Goal: Task Accomplishment & Management: Complete application form

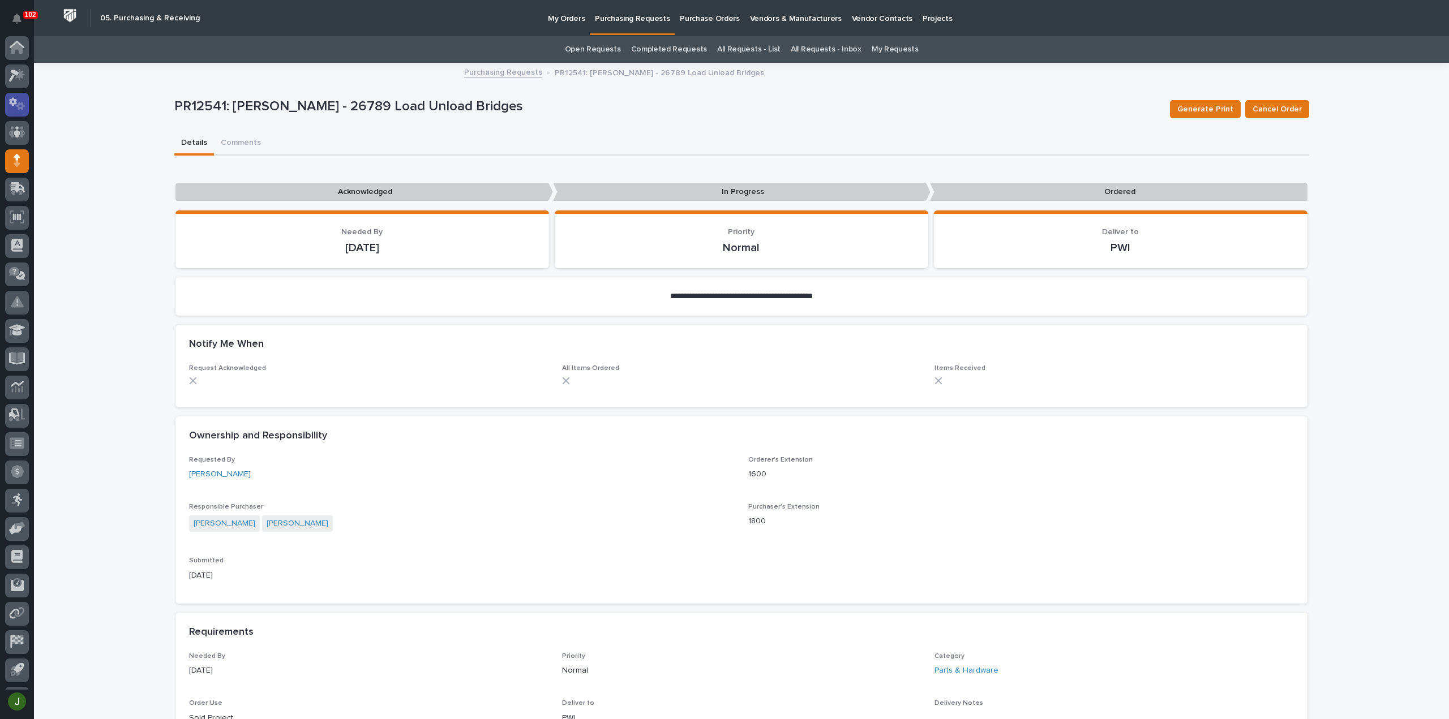
scroll to position [25, 0]
click at [624, 14] on p "Purchasing Requests" at bounding box center [632, 12] width 75 height 24
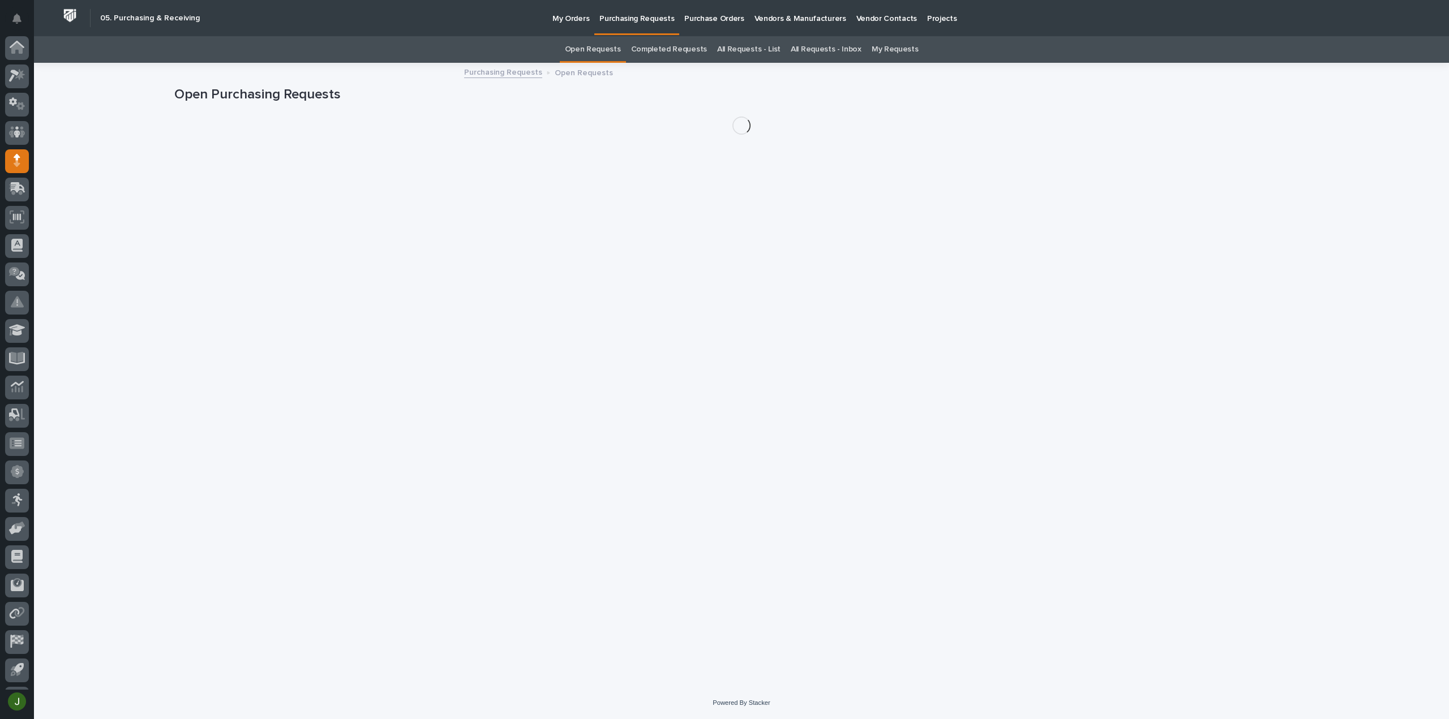
scroll to position [25, 0]
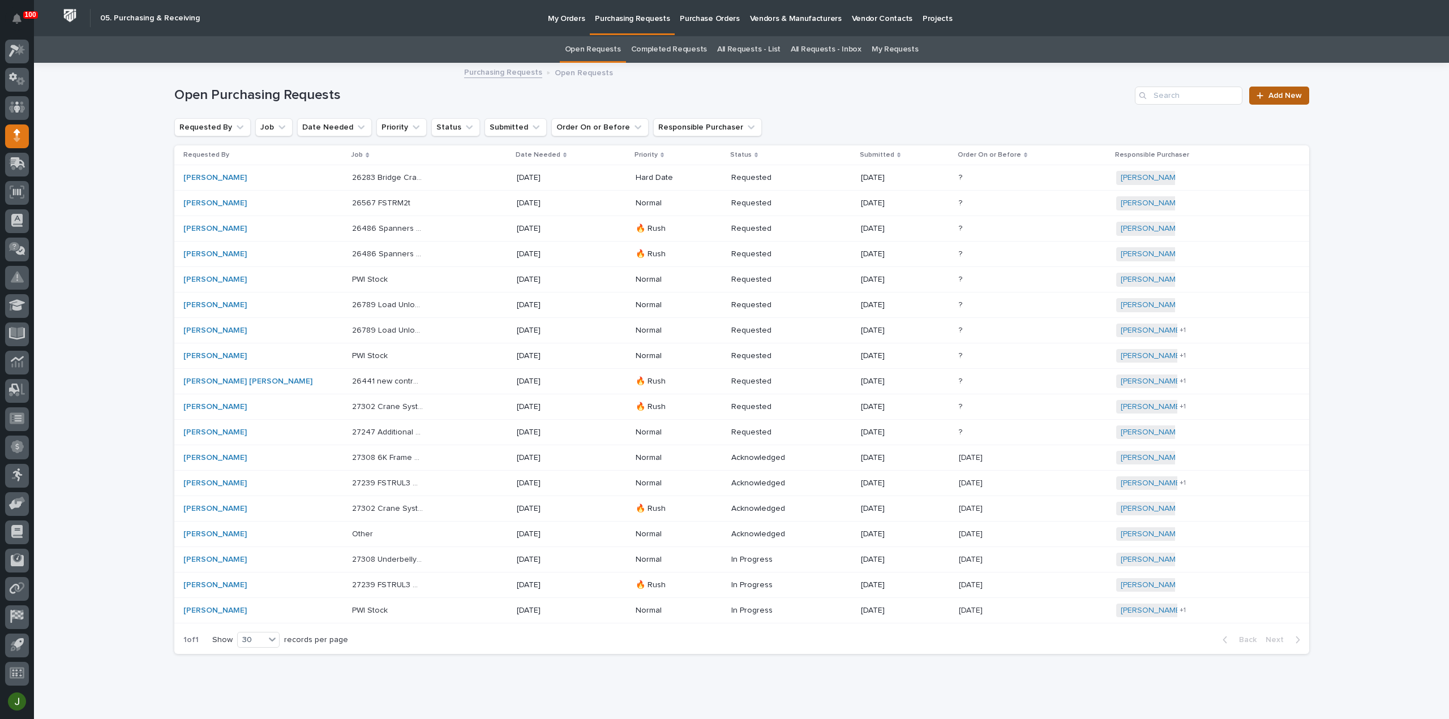
click at [1283, 96] on span "Add New" at bounding box center [1284, 96] width 33 height 8
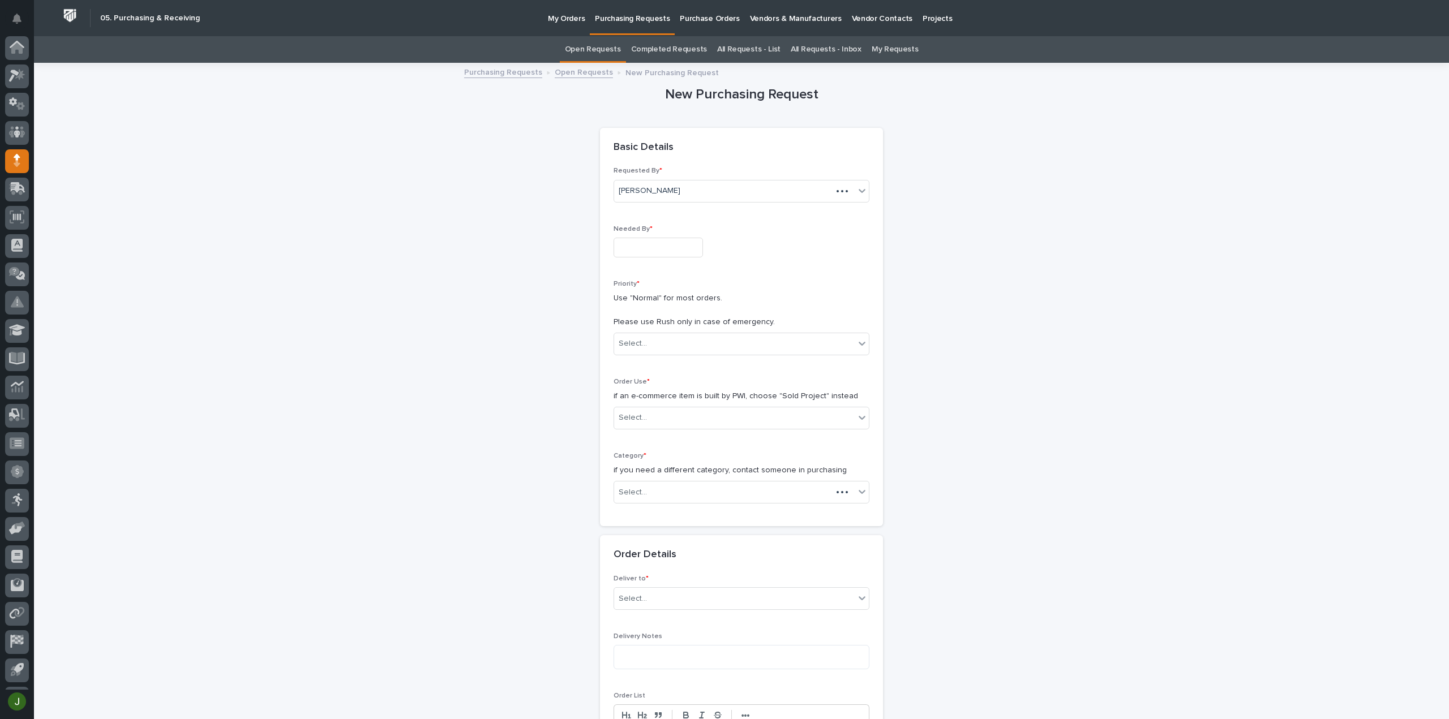
scroll to position [25, 0]
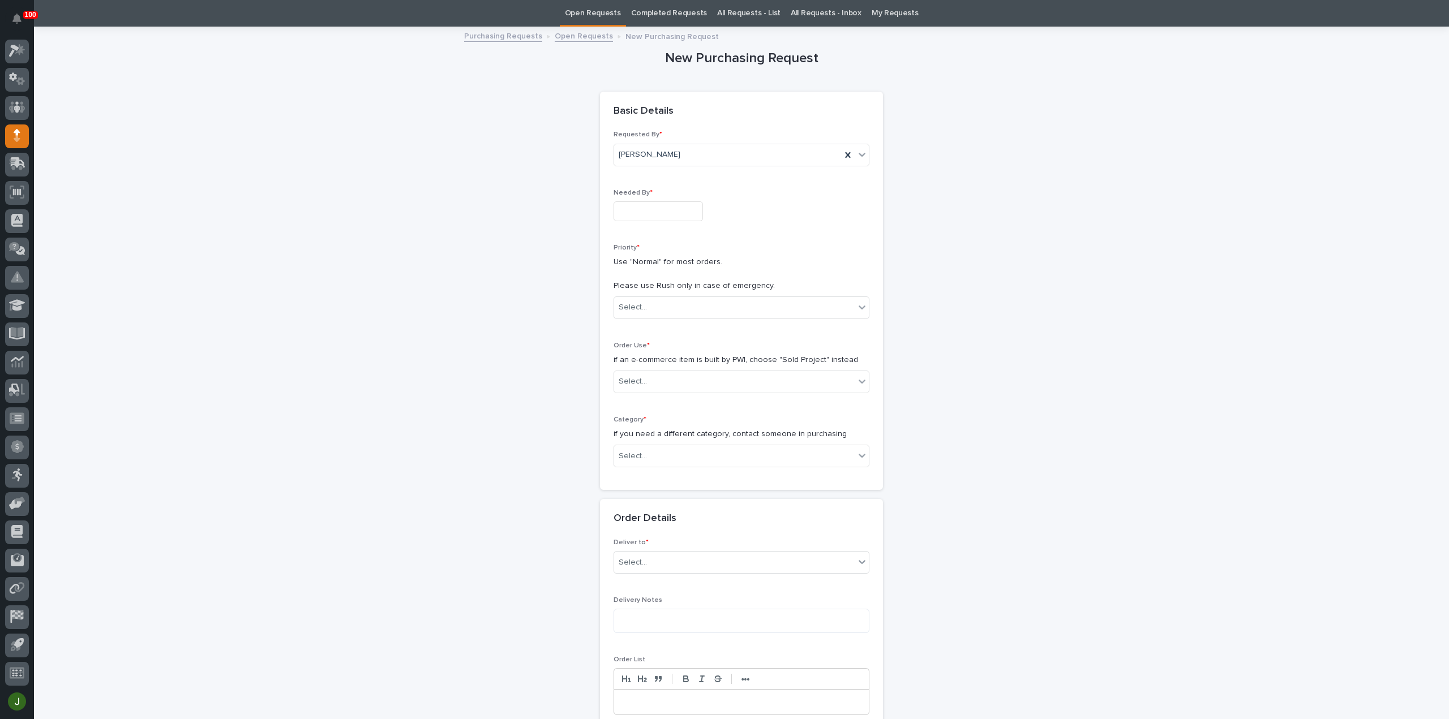
click at [629, 205] on input "text" at bounding box center [658, 211] width 89 height 20
click at [690, 101] on div "10" at bounding box center [687, 99] width 15 height 15
type input "**********"
click at [654, 307] on div "Select..." at bounding box center [734, 307] width 241 height 19
drag, startPoint x: 642, startPoint y: 356, endPoint x: 640, endPoint y: 365, distance: 9.3
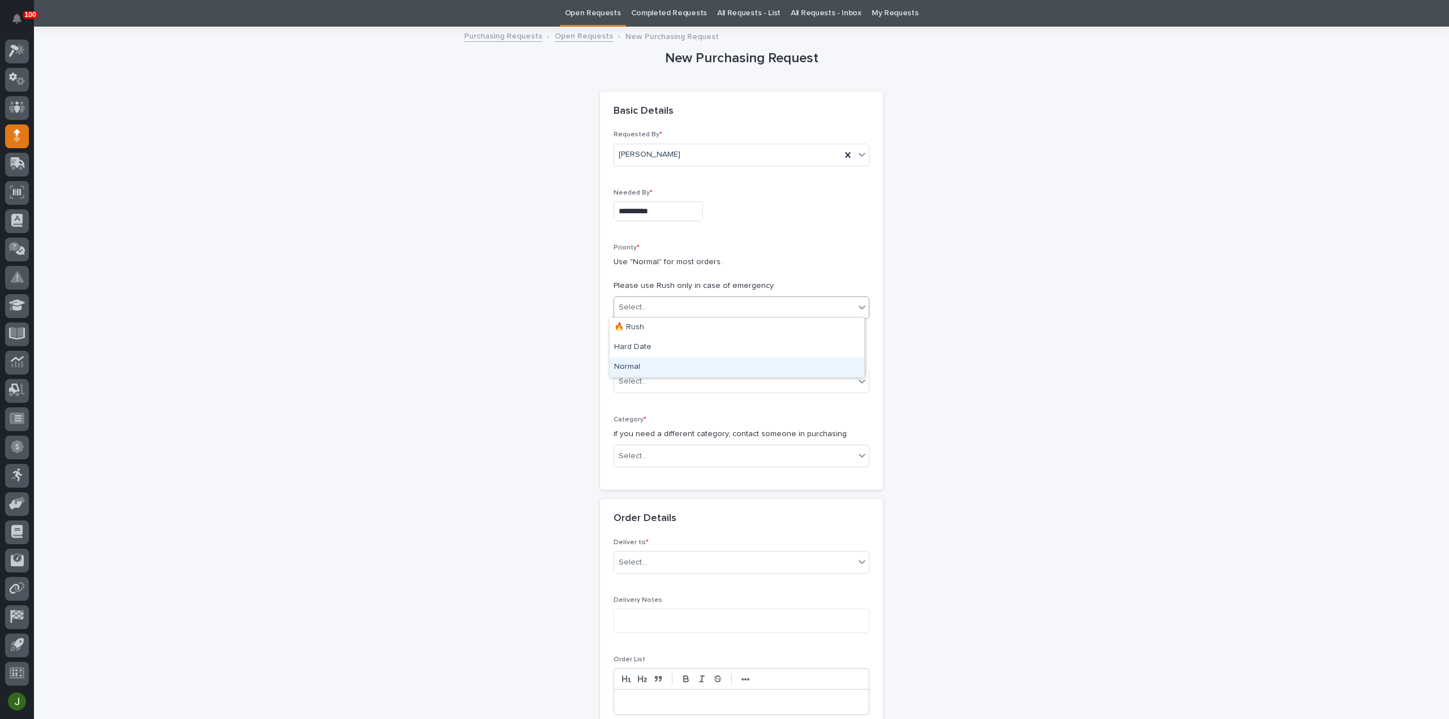
click at [640, 365] on div "Normal" at bounding box center [737, 368] width 255 height 20
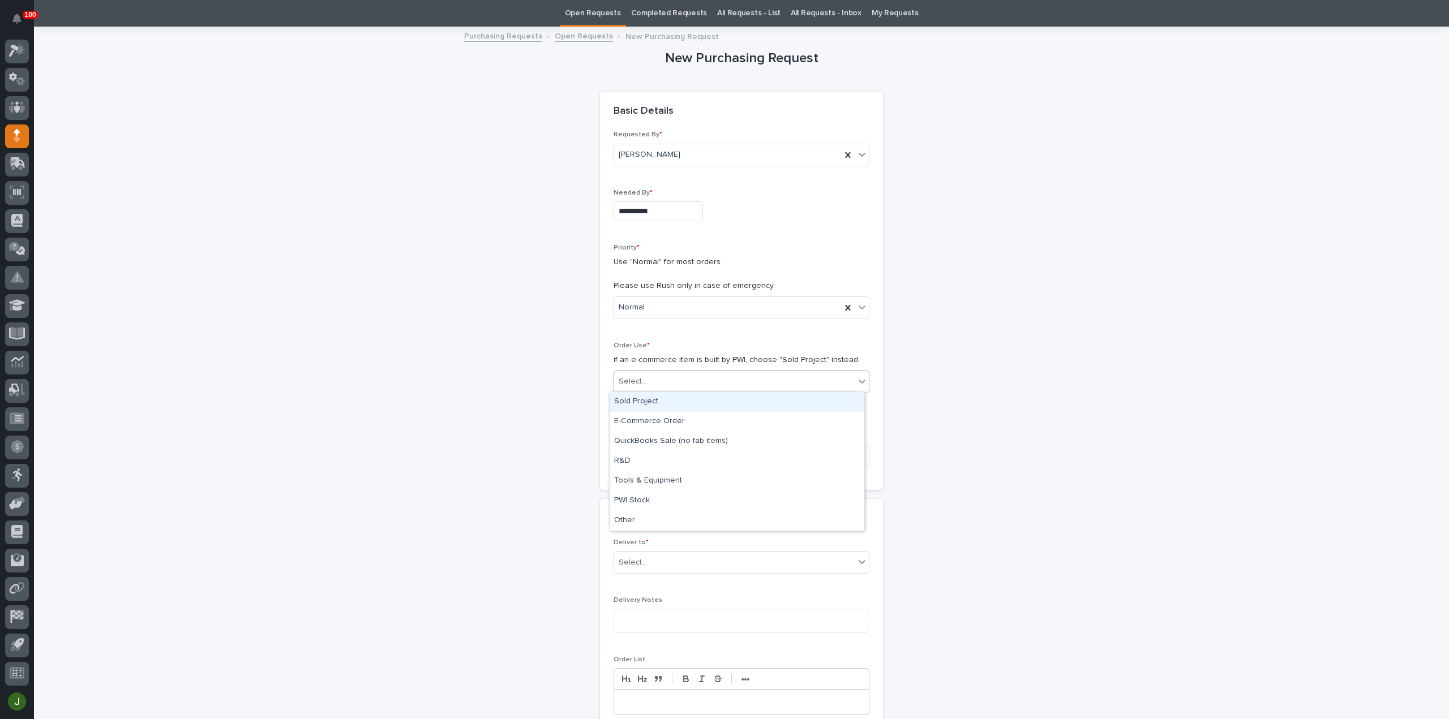
click at [642, 382] on div "Select..." at bounding box center [734, 381] width 241 height 19
click at [642, 393] on div "Sold Project" at bounding box center [737, 402] width 255 height 20
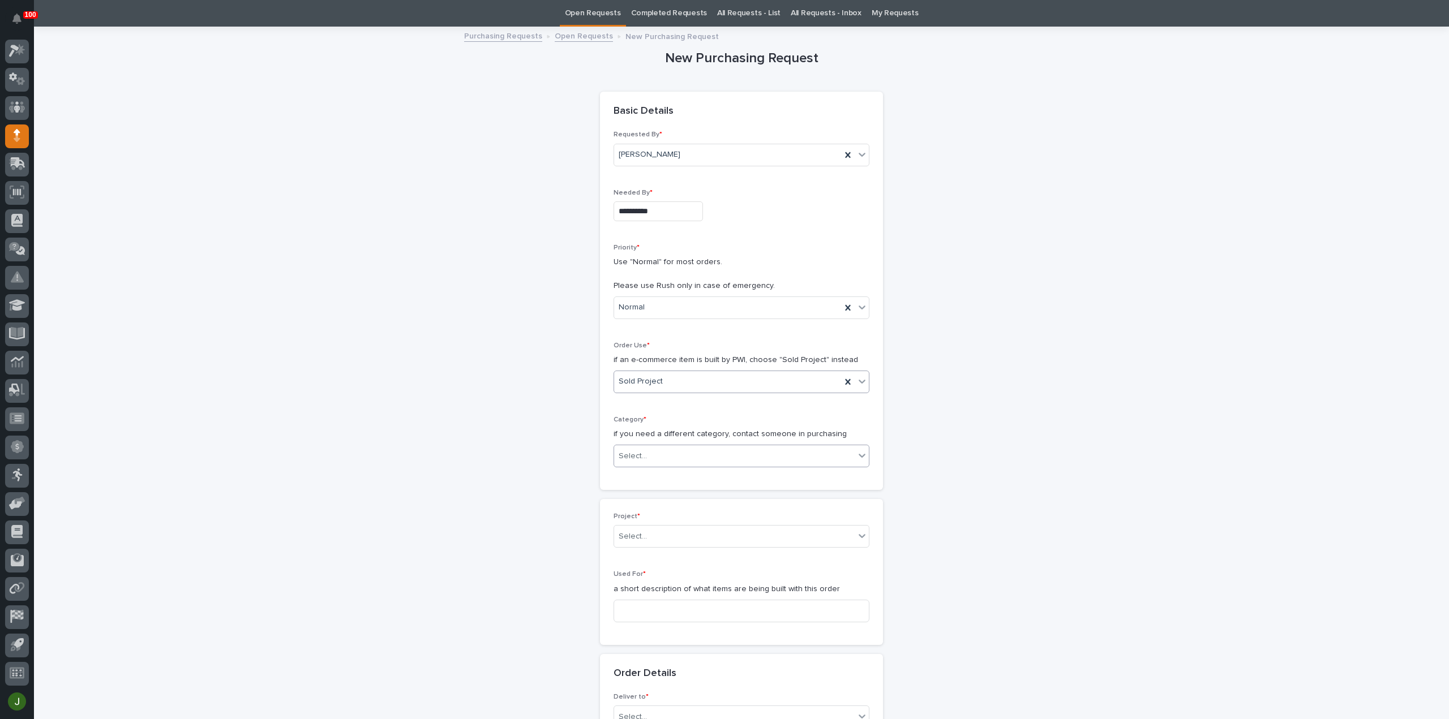
click at [637, 452] on div "Select..." at bounding box center [633, 457] width 28 height 12
click at [640, 613] on div "Steel" at bounding box center [737, 614] width 255 height 20
click at [641, 534] on div "Select..." at bounding box center [633, 537] width 28 height 12
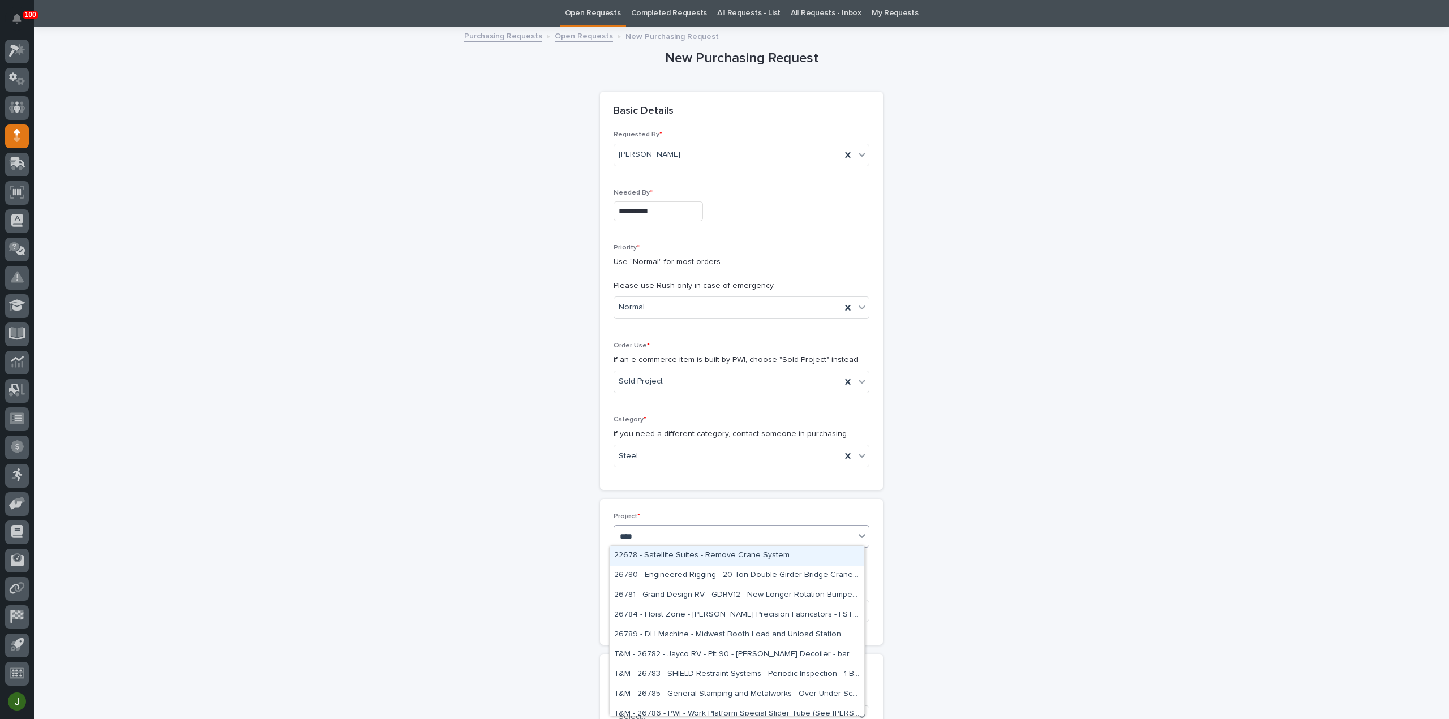
type input "*****"
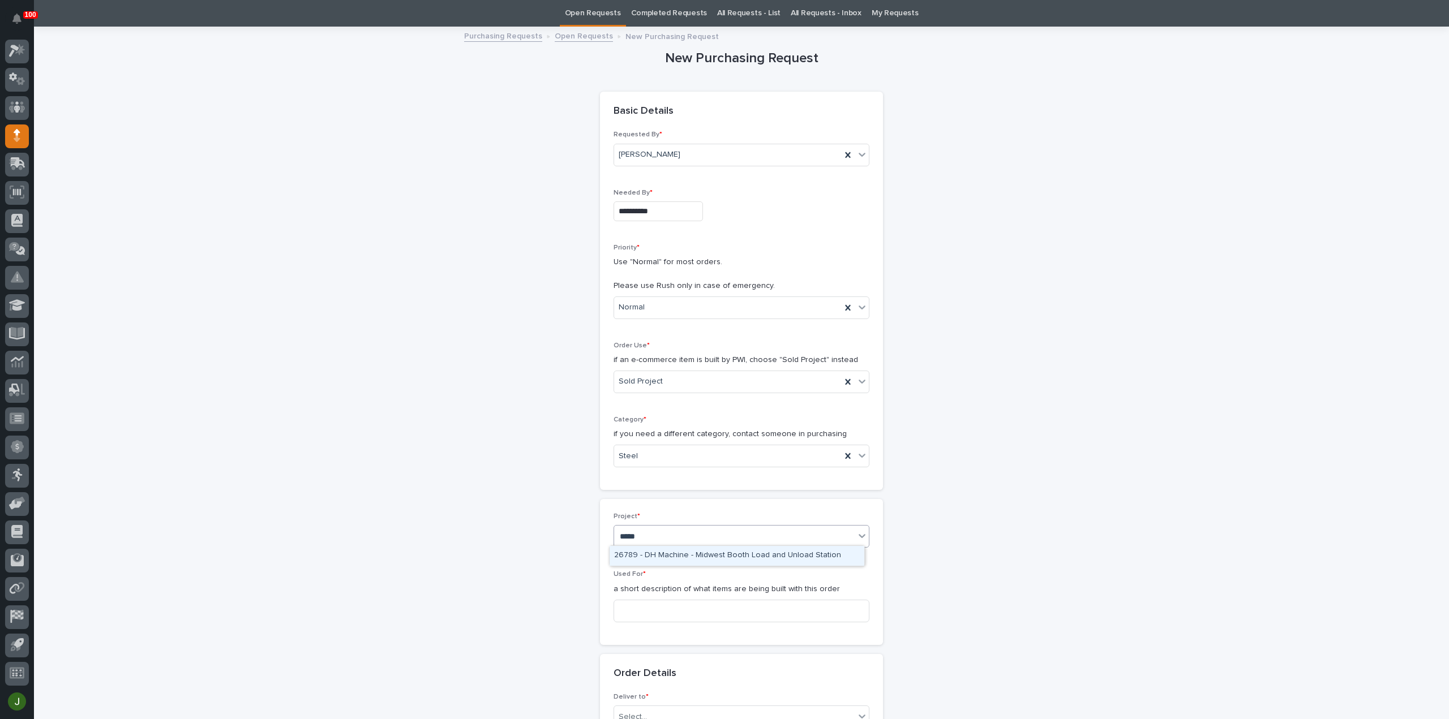
click at [660, 556] on div "26789 - DH Machine - Midwest Booth Load and Unload Station" at bounding box center [737, 556] width 255 height 20
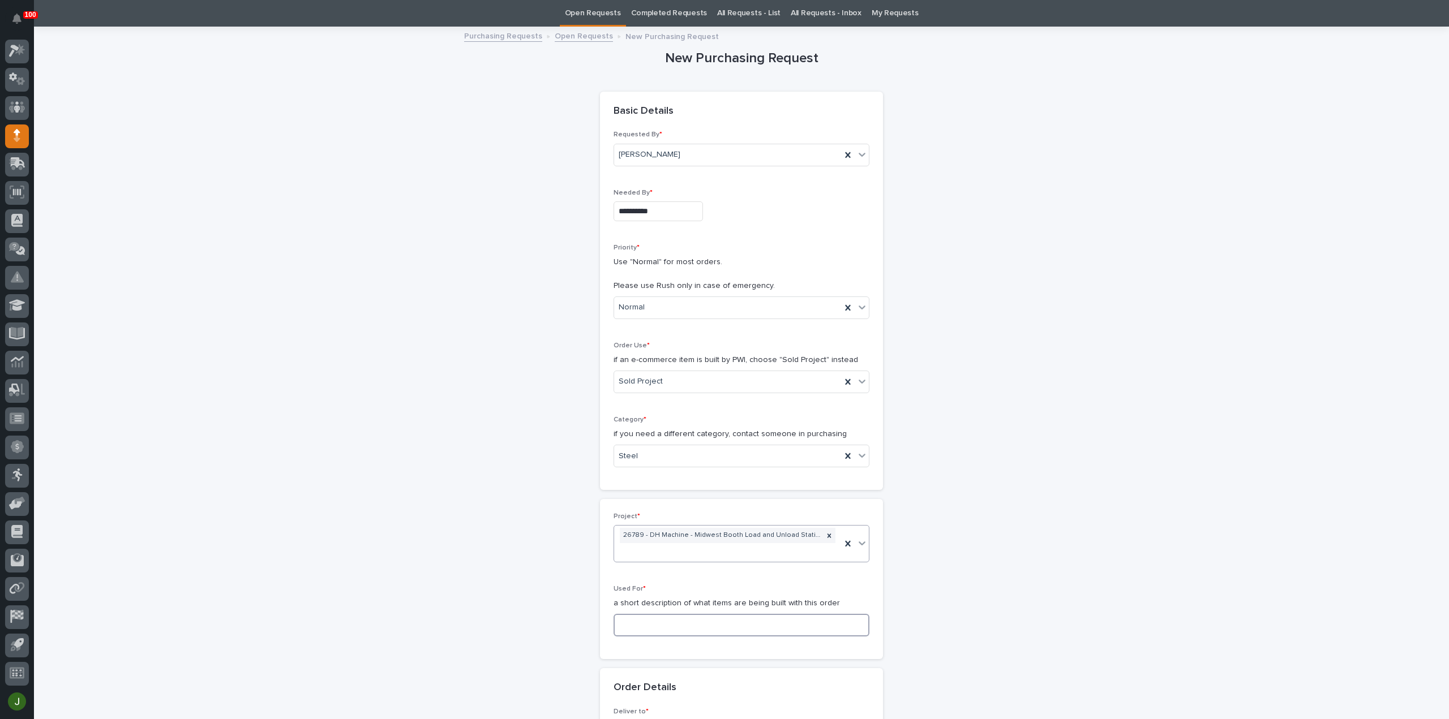
click at [648, 614] on input at bounding box center [742, 625] width 256 height 23
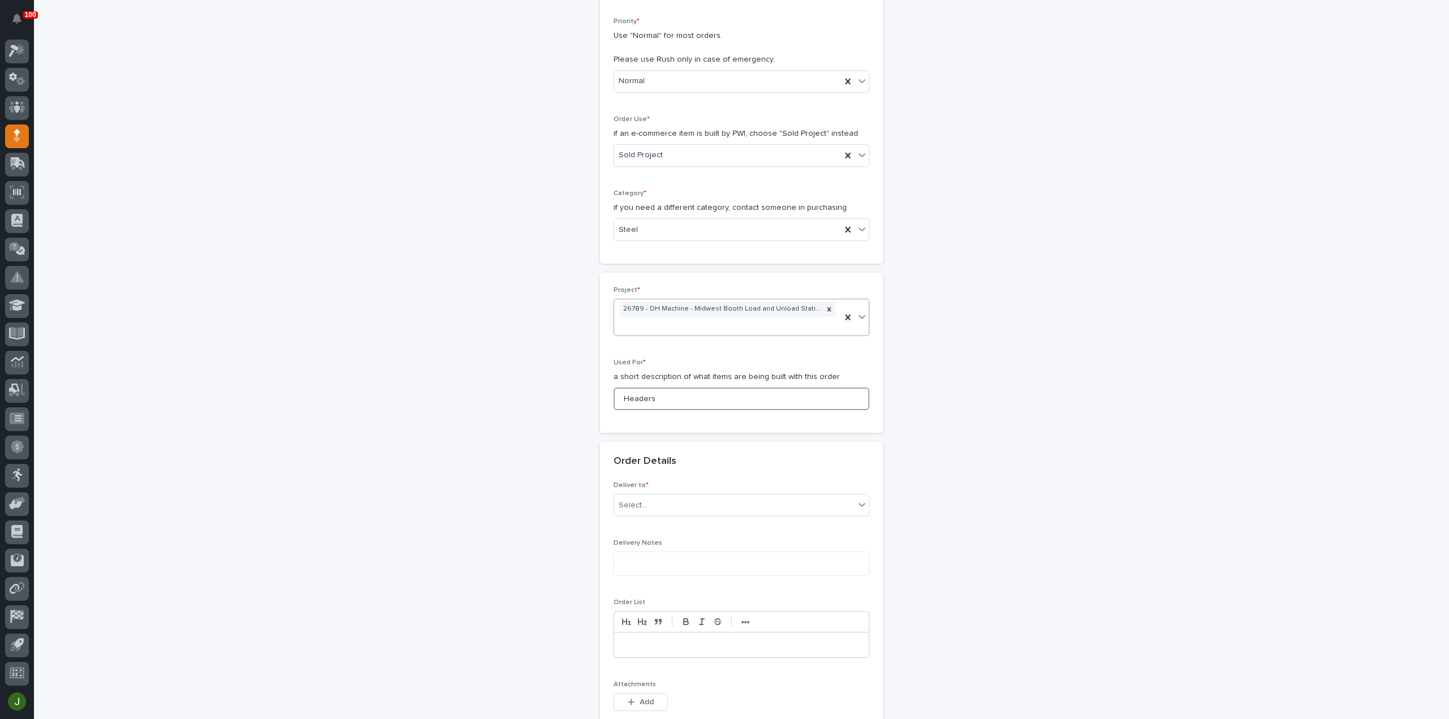
scroll to position [338, 0]
type input "Headers"
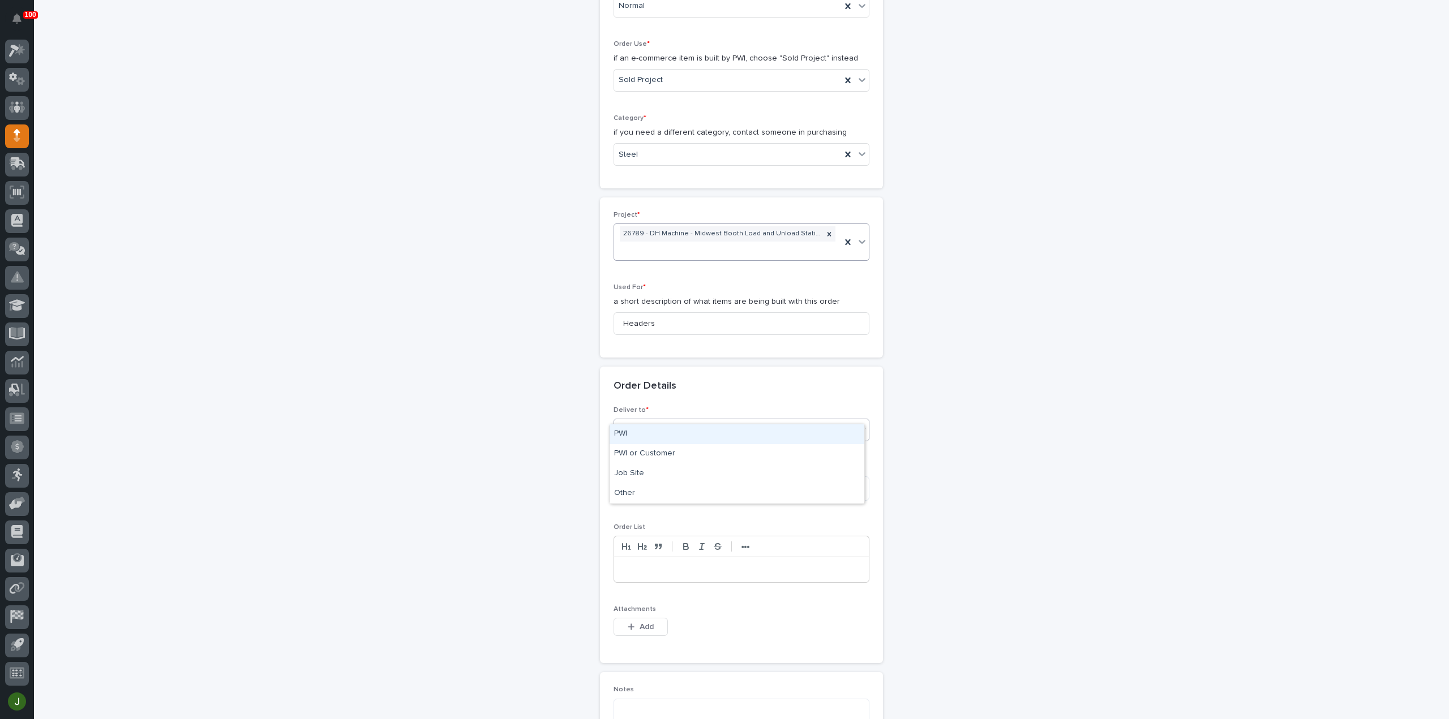
click at [655, 421] on div "Select..." at bounding box center [734, 430] width 241 height 19
click at [649, 431] on div "PWI" at bounding box center [737, 434] width 255 height 20
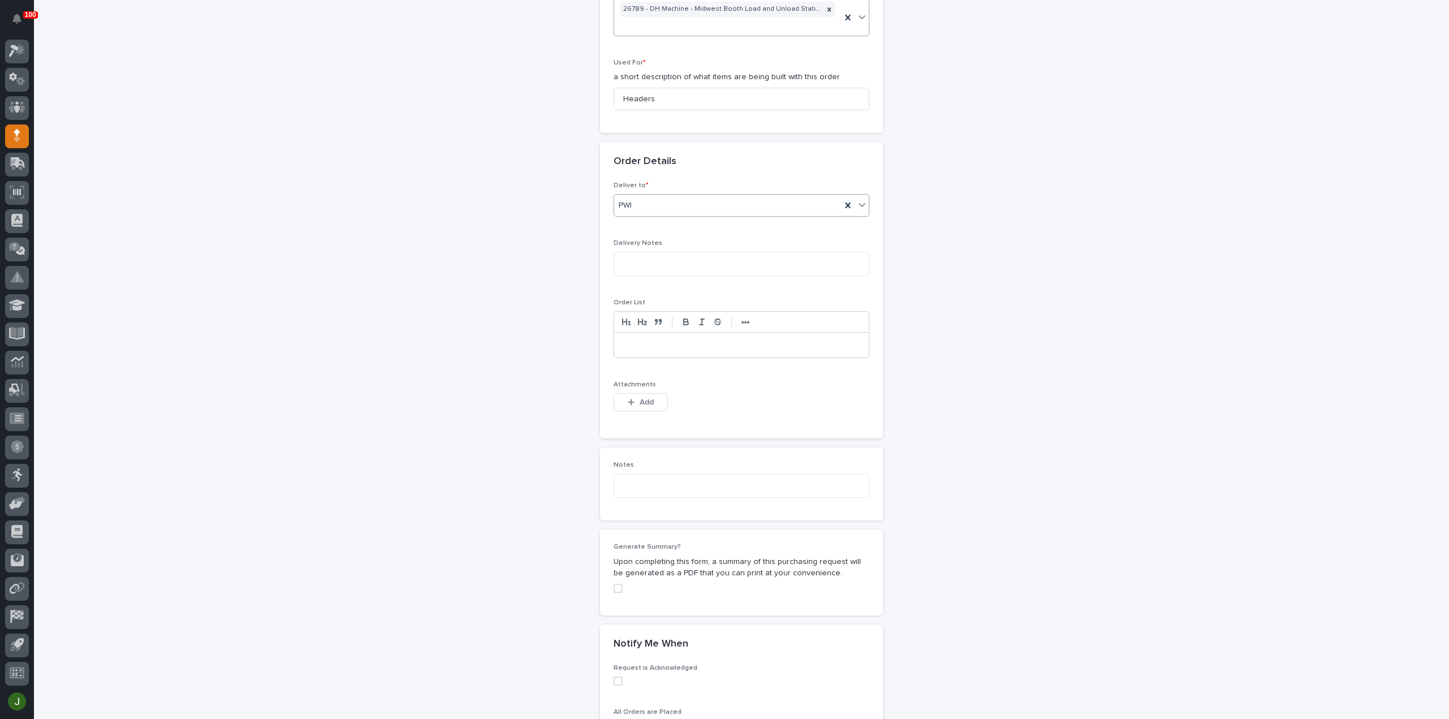
scroll to position [564, 0]
click at [640, 396] on span "Add" at bounding box center [647, 401] width 14 height 10
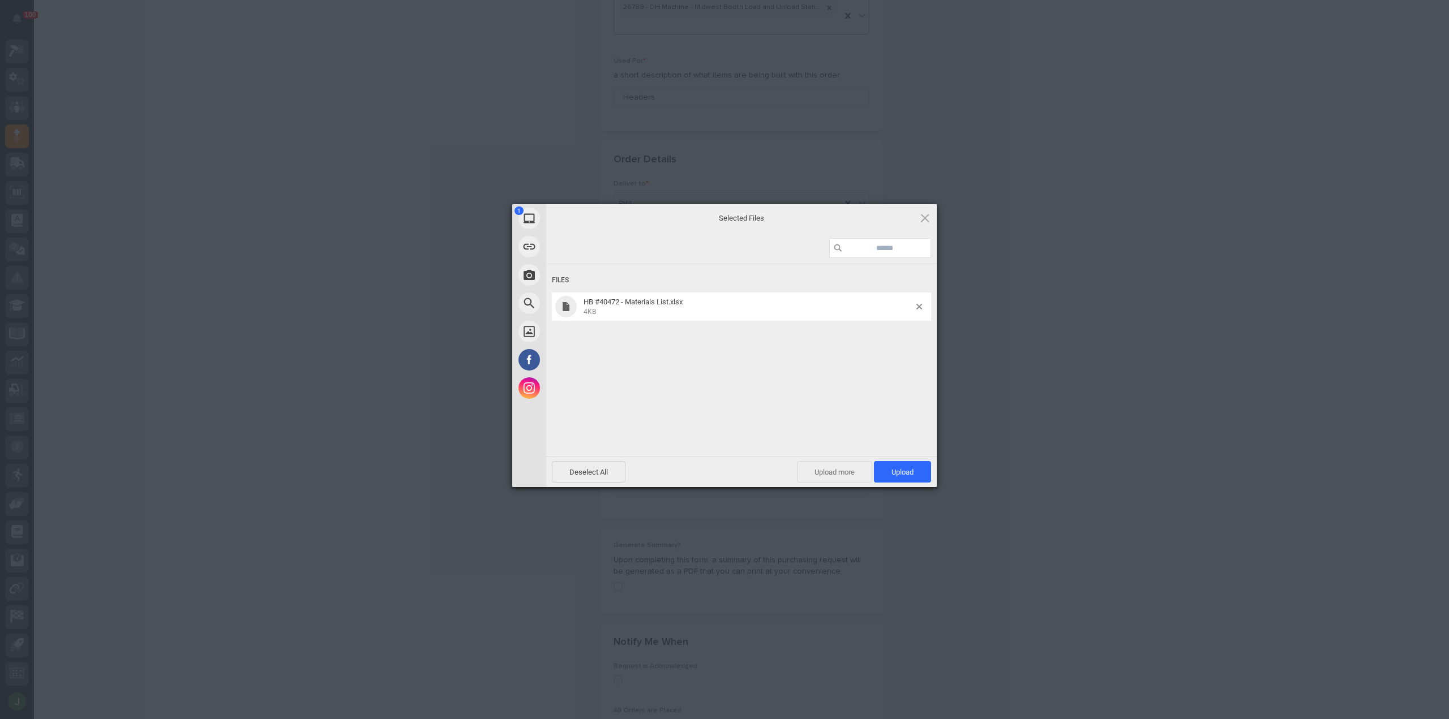
click at [818, 472] on span "Upload more" at bounding box center [834, 472] width 75 height 22
click at [889, 471] on span "Upload 2" at bounding box center [896, 472] width 35 height 8
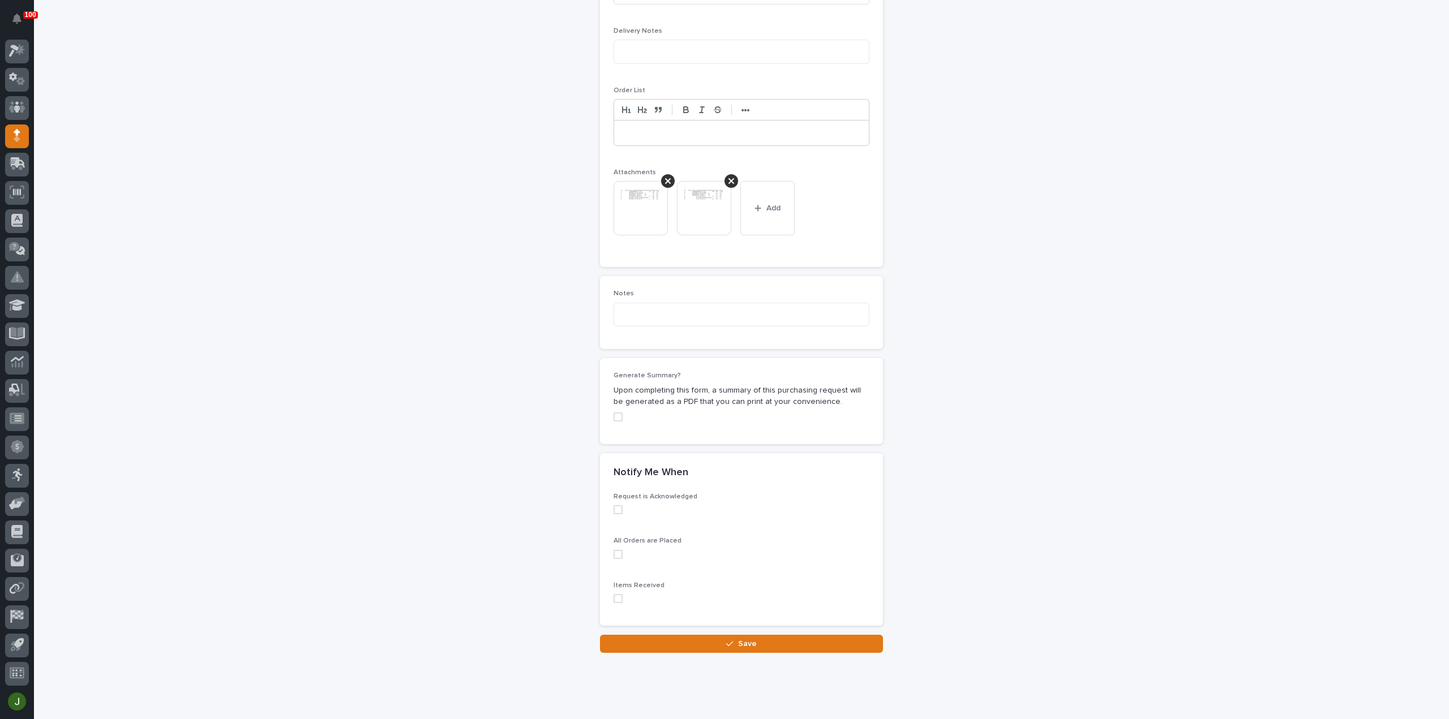
scroll to position [779, 0]
click at [710, 631] on button "Save" at bounding box center [741, 640] width 283 height 18
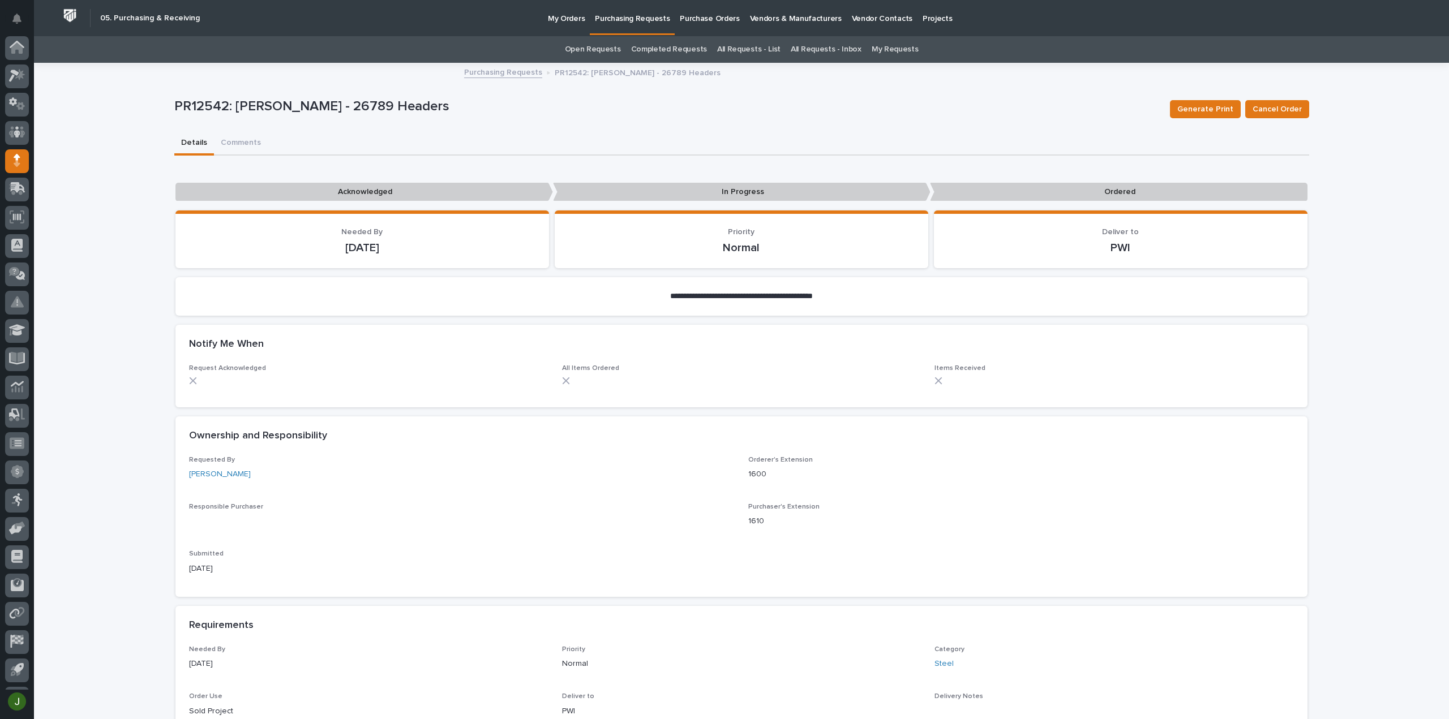
scroll to position [25, 0]
click at [612, 19] on p "Purchasing Requests" at bounding box center [632, 12] width 75 height 24
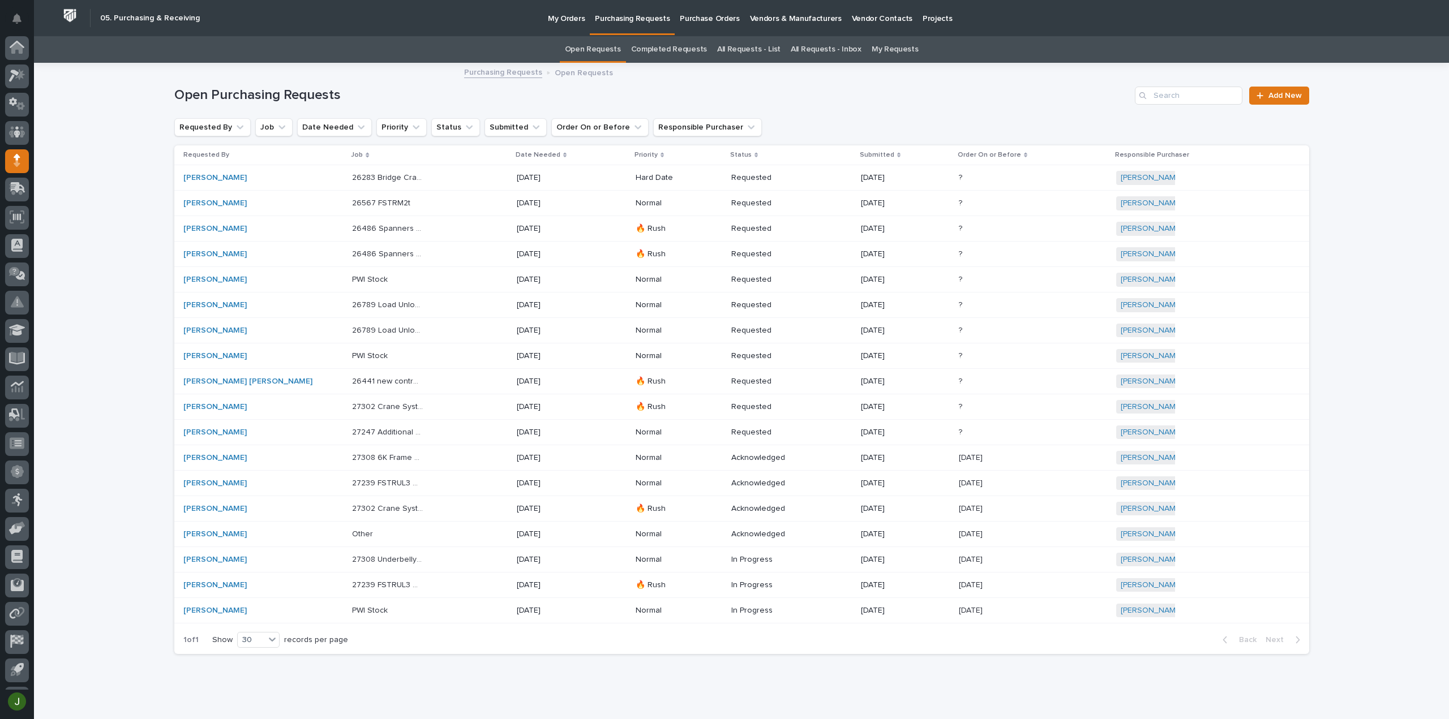
scroll to position [25, 0]
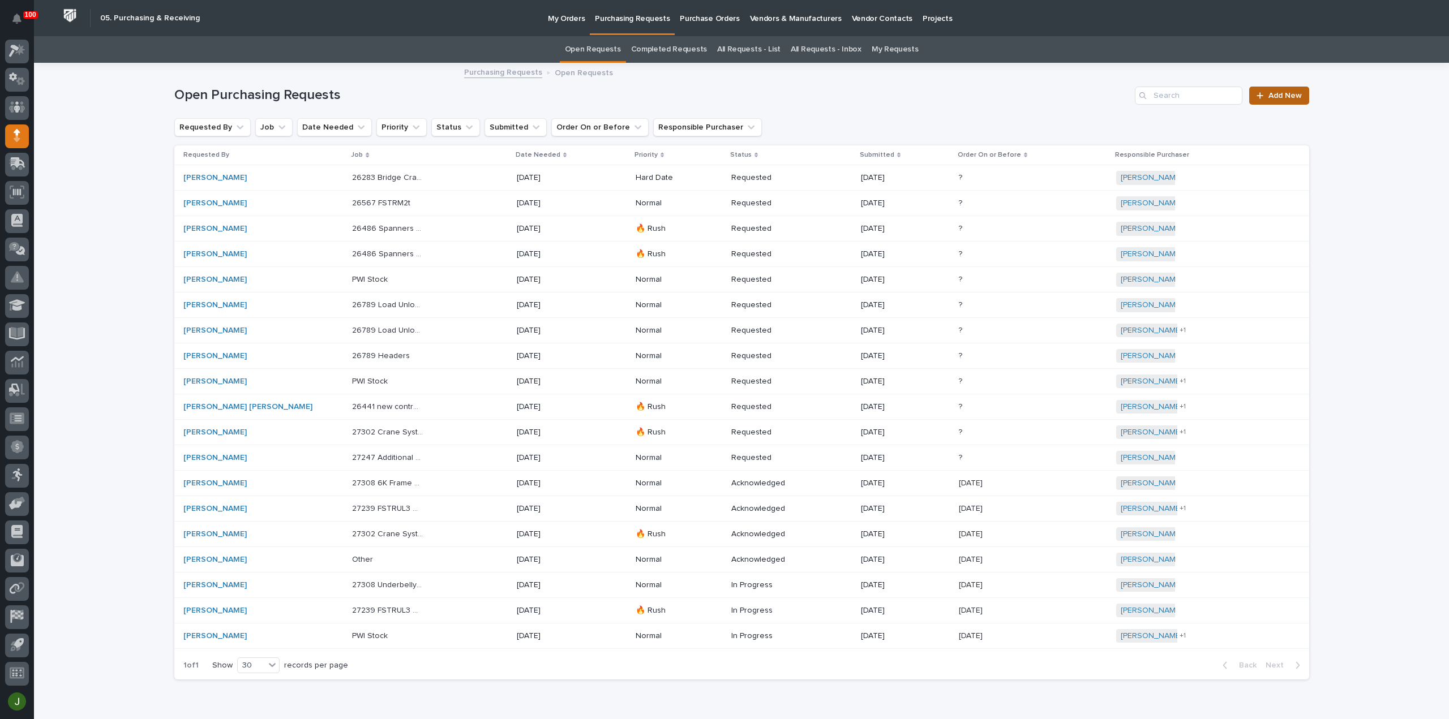
click at [1275, 98] on span "Add New" at bounding box center [1284, 96] width 33 height 8
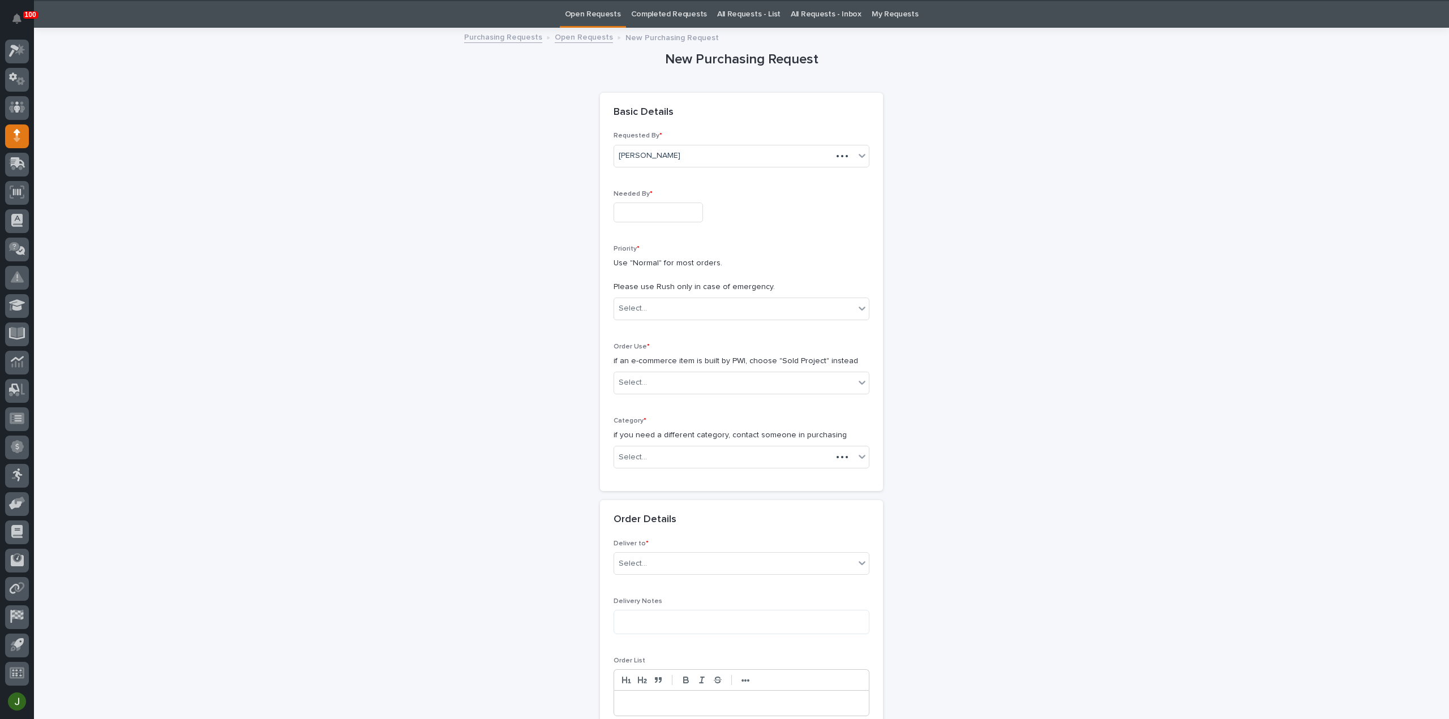
scroll to position [36, 0]
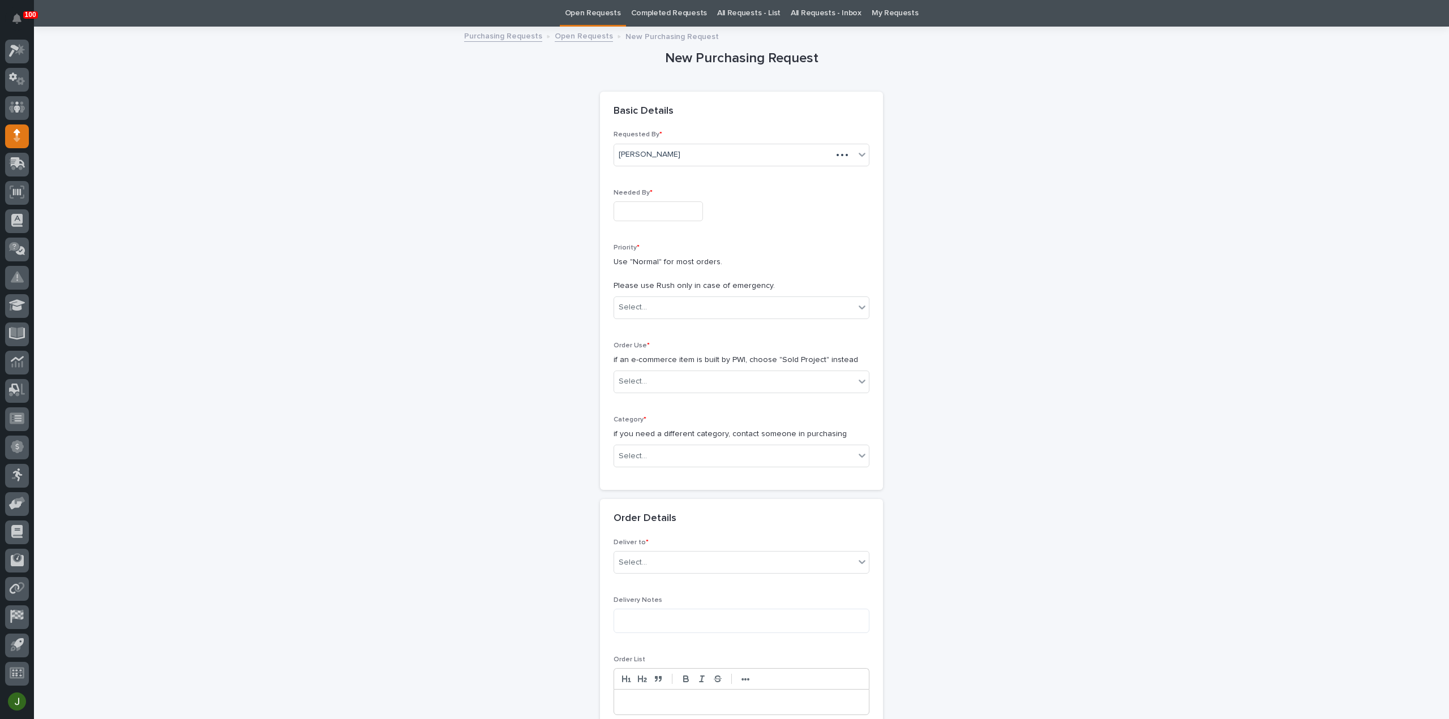
click at [628, 212] on input "text" at bounding box center [658, 211] width 89 height 20
click at [690, 100] on div "10" at bounding box center [687, 99] width 15 height 15
type input "**********"
click at [635, 306] on div "Select..." at bounding box center [633, 308] width 28 height 12
click at [636, 375] on div "Normal" at bounding box center [737, 368] width 255 height 20
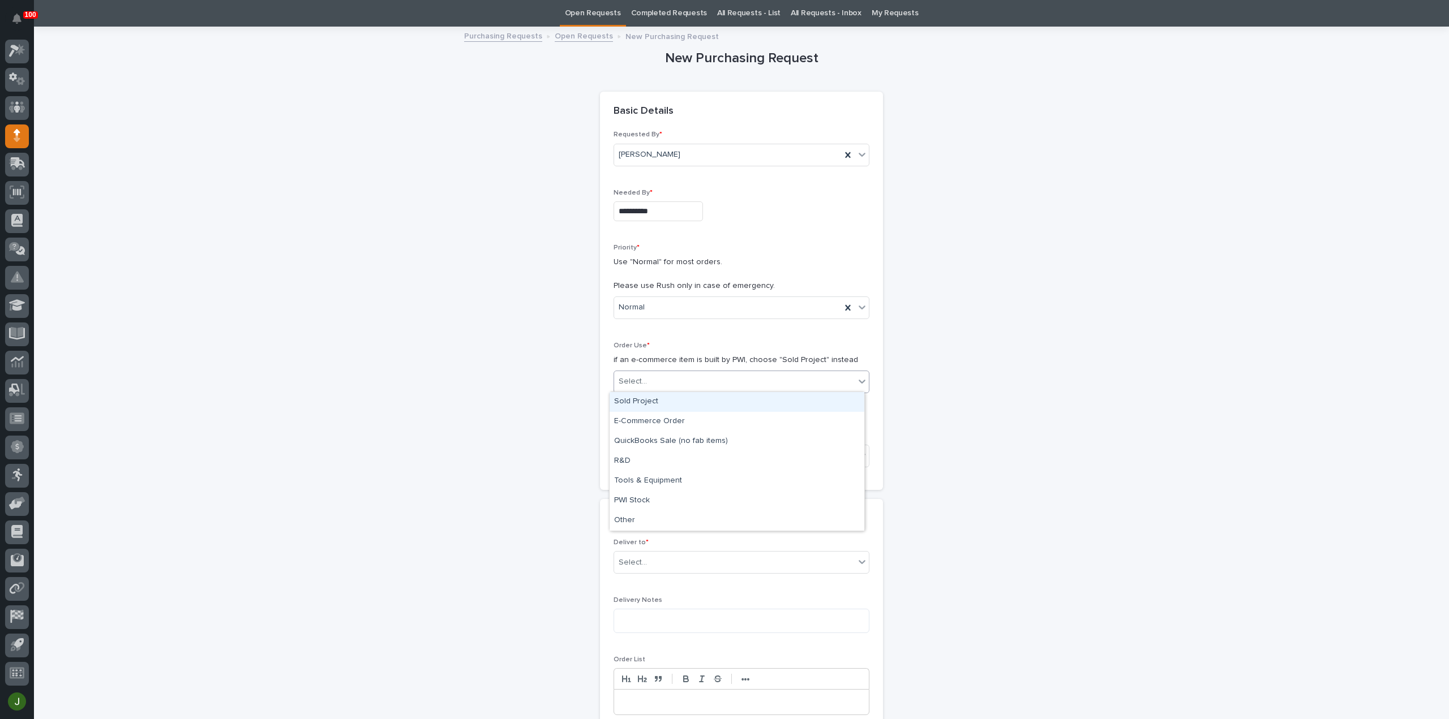
click at [637, 383] on div "Select..." at bounding box center [633, 382] width 28 height 12
click at [637, 406] on div "Sold Project" at bounding box center [737, 402] width 255 height 20
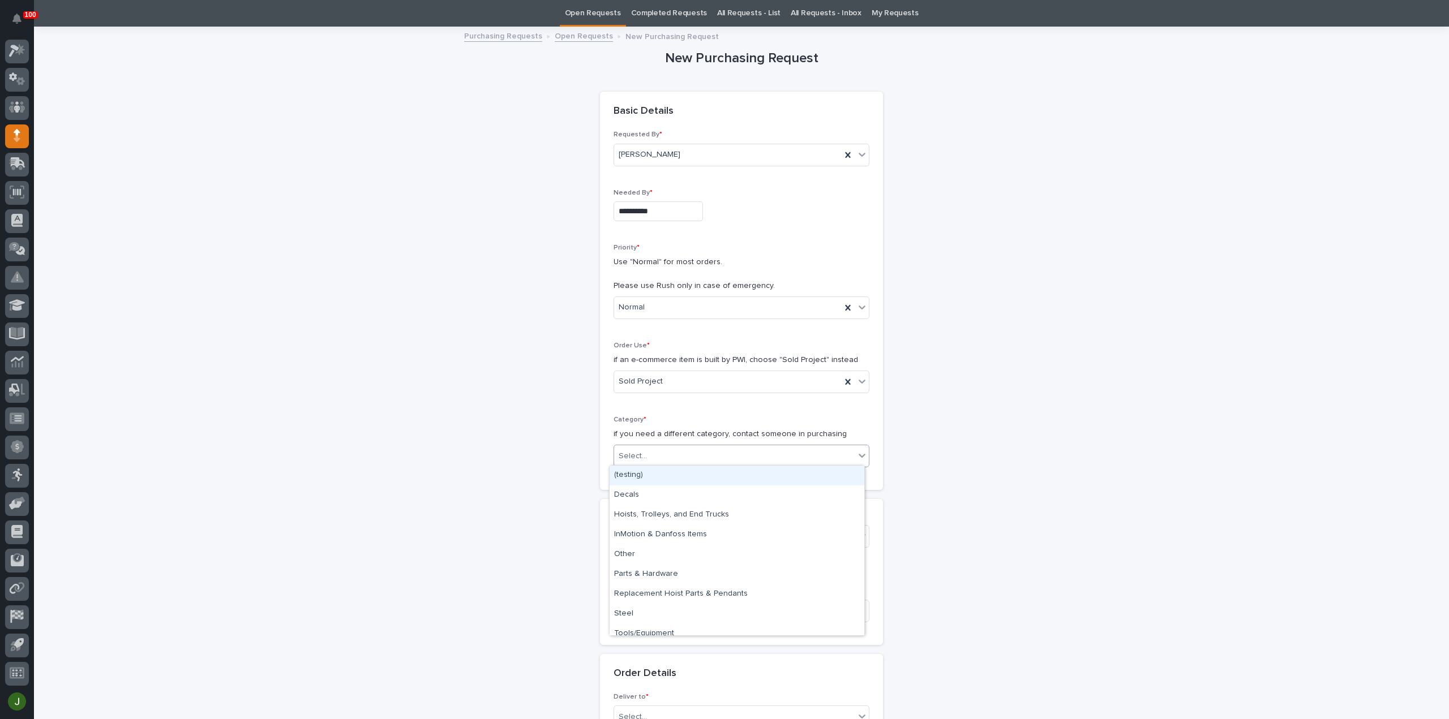
click at [629, 451] on div "Select..." at bounding box center [633, 457] width 28 height 12
click at [638, 573] on div "Parts & Hardware" at bounding box center [737, 575] width 255 height 20
click at [648, 532] on input "text" at bounding box center [648, 537] width 1 height 10
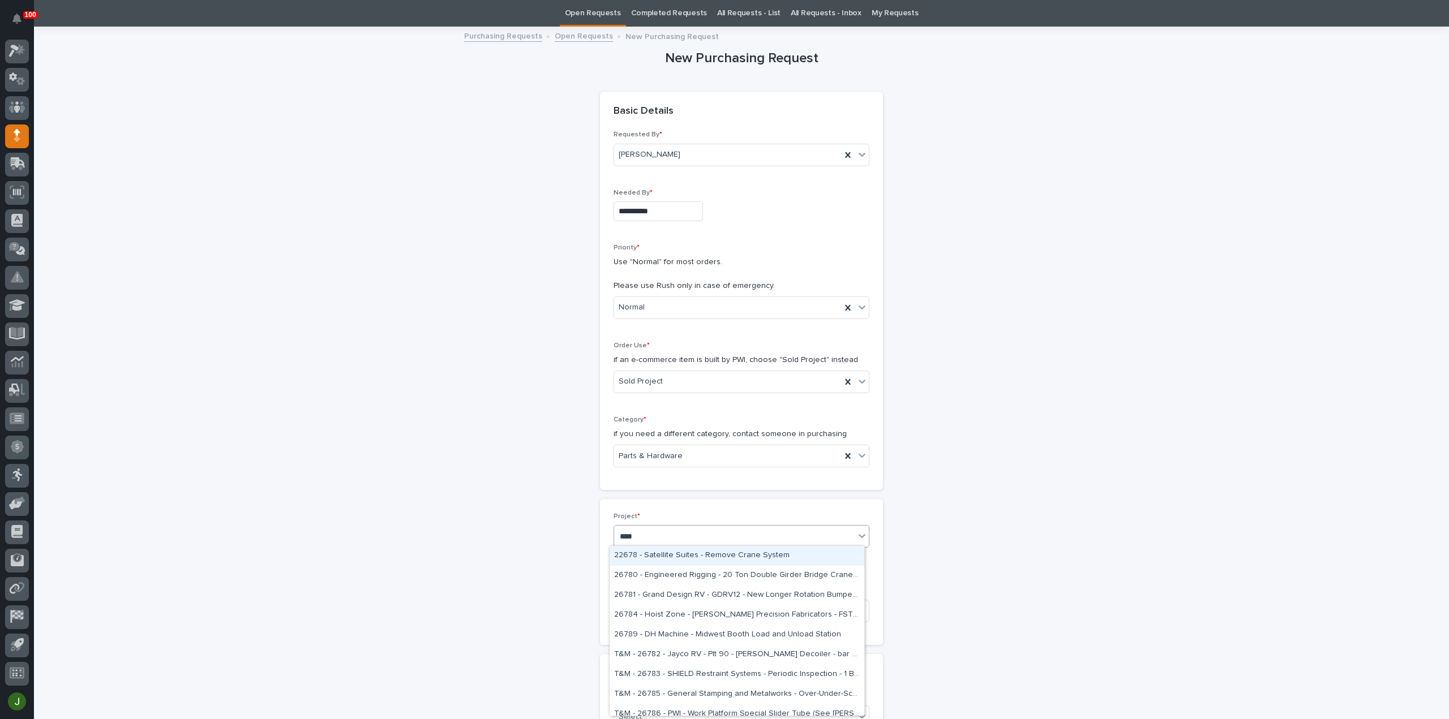
type input "*****"
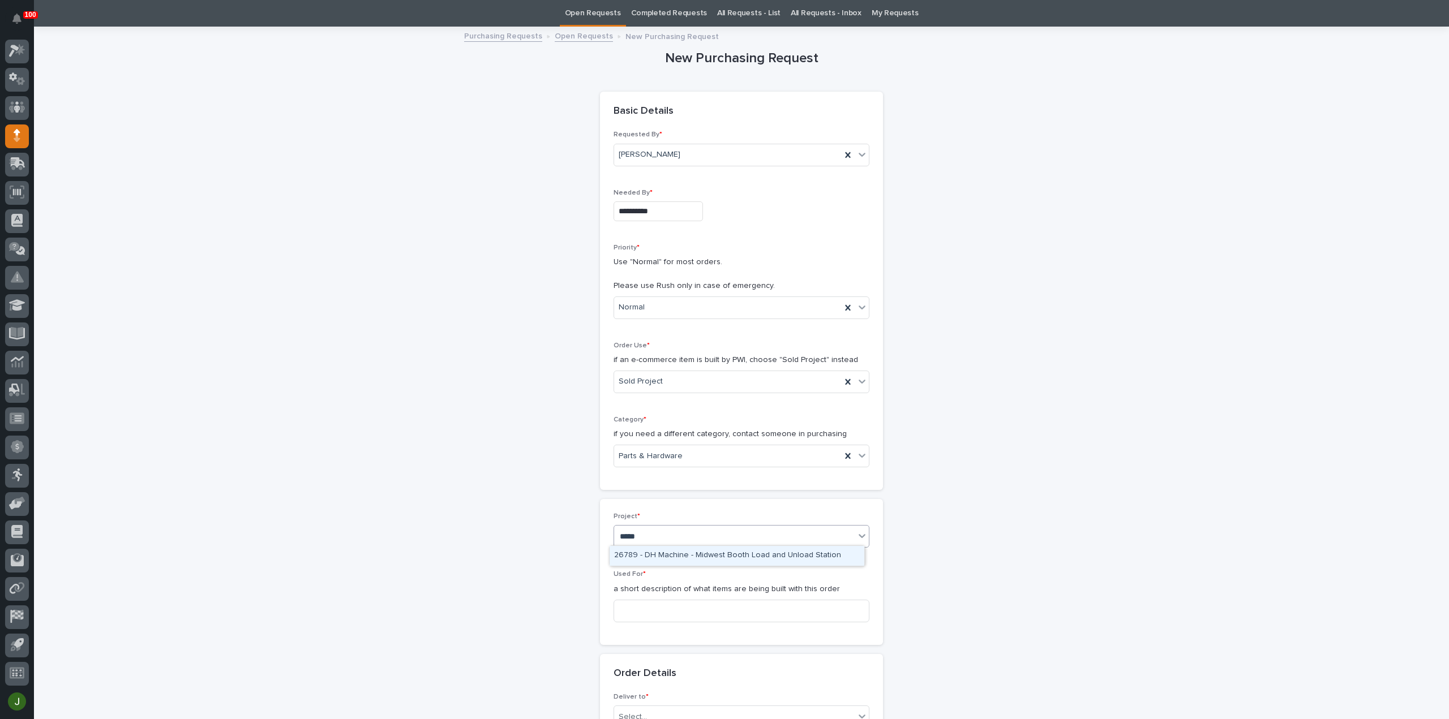
click at [641, 556] on div "26789 - DH Machine - Midwest Booth Load and Unload Station" at bounding box center [737, 556] width 255 height 20
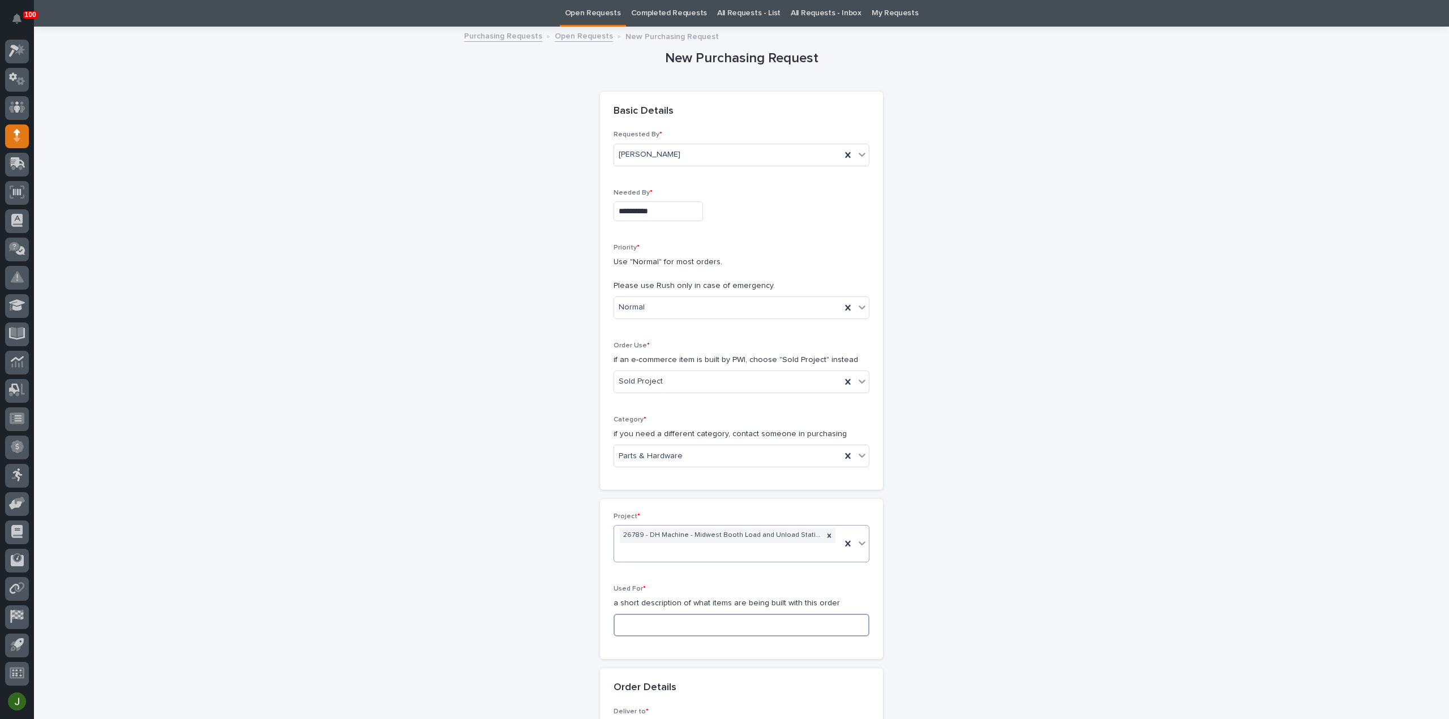
click at [637, 614] on input at bounding box center [742, 625] width 256 height 23
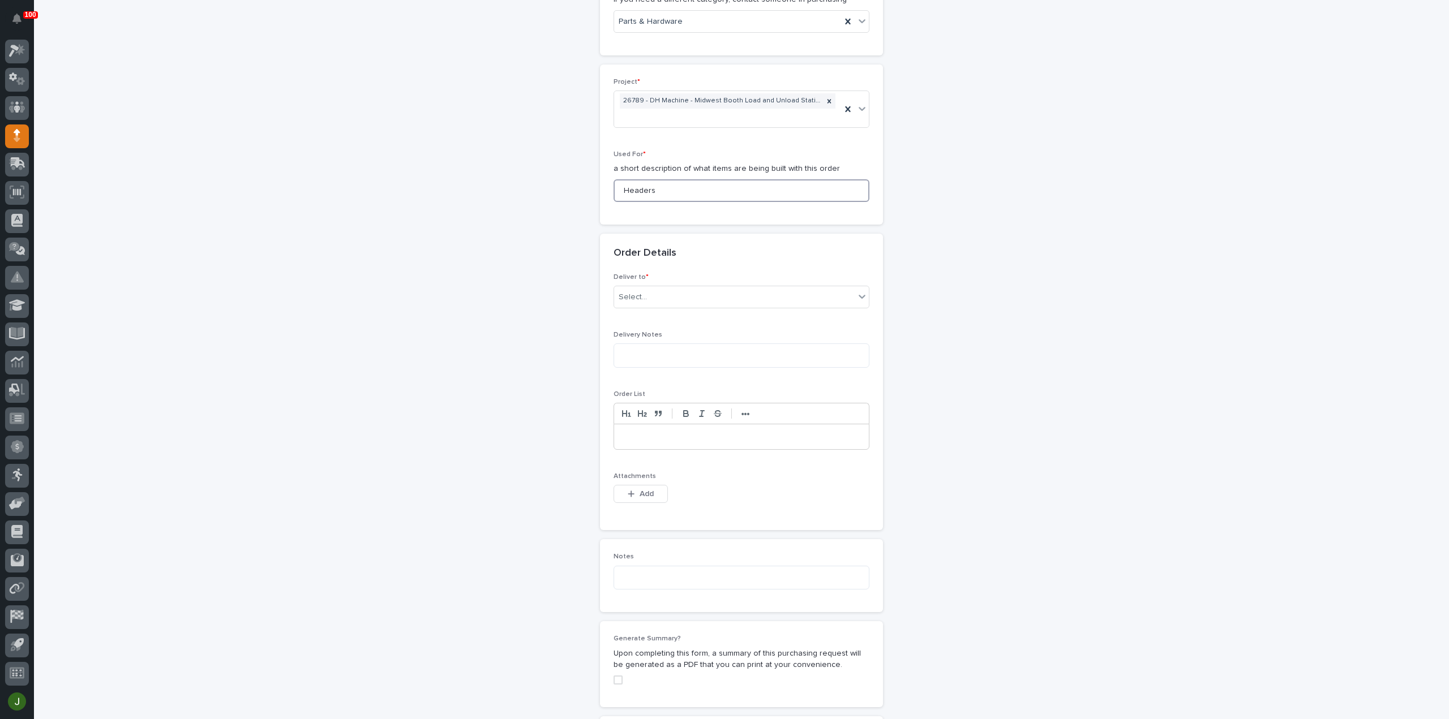
scroll to position [489, 0]
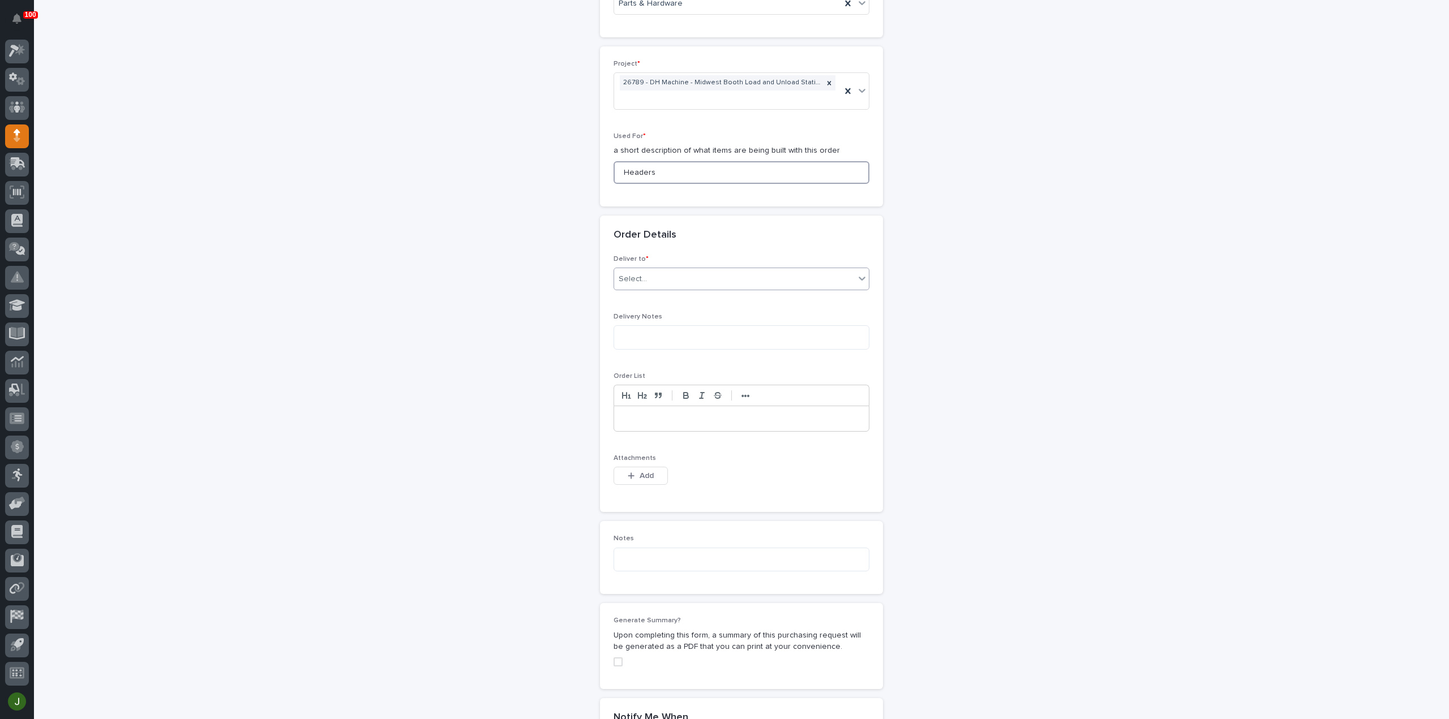
type input "Headers"
click at [648, 270] on div "Select..." at bounding box center [734, 279] width 241 height 19
click at [648, 284] on div "PWI" at bounding box center [737, 284] width 255 height 20
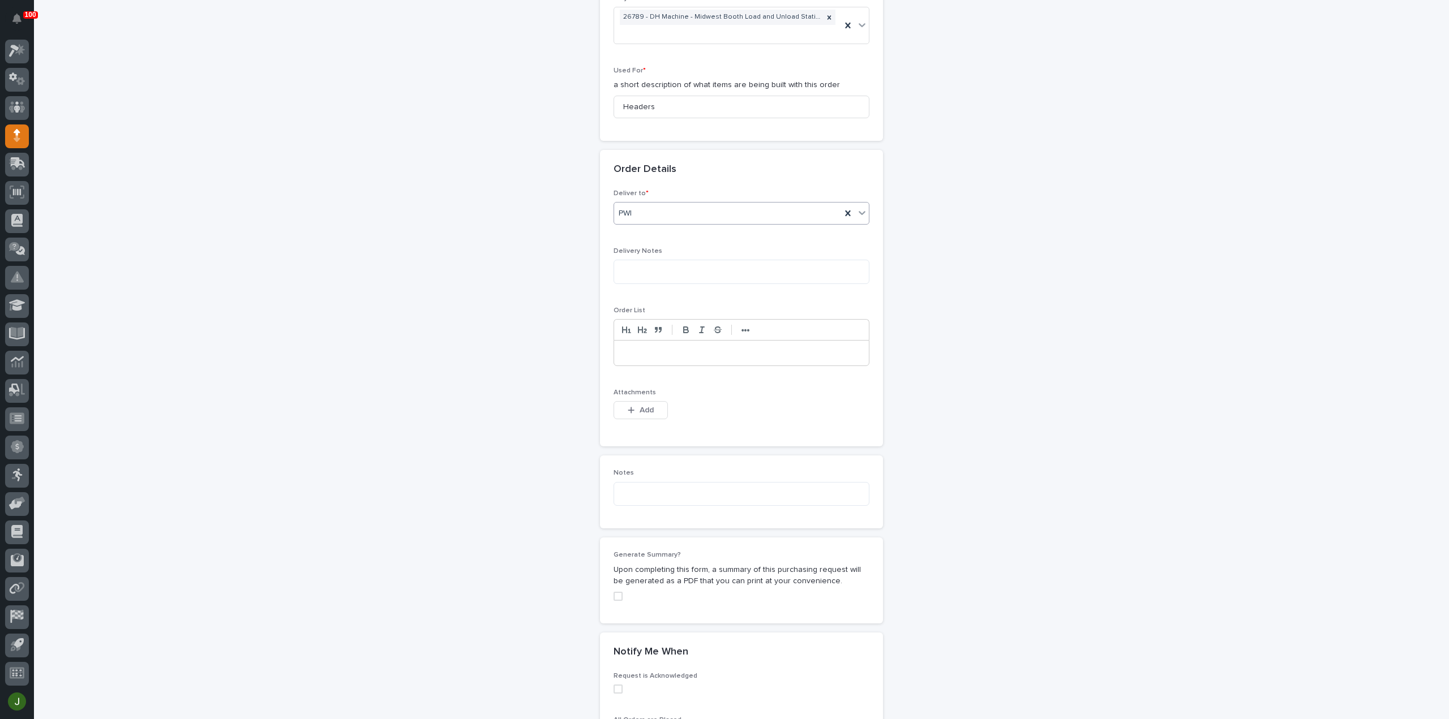
scroll to position [640, 0]
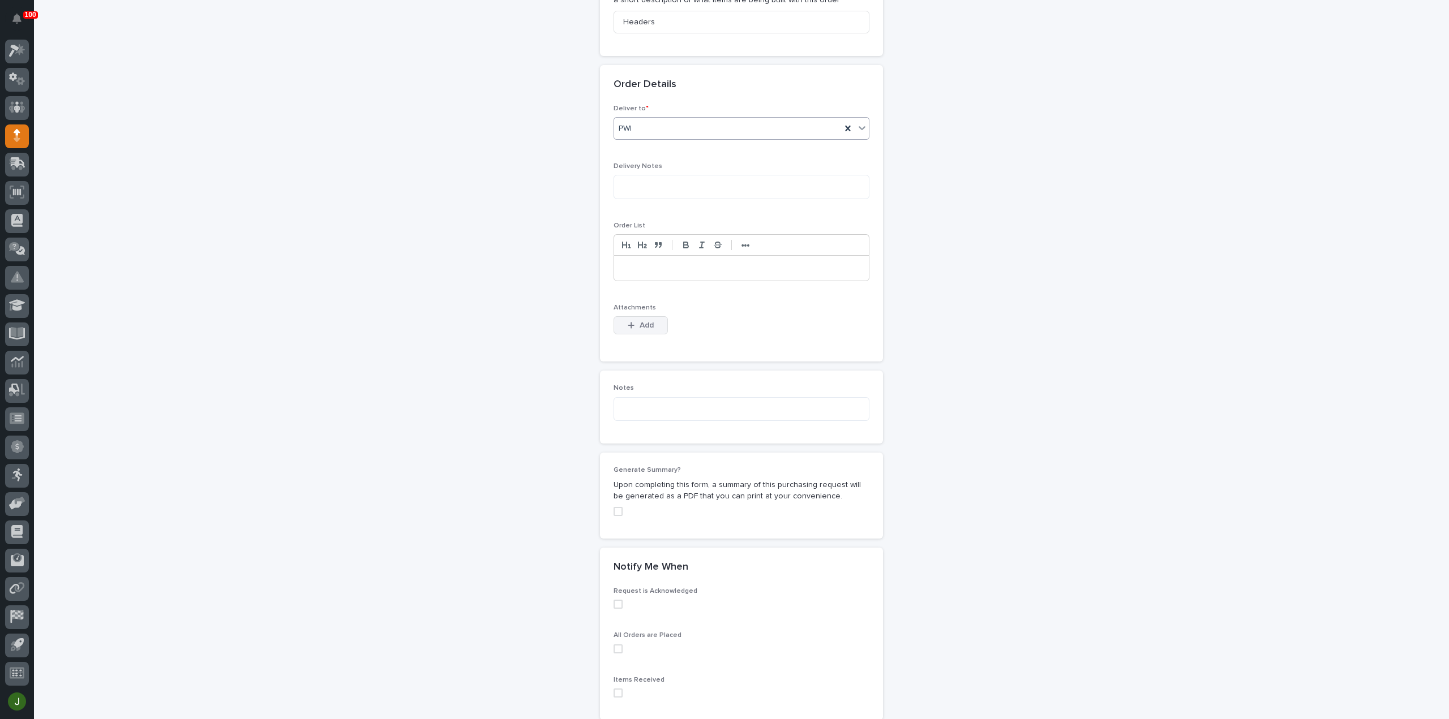
click at [621, 316] on button "Add" at bounding box center [641, 325] width 54 height 18
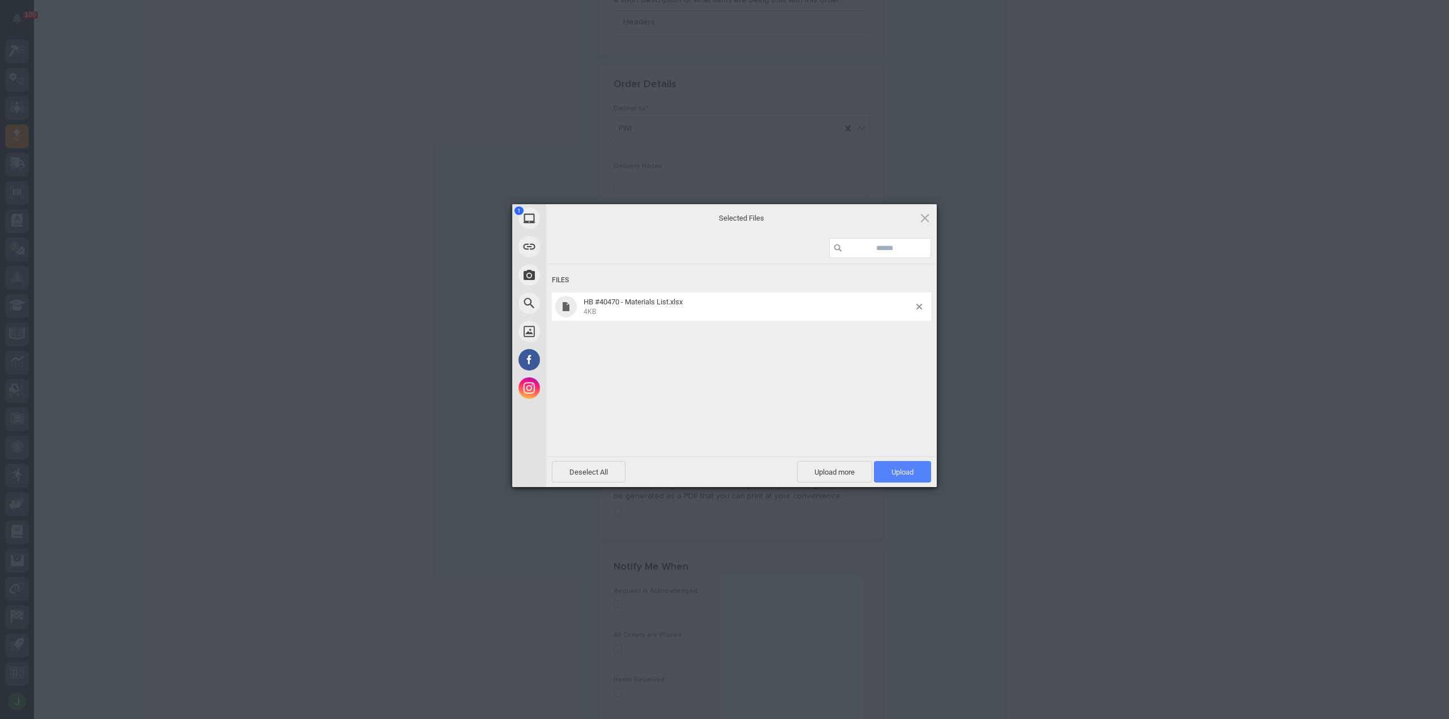
click at [903, 471] on span "Upload 1" at bounding box center [902, 472] width 22 height 8
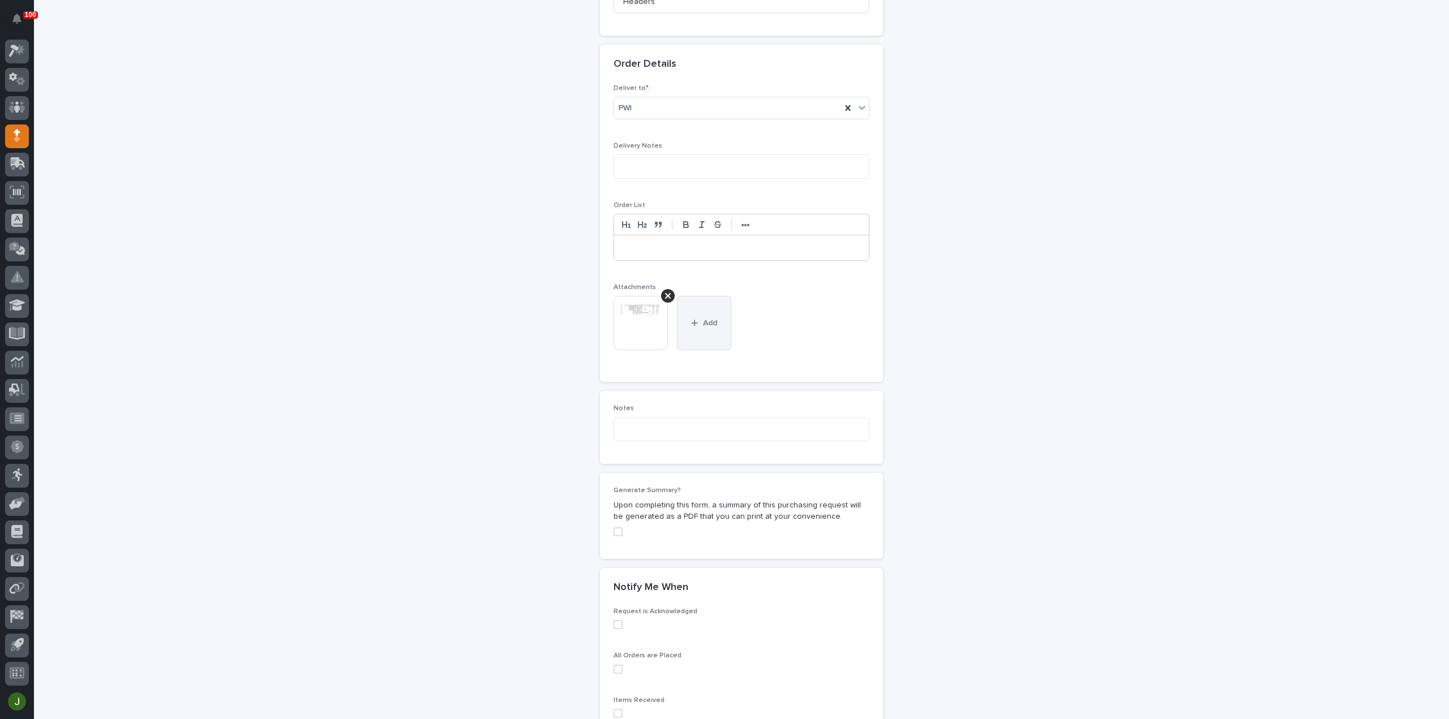
click at [711, 312] on button "Add" at bounding box center [704, 323] width 54 height 54
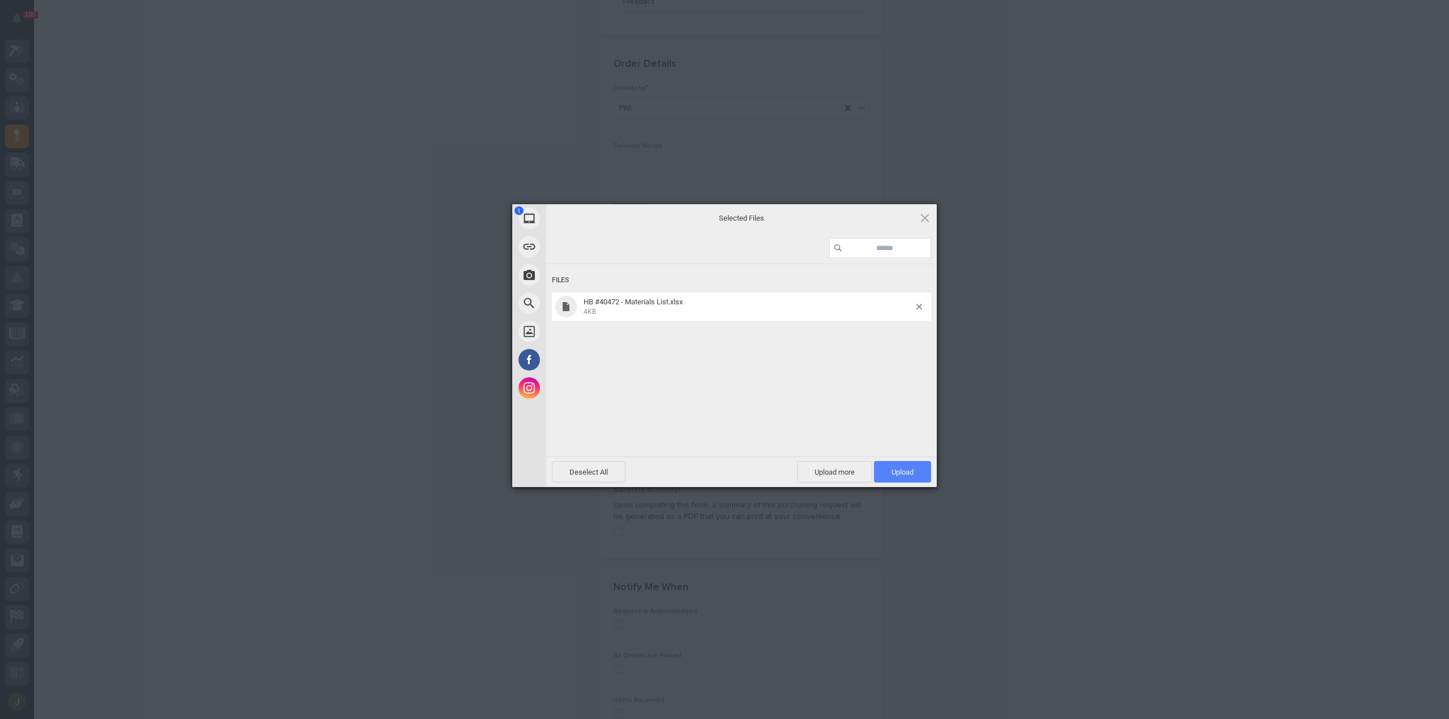
click at [895, 470] on span "Upload 1" at bounding box center [902, 472] width 22 height 8
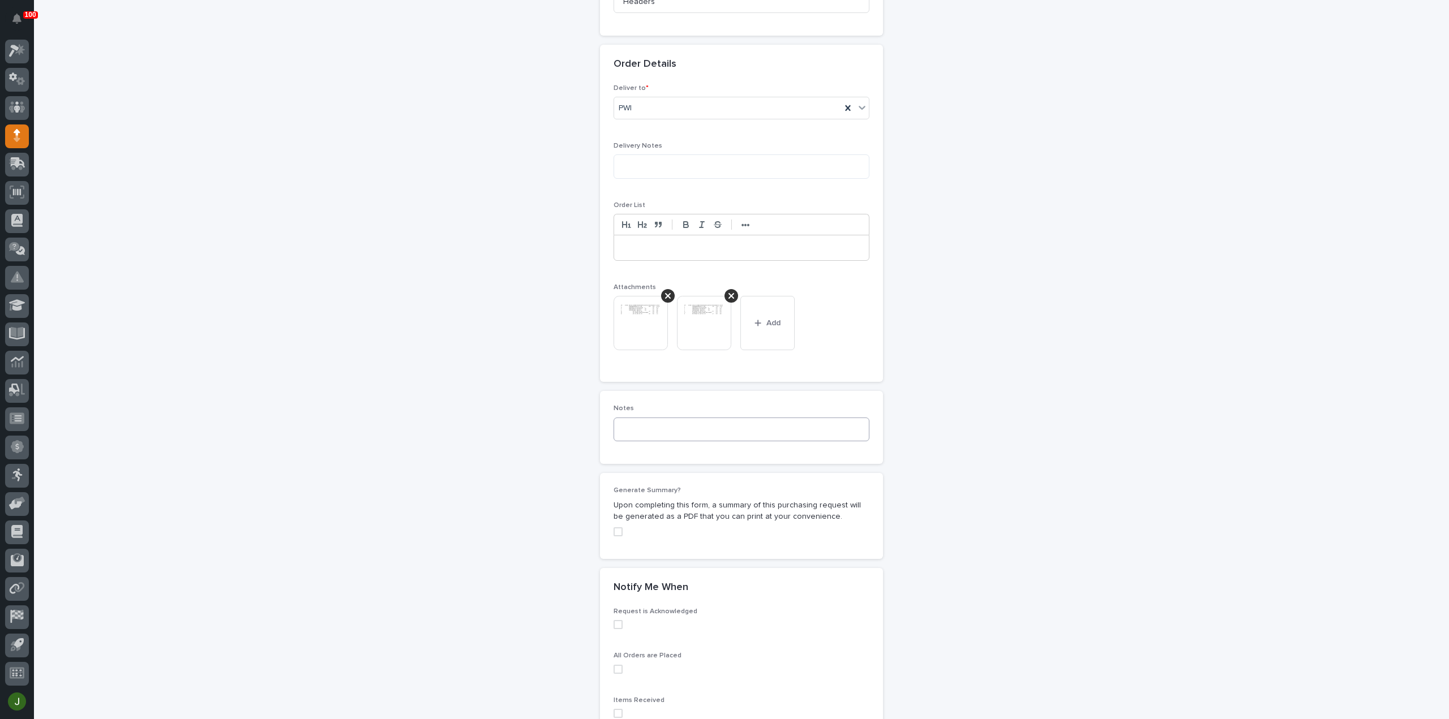
scroll to position [779, 0]
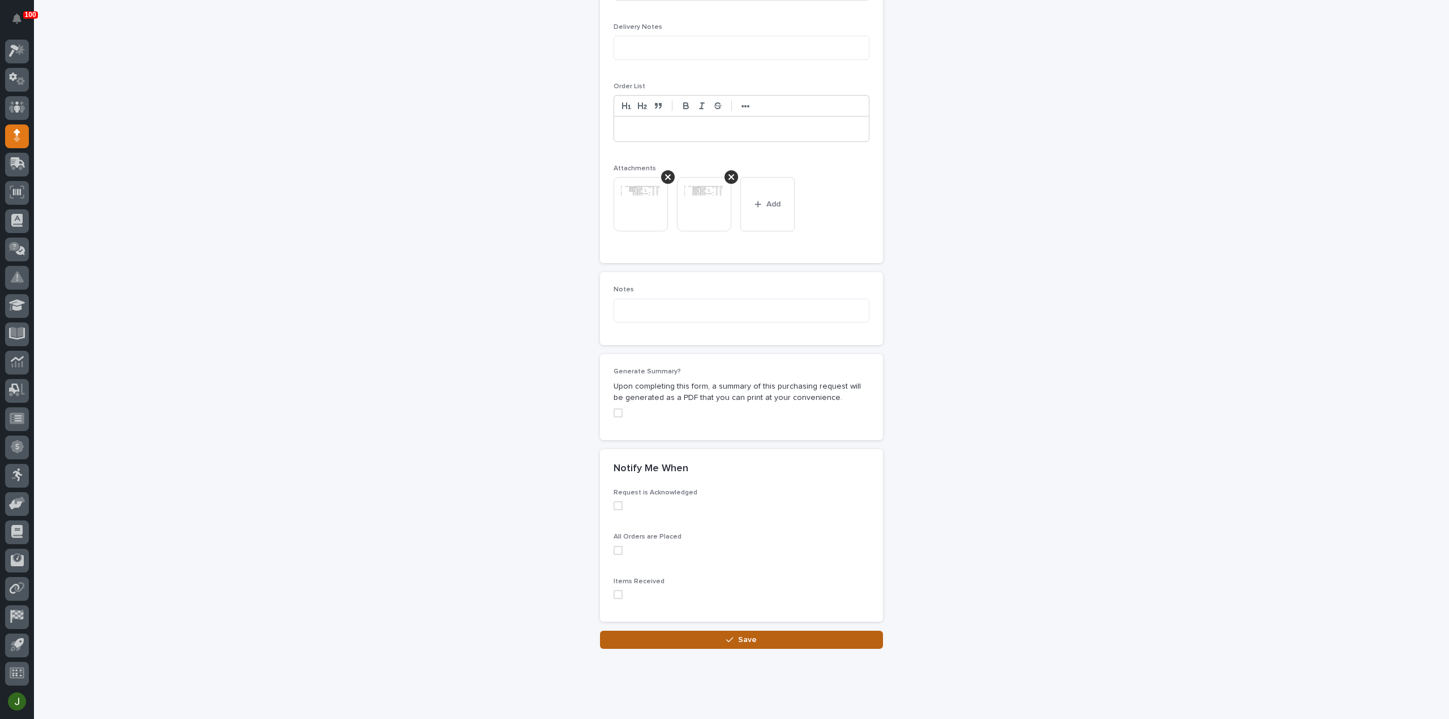
click at [744, 635] on span "Save" at bounding box center [747, 640] width 19 height 10
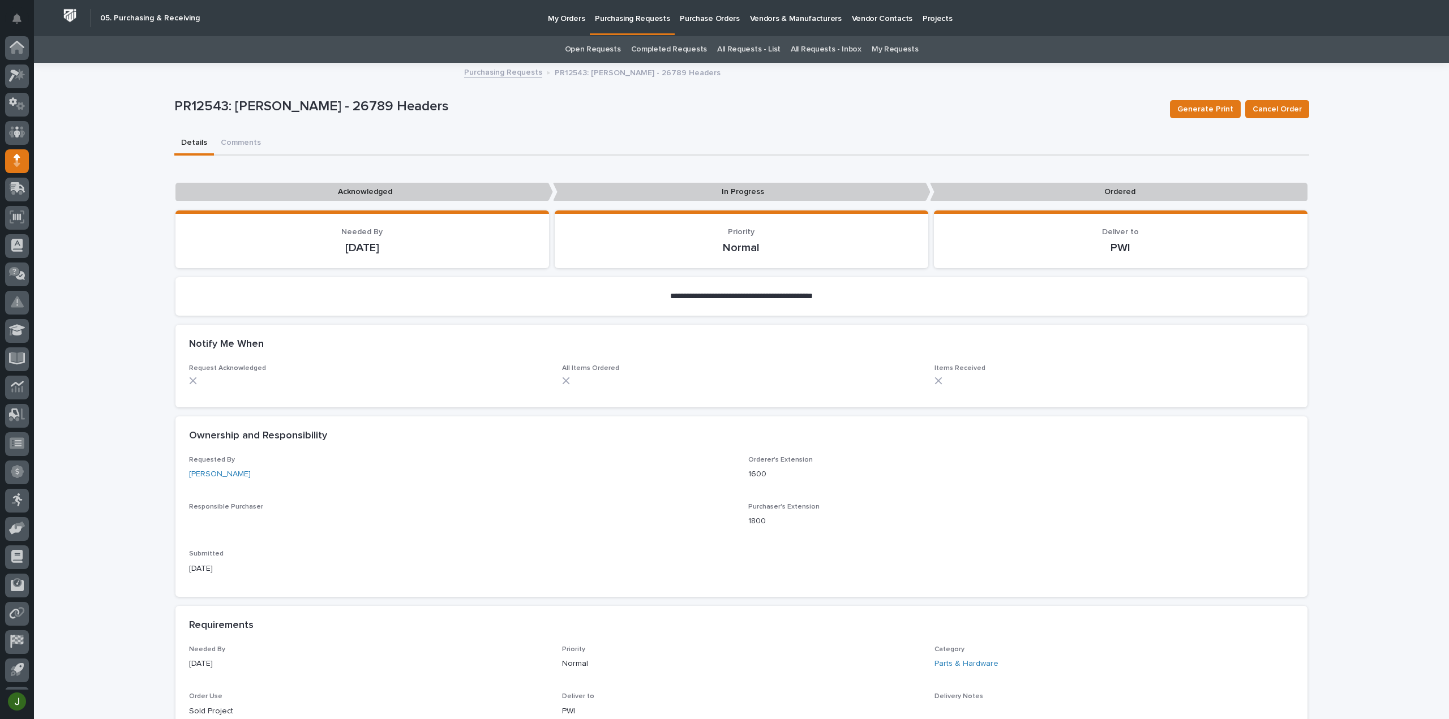
scroll to position [25, 0]
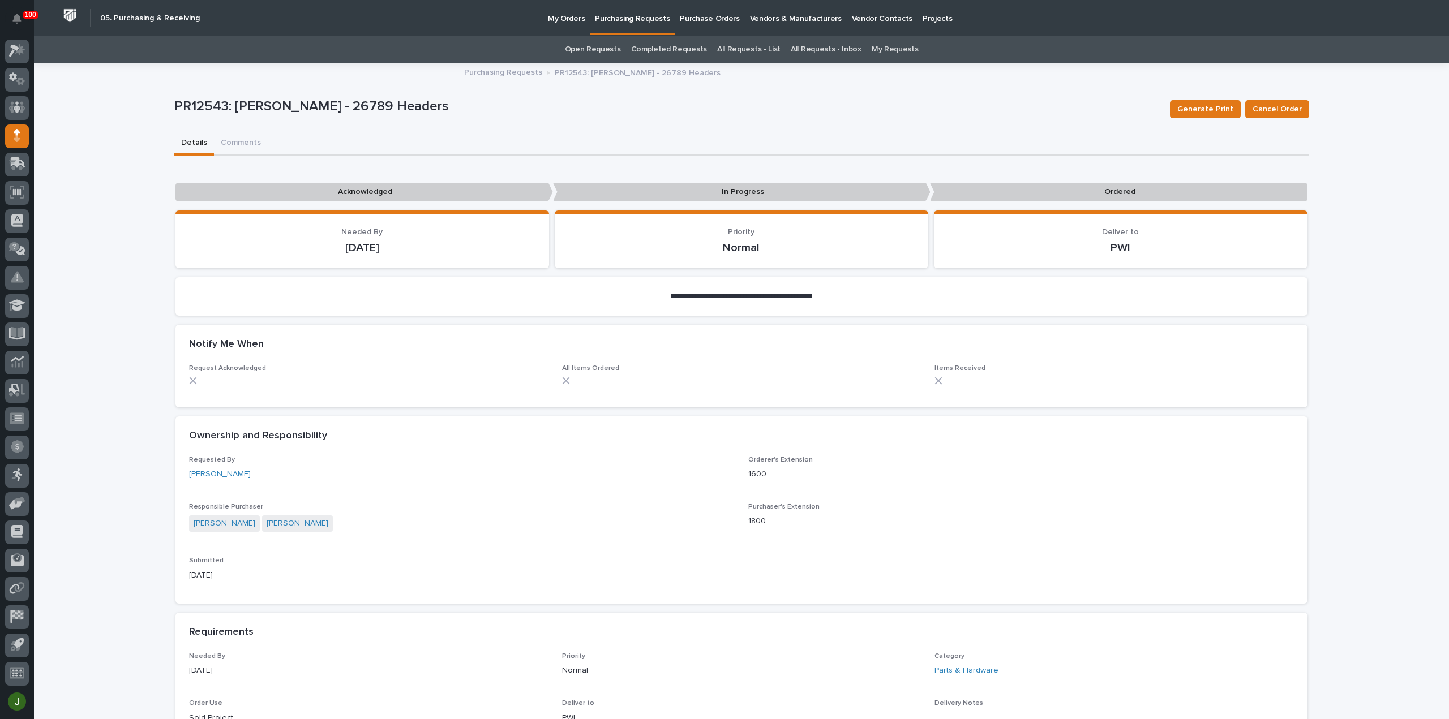
click at [628, 15] on p "Purchasing Requests" at bounding box center [632, 12] width 75 height 24
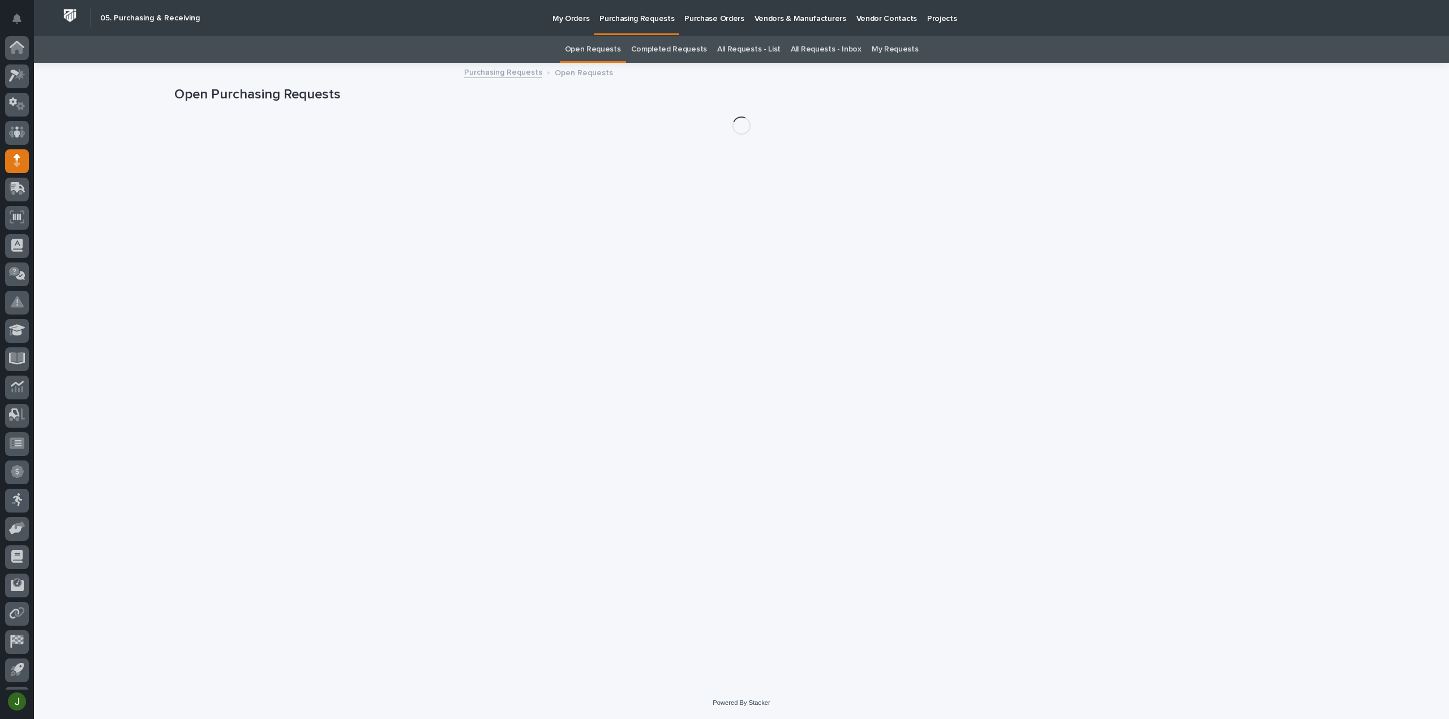
scroll to position [25, 0]
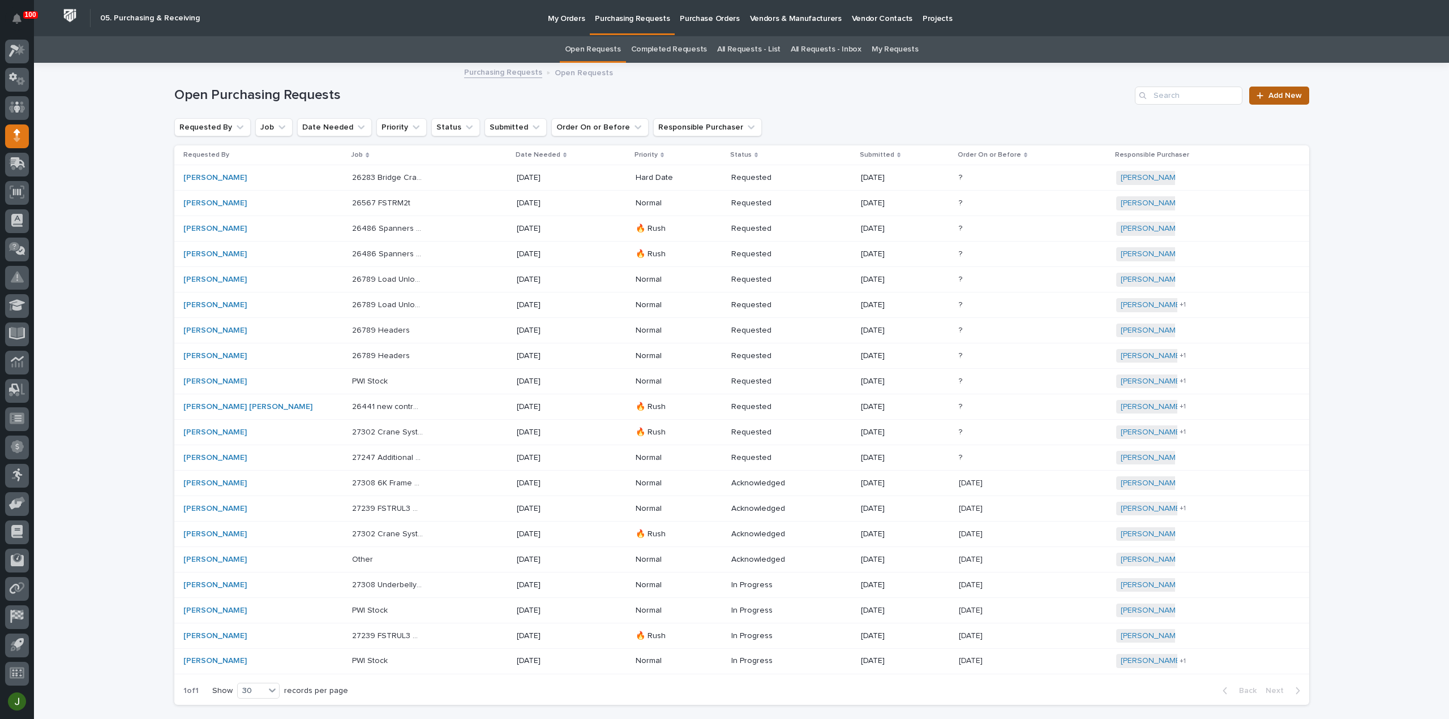
click at [1272, 97] on span "Add New" at bounding box center [1284, 96] width 33 height 8
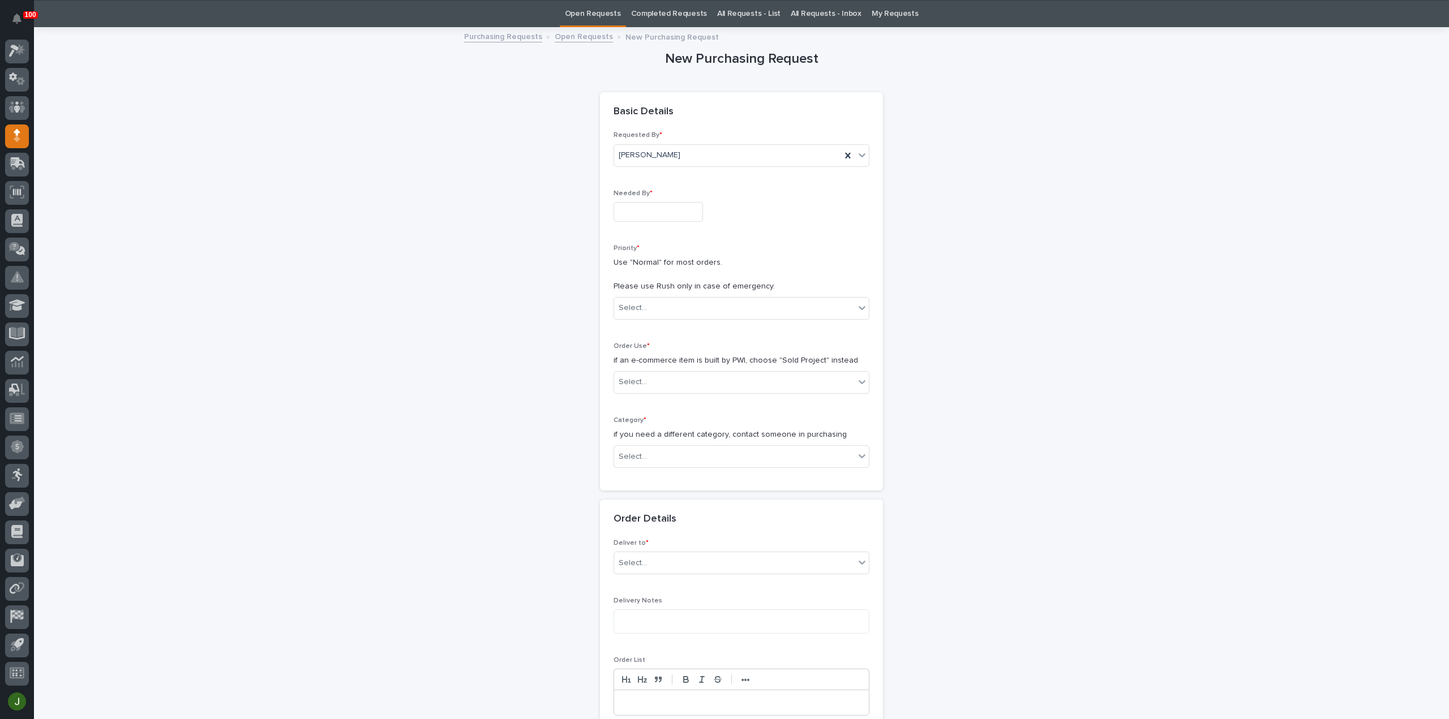
scroll to position [36, 0]
click at [651, 212] on input "text" at bounding box center [658, 211] width 89 height 20
click at [688, 101] on div "10" at bounding box center [687, 99] width 15 height 15
type input "**********"
click at [631, 310] on div "Select..." at bounding box center [633, 308] width 28 height 12
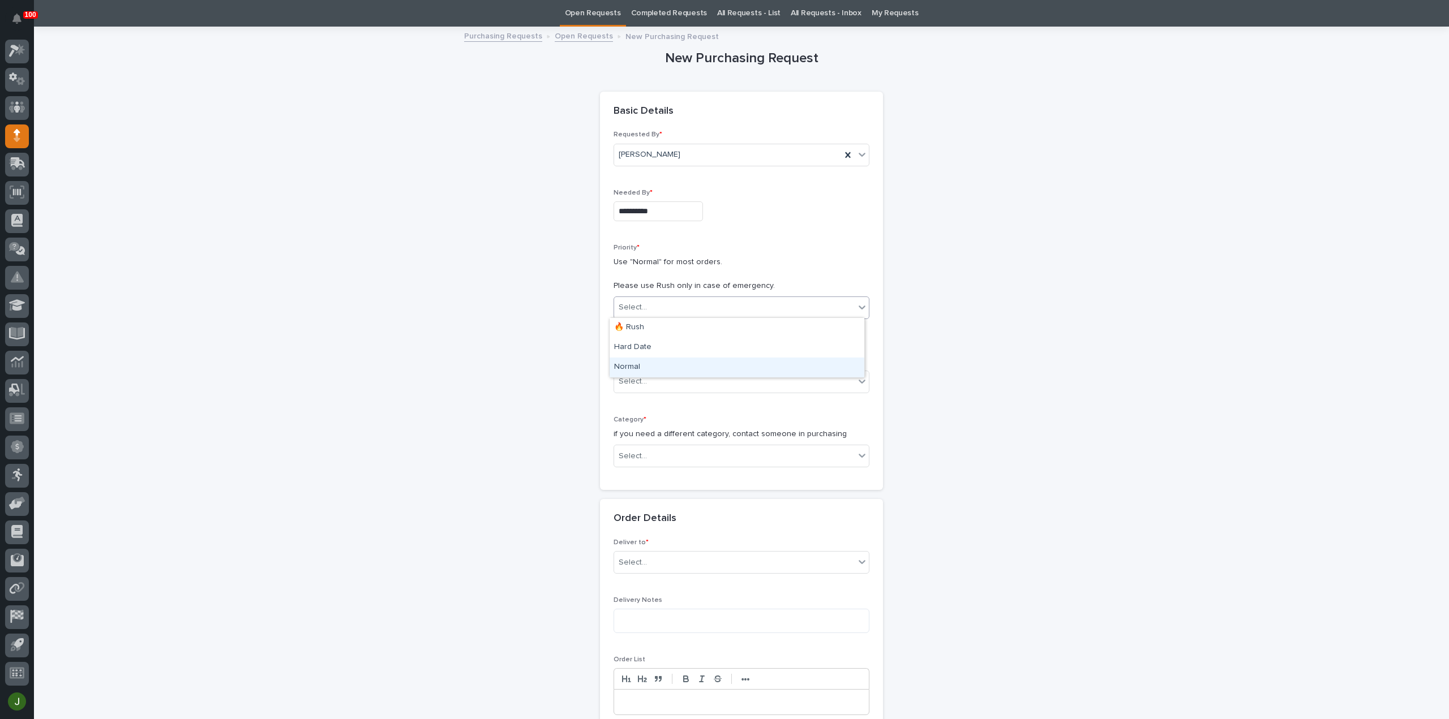
click at [633, 370] on div "Normal" at bounding box center [737, 368] width 255 height 20
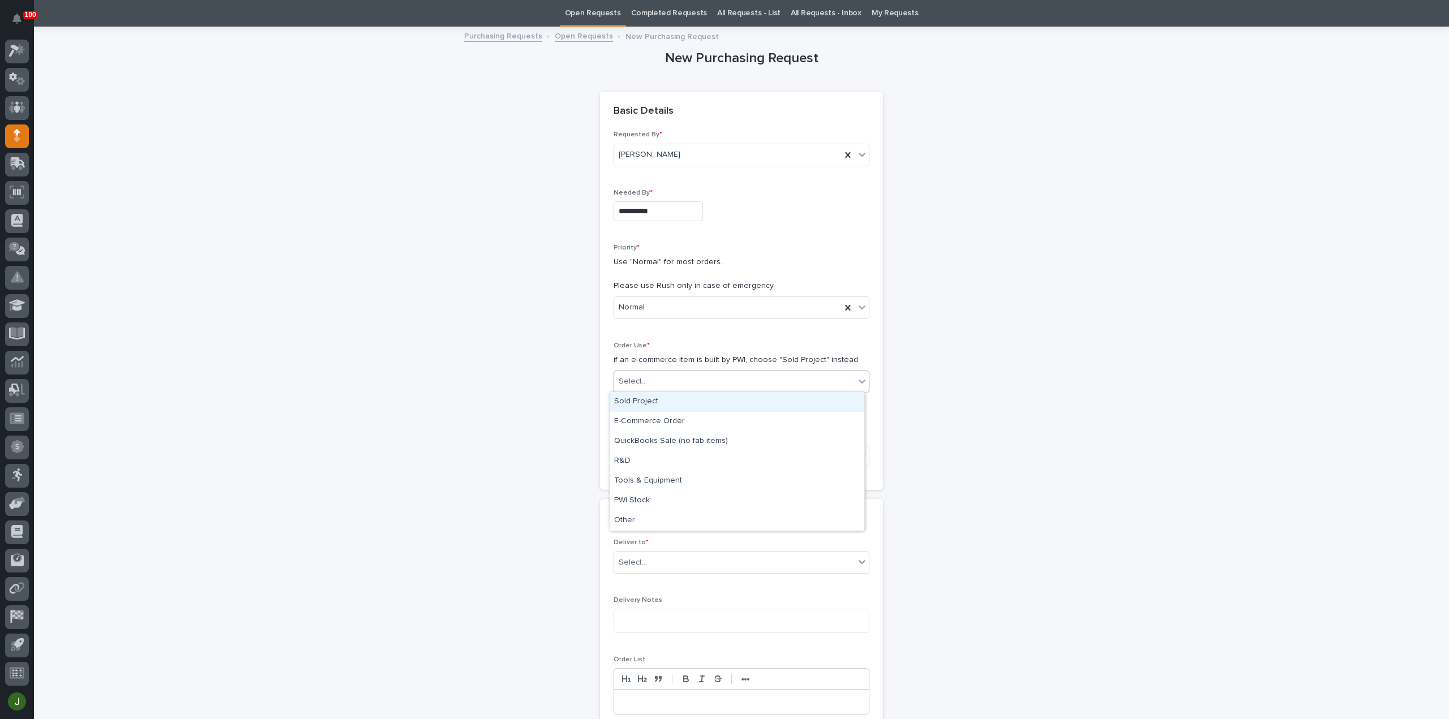
click at [637, 382] on div "Select..." at bounding box center [633, 382] width 28 height 12
click at [637, 401] on div "Sold Project" at bounding box center [737, 402] width 255 height 20
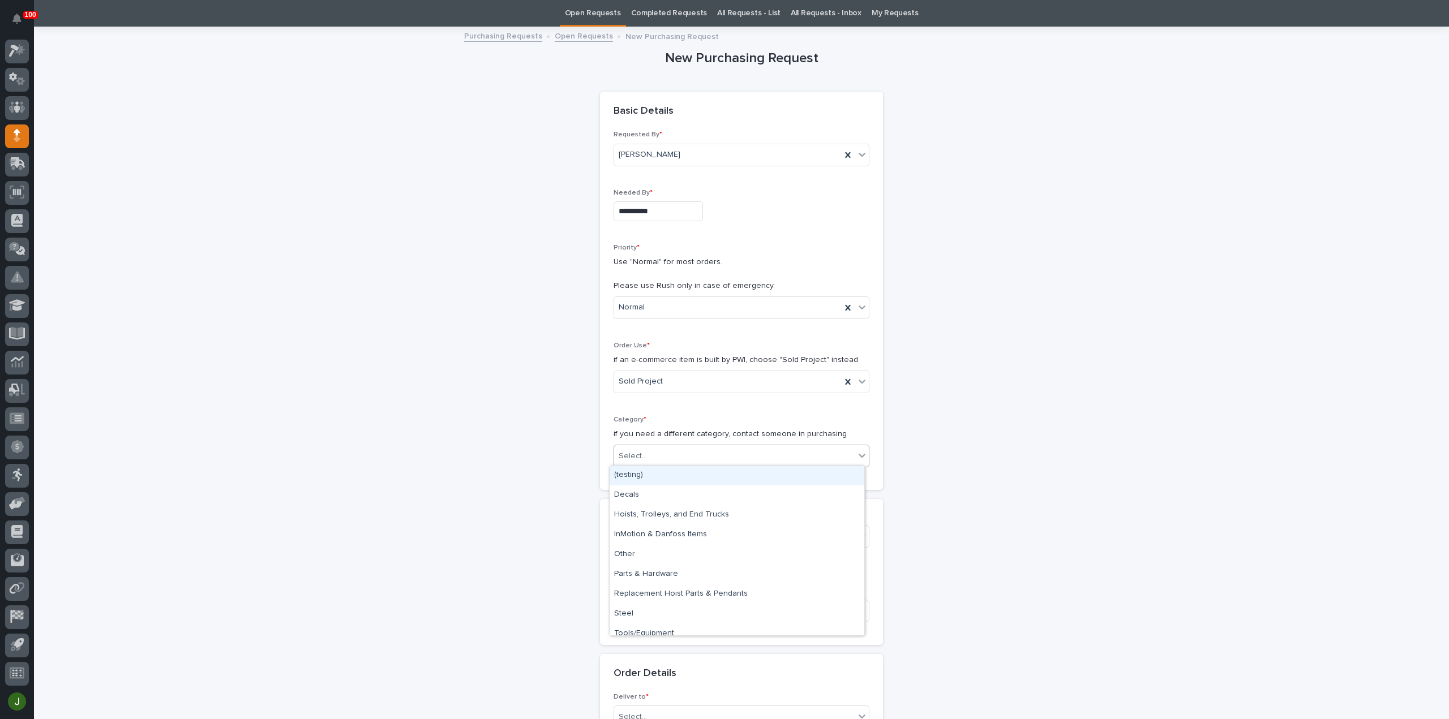
click at [635, 451] on div "Select..." at bounding box center [633, 457] width 28 height 12
click at [632, 615] on div "Steel" at bounding box center [737, 614] width 255 height 20
click at [632, 534] on div "Select..." at bounding box center [633, 537] width 28 height 12
type input "*****"
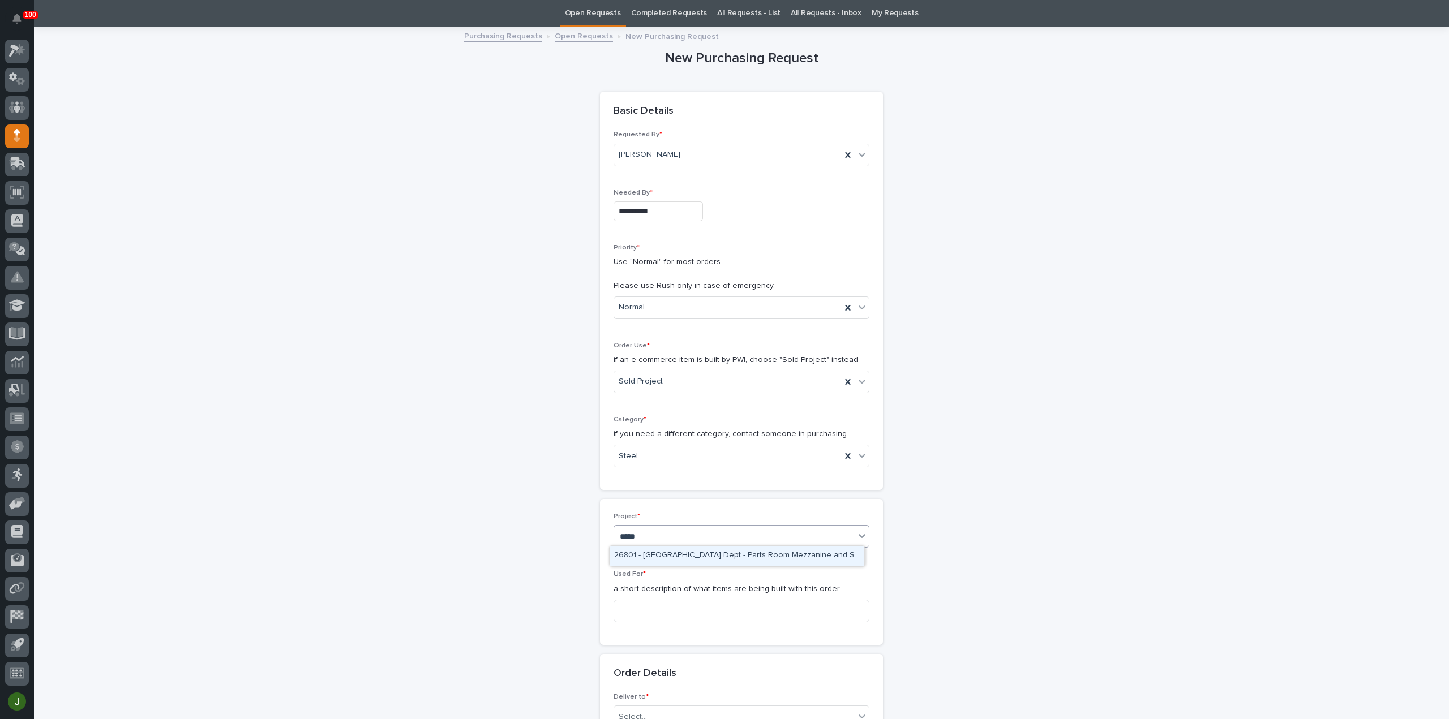
click at [644, 555] on div "26801 - [GEOGRAPHIC_DATA] Dept - Parts Room Mezzanine and Stairs with Gate" at bounding box center [737, 556] width 255 height 20
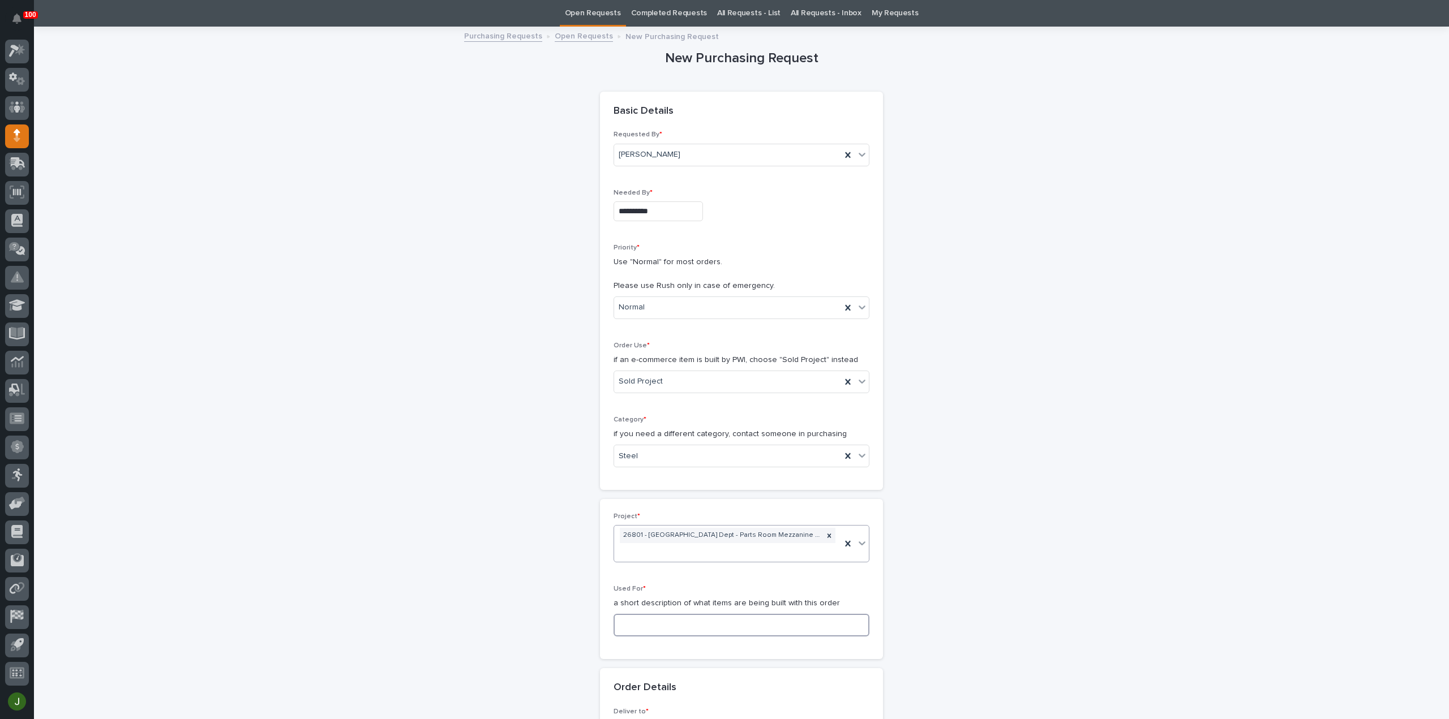
click at [650, 618] on input at bounding box center [742, 625] width 256 height 23
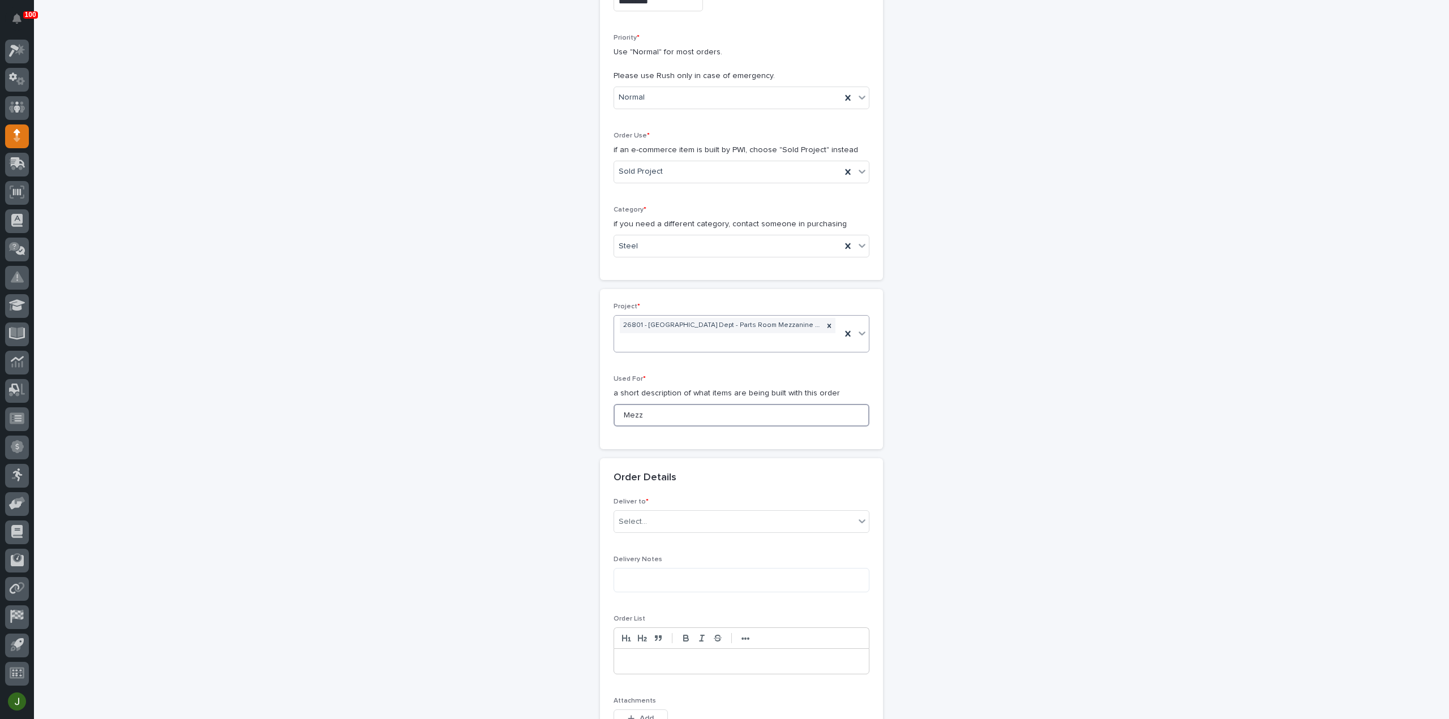
scroll to position [413, 0]
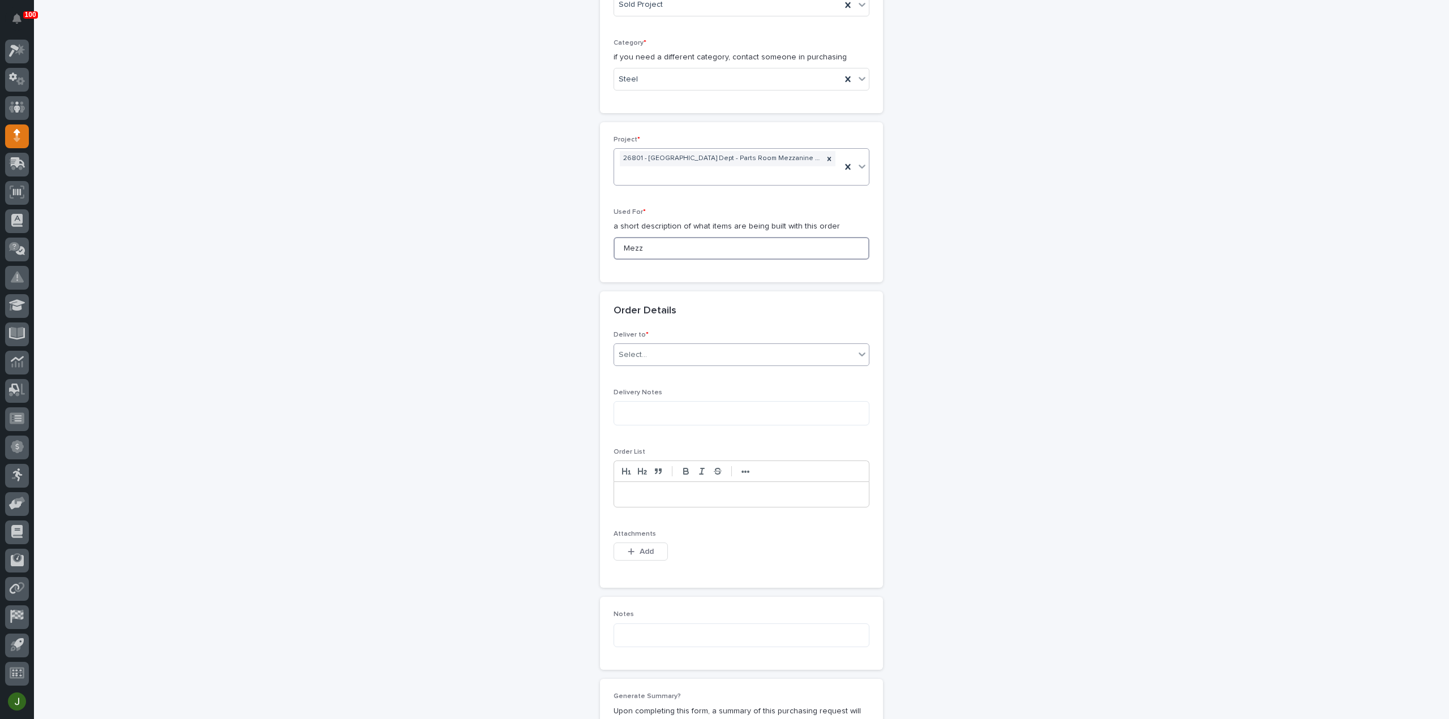
type input "Mezz"
click at [642, 350] on div "Select..." at bounding box center [734, 355] width 241 height 19
click at [644, 371] on div "PWI" at bounding box center [737, 373] width 255 height 20
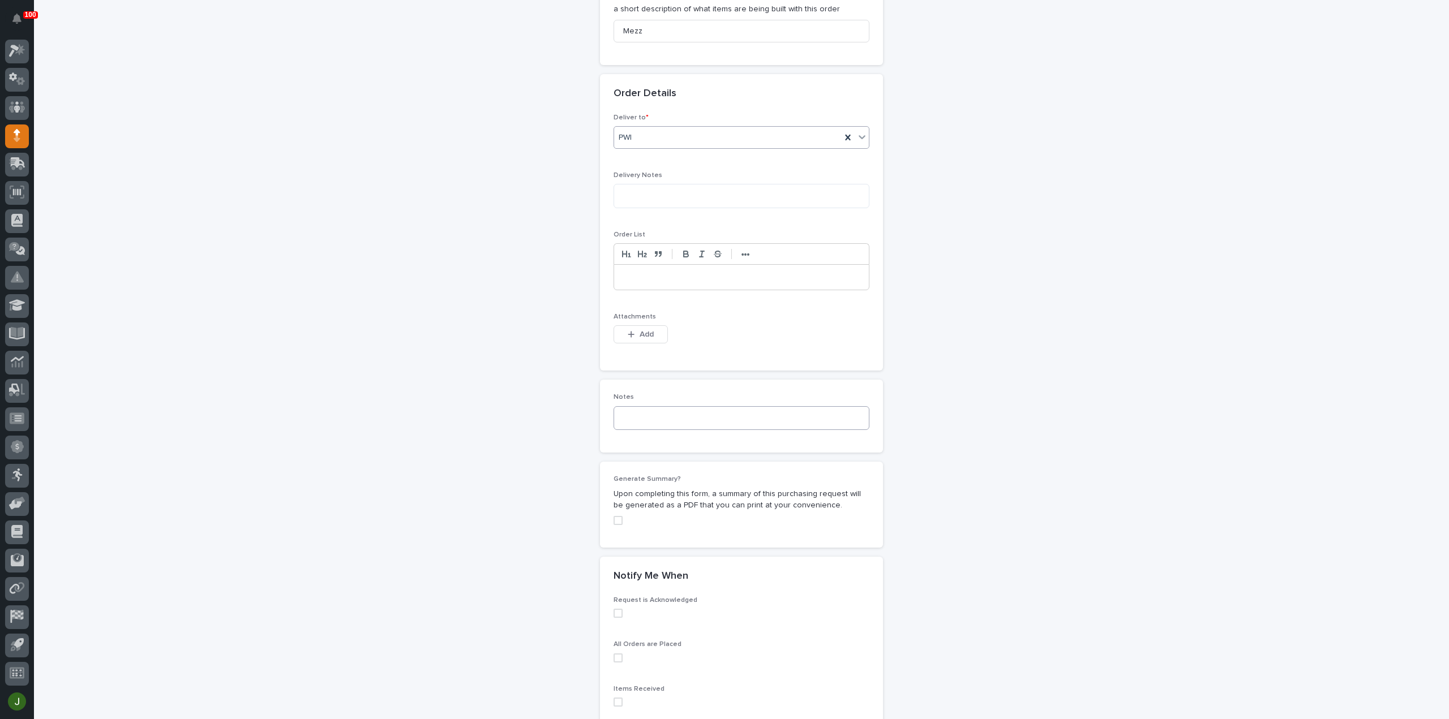
scroll to position [640, 0]
click at [640, 323] on span "Add" at bounding box center [647, 325] width 14 height 10
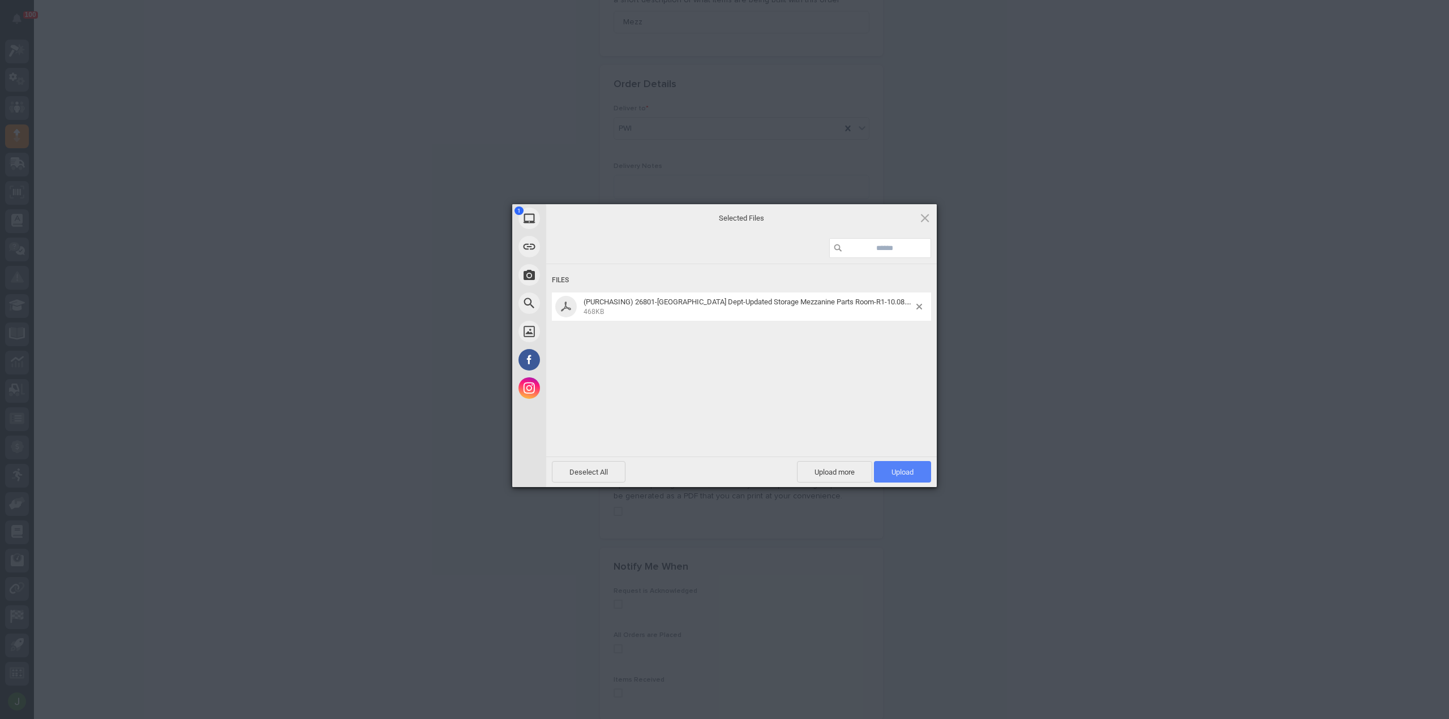
click at [895, 468] on span "Upload 1" at bounding box center [902, 472] width 22 height 8
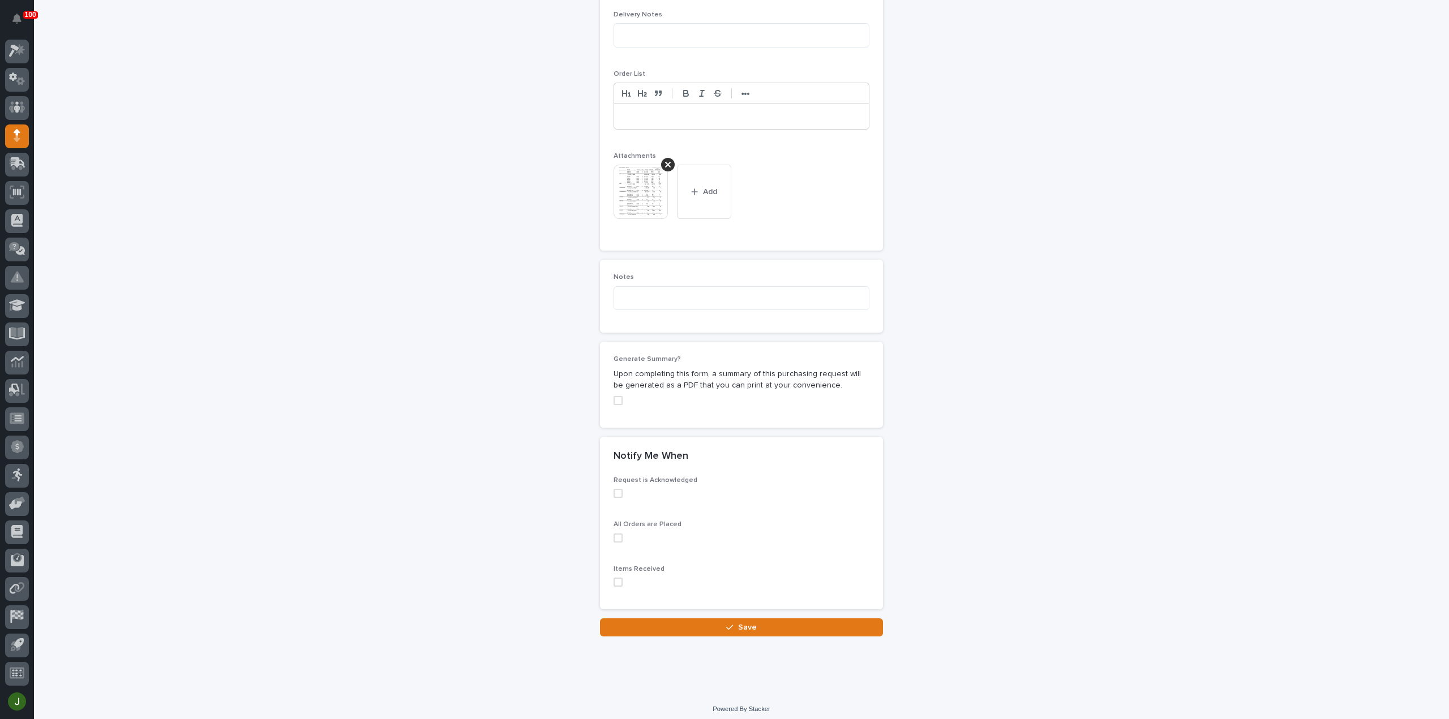
scroll to position [793, 0]
click at [753, 617] on button "Save" at bounding box center [741, 625] width 283 height 18
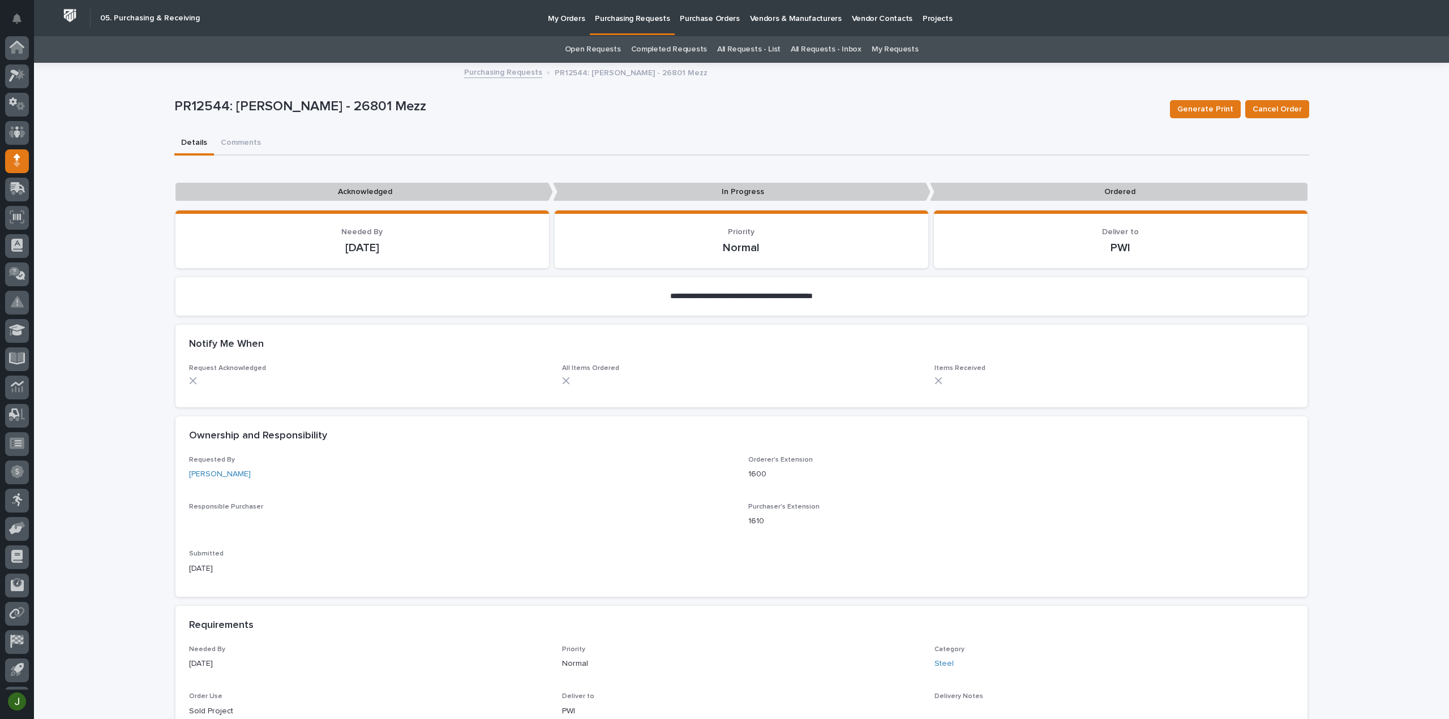
scroll to position [25, 0]
click at [651, 19] on p "Purchasing Requests" at bounding box center [632, 12] width 75 height 24
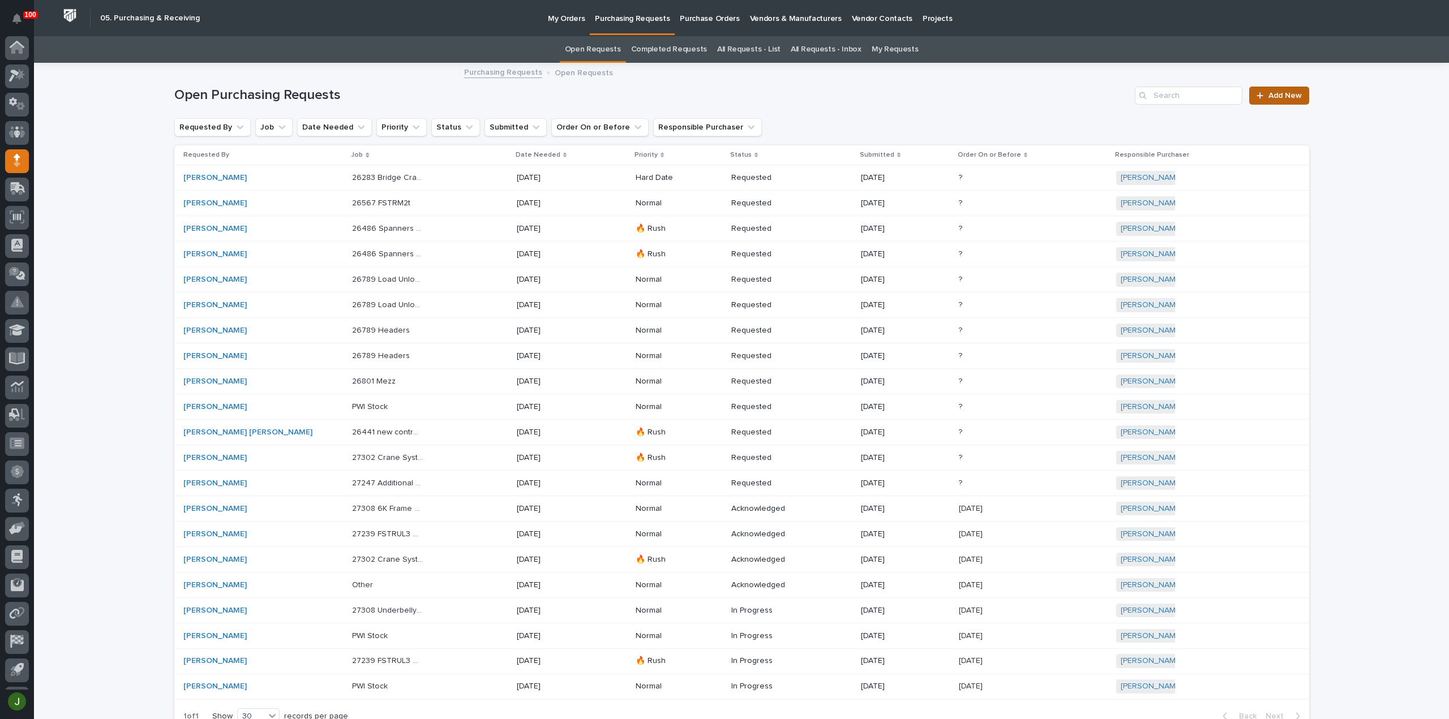
scroll to position [25, 0]
click at [1286, 98] on span "Add New" at bounding box center [1284, 96] width 33 height 8
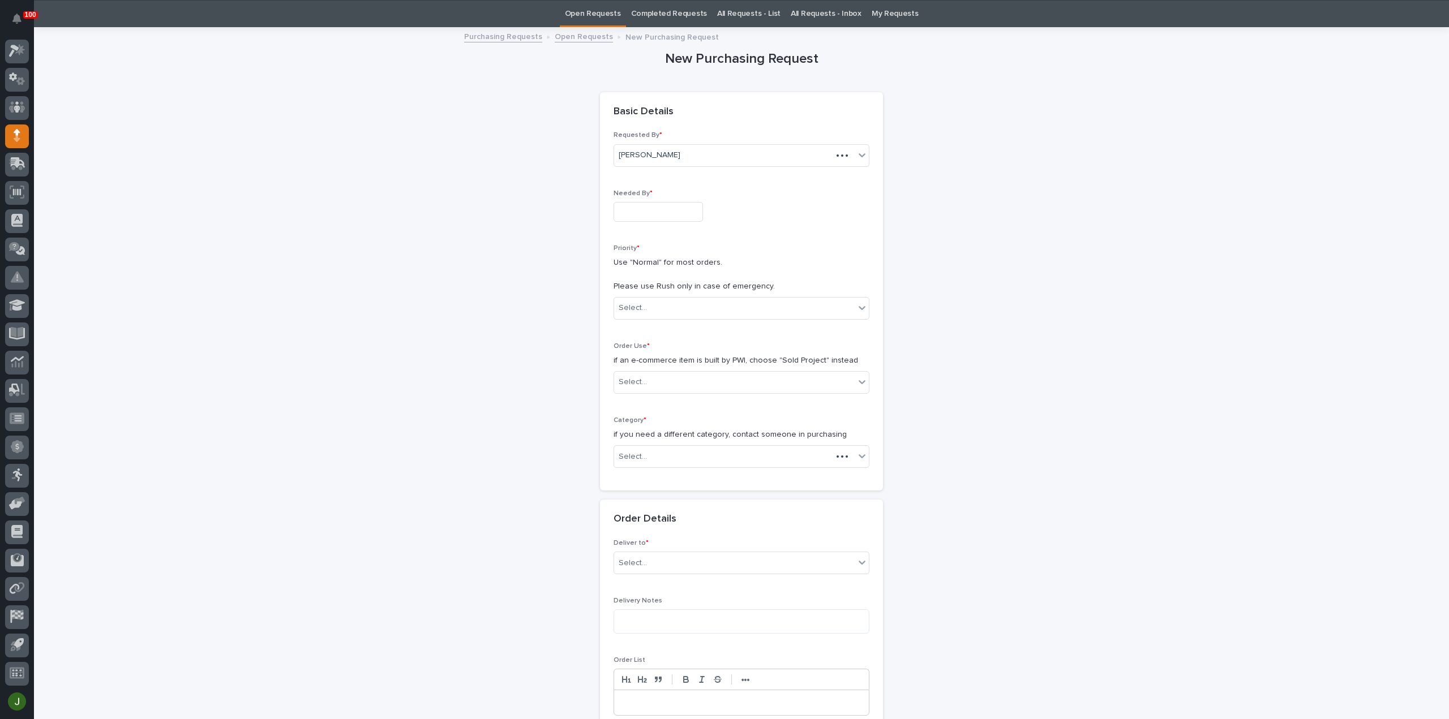
scroll to position [36, 0]
click at [647, 212] on input "text" at bounding box center [658, 211] width 89 height 20
click at [689, 100] on div "10" at bounding box center [687, 99] width 15 height 15
type input "**********"
click at [638, 303] on div "Select..." at bounding box center [633, 308] width 28 height 12
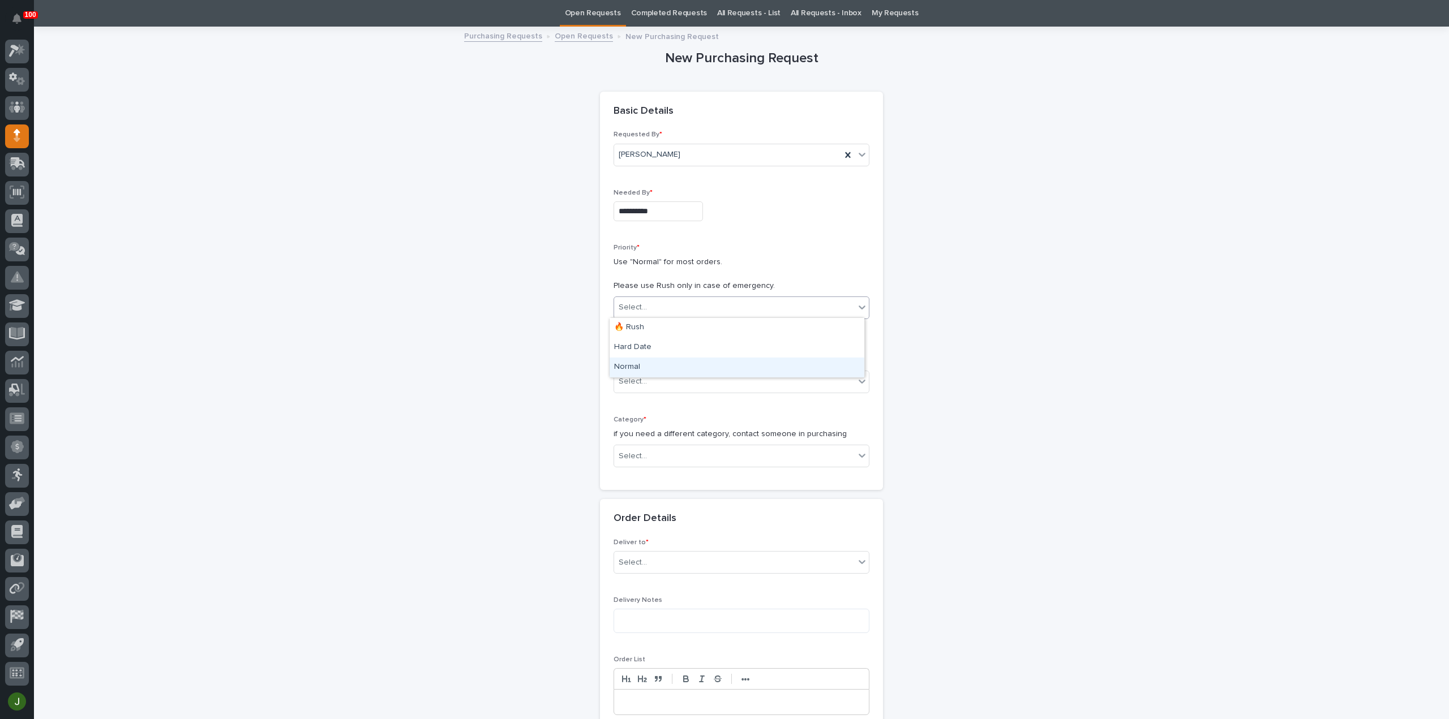
click at [642, 367] on div "Normal" at bounding box center [737, 368] width 255 height 20
click at [648, 383] on input "text" at bounding box center [648, 382] width 1 height 10
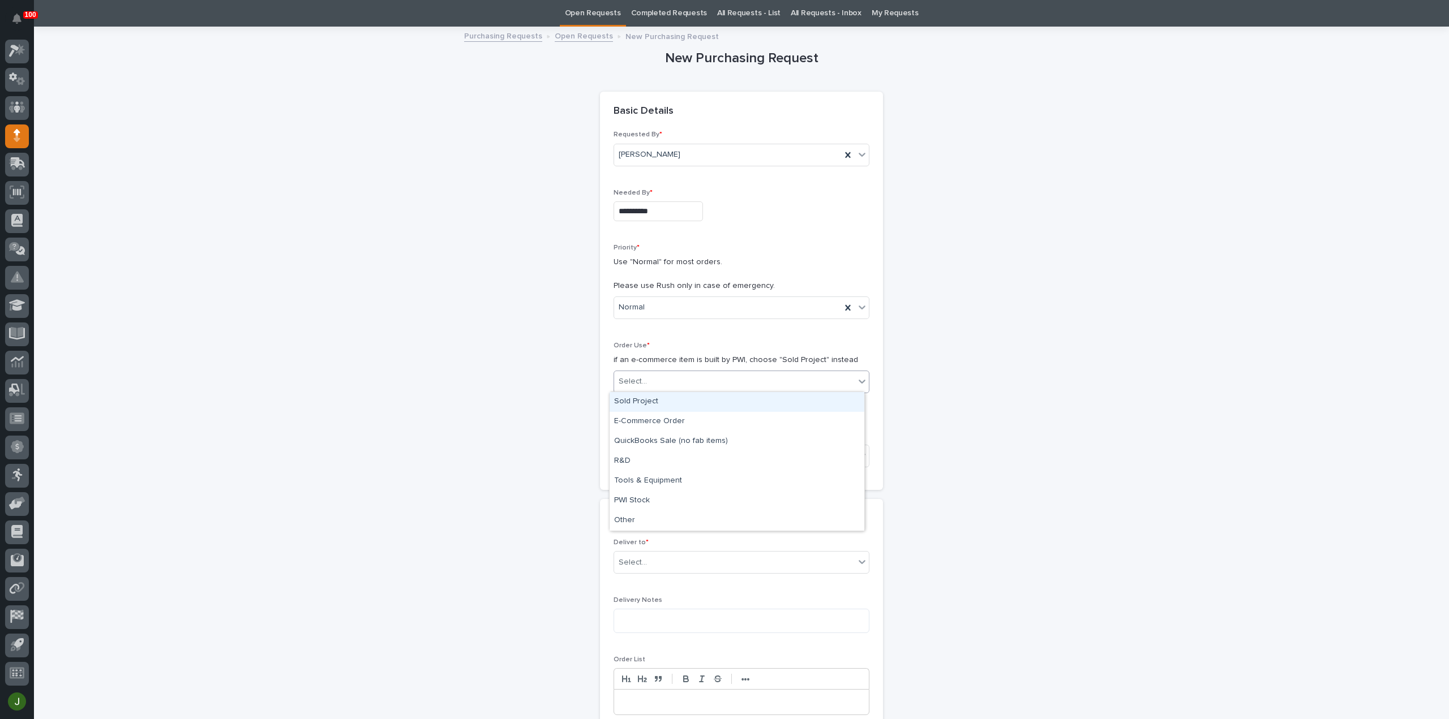
click at [644, 406] on div "Sold Project" at bounding box center [737, 402] width 255 height 20
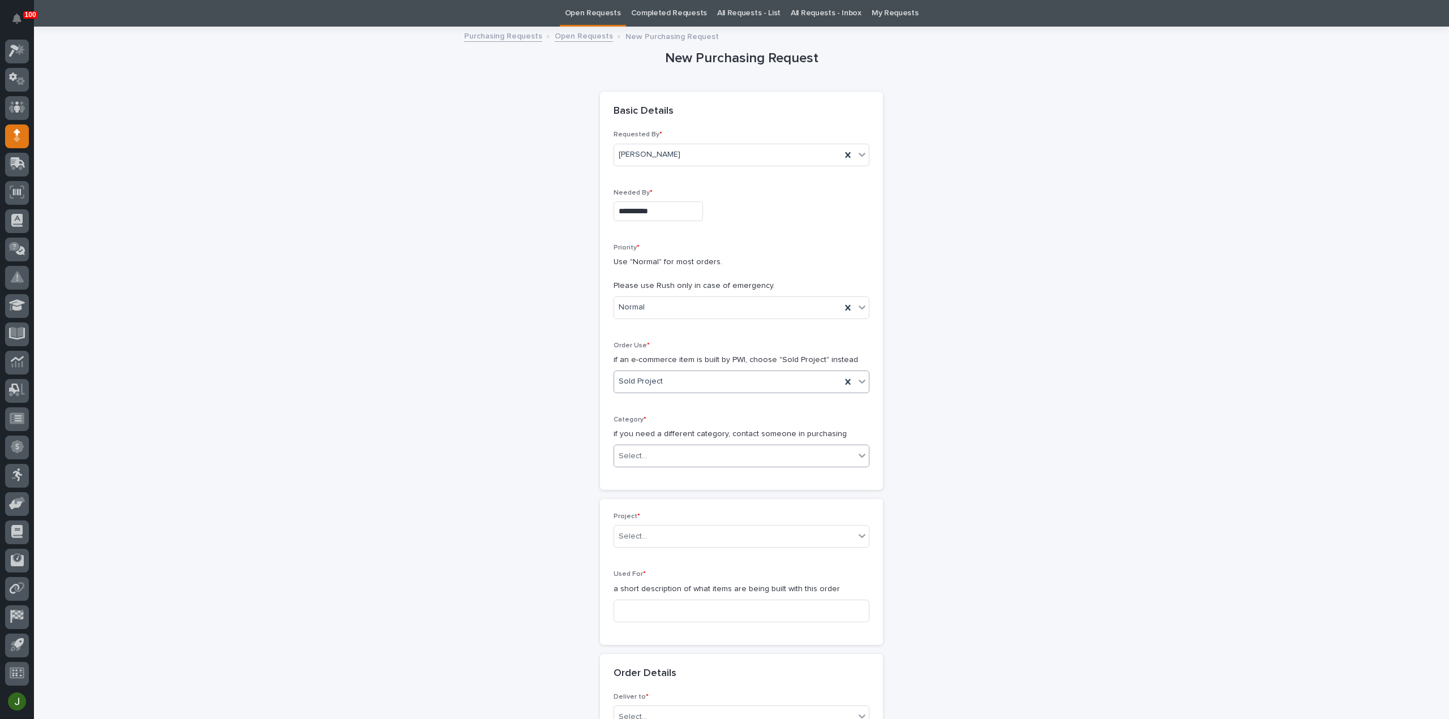
click at [638, 451] on div "Select..." at bounding box center [633, 457] width 28 height 12
click at [634, 576] on div "Parts & Hardware" at bounding box center [737, 575] width 255 height 20
click at [640, 534] on div "Select..." at bounding box center [633, 537] width 28 height 12
type input "*****"
click at [658, 551] on div "26801 - [GEOGRAPHIC_DATA] Dept - Parts Room Mezzanine and Stairs with Gate" at bounding box center [737, 556] width 255 height 20
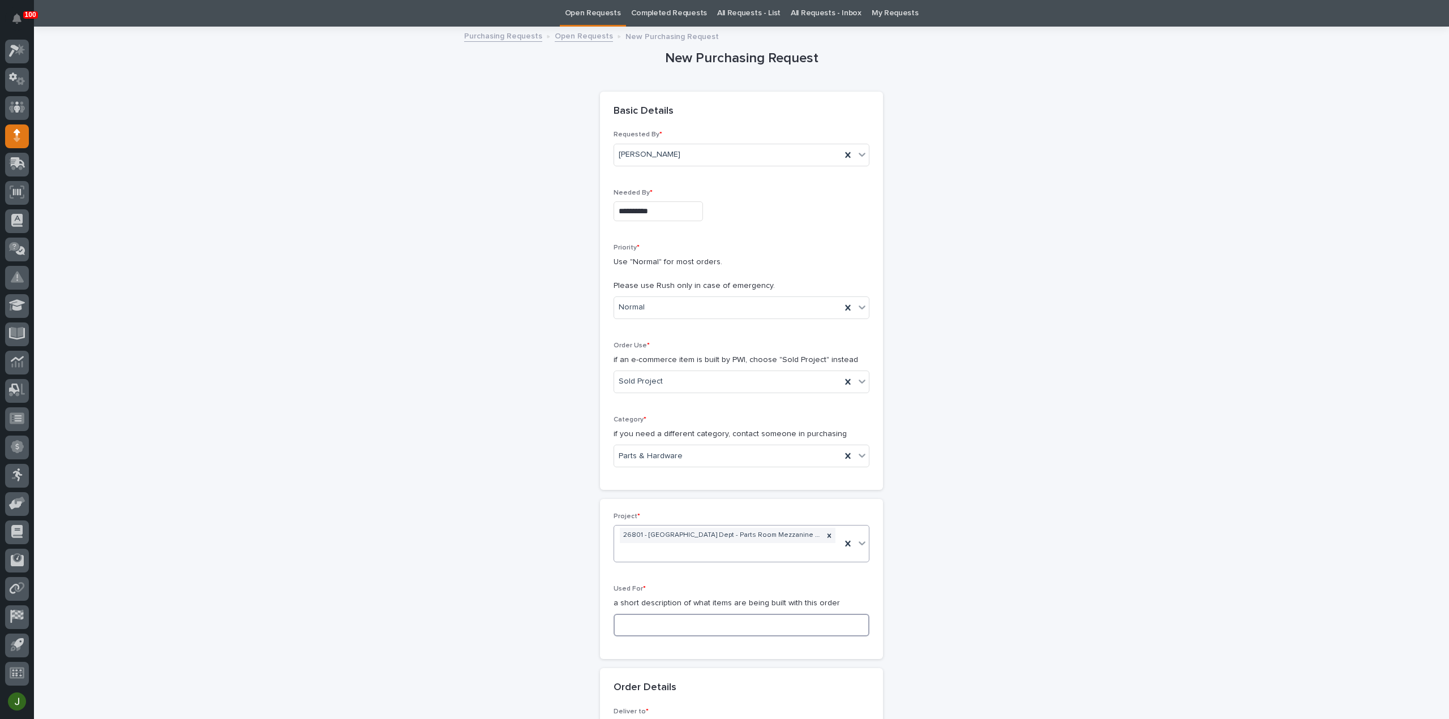
click at [624, 619] on input at bounding box center [742, 625] width 256 height 23
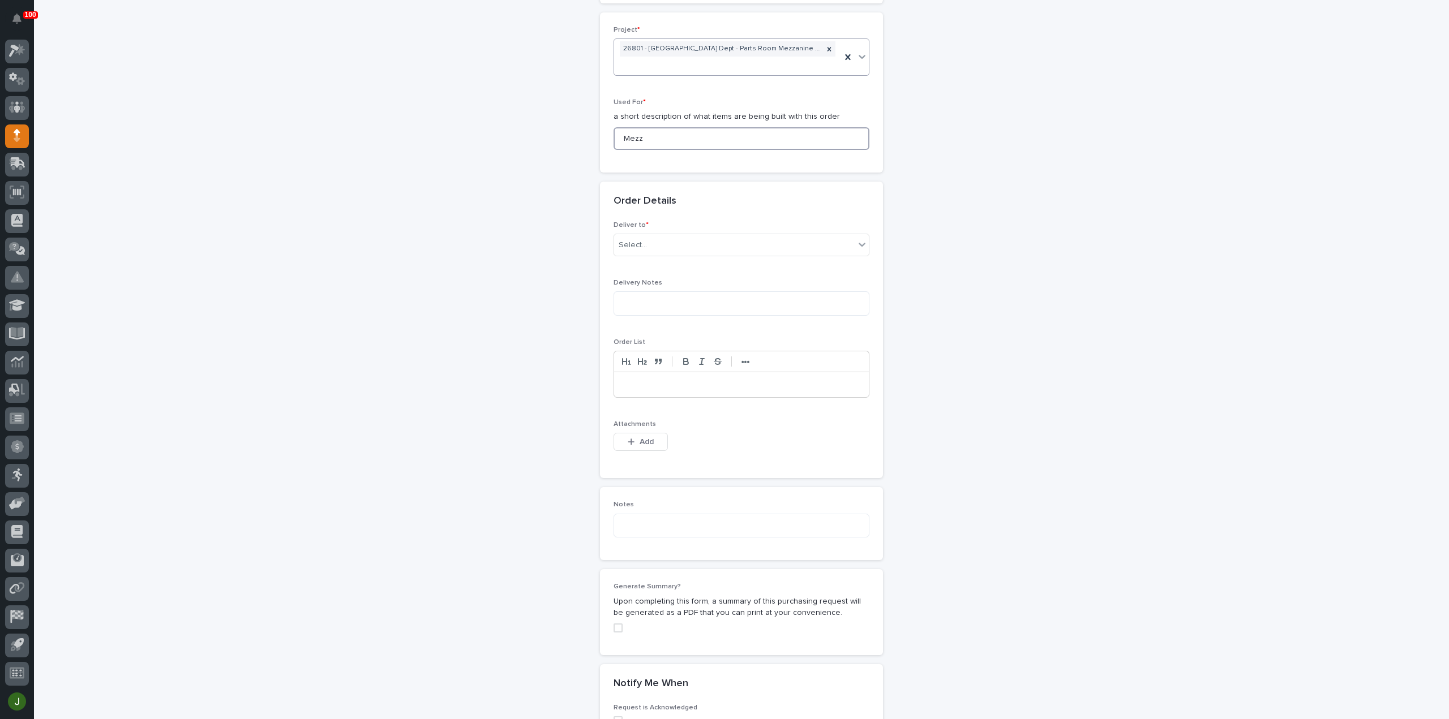
scroll to position [564, 0]
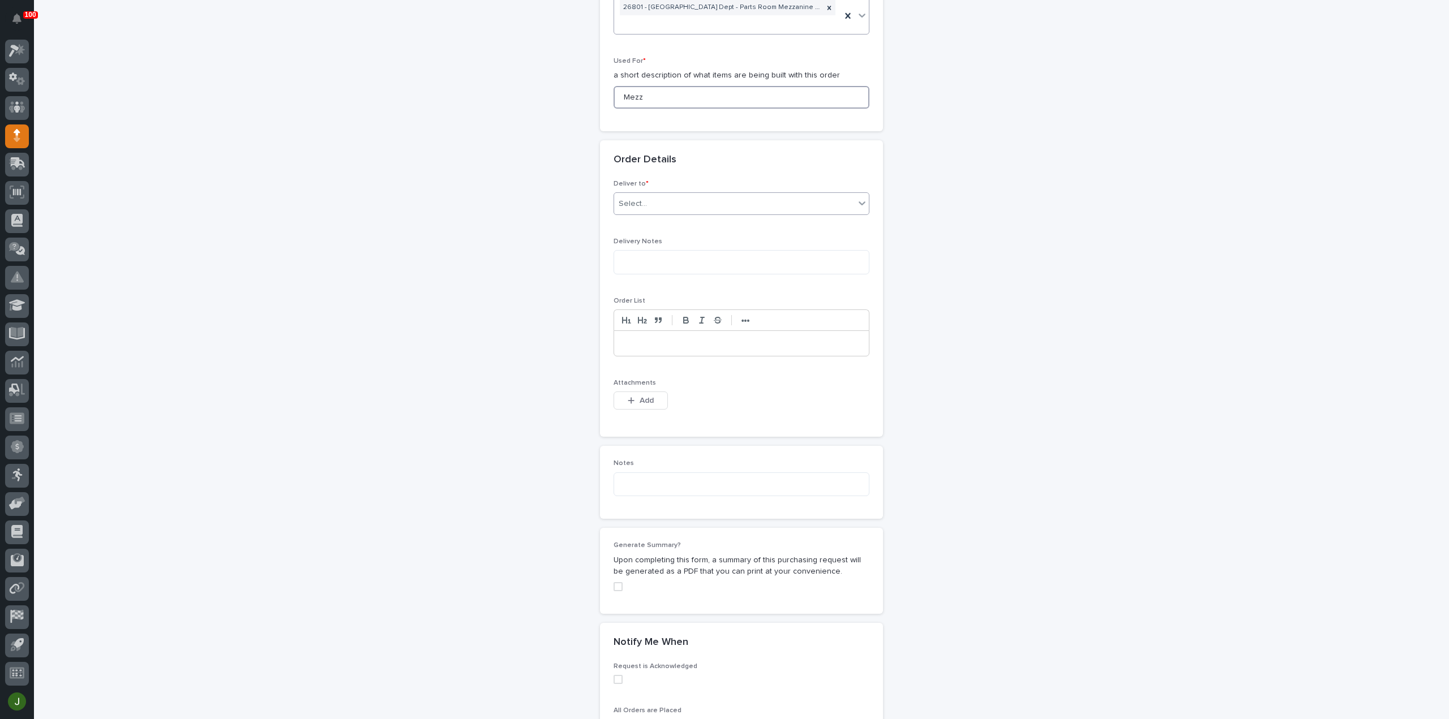
type input "Mezz"
click at [630, 202] on div "Select..." at bounding box center [633, 204] width 28 height 12
click at [636, 219] on div "PWI" at bounding box center [737, 223] width 255 height 20
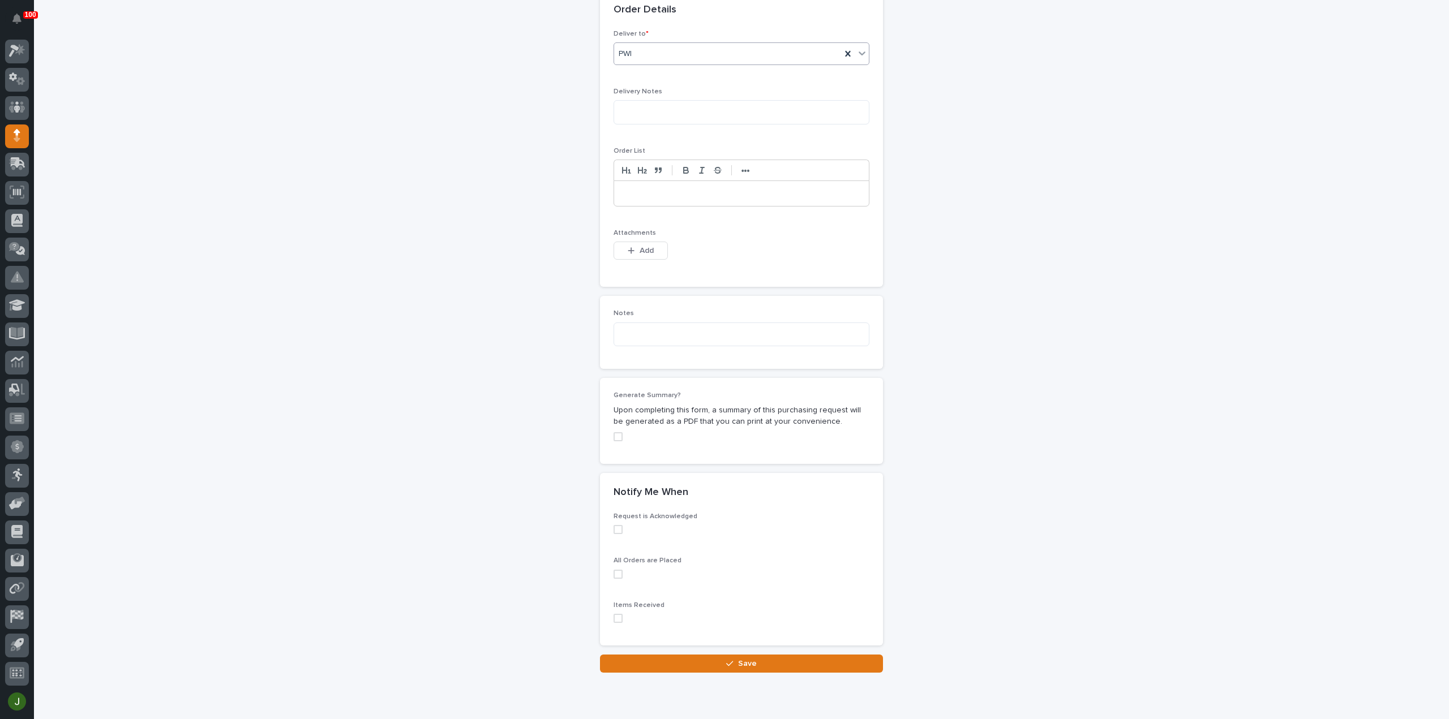
scroll to position [715, 0]
click at [618, 246] on button "Add" at bounding box center [641, 250] width 54 height 18
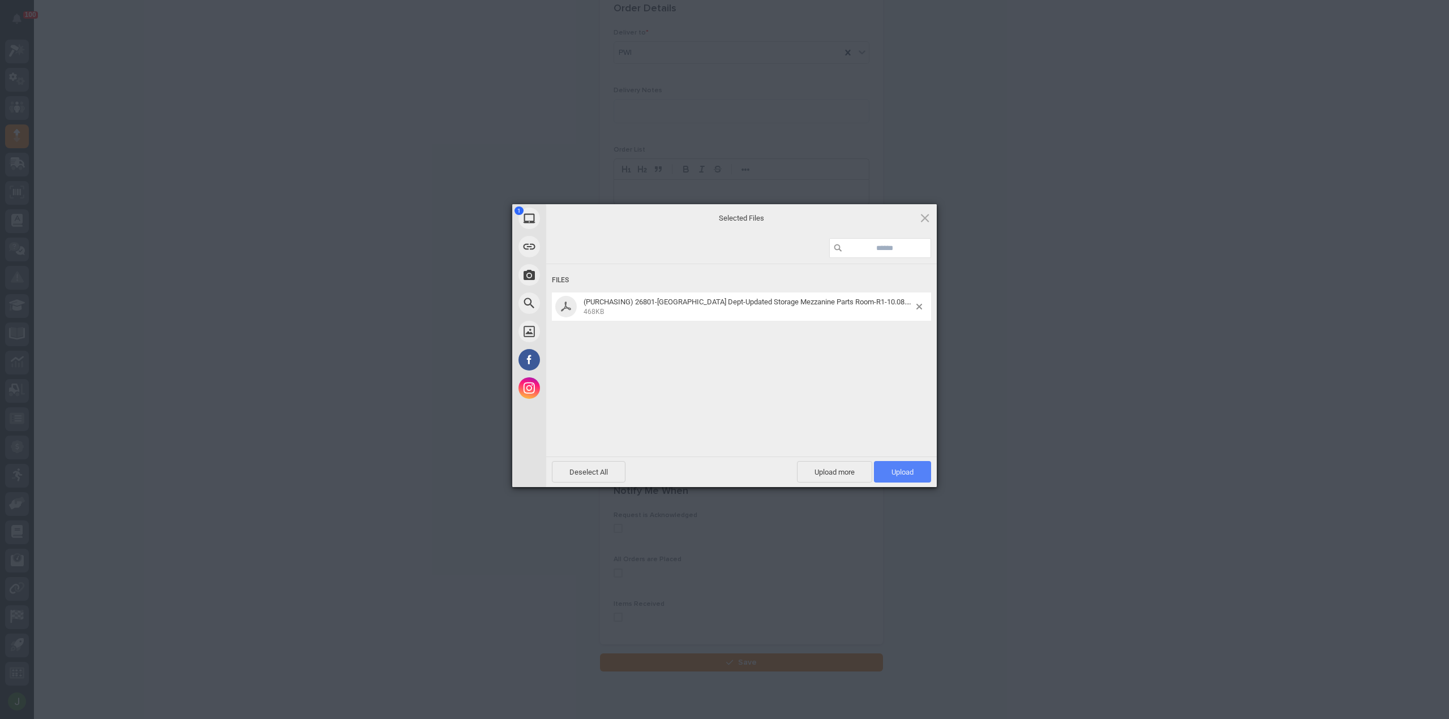
click at [906, 471] on span "Upload 1" at bounding box center [902, 472] width 22 height 8
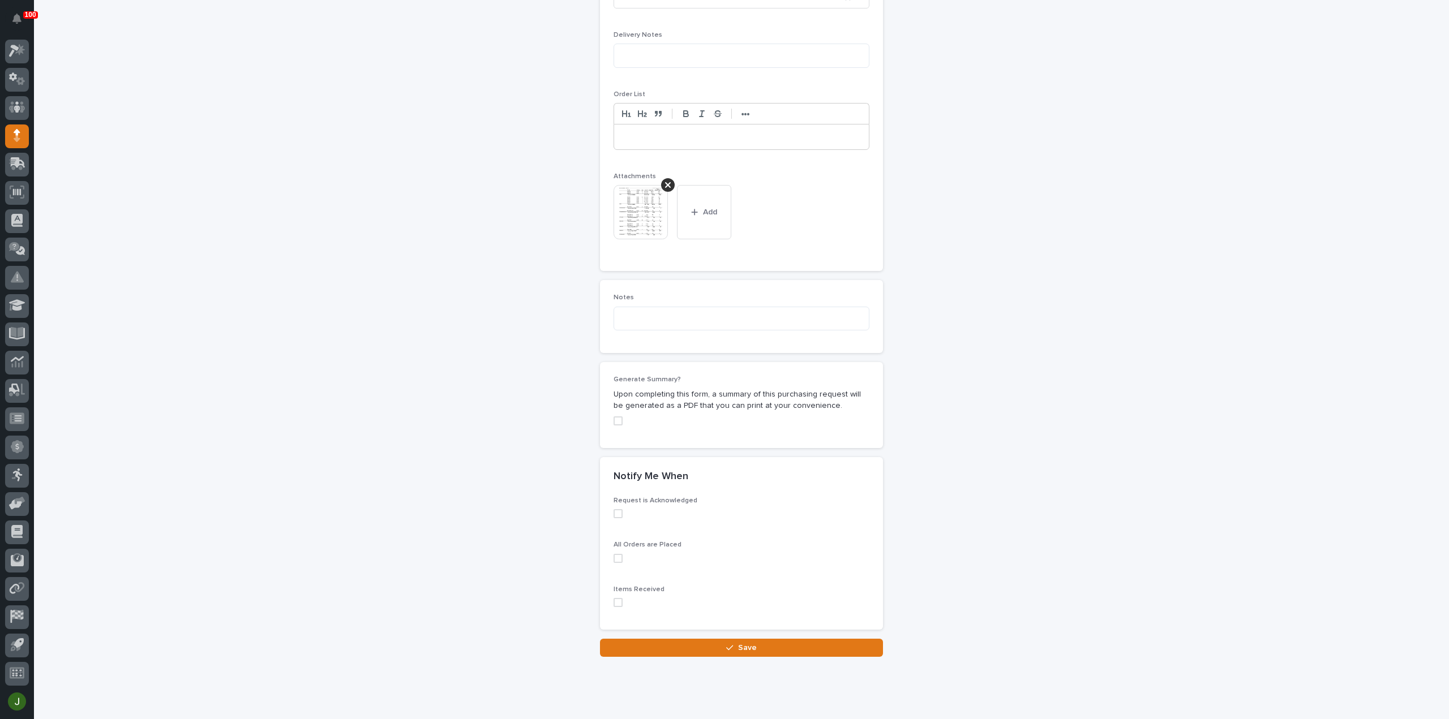
scroll to position [793, 0]
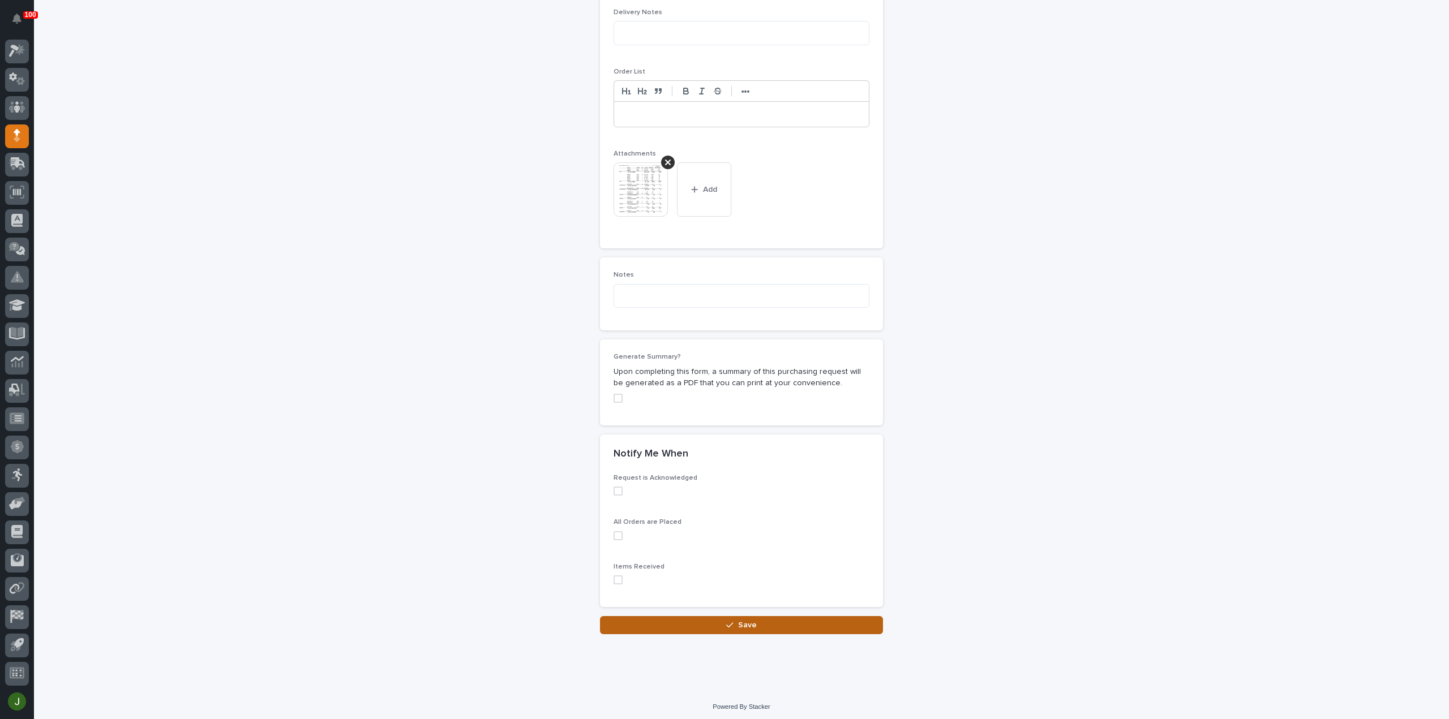
click at [727, 625] on icon "button" at bounding box center [729, 625] width 7 height 8
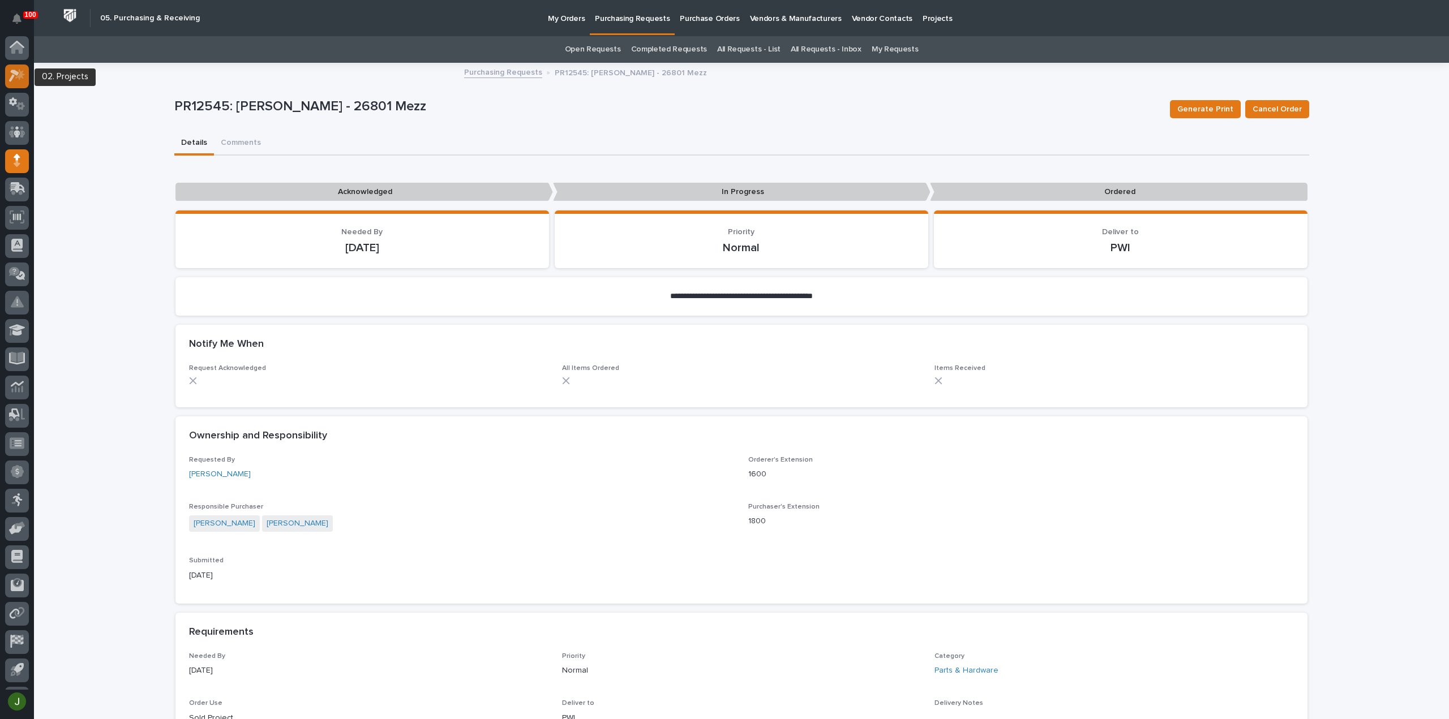
click at [20, 78] on icon at bounding box center [20, 74] width 10 height 11
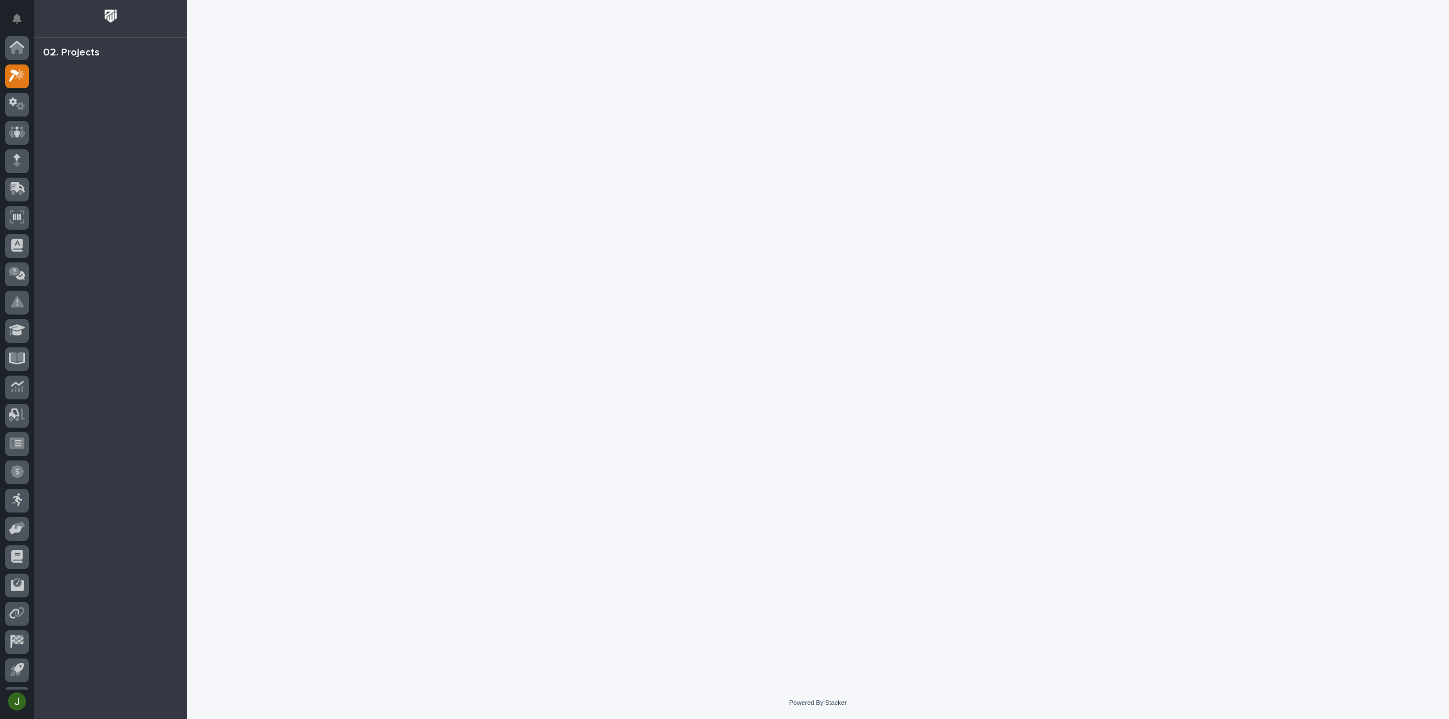
scroll to position [25, 0]
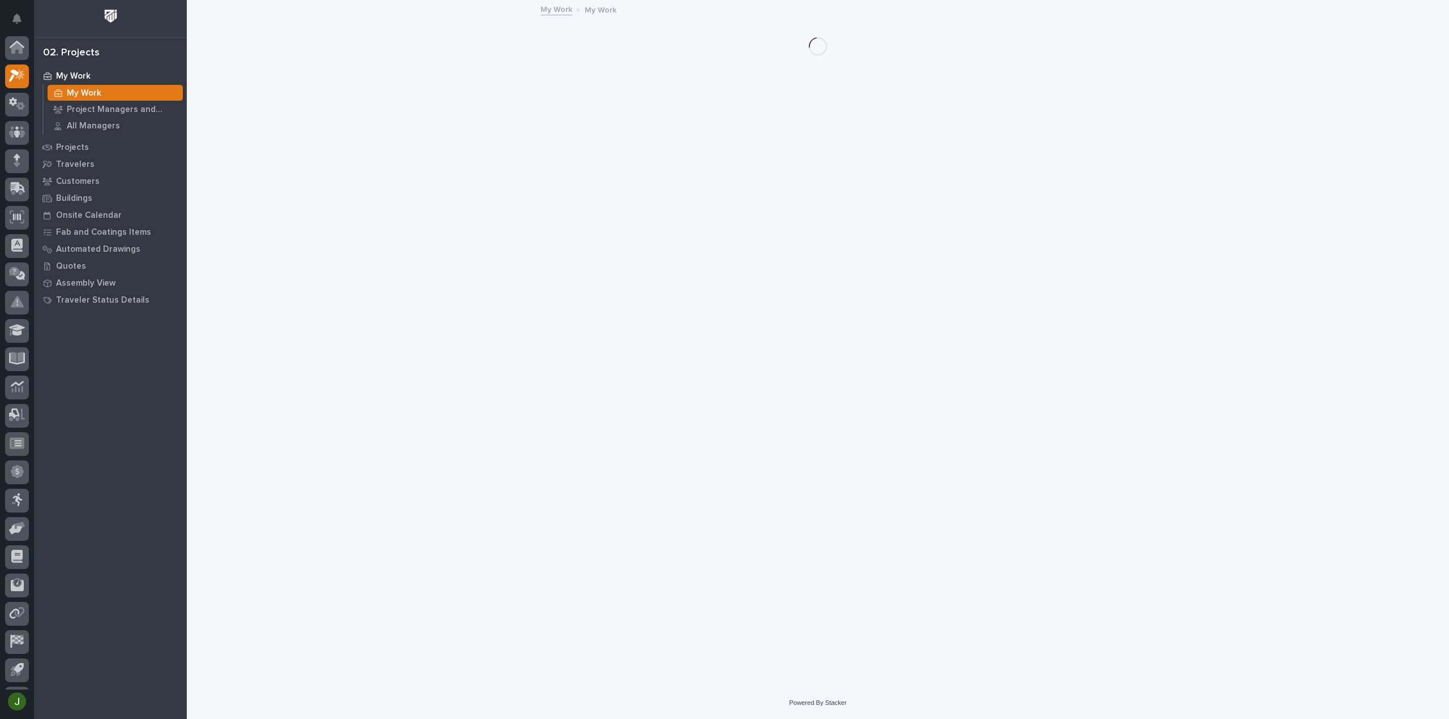
scroll to position [25, 0]
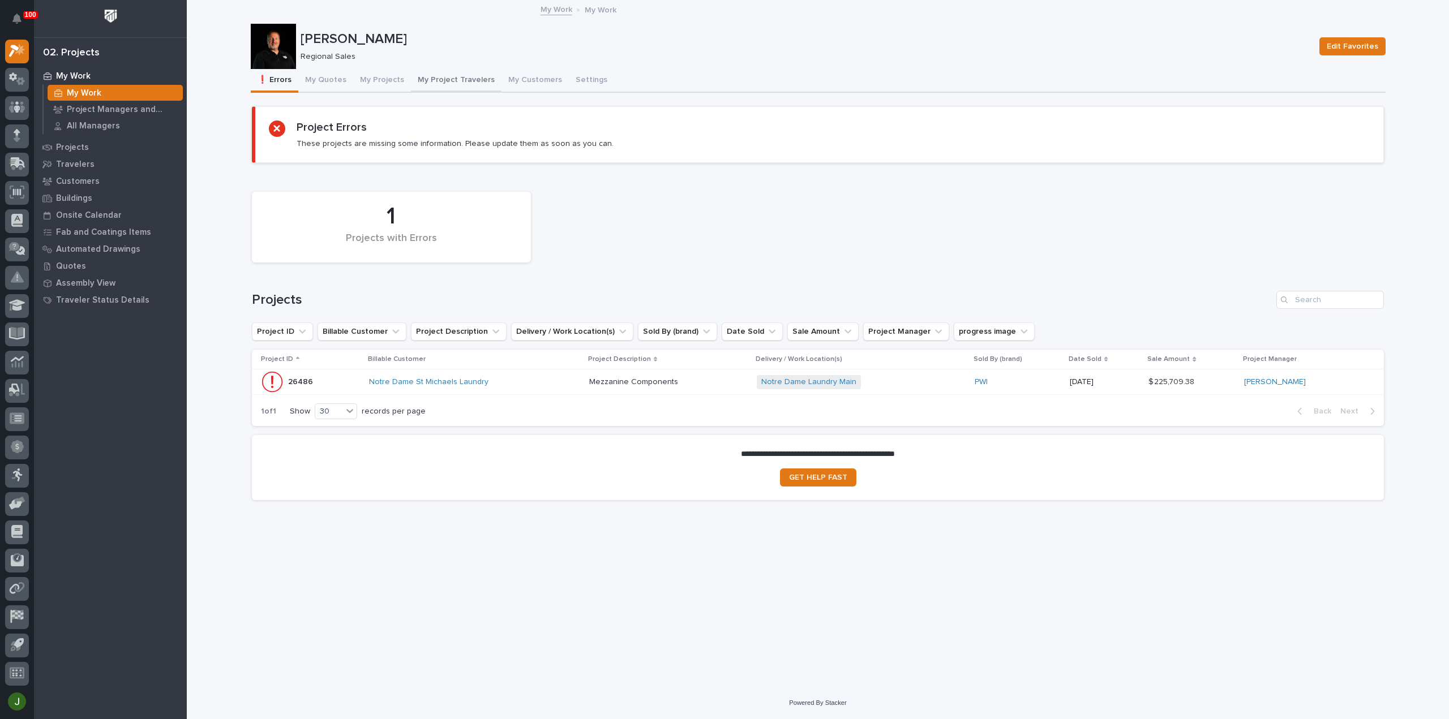
click at [466, 76] on button "My Project Travelers" at bounding box center [456, 81] width 91 height 24
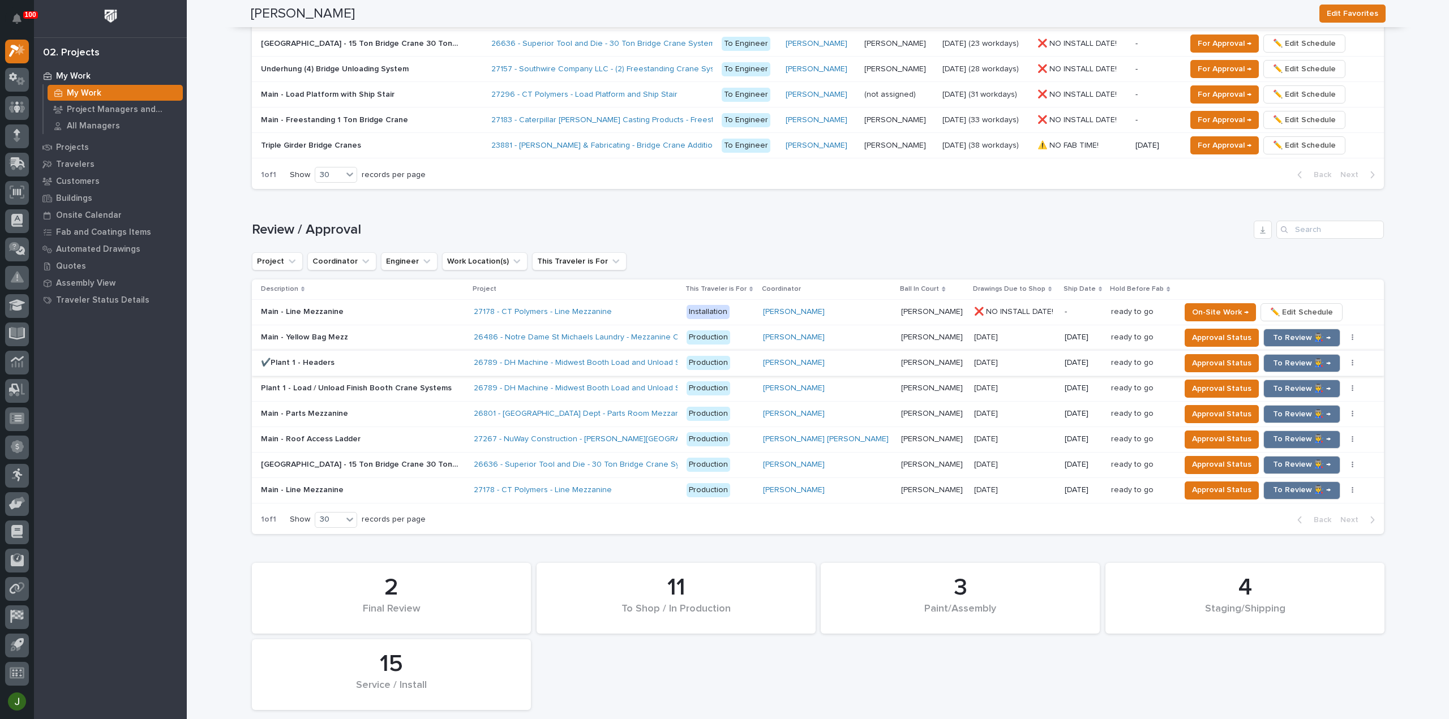
scroll to position [981, 0]
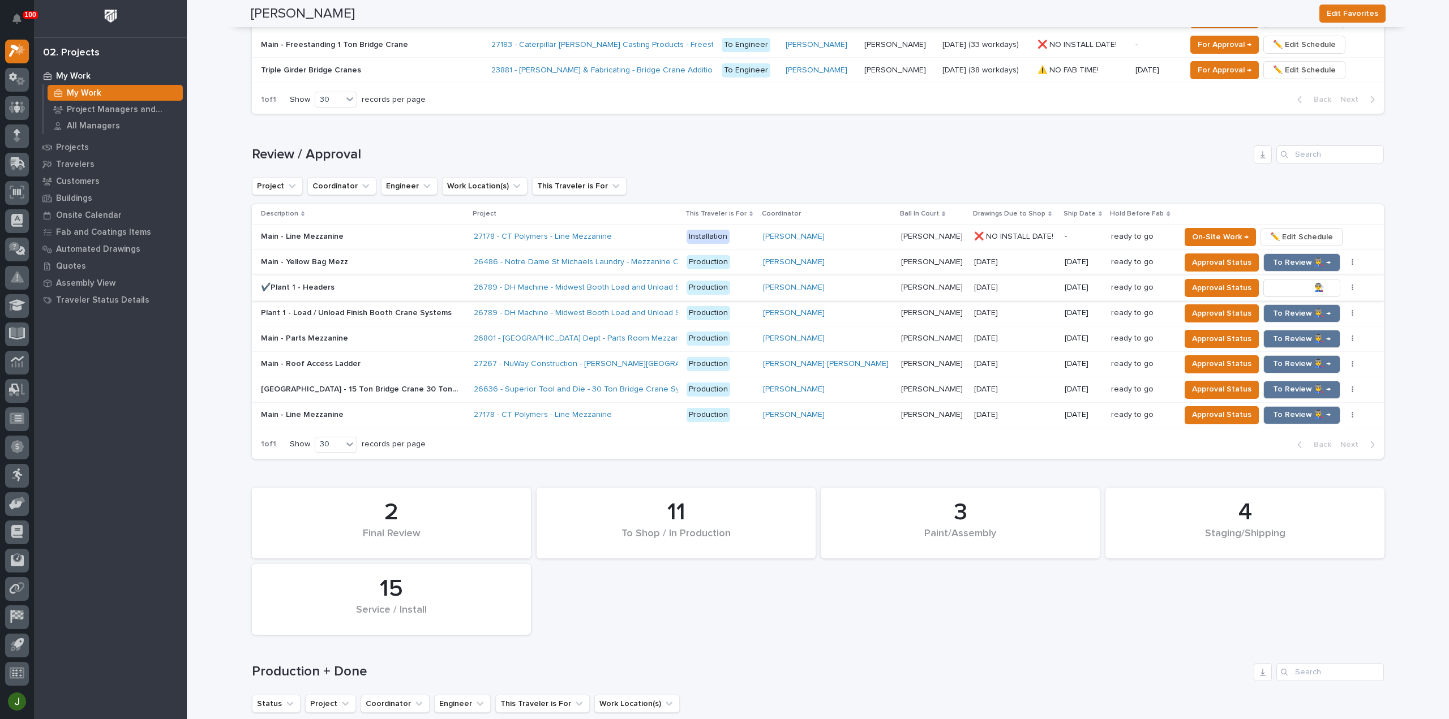
click at [1275, 284] on span "To Review 👨‍🏭 →" at bounding box center [1302, 288] width 58 height 14
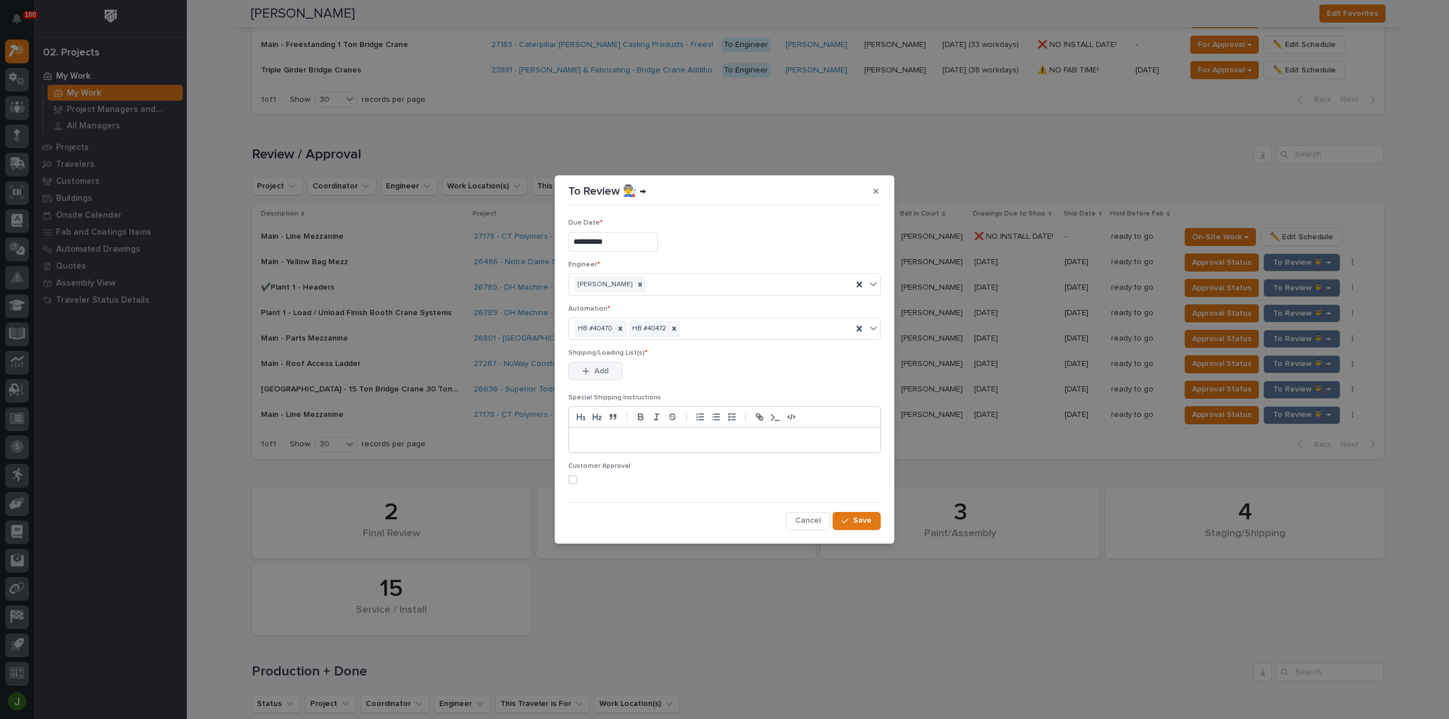
click at [598, 370] on span "Add" at bounding box center [601, 371] width 14 height 10
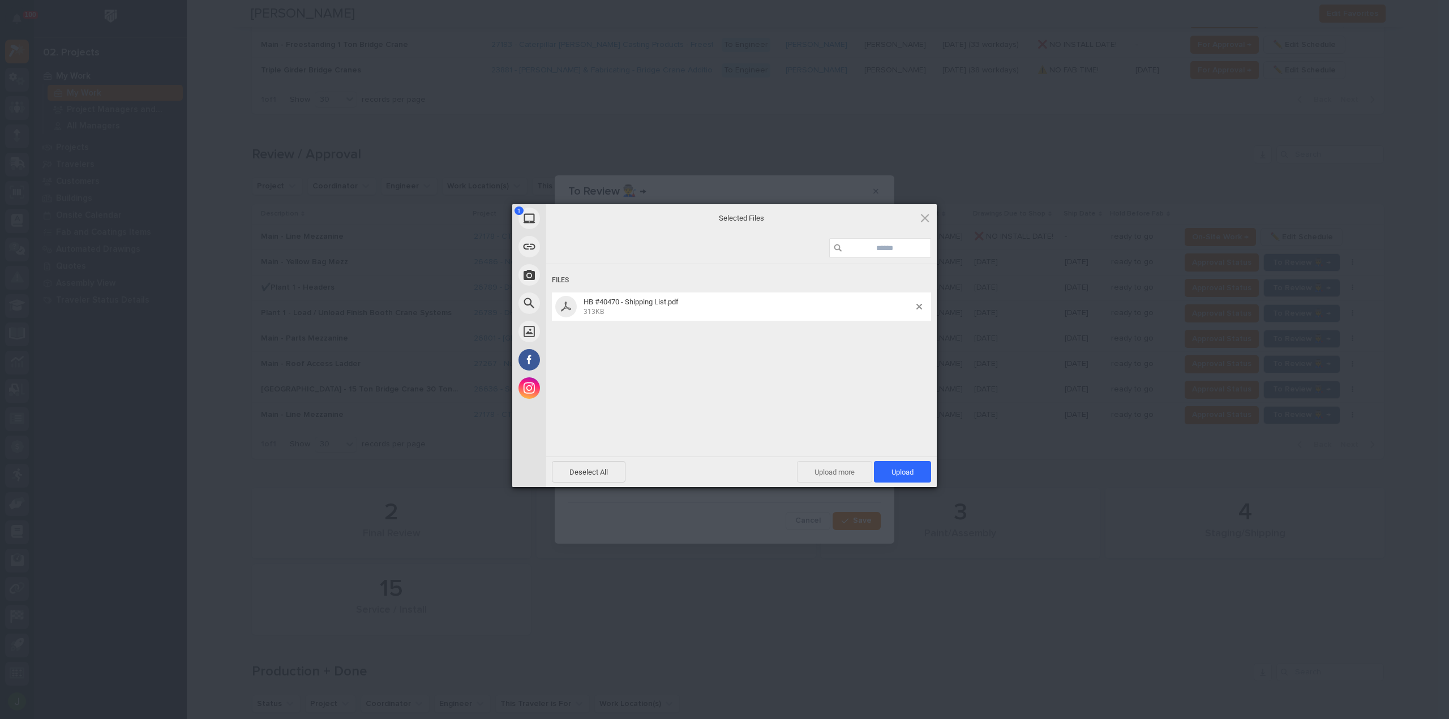
click at [827, 472] on span "Upload more" at bounding box center [834, 472] width 75 height 22
click at [894, 473] on span "Upload 2" at bounding box center [896, 472] width 35 height 8
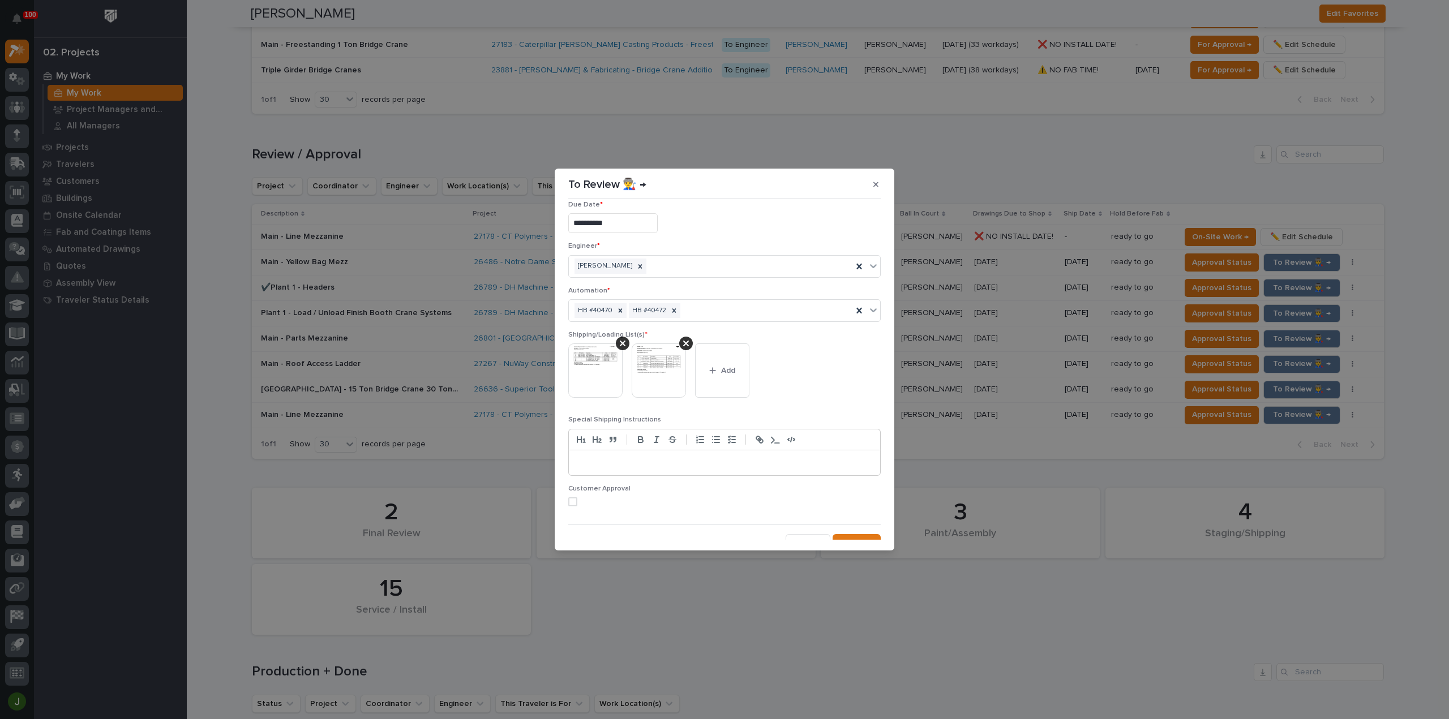
scroll to position [22, 0]
click at [853, 527] on span "Save" at bounding box center [862, 532] width 19 height 10
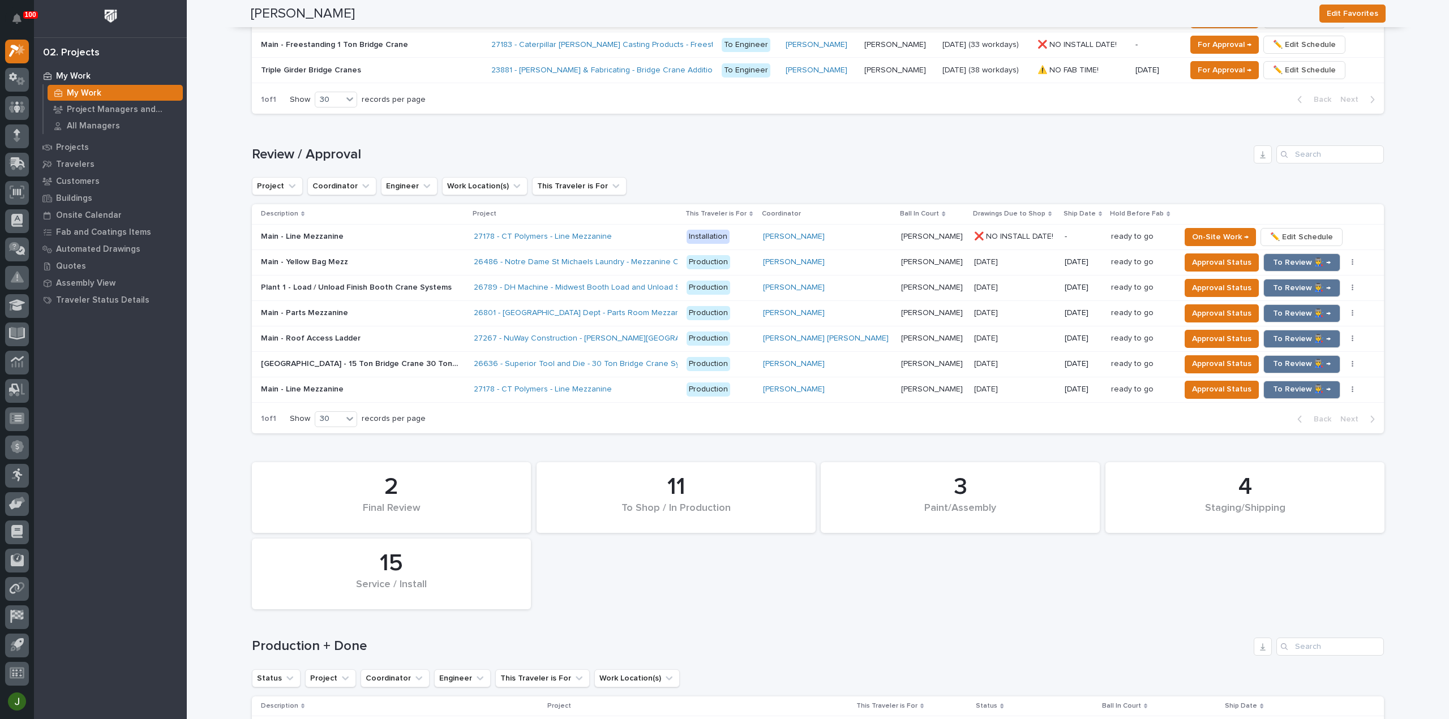
scroll to position [968, 0]
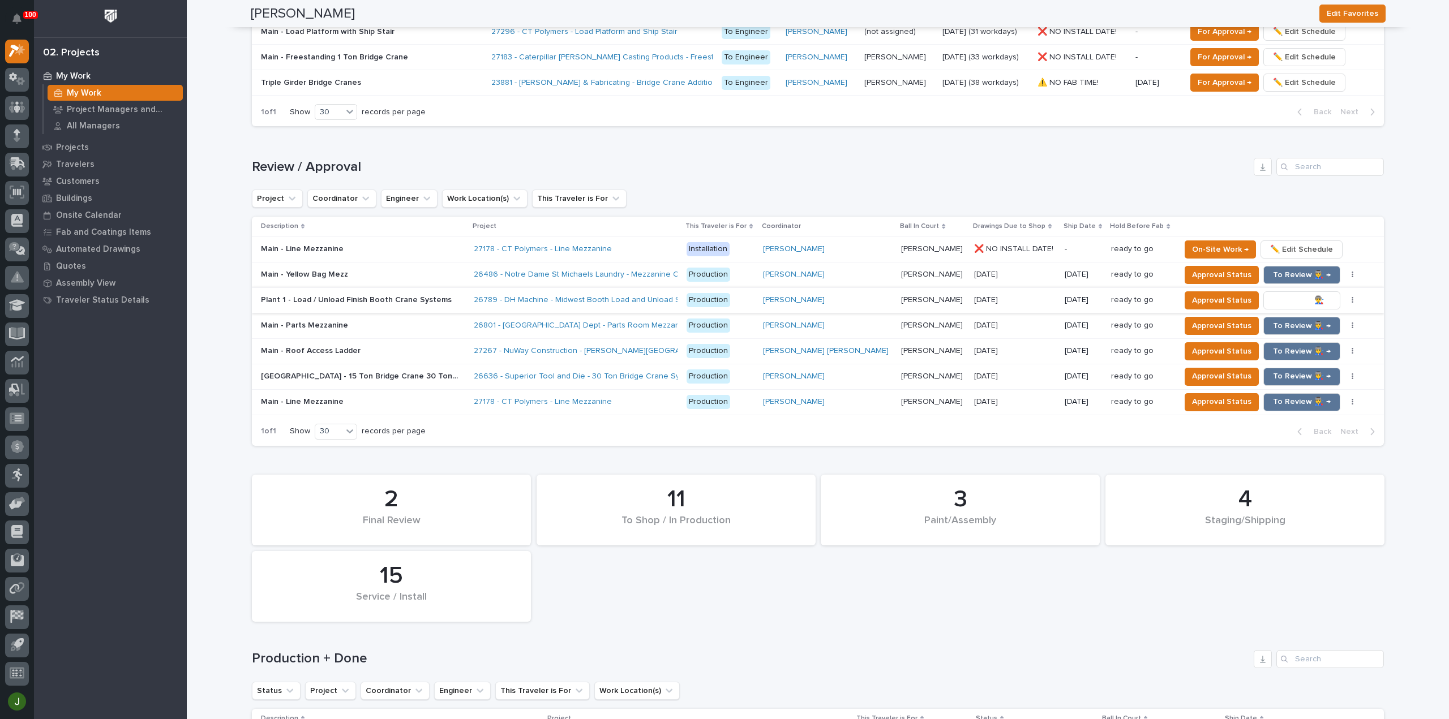
click at [1279, 296] on span "To Review 👨‍🏭 →" at bounding box center [1302, 301] width 58 height 14
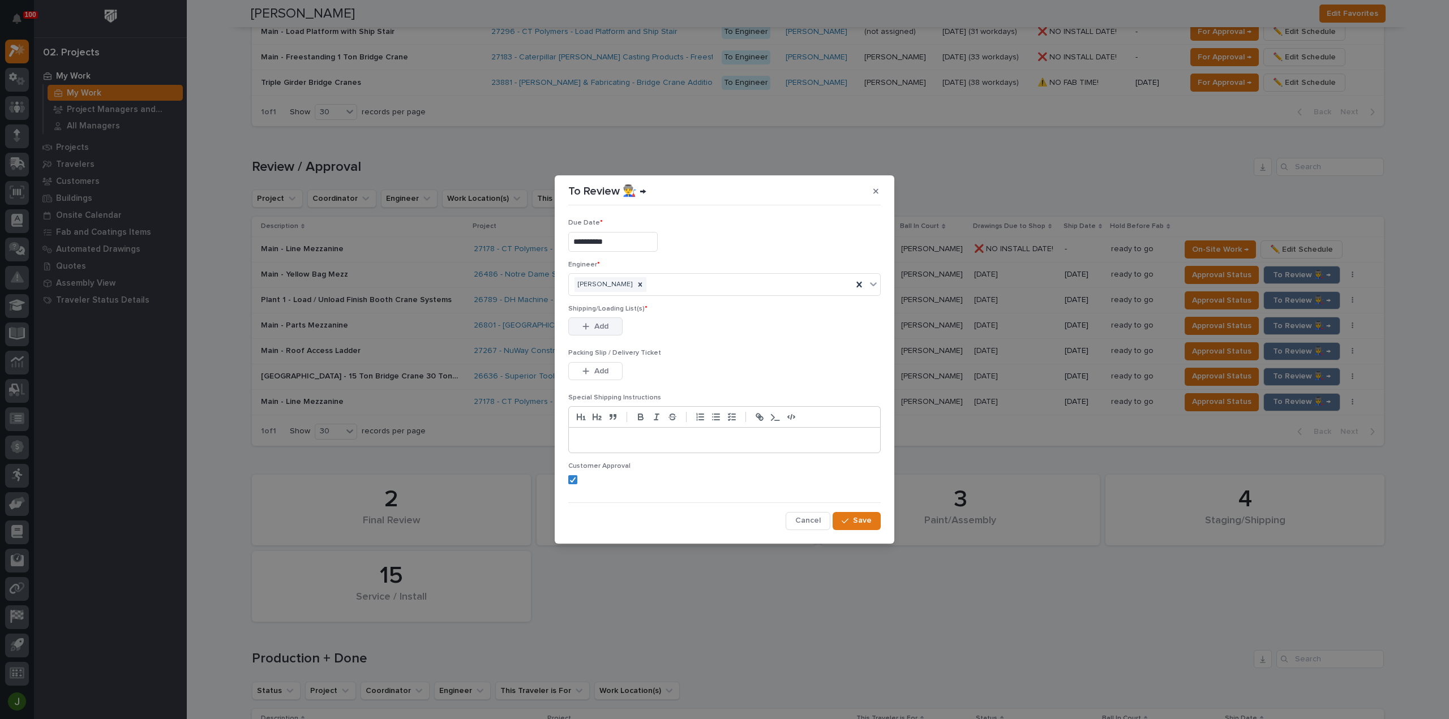
click at [598, 324] on span "Add" at bounding box center [601, 326] width 14 height 10
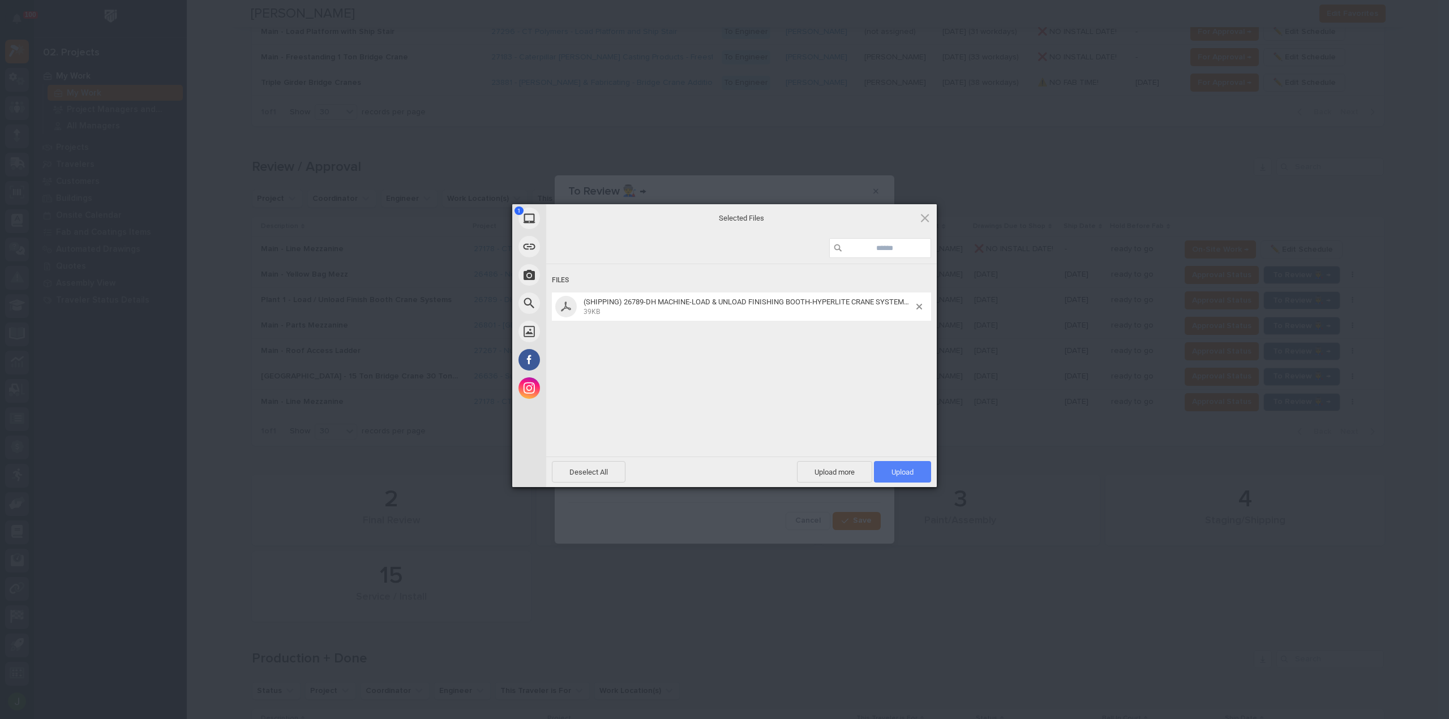
click at [908, 473] on span "Upload 1" at bounding box center [902, 472] width 22 height 8
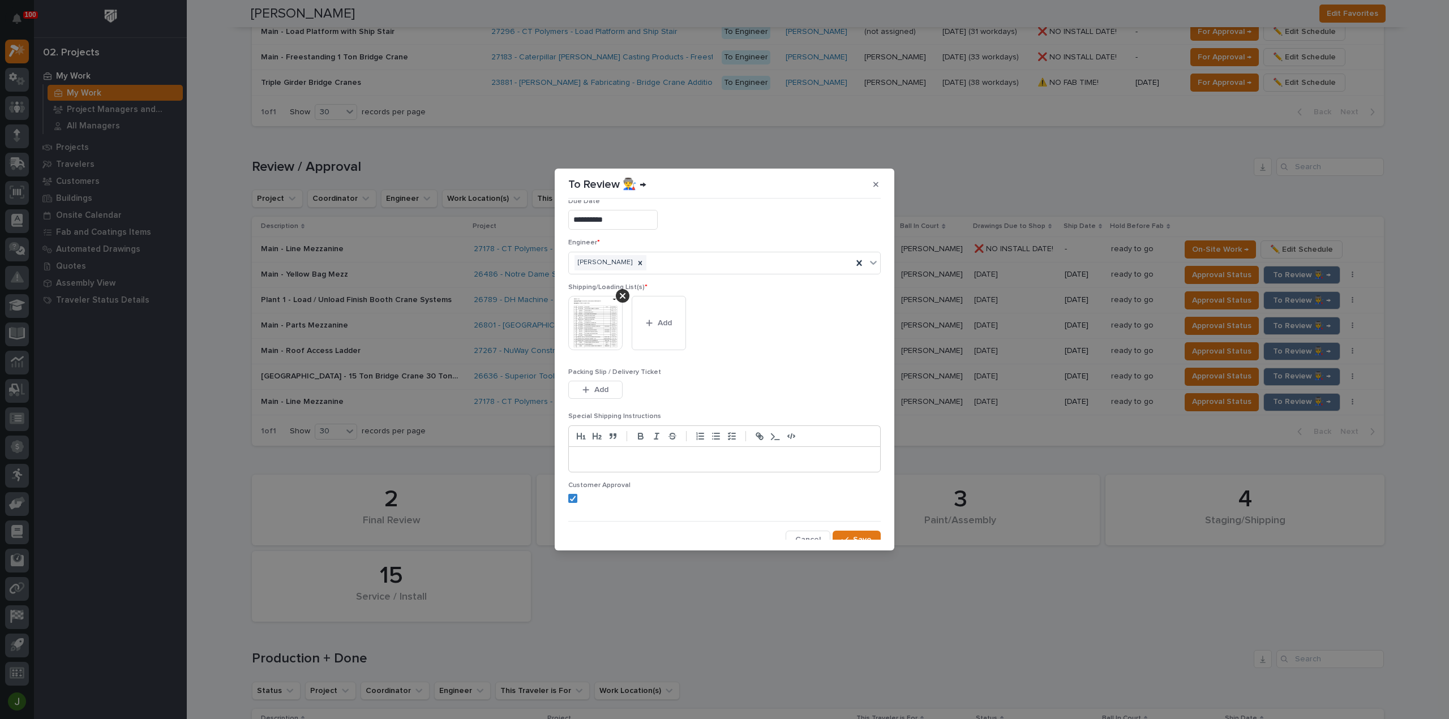
scroll to position [23, 0]
click at [846, 529] on div "button" at bounding box center [847, 532] width 11 height 8
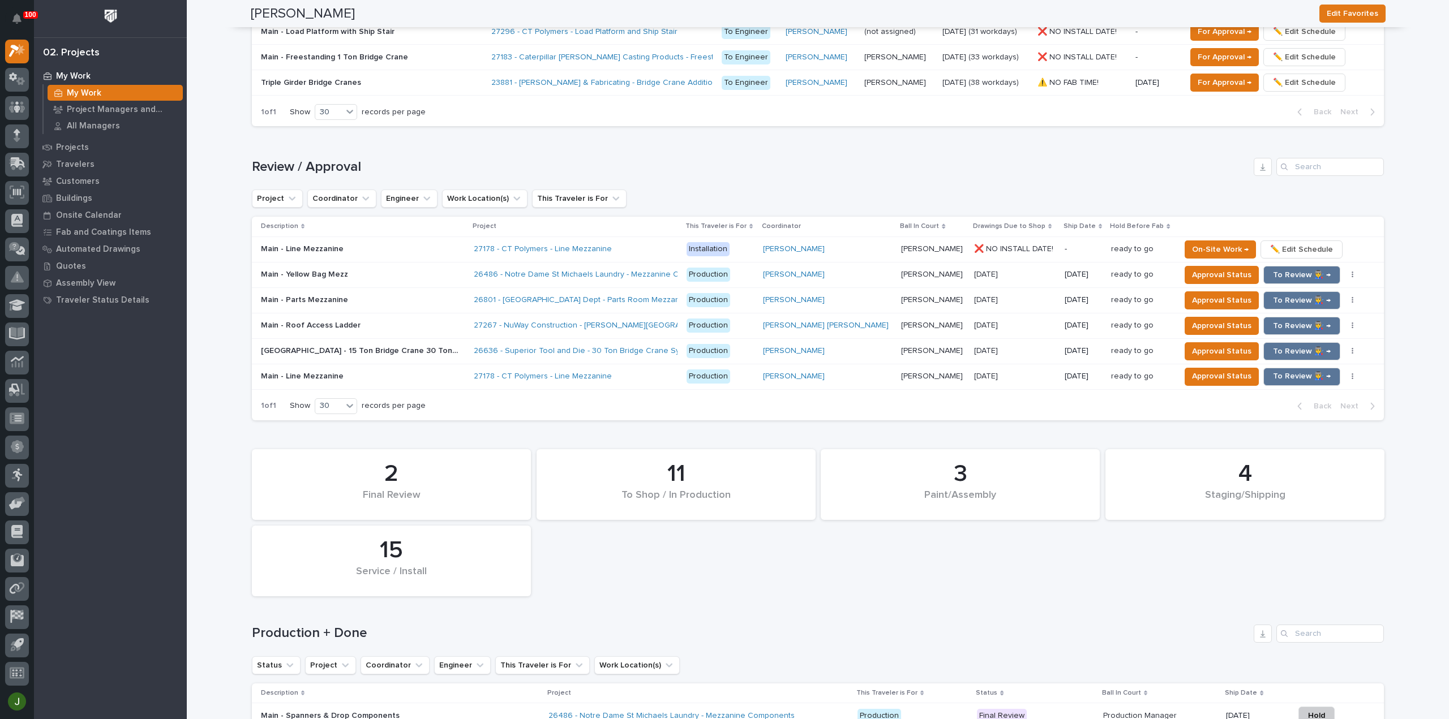
scroll to position [955, 0]
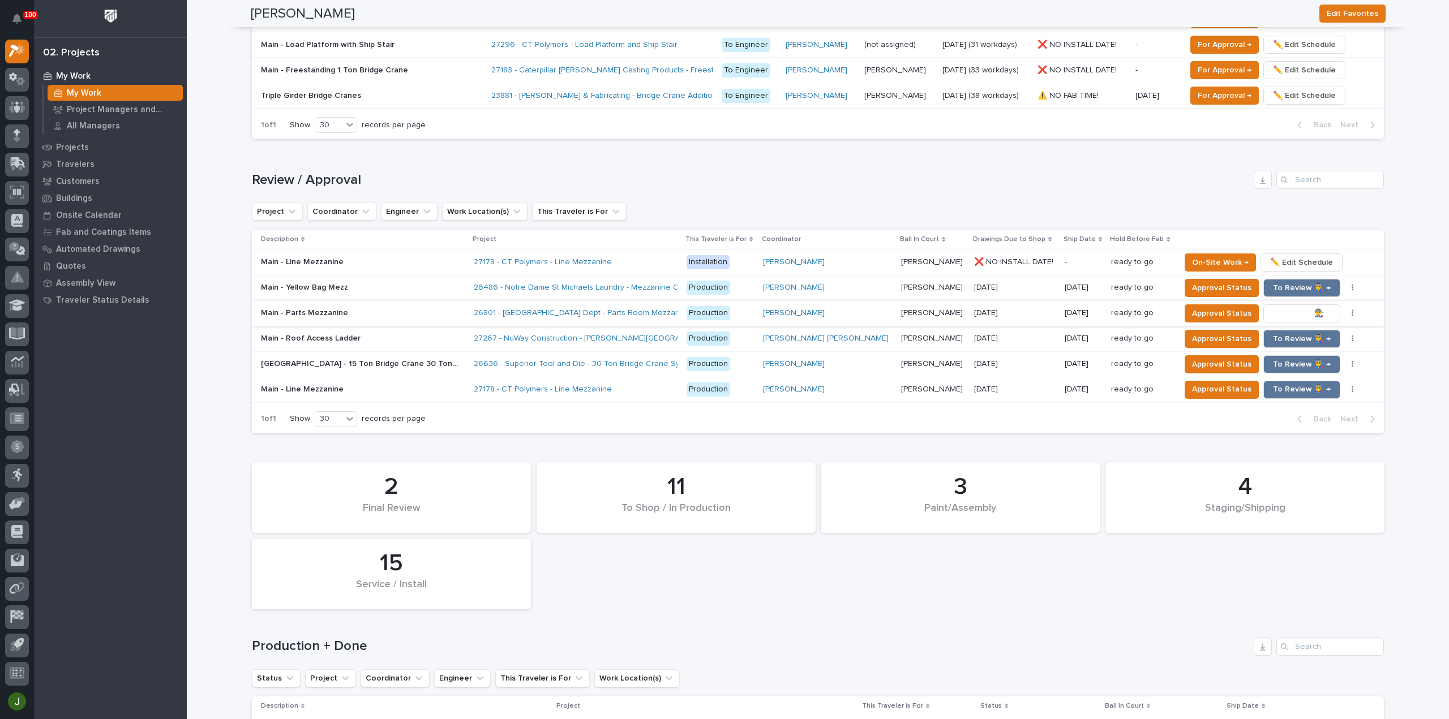
click at [1273, 307] on span "To Review 👨‍🏭 →" at bounding box center [1302, 314] width 58 height 14
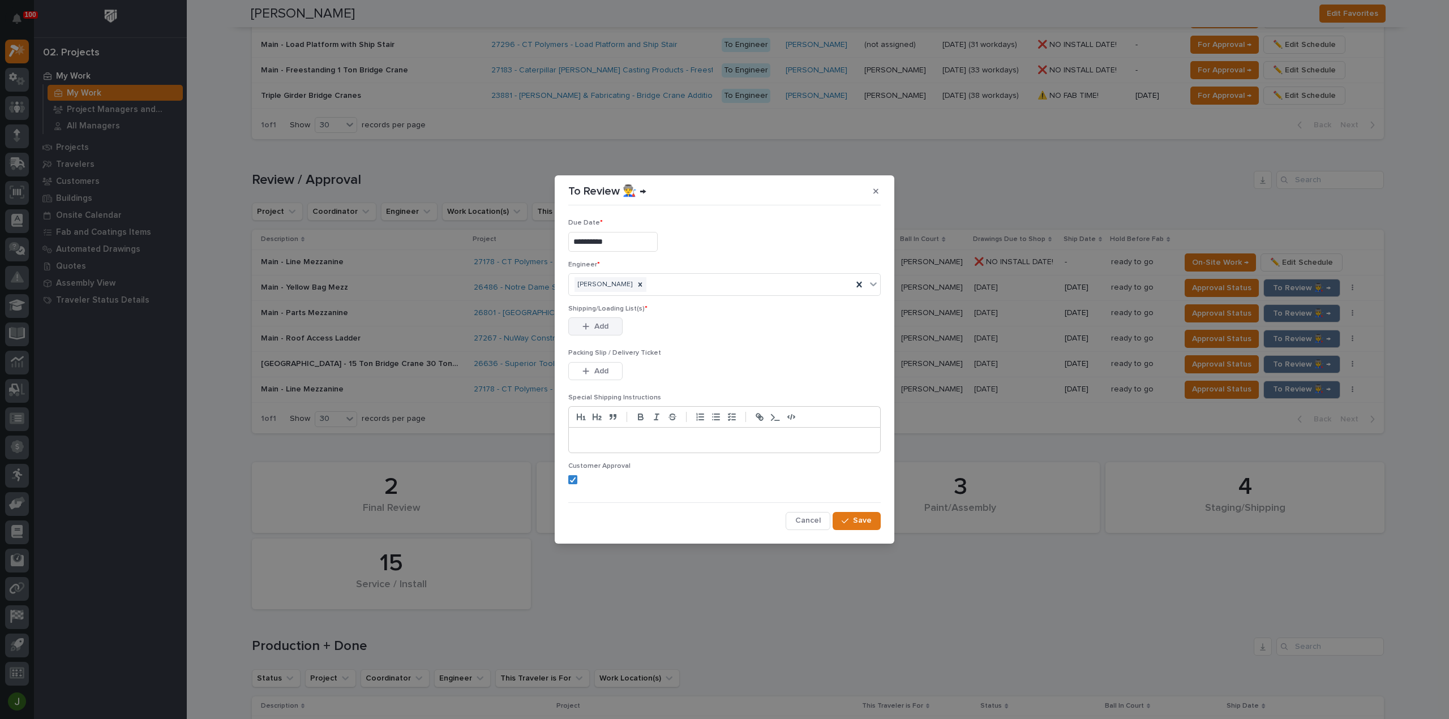
click at [587, 322] on button "Add" at bounding box center [595, 327] width 54 height 18
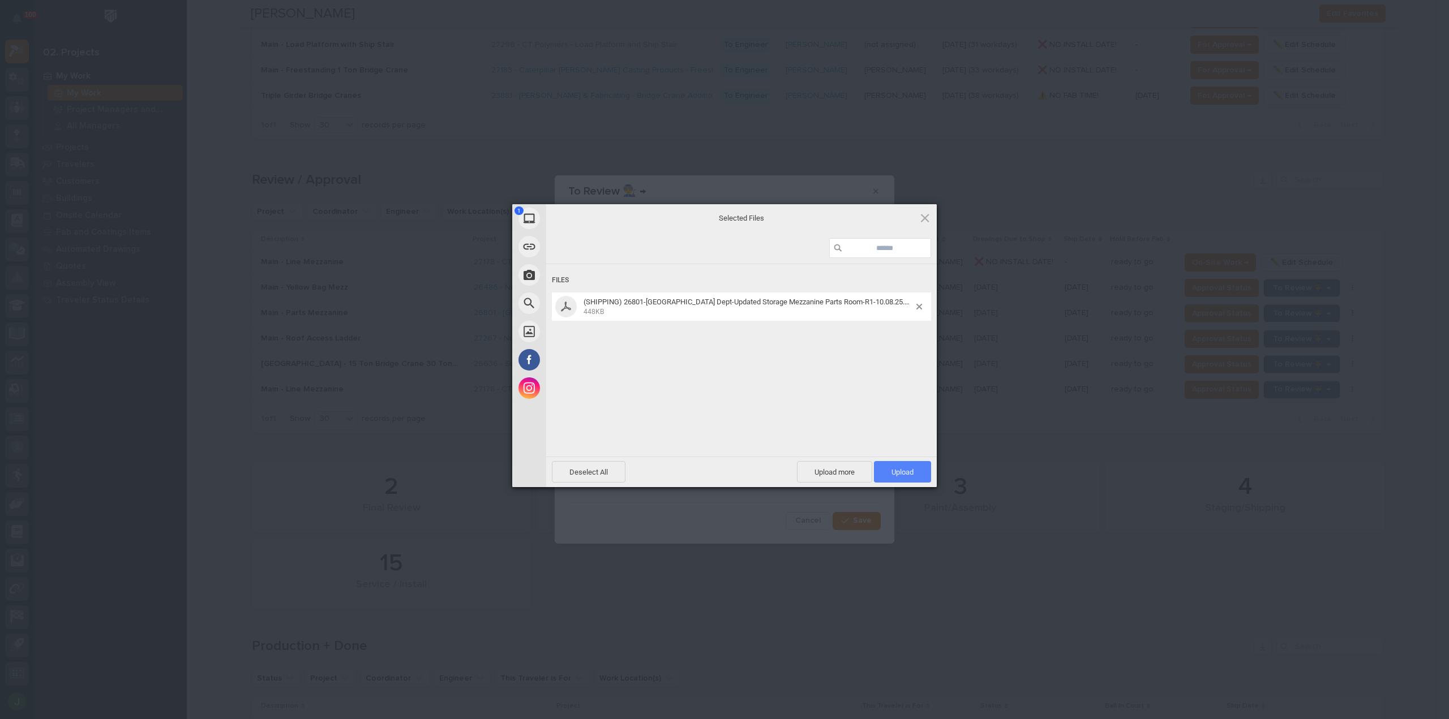
click at [905, 474] on span "Upload 1" at bounding box center [902, 472] width 22 height 8
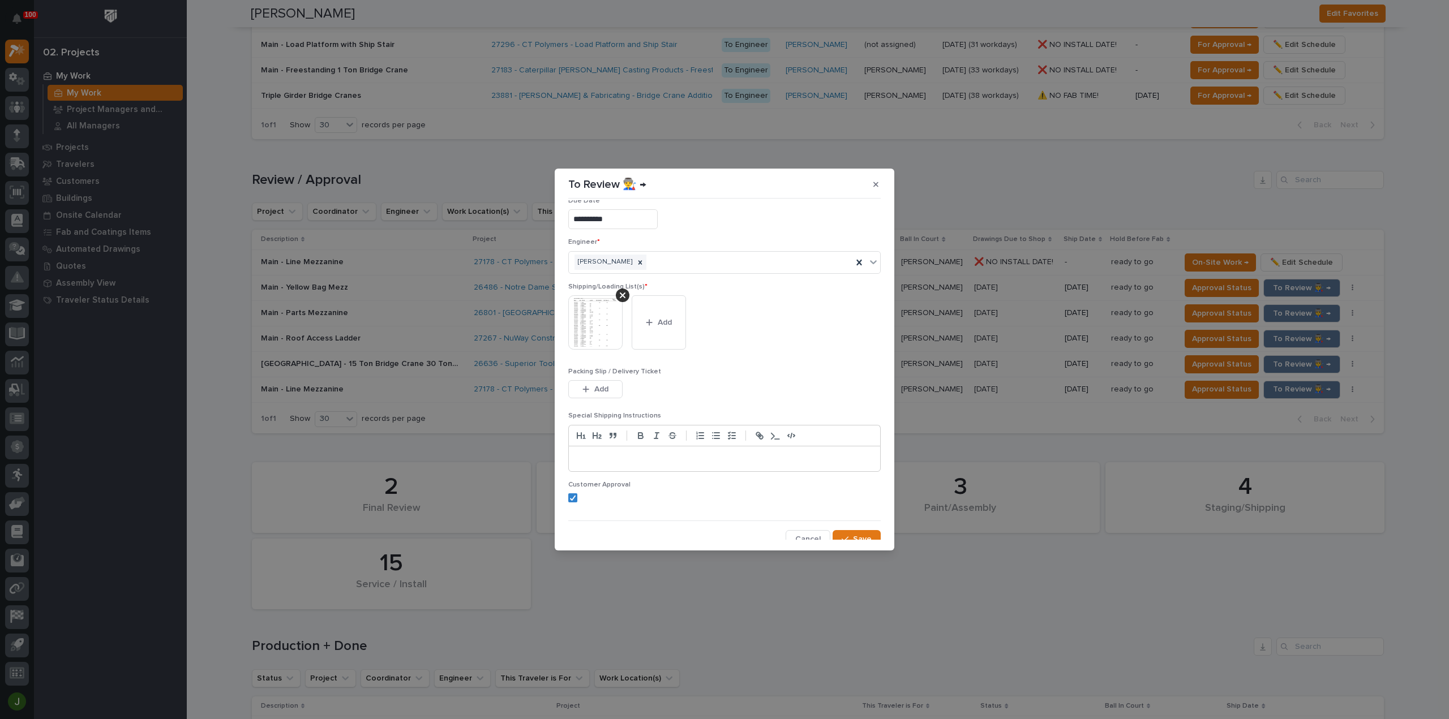
scroll to position [23, 0]
click at [847, 530] on div "button" at bounding box center [847, 532] width 11 height 8
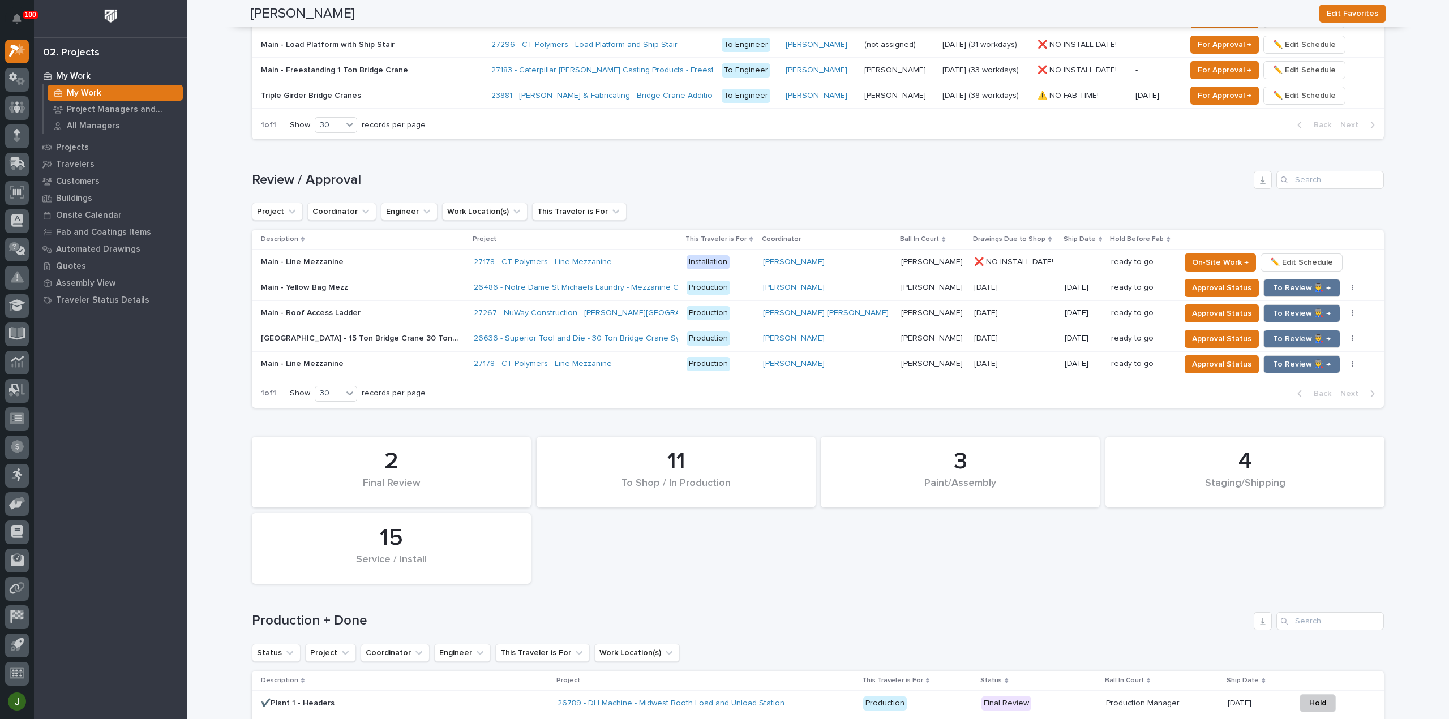
scroll to position [943, 0]
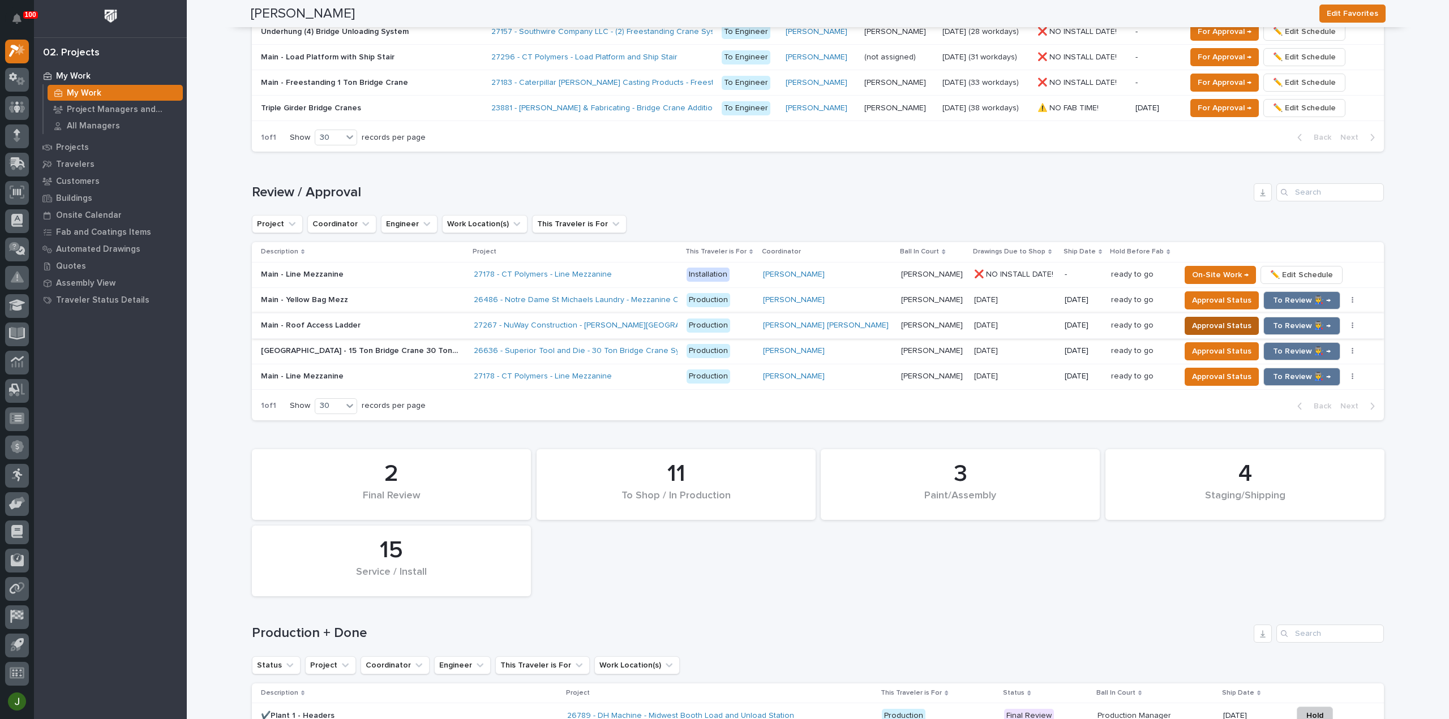
click at [1192, 324] on span "Approval Status" at bounding box center [1221, 326] width 59 height 14
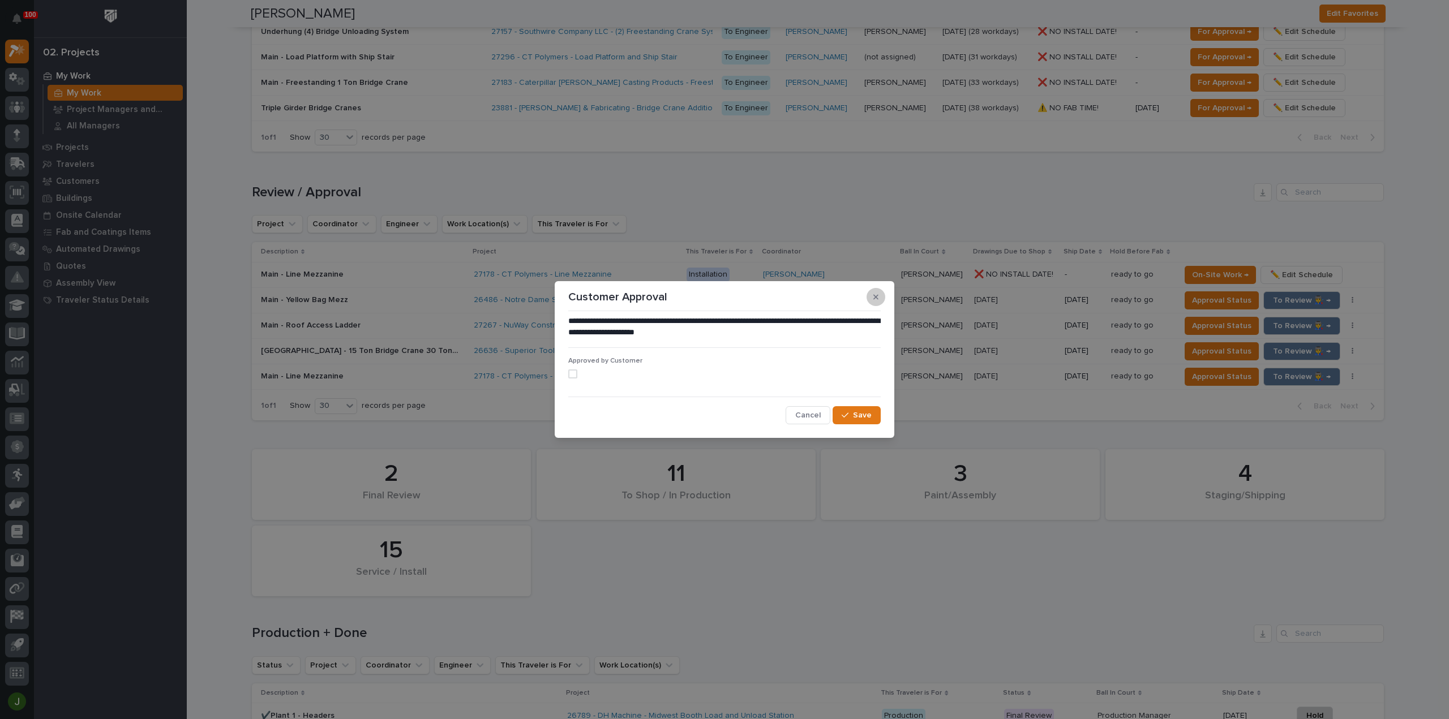
click at [874, 302] on button "button" at bounding box center [876, 297] width 19 height 18
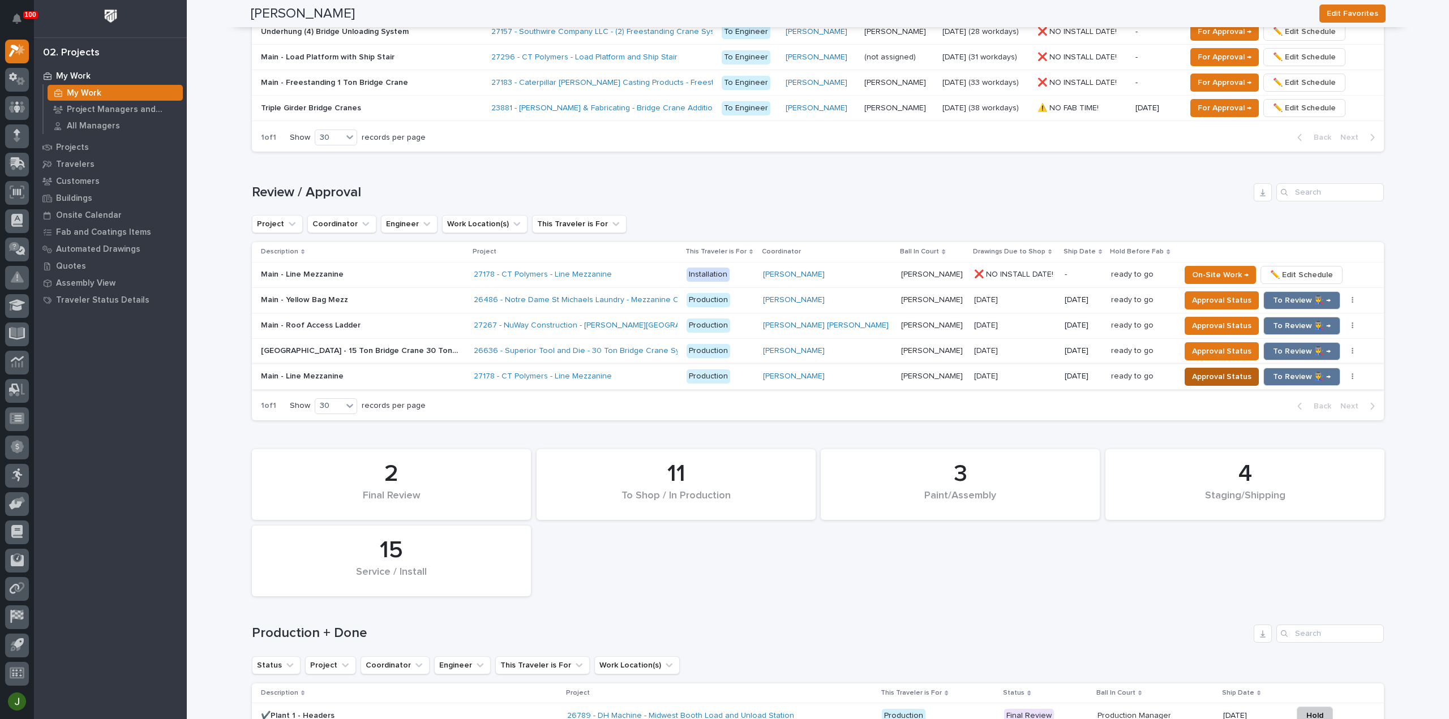
click at [1192, 373] on span "Approval Status" at bounding box center [1221, 377] width 59 height 14
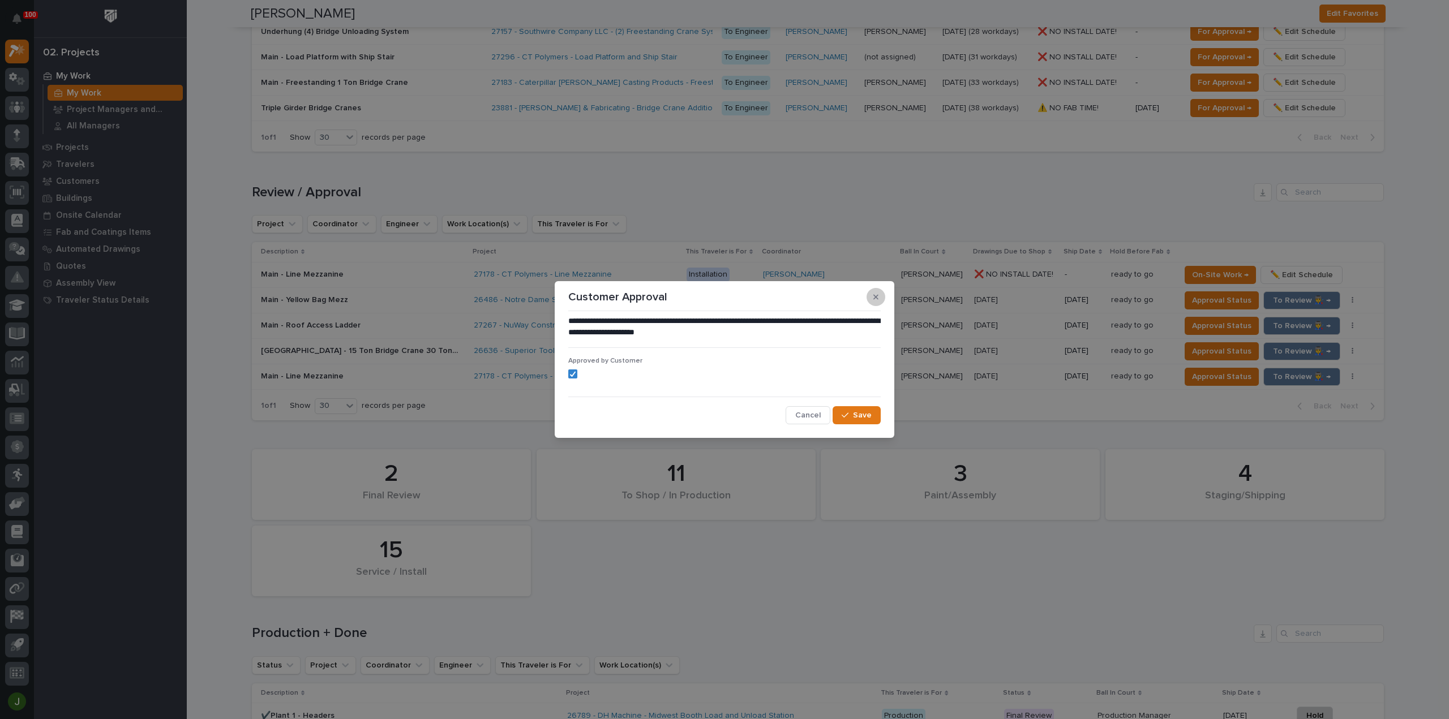
click at [877, 297] on icon "button" at bounding box center [875, 297] width 5 height 8
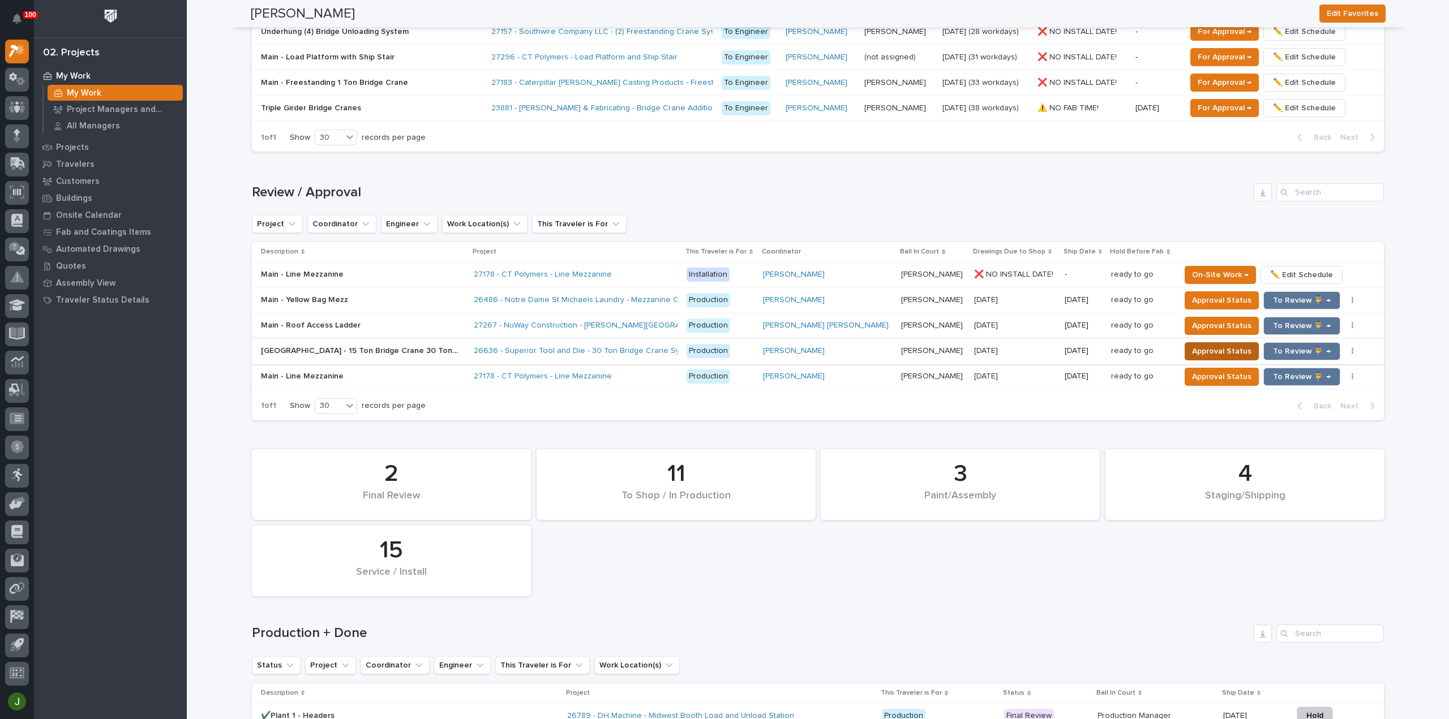
click at [1199, 348] on span "Approval Status" at bounding box center [1221, 352] width 59 height 14
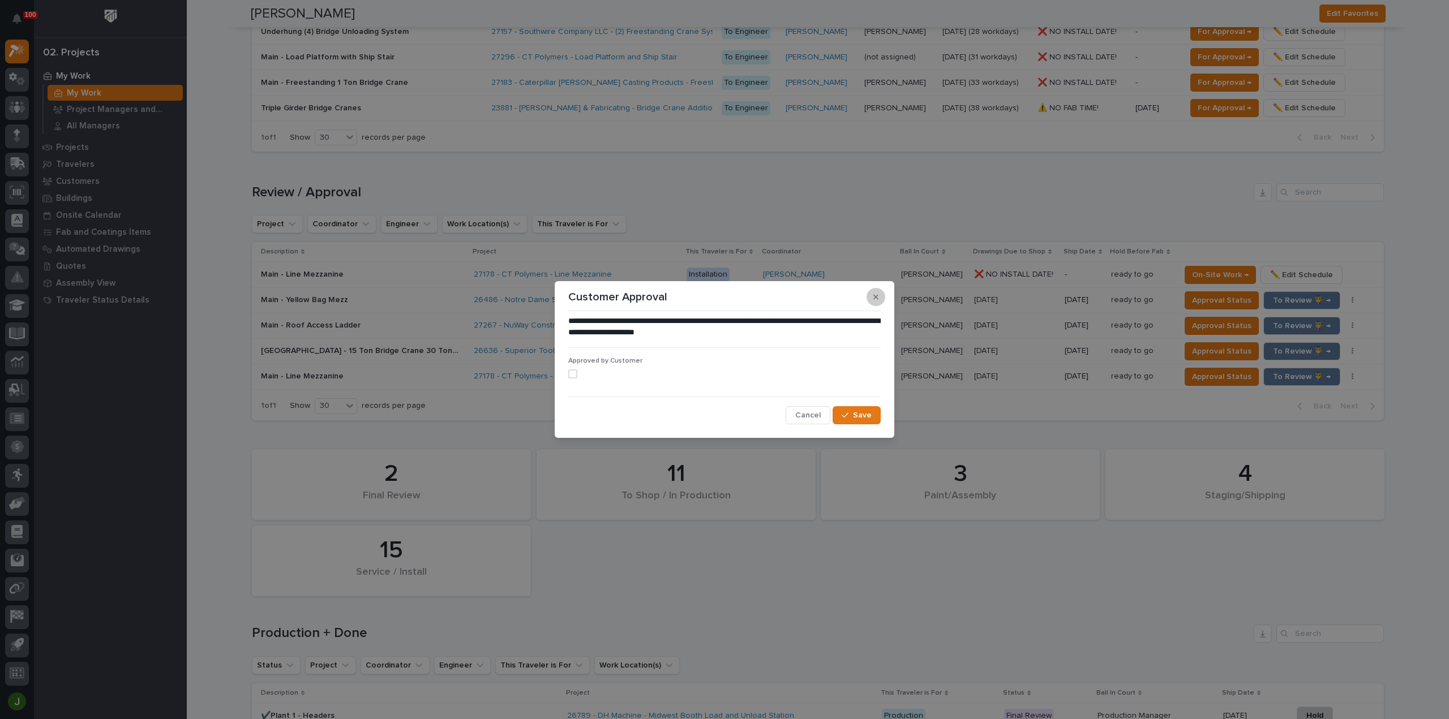
click at [878, 295] on icon "button" at bounding box center [875, 297] width 5 height 5
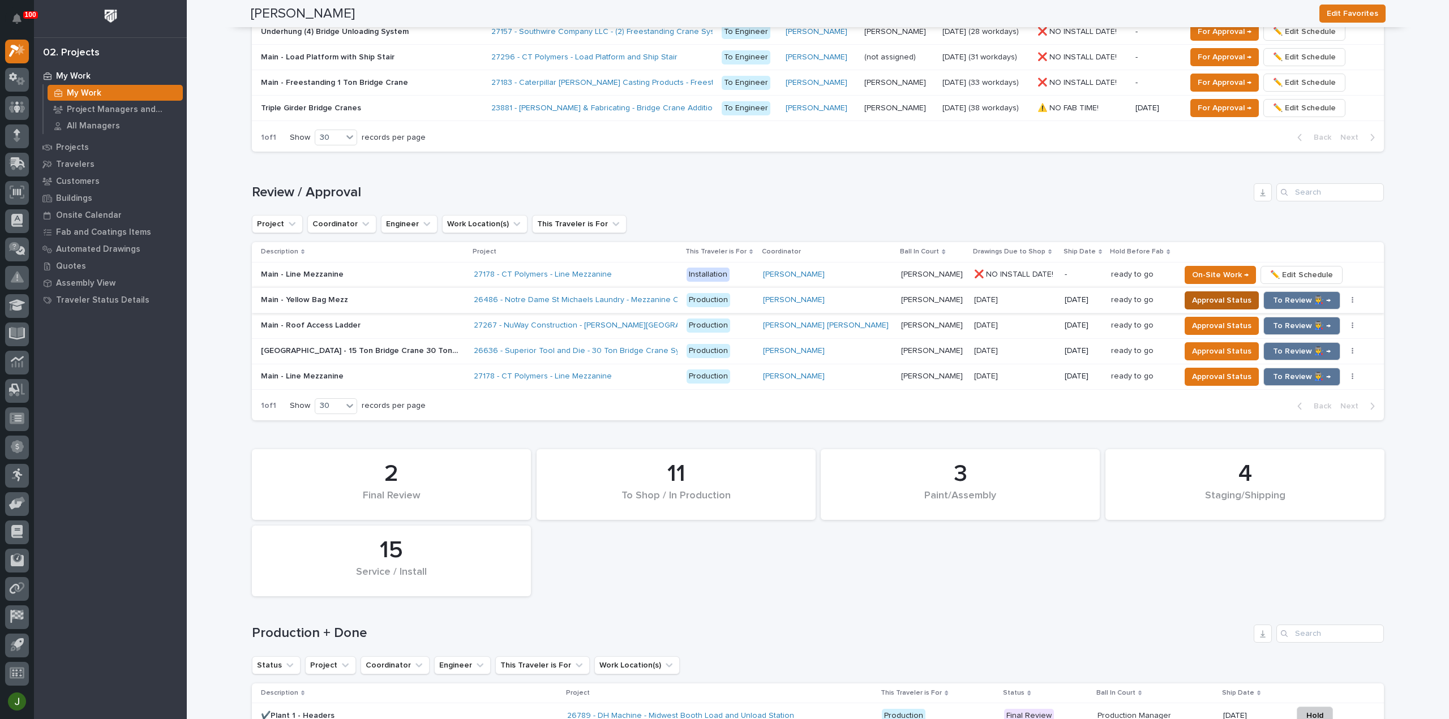
click at [1192, 294] on span "Approval Status" at bounding box center [1221, 301] width 59 height 14
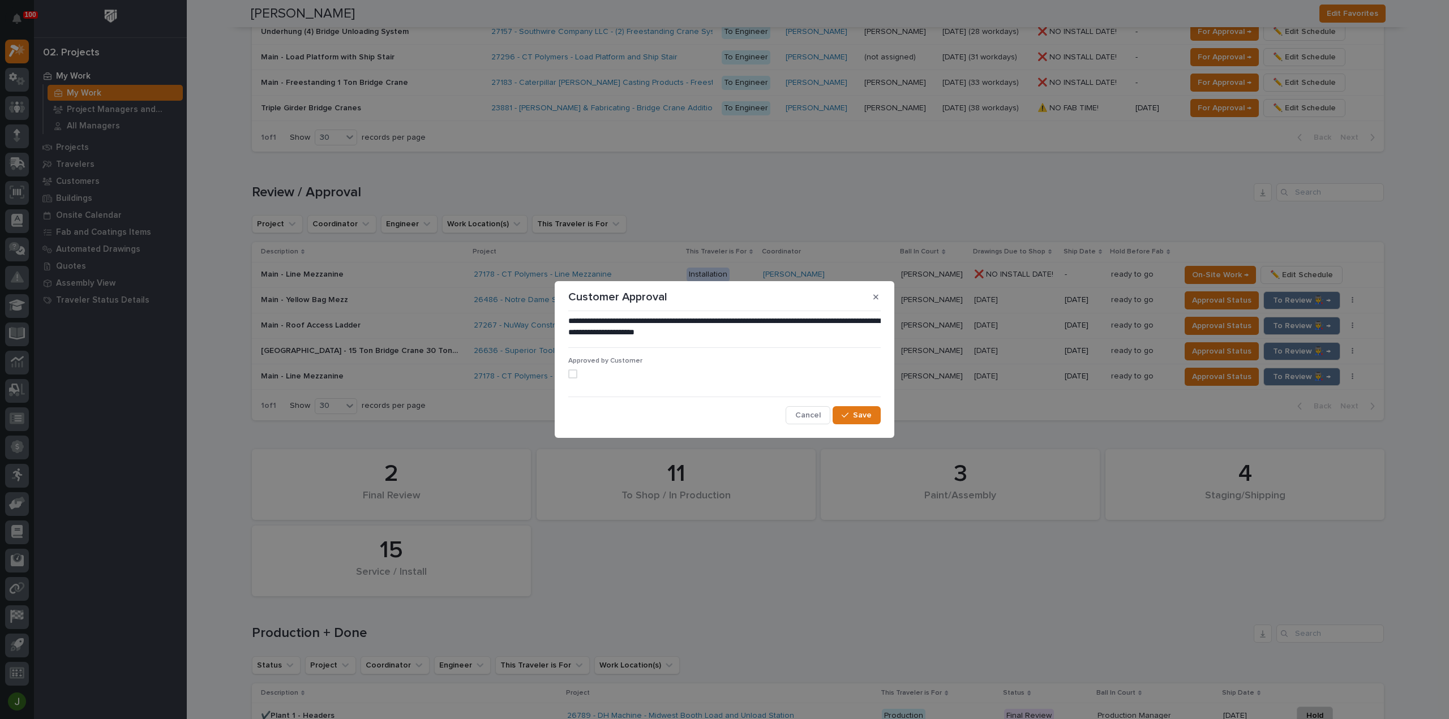
click at [567, 376] on div "**********" at bounding box center [724, 370] width 318 height 114
click at [577, 378] on span at bounding box center [572, 374] width 9 height 9
click at [868, 417] on span "Save" at bounding box center [862, 415] width 19 height 10
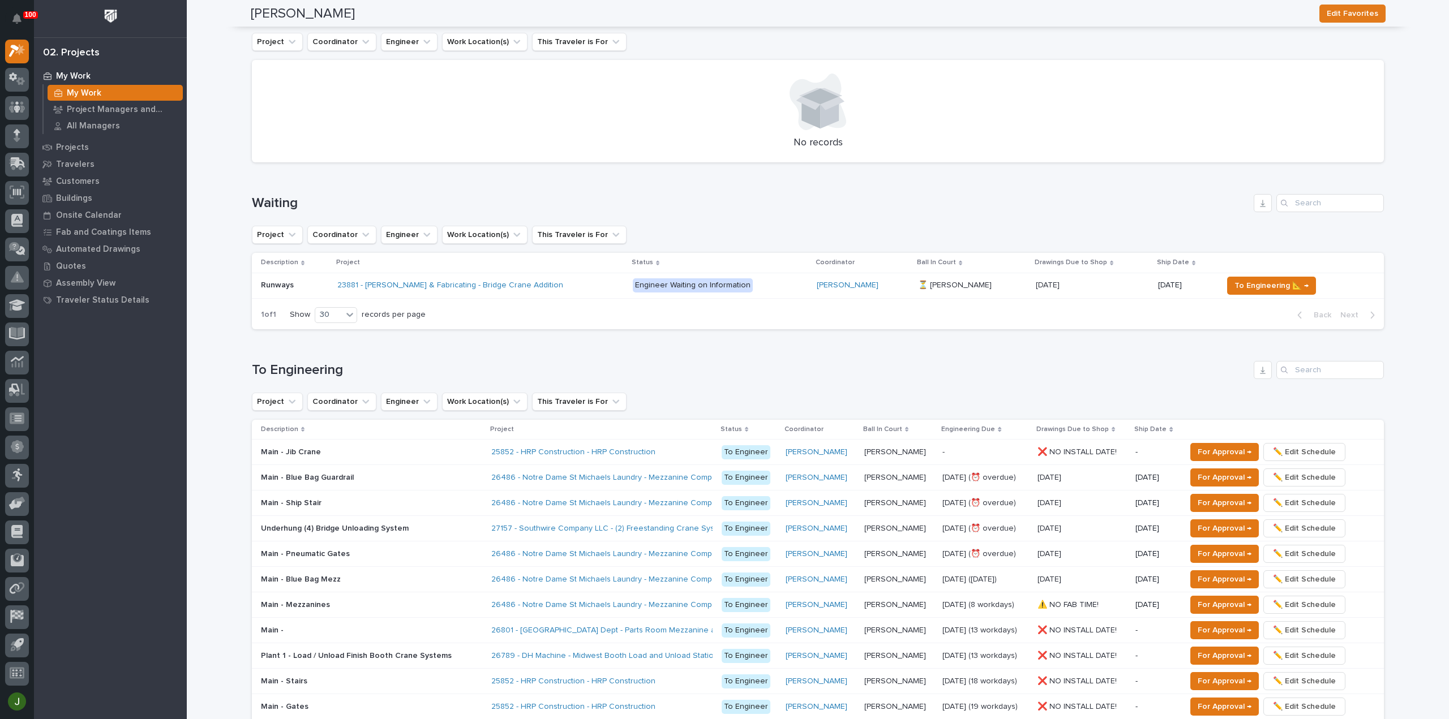
scroll to position [0, 0]
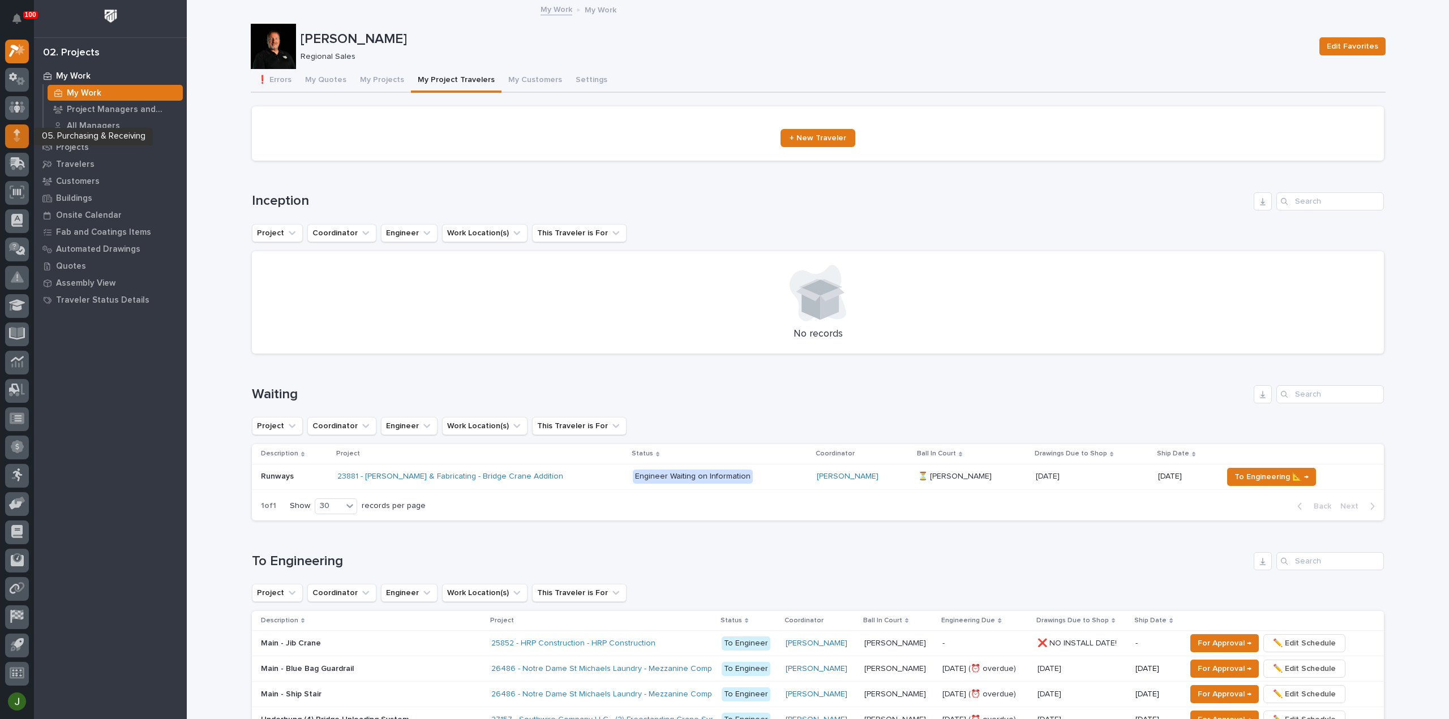
click at [19, 134] on icon at bounding box center [17, 135] width 7 height 13
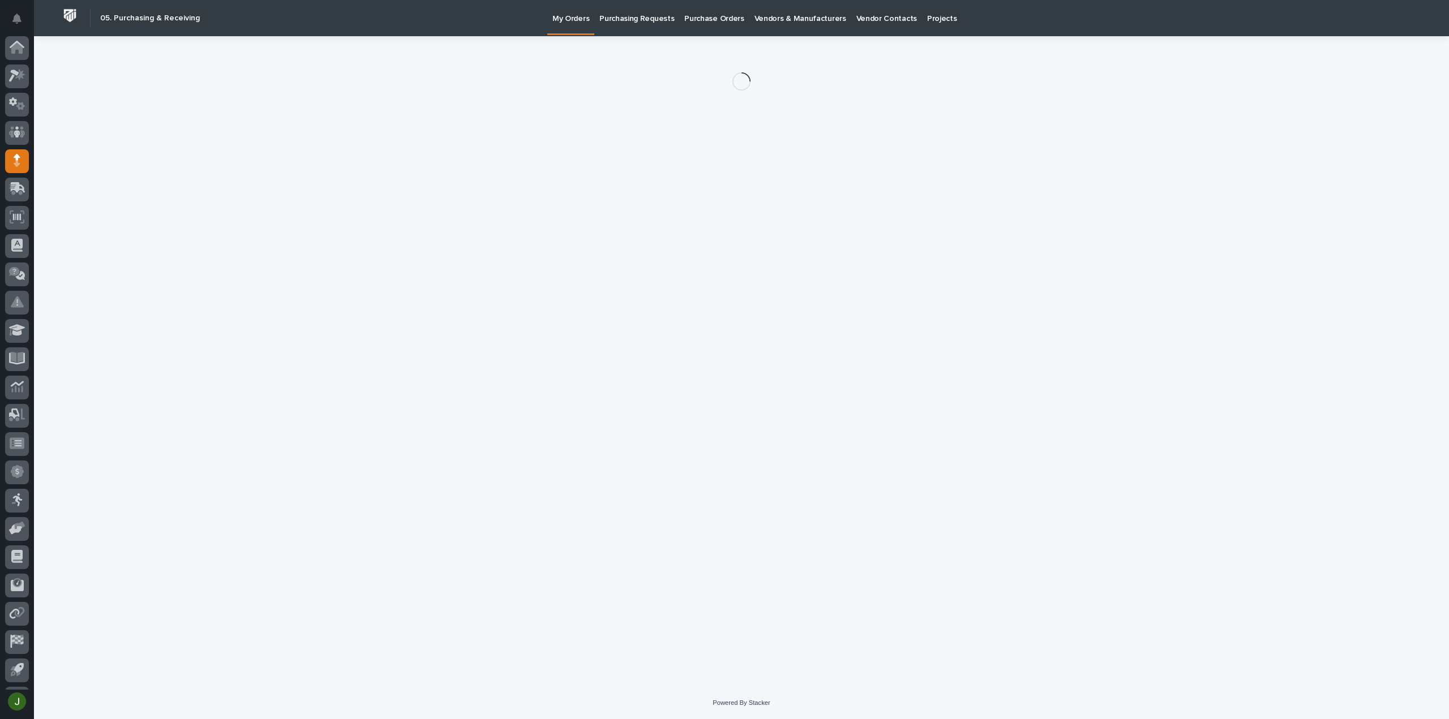
scroll to position [25, 0]
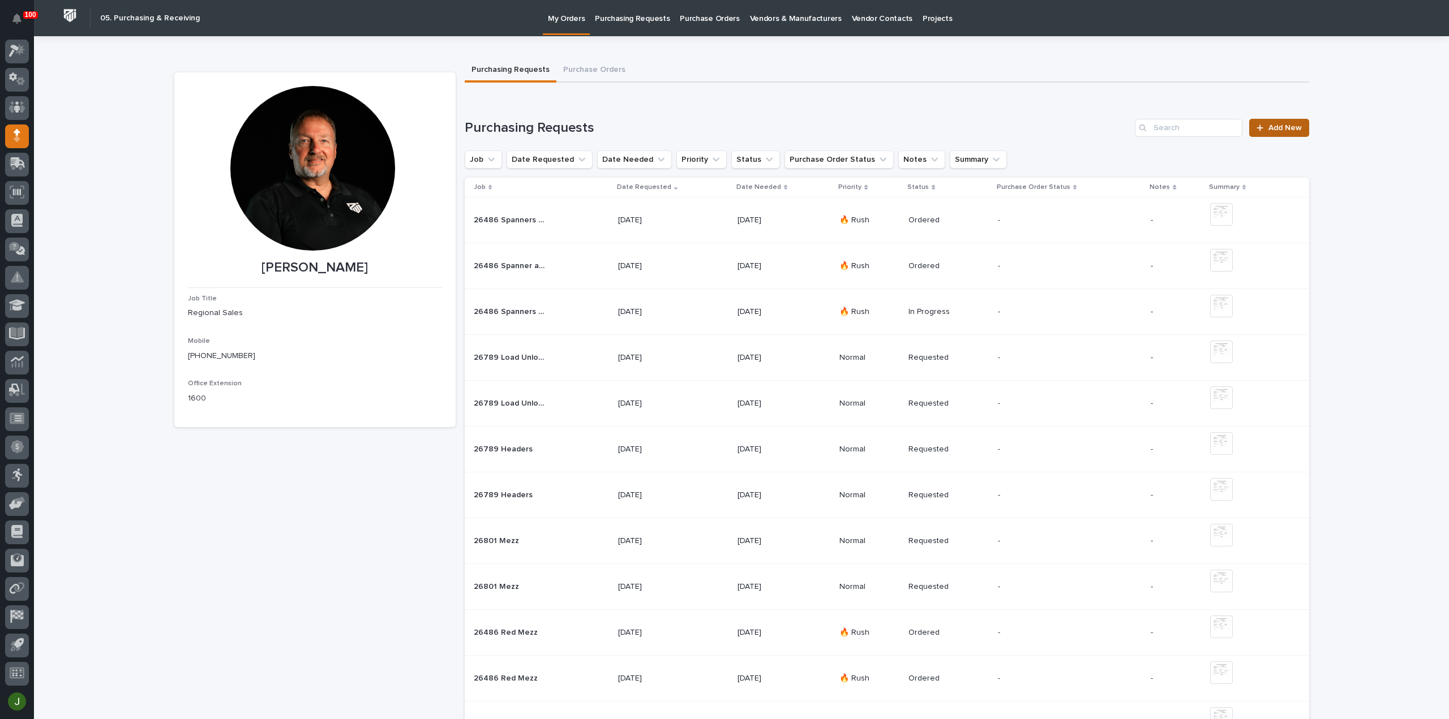
click at [1279, 128] on span "Add New" at bounding box center [1284, 128] width 33 height 8
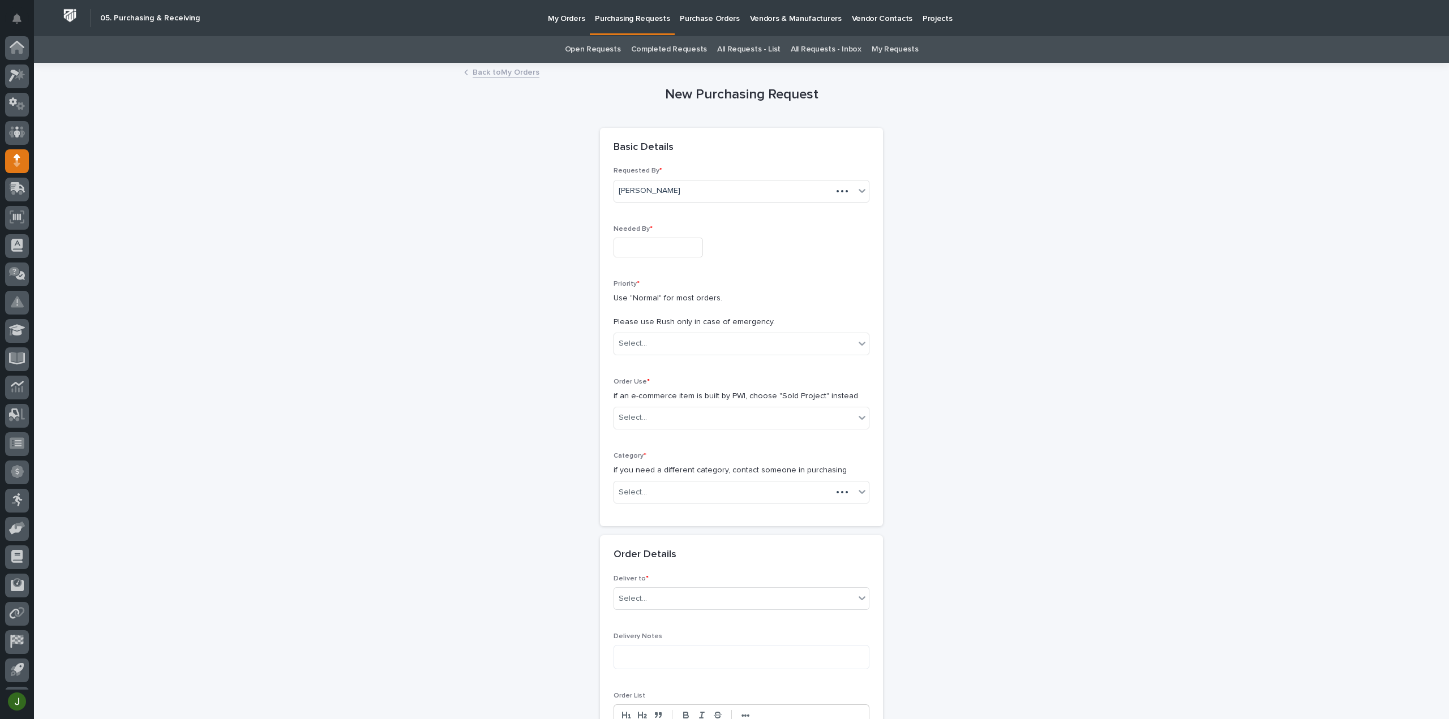
scroll to position [25, 0]
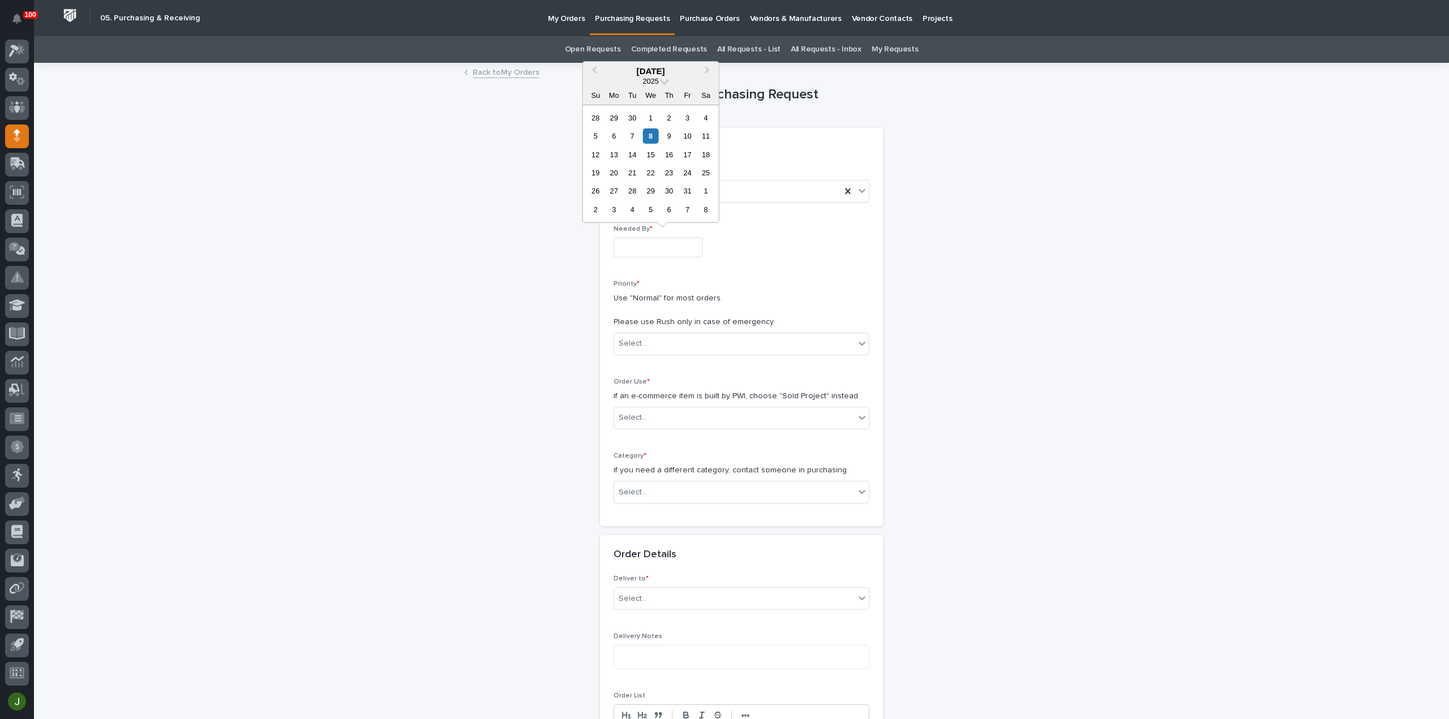
click at [638, 248] on input "text" at bounding box center [658, 248] width 89 height 20
click at [689, 134] on div "10" at bounding box center [687, 135] width 15 height 15
type input "**********"
click at [638, 341] on div "Select..." at bounding box center [633, 344] width 28 height 12
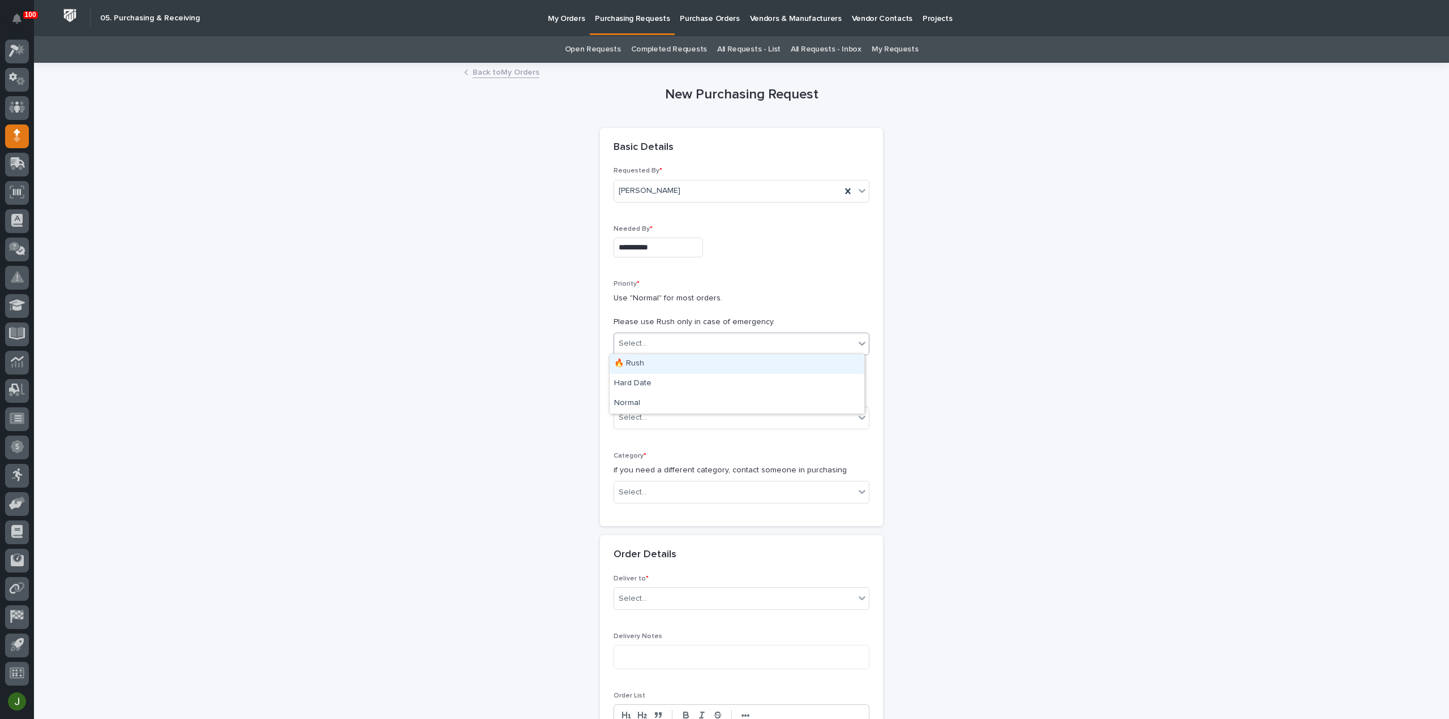
click at [638, 361] on div "🔥 Rush" at bounding box center [737, 364] width 255 height 20
click at [636, 413] on div "Select..." at bounding box center [633, 418] width 28 height 12
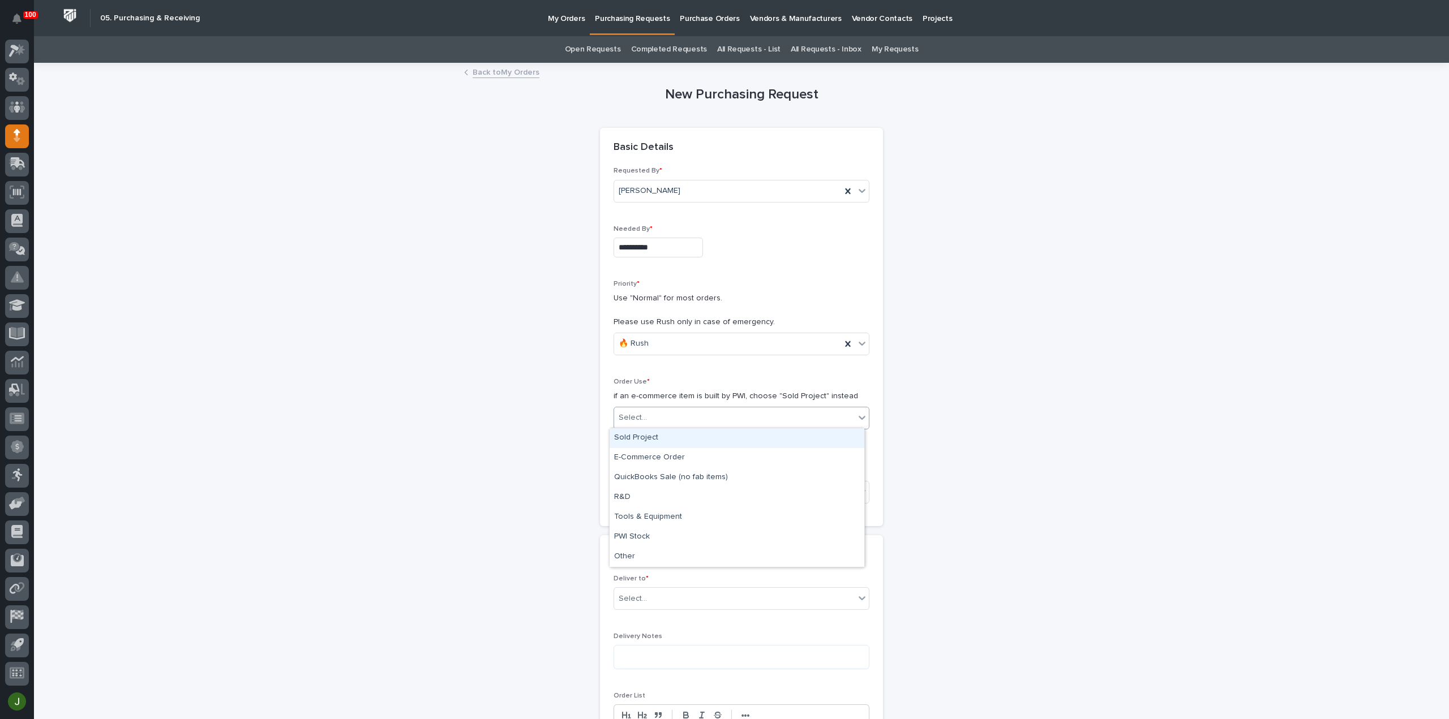
click at [641, 437] on div "Sold Project" at bounding box center [737, 438] width 255 height 20
click at [639, 487] on div "Select..." at bounding box center [633, 493] width 28 height 12
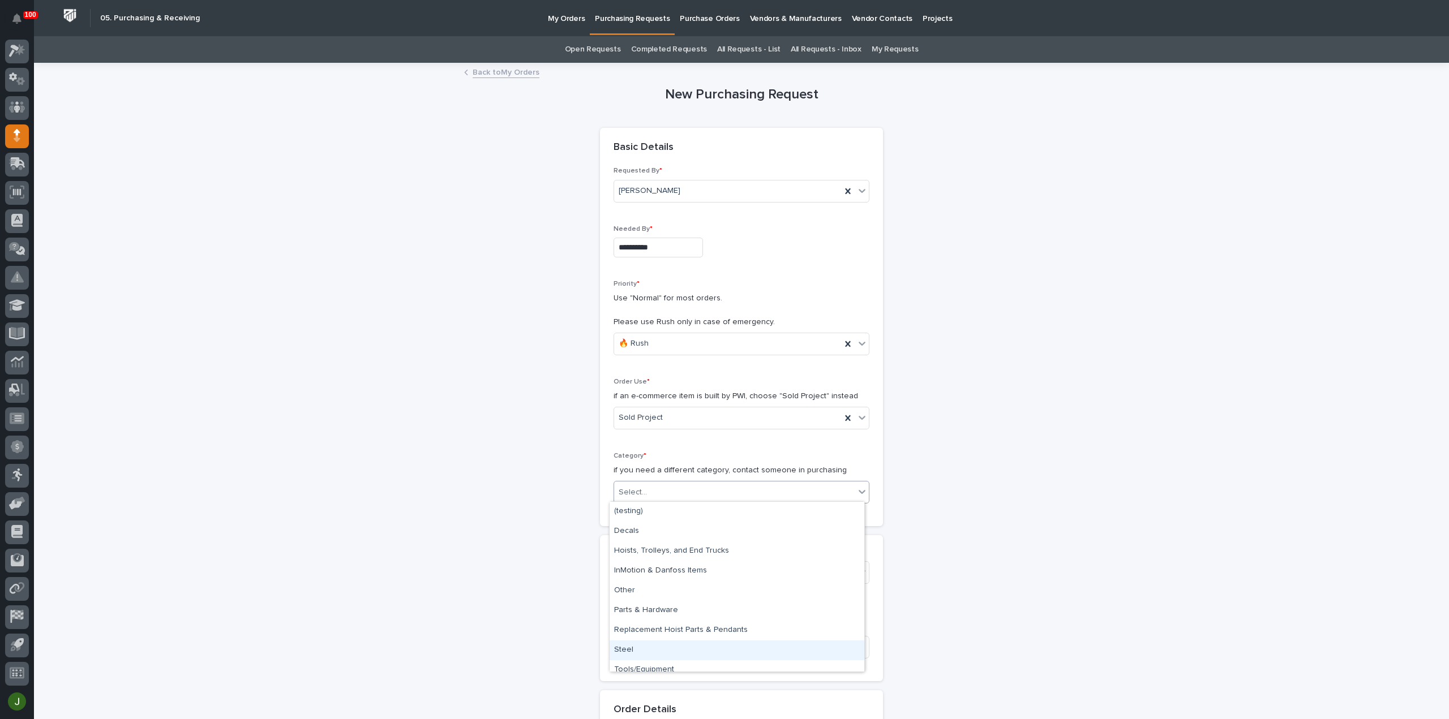
click at [632, 646] on div "Steel" at bounding box center [737, 651] width 255 height 20
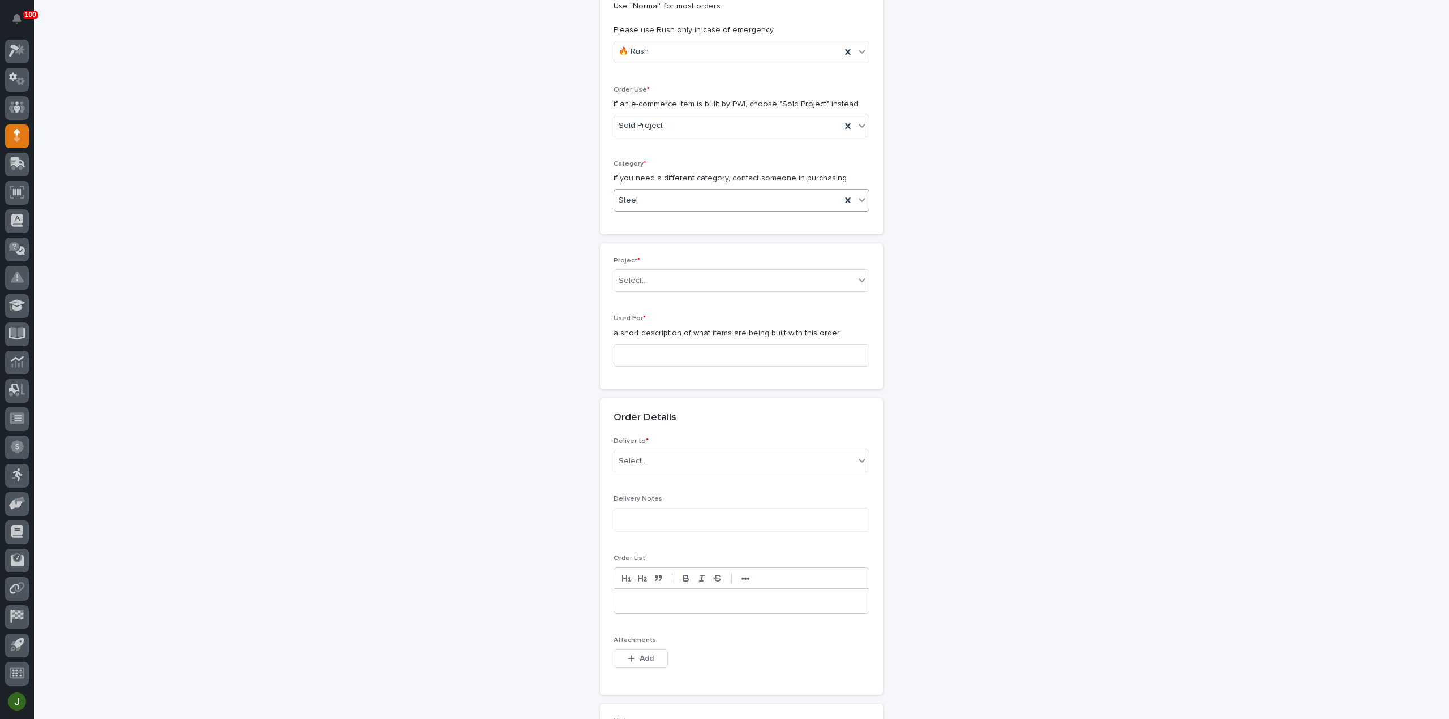
scroll to position [302, 0]
click at [625, 265] on div "Select..." at bounding box center [633, 271] width 28 height 12
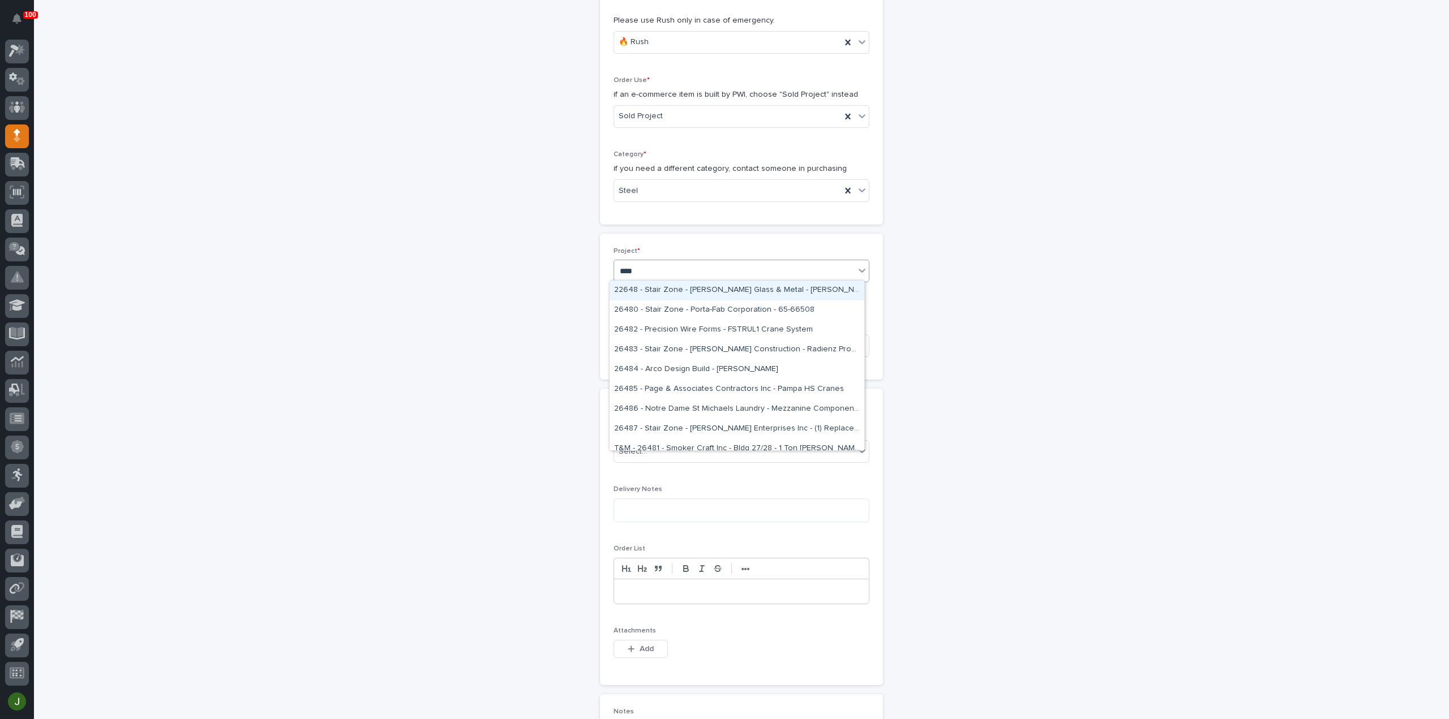
type input "*****"
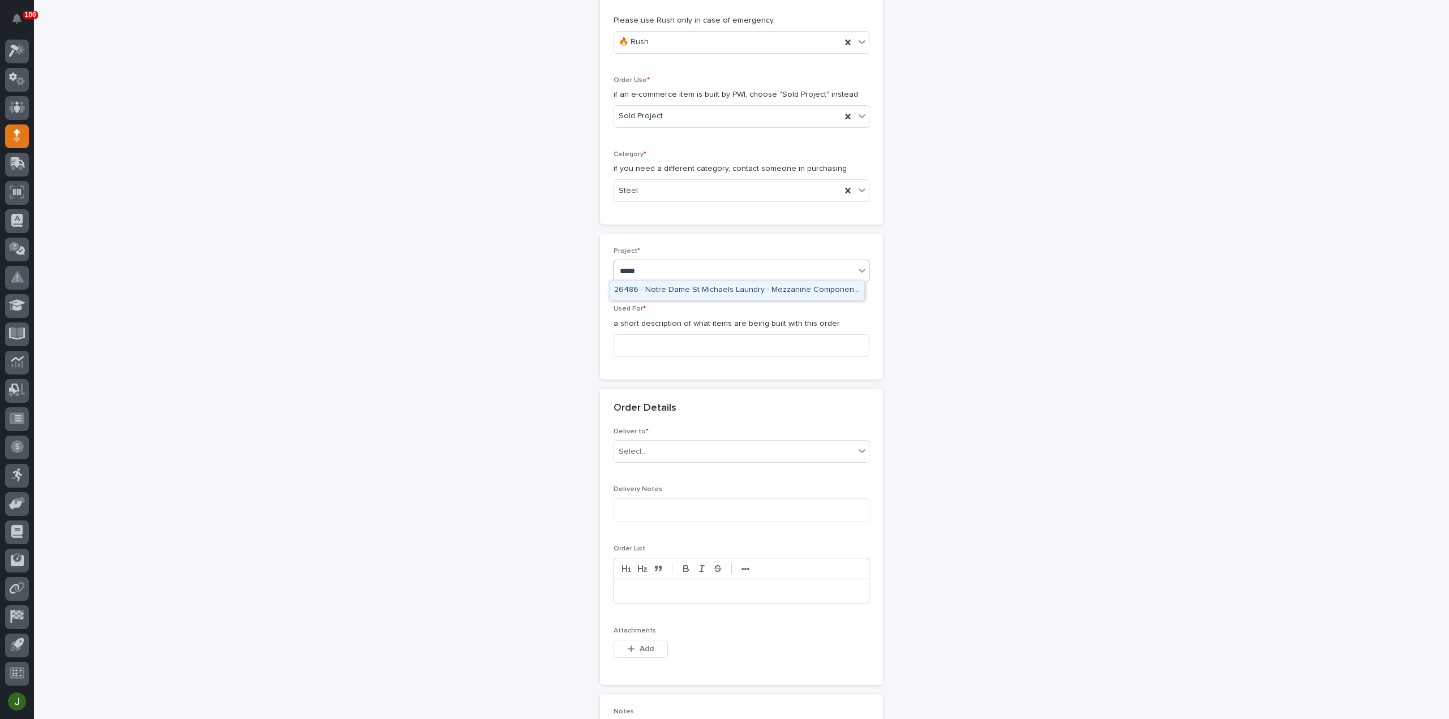
click at [654, 289] on div "26486 - Notre Dame St Michaels Laundry - Mezzanine Components" at bounding box center [737, 291] width 255 height 20
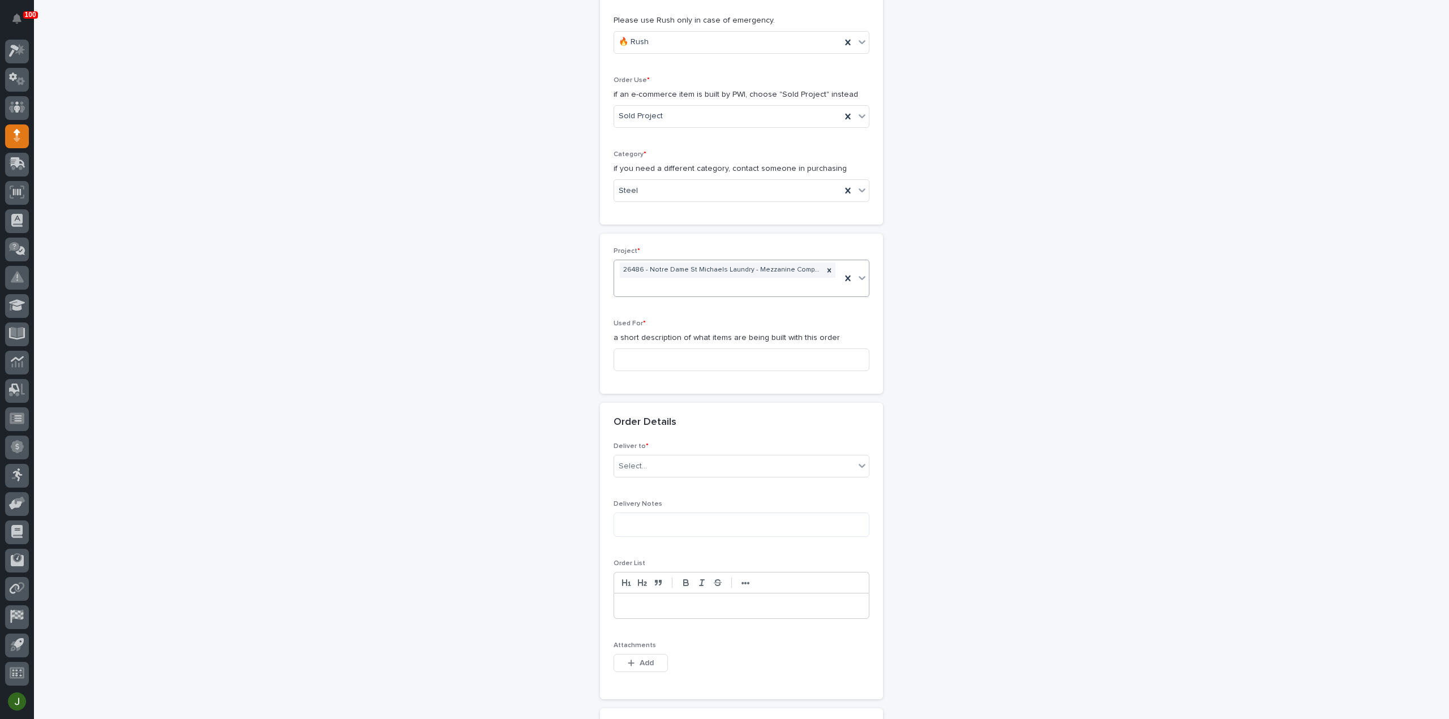
scroll to position [309, 0]
click at [646, 347] on input at bounding box center [742, 352] width 256 height 23
type input "Yellow Bag"
click at [719, 451] on div "Select..." at bounding box center [734, 459] width 241 height 19
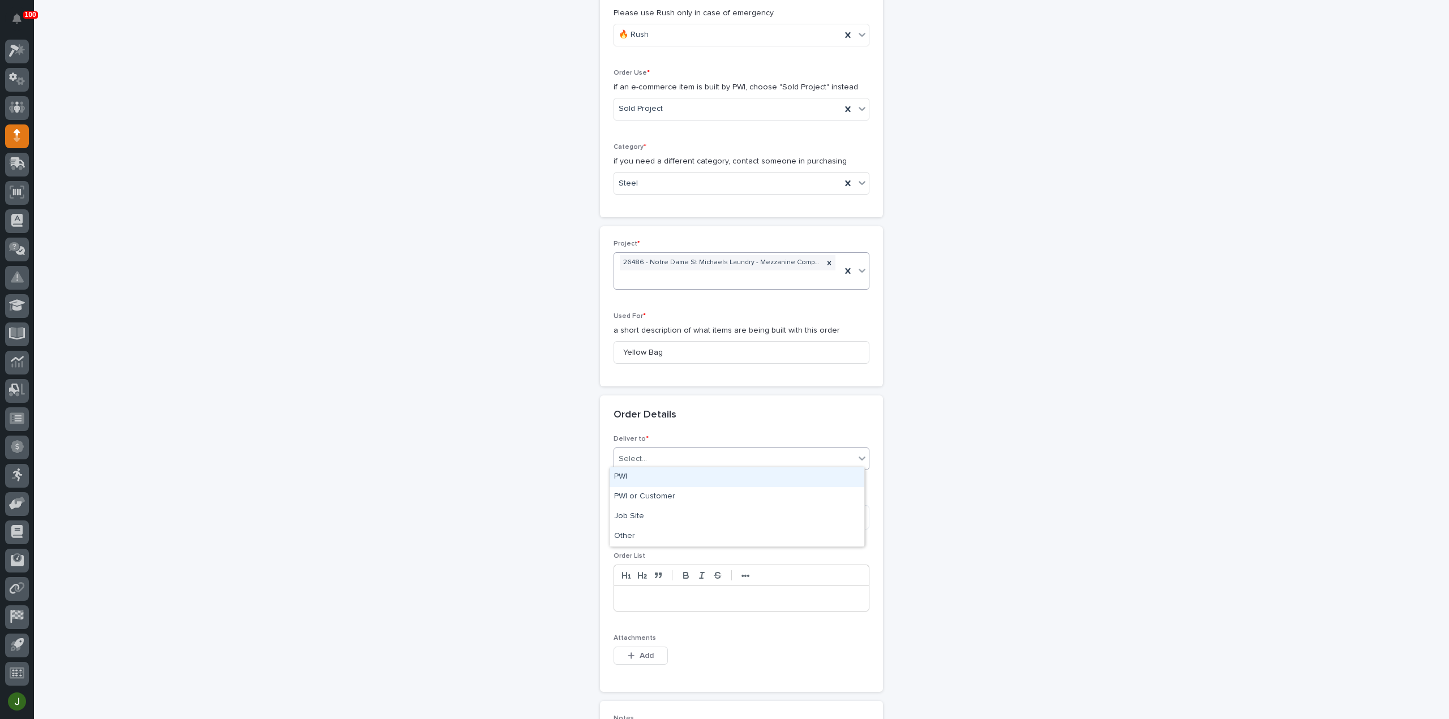
click at [680, 477] on div "PWI" at bounding box center [737, 477] width 255 height 20
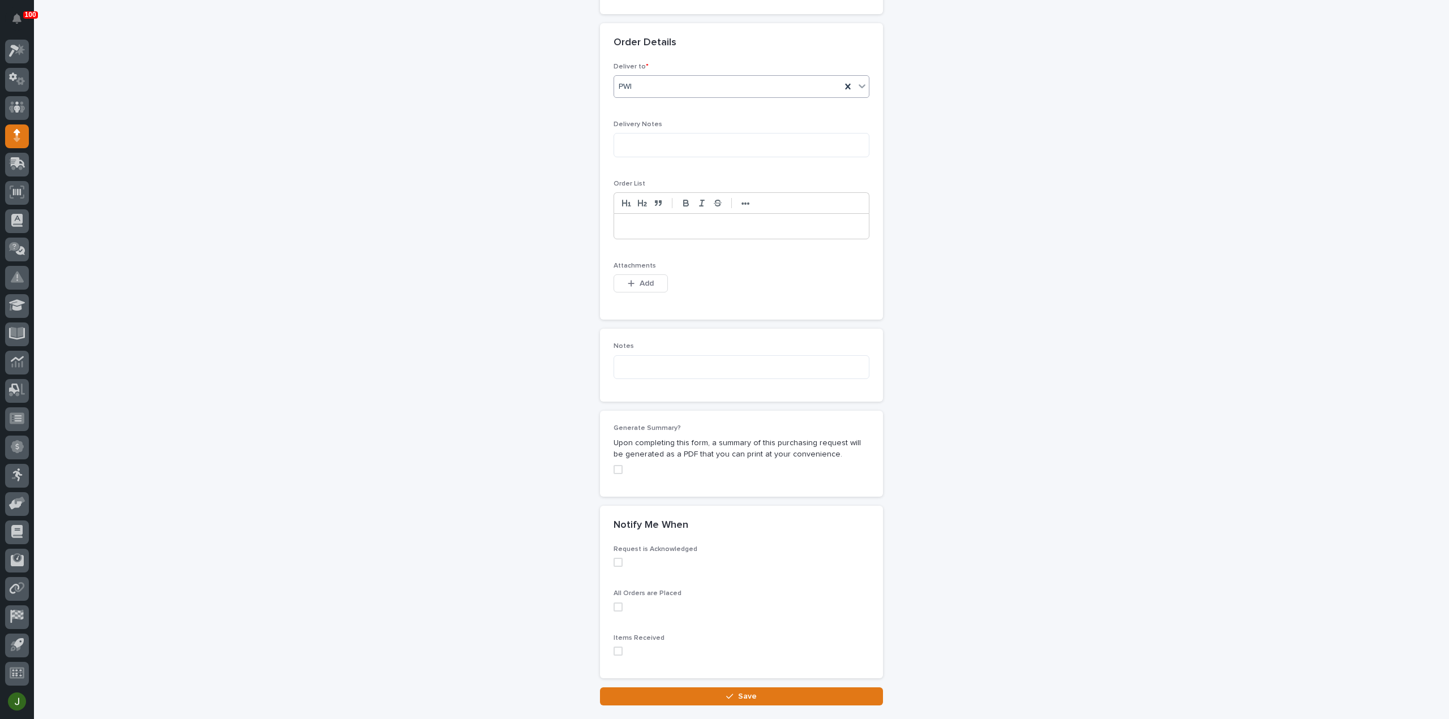
scroll to position [687, 0]
click at [642, 275] on span "Add" at bounding box center [647, 278] width 14 height 10
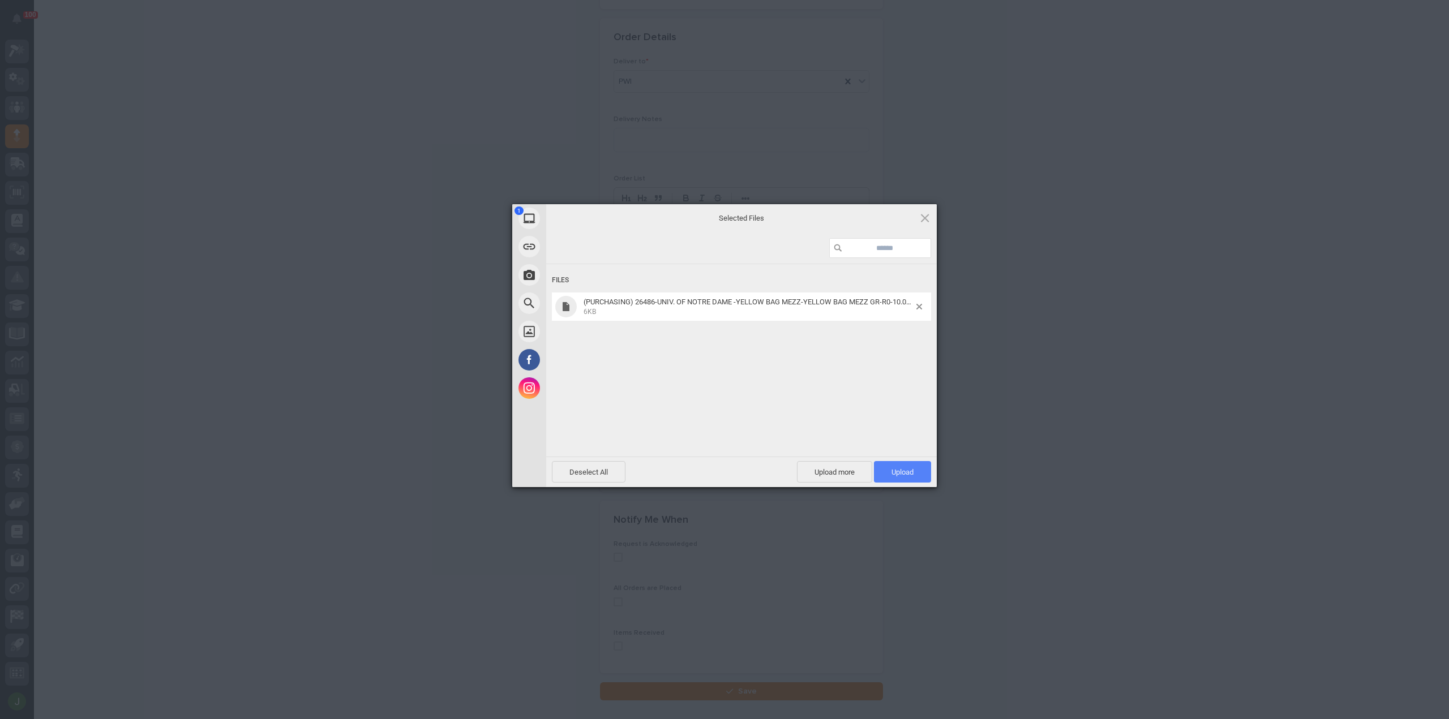
click at [899, 469] on span "Upload 1" at bounding box center [902, 472] width 22 height 8
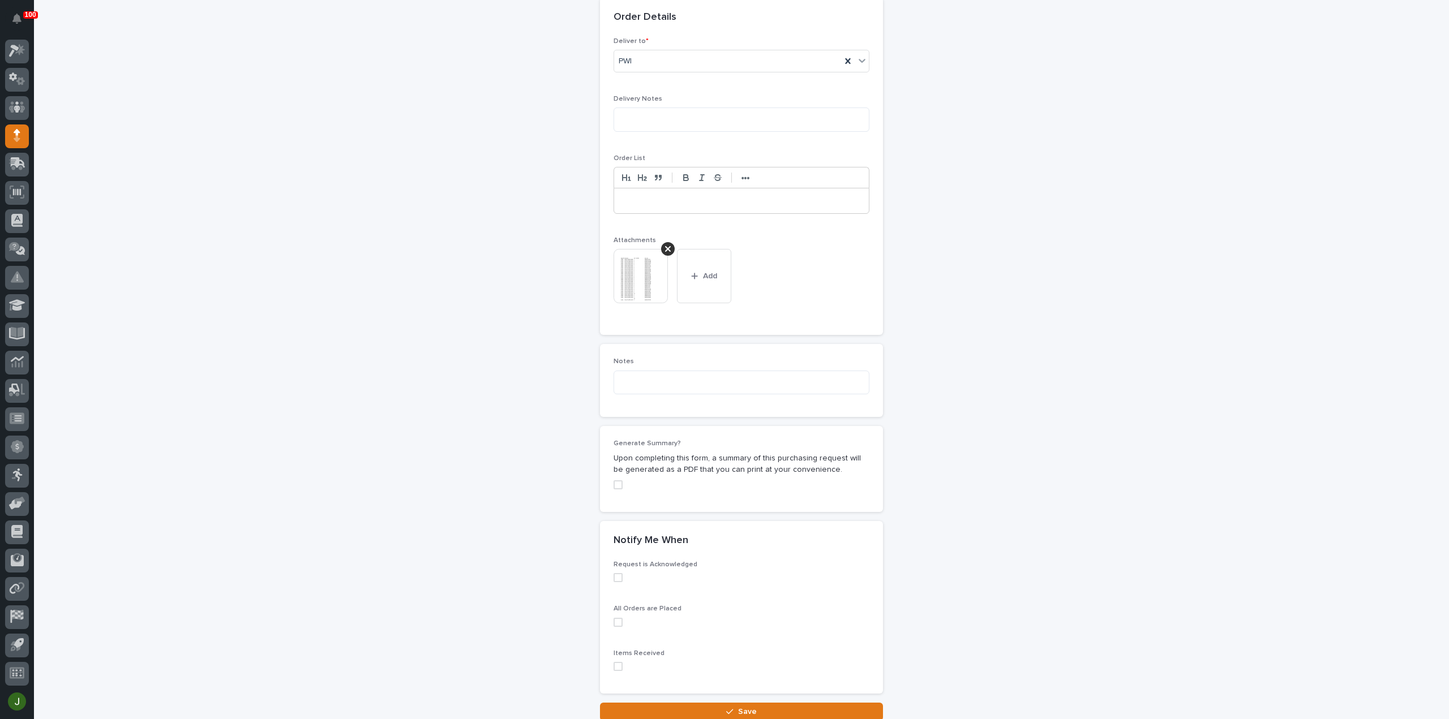
scroll to position [793, 0]
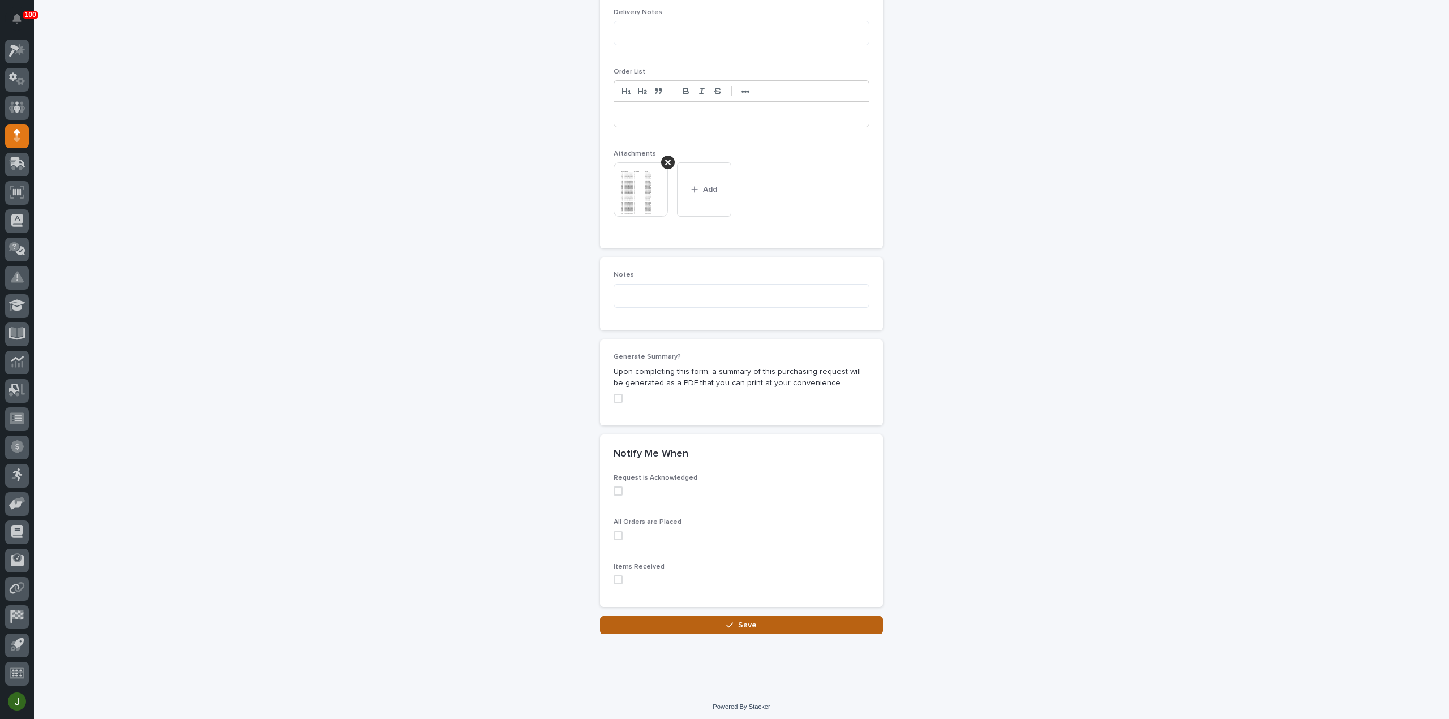
click at [709, 621] on button "Save" at bounding box center [741, 625] width 283 height 18
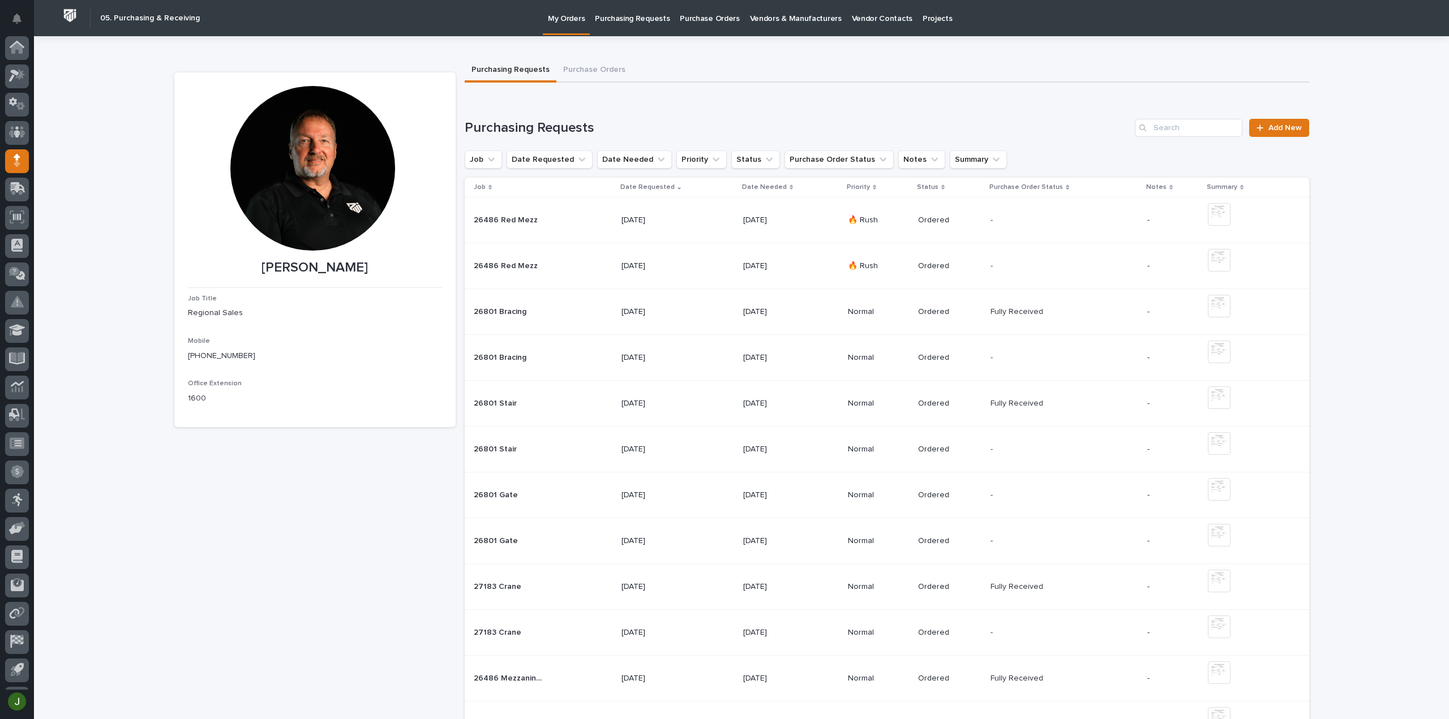
scroll to position [25, 0]
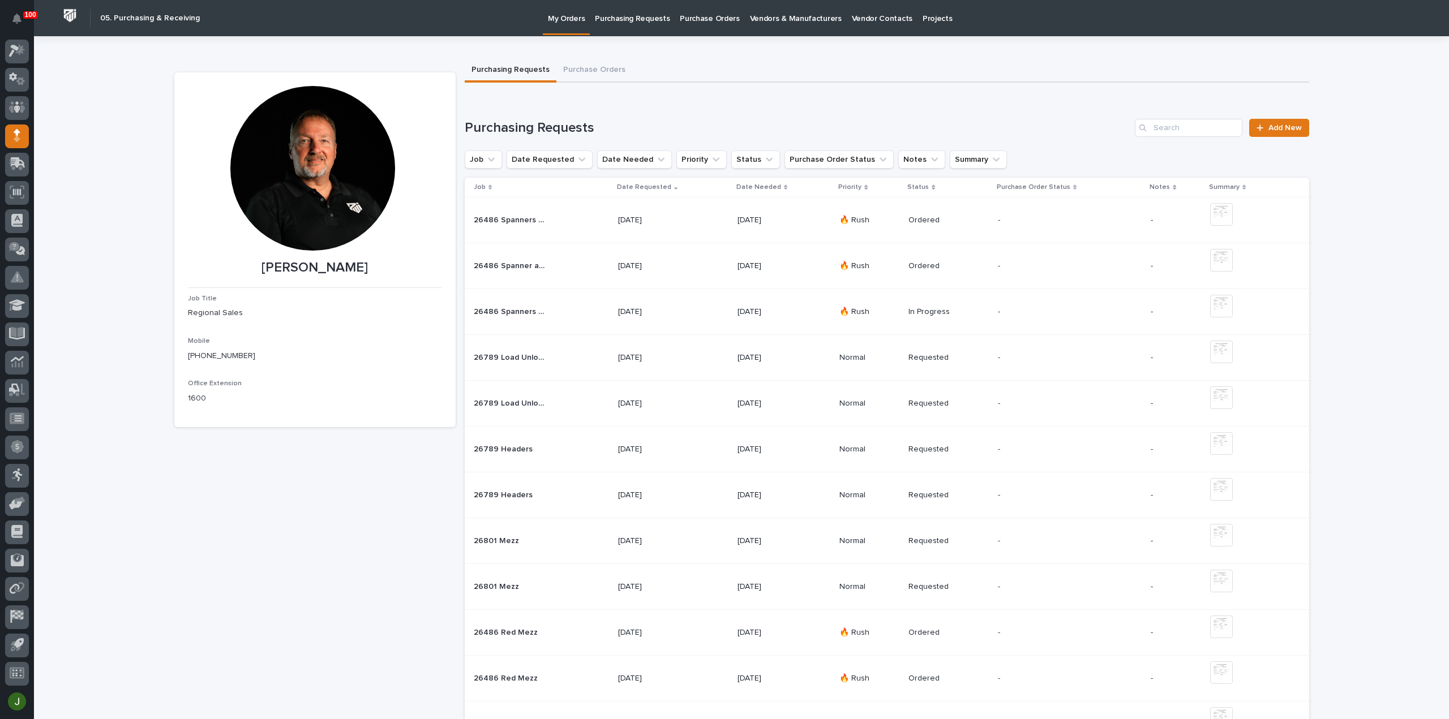
click at [640, 19] on p "Purchasing Requests" at bounding box center [632, 12] width 75 height 24
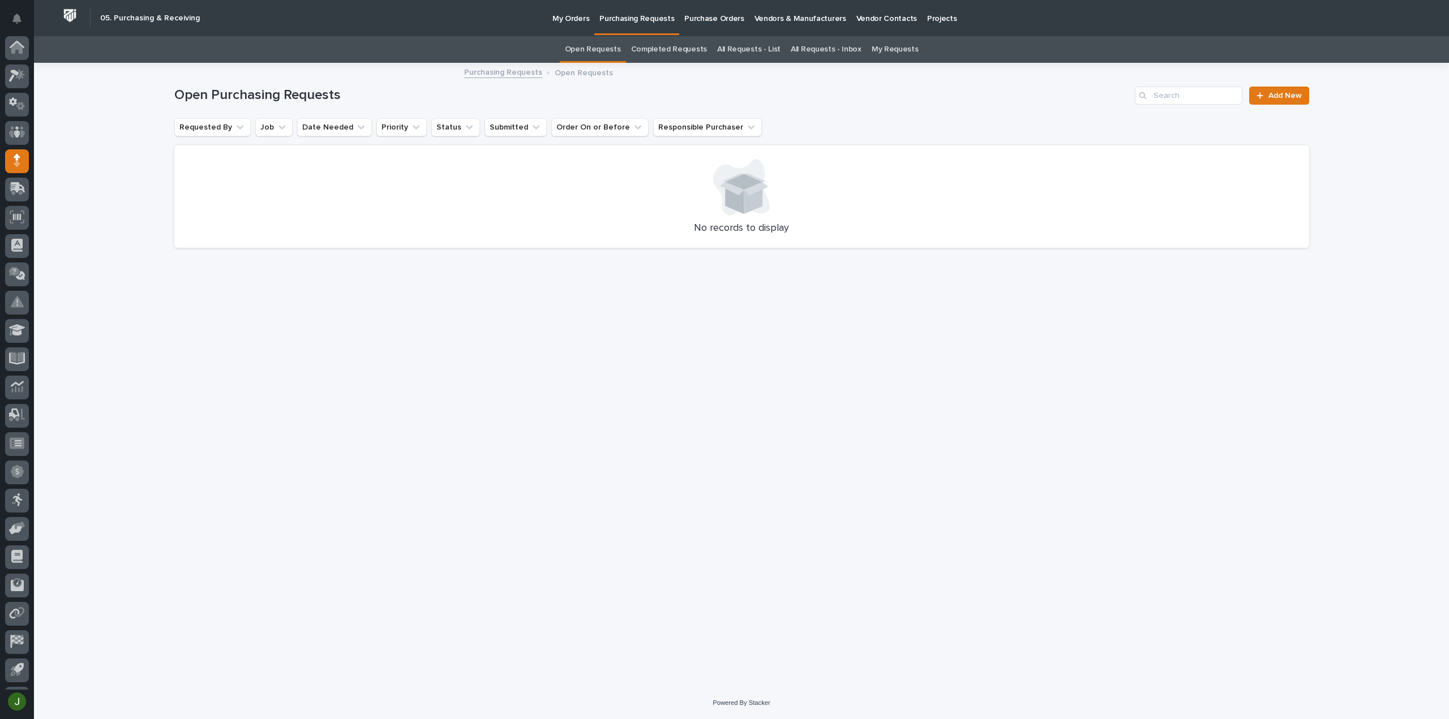
scroll to position [25, 0]
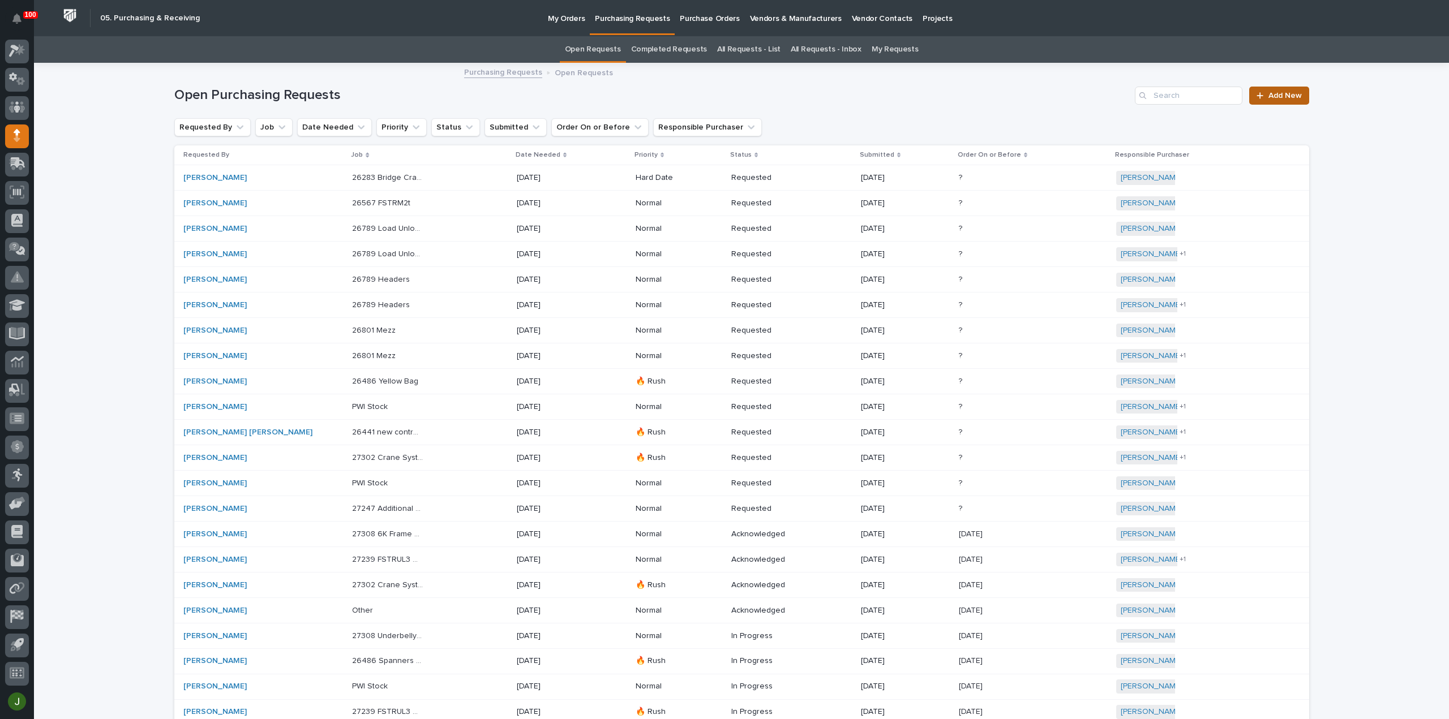
click at [1287, 97] on span "Add New" at bounding box center [1284, 96] width 33 height 8
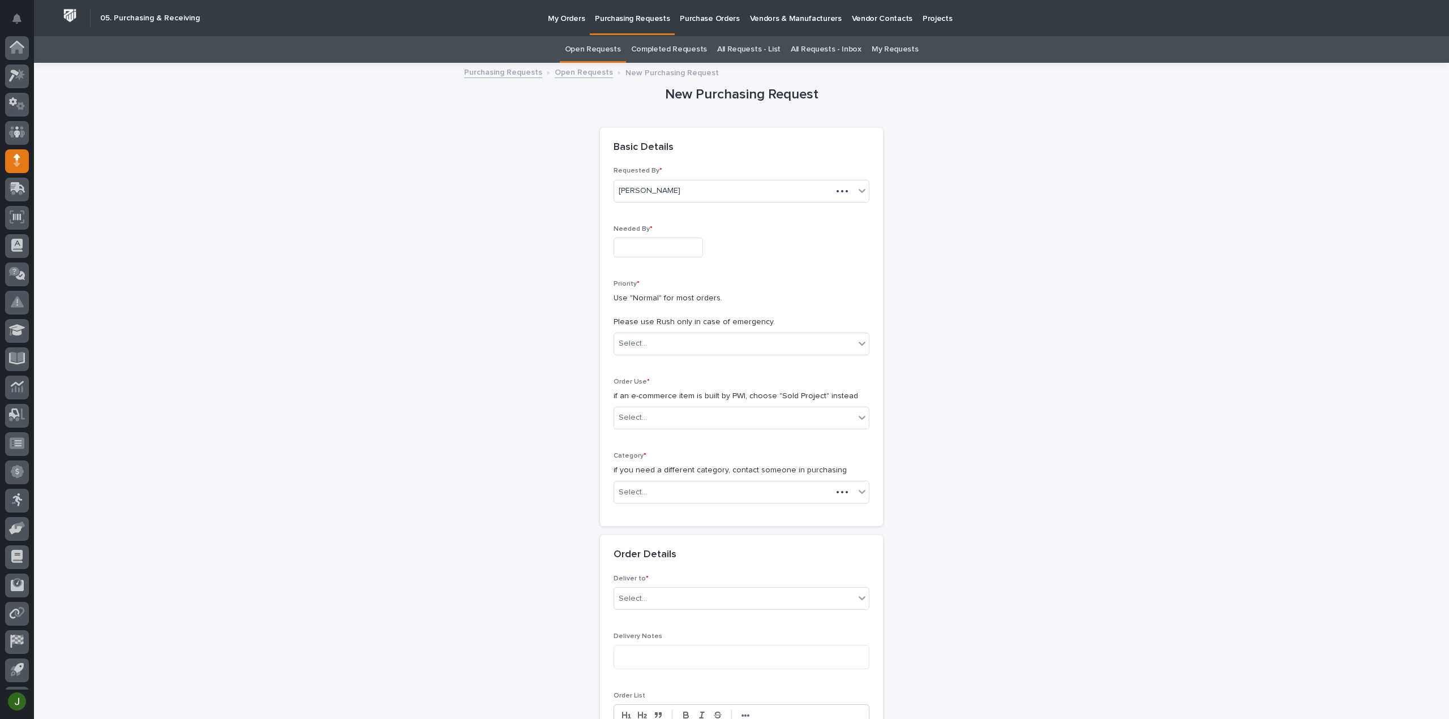
scroll to position [25, 0]
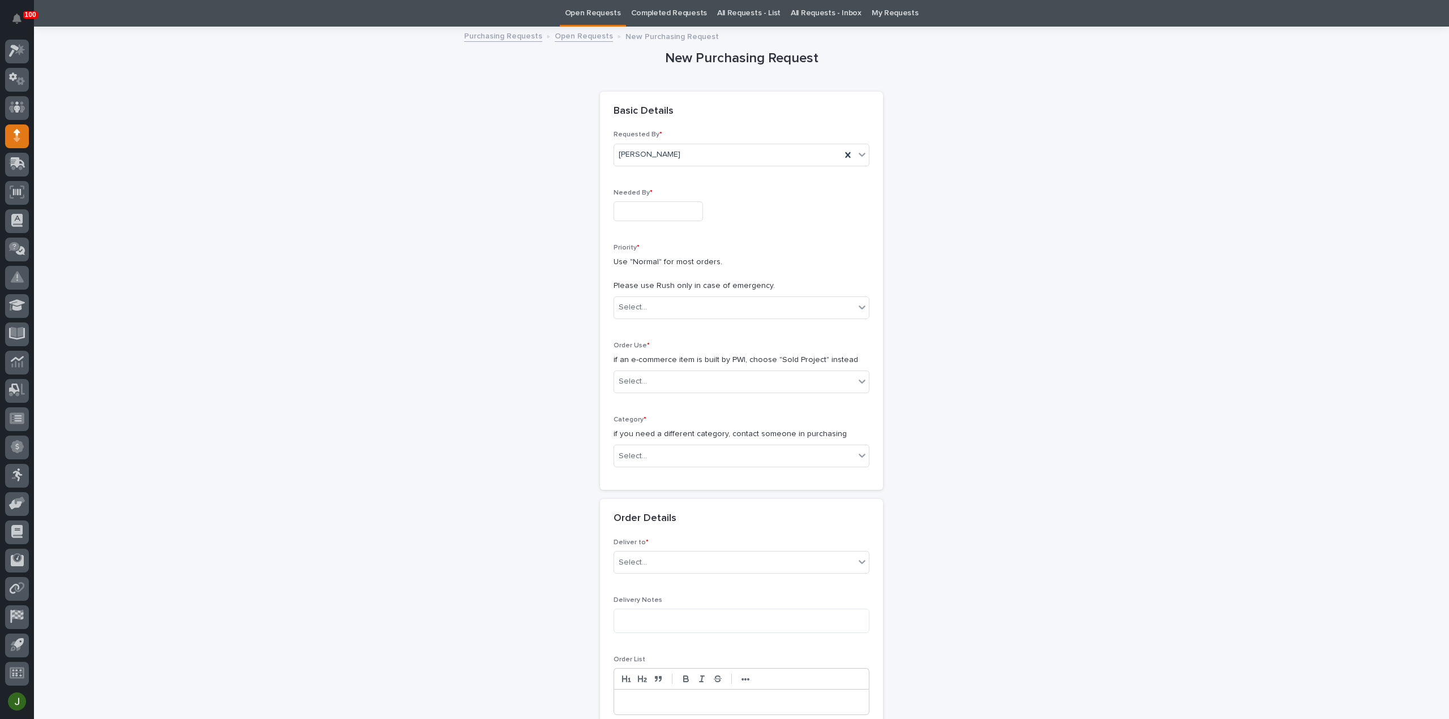
click at [630, 209] on input "text" at bounding box center [658, 211] width 89 height 20
click at [687, 100] on div "10" at bounding box center [687, 99] width 15 height 15
type input "**********"
click at [636, 308] on div "Select..." at bounding box center [633, 308] width 28 height 12
click at [637, 325] on div "🔥 Rush" at bounding box center [737, 328] width 255 height 20
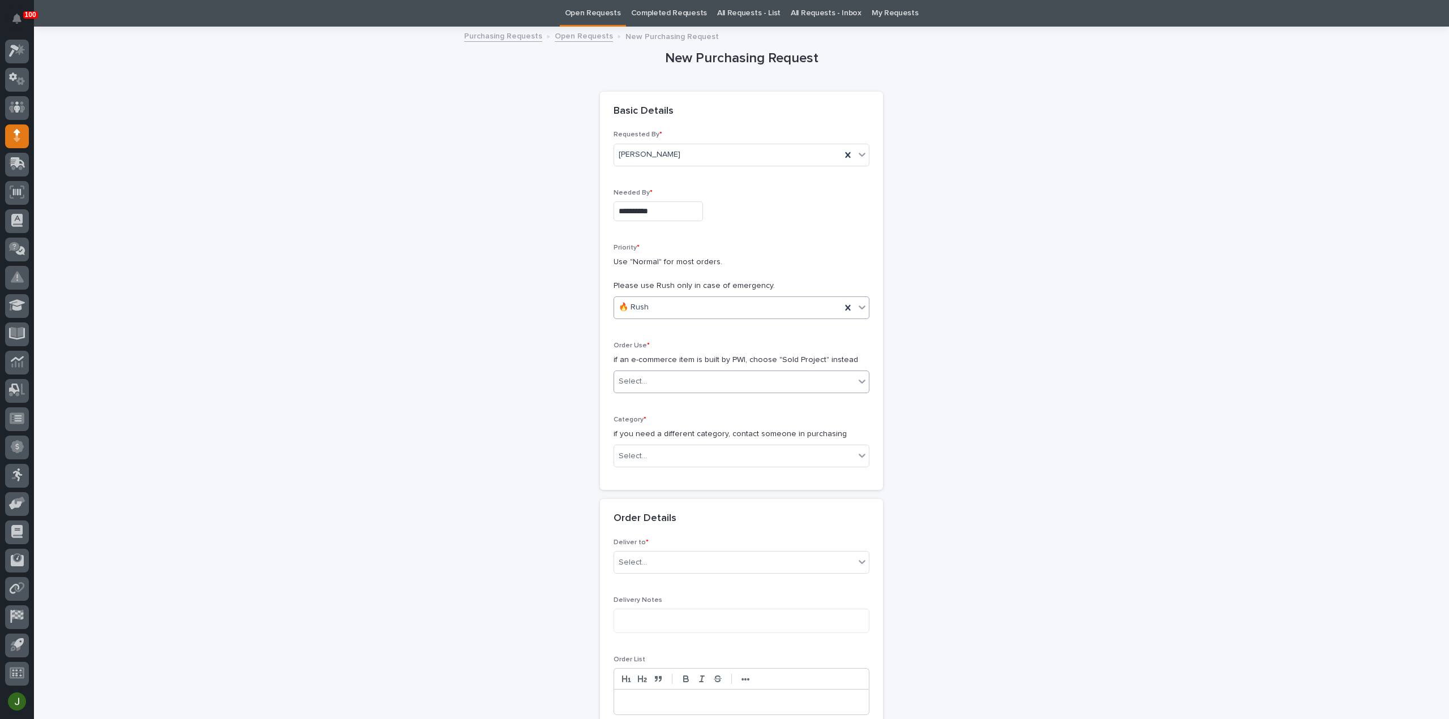
click at [646, 387] on div "Select..." at bounding box center [734, 381] width 241 height 19
click at [657, 401] on div "Sold Project" at bounding box center [737, 402] width 255 height 20
click at [647, 455] on div "Select..." at bounding box center [734, 456] width 241 height 19
click at [649, 574] on div "Parts & Hardware" at bounding box center [737, 575] width 255 height 20
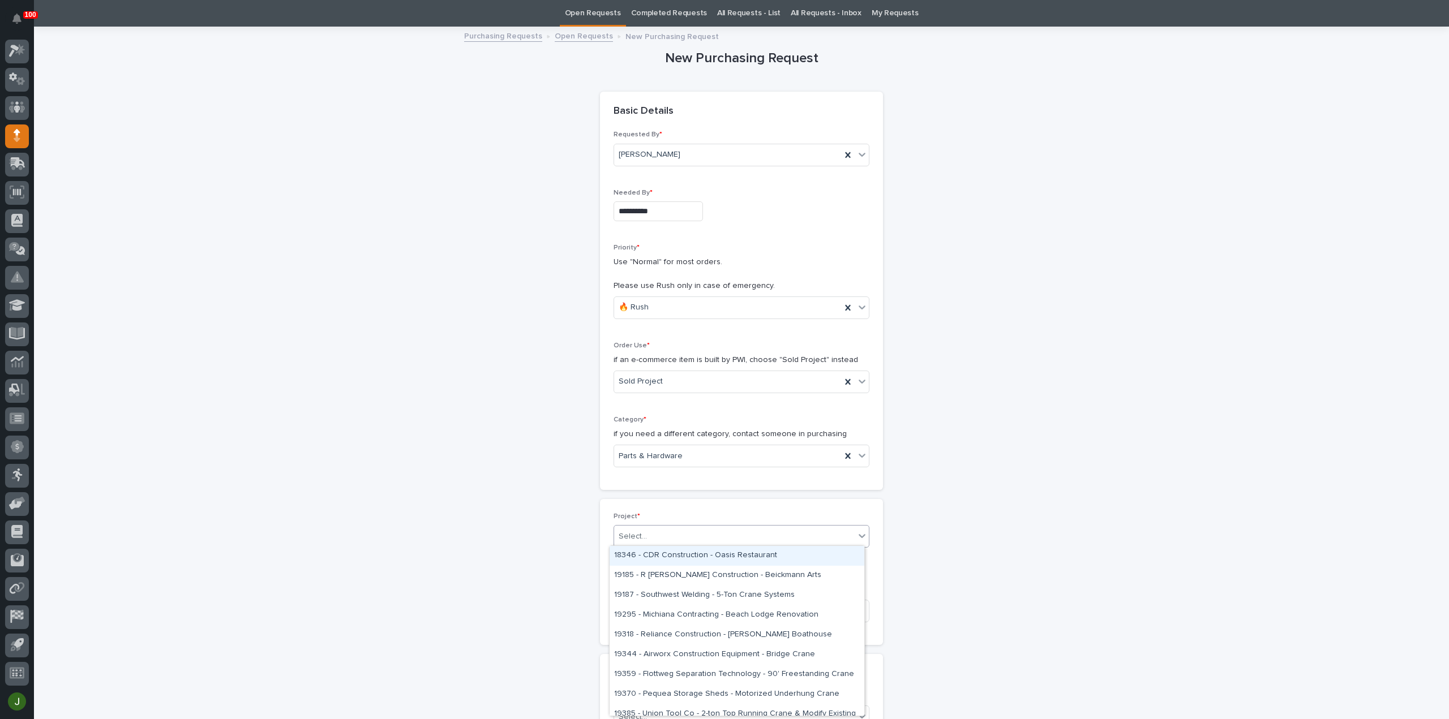
click at [634, 535] on div "Select..." at bounding box center [633, 537] width 28 height 12
type input "*****"
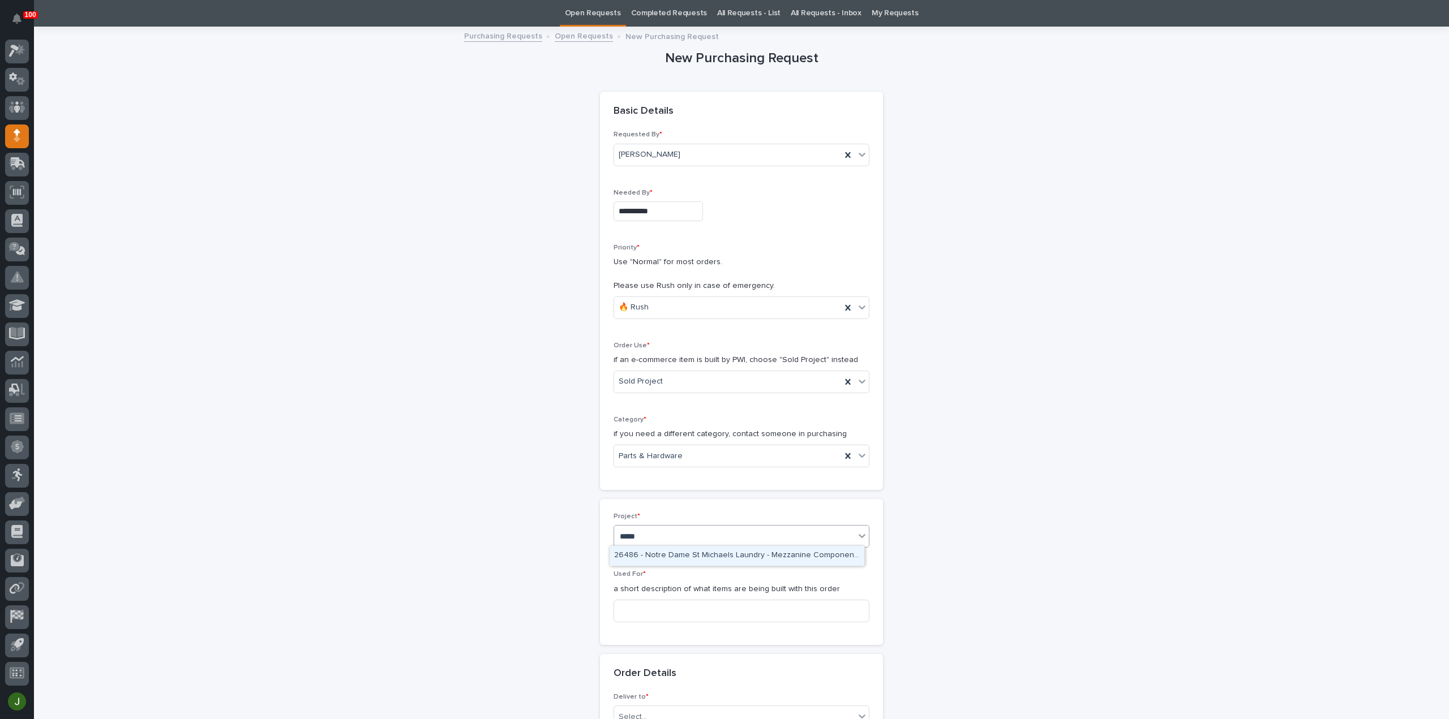
click at [656, 552] on div "26486 - Notre Dame St Michaels Laundry - Mezzanine Components" at bounding box center [737, 556] width 255 height 20
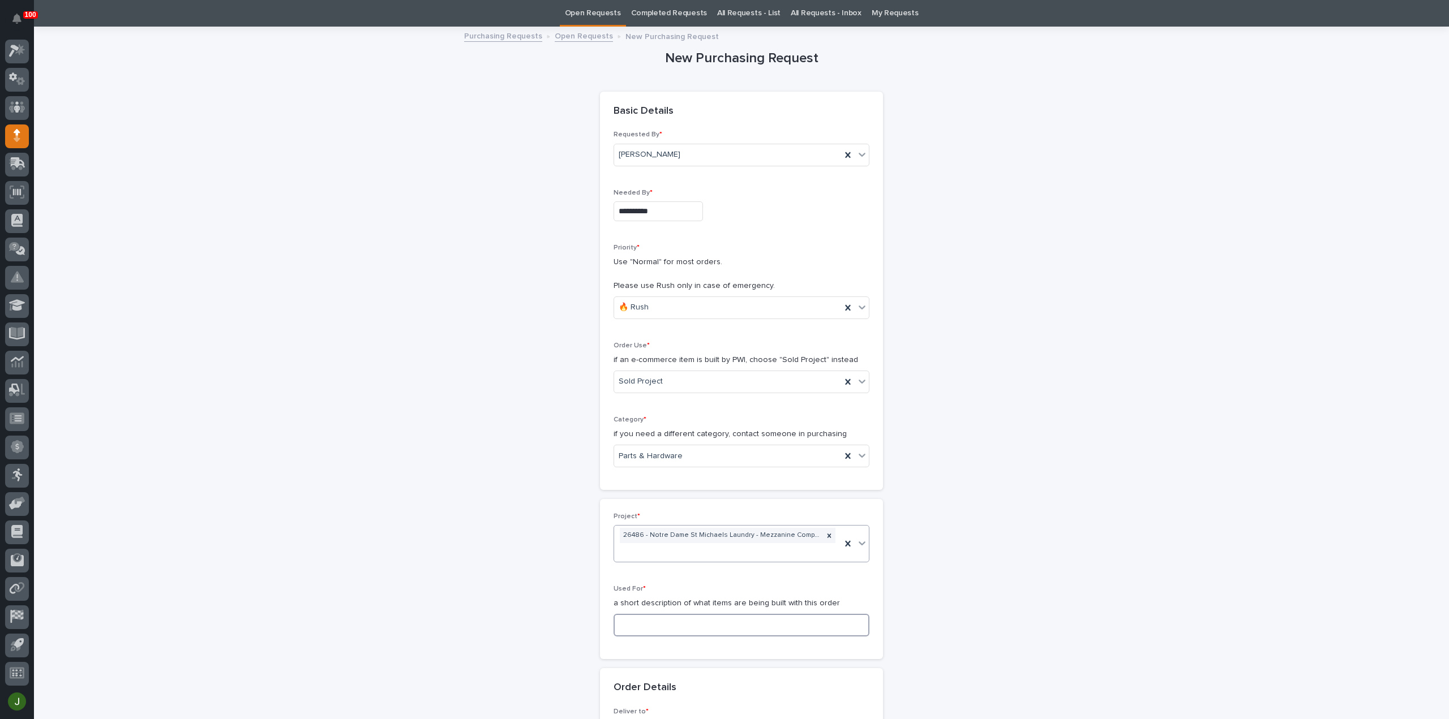
click at [634, 624] on input at bounding box center [742, 625] width 256 height 23
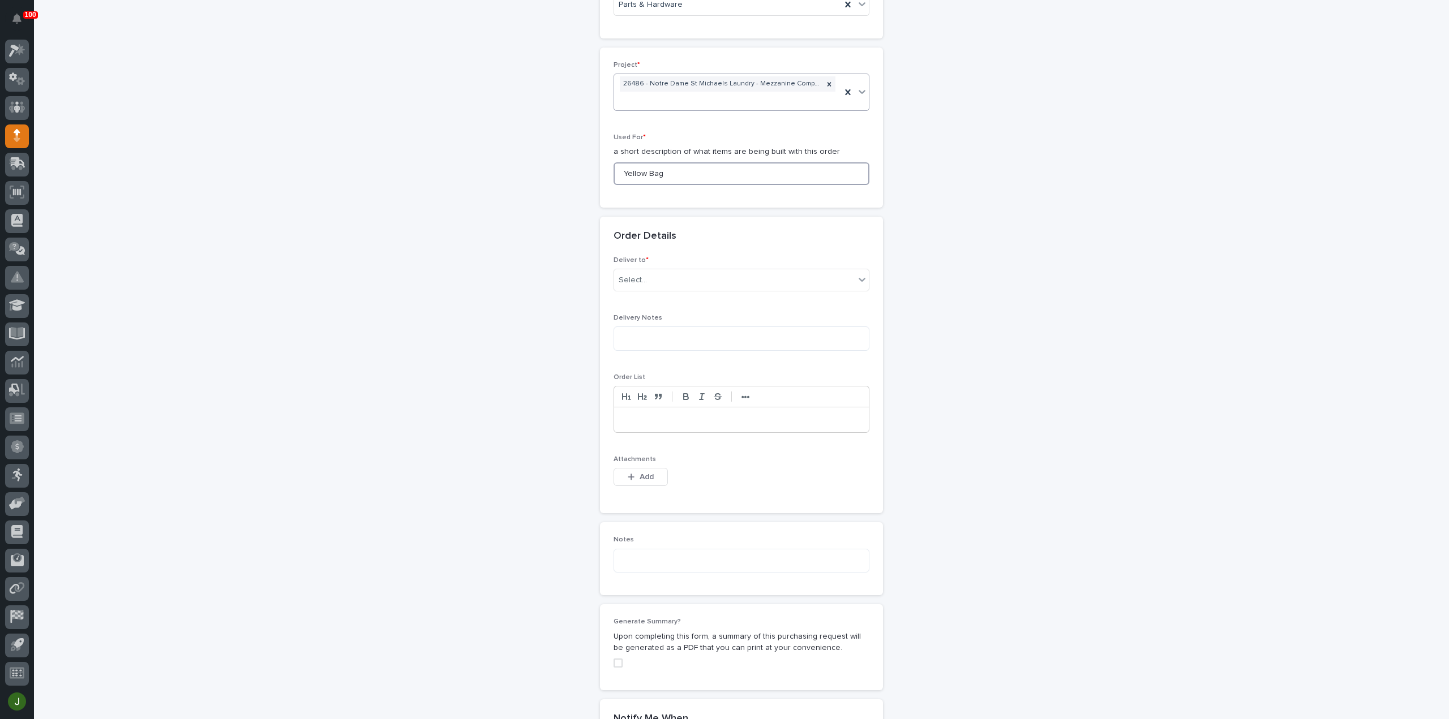
scroll to position [489, 0]
type input "Yellow Bag"
click at [646, 279] on div "Select..." at bounding box center [734, 279] width 241 height 19
click at [650, 299] on div "PWI" at bounding box center [737, 298] width 255 height 20
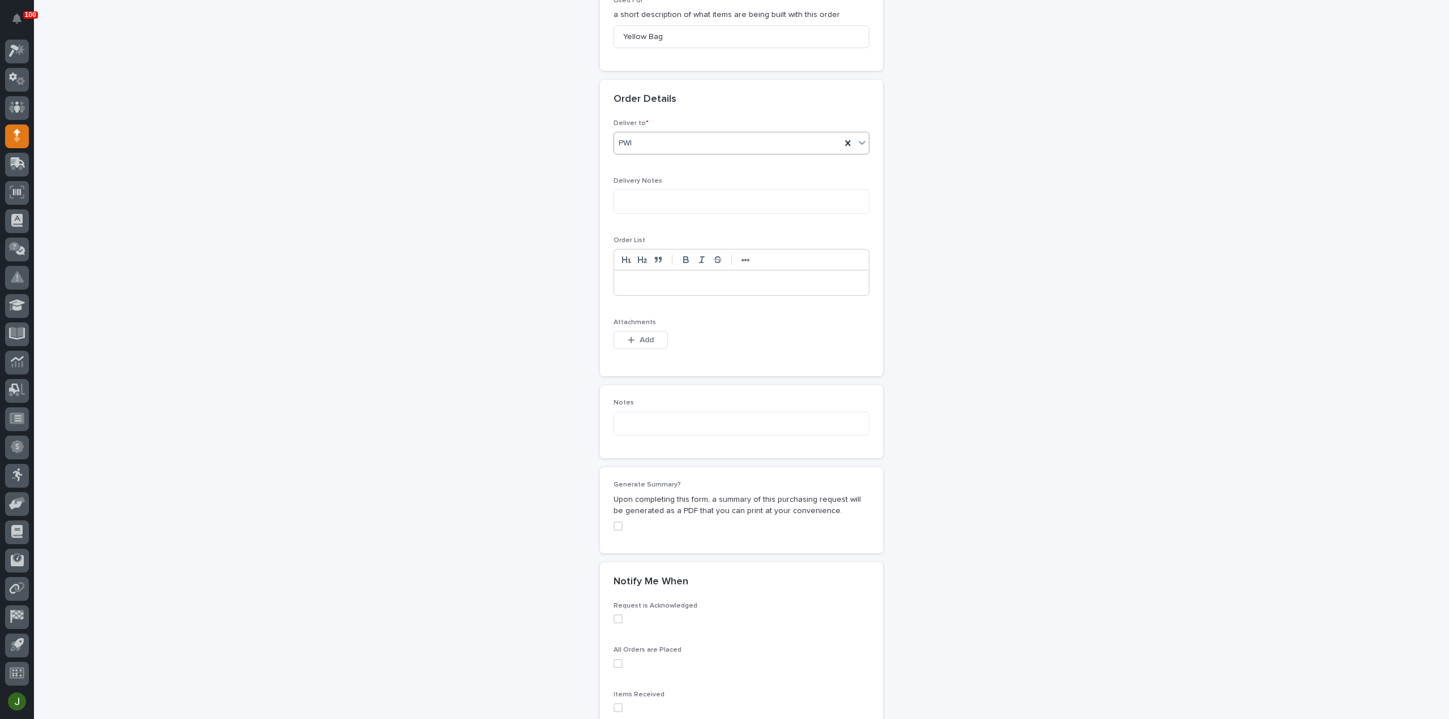
scroll to position [640, 0]
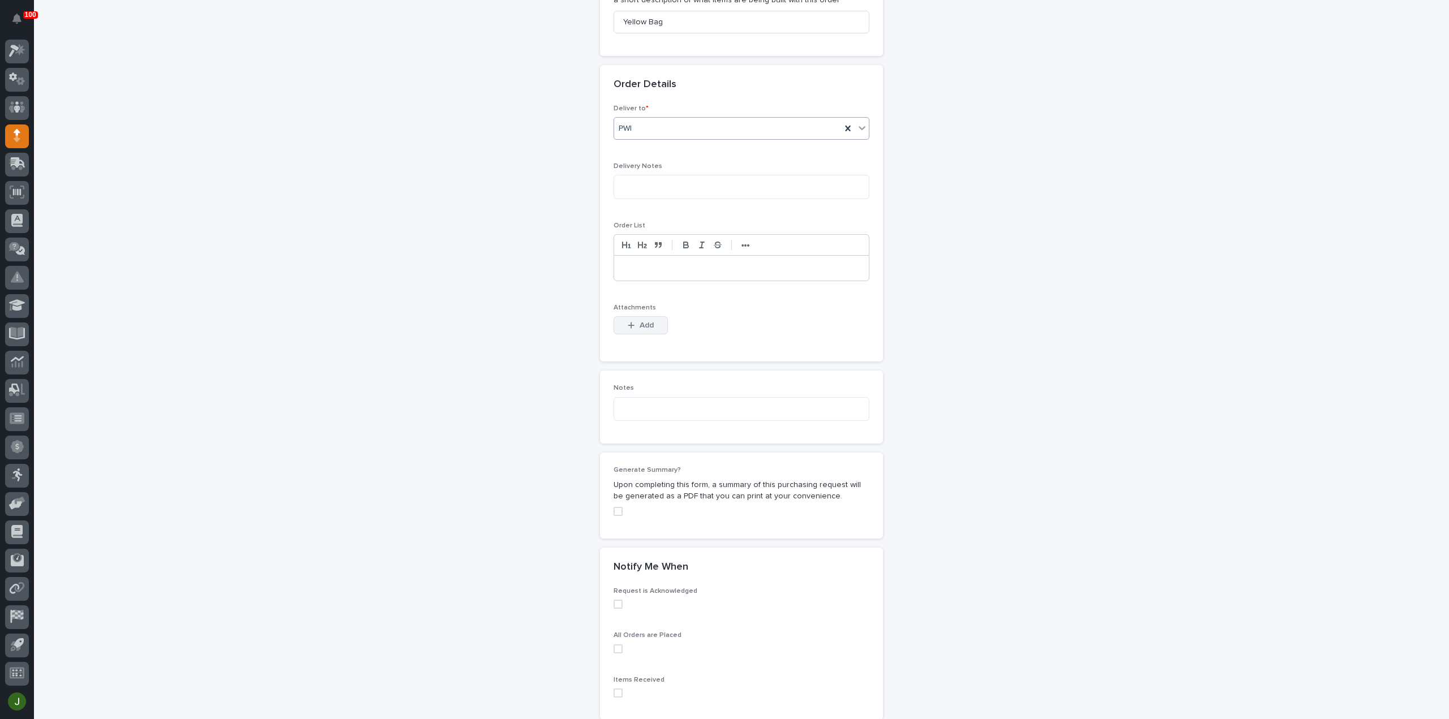
click at [632, 321] on div "button" at bounding box center [633, 325] width 11 height 8
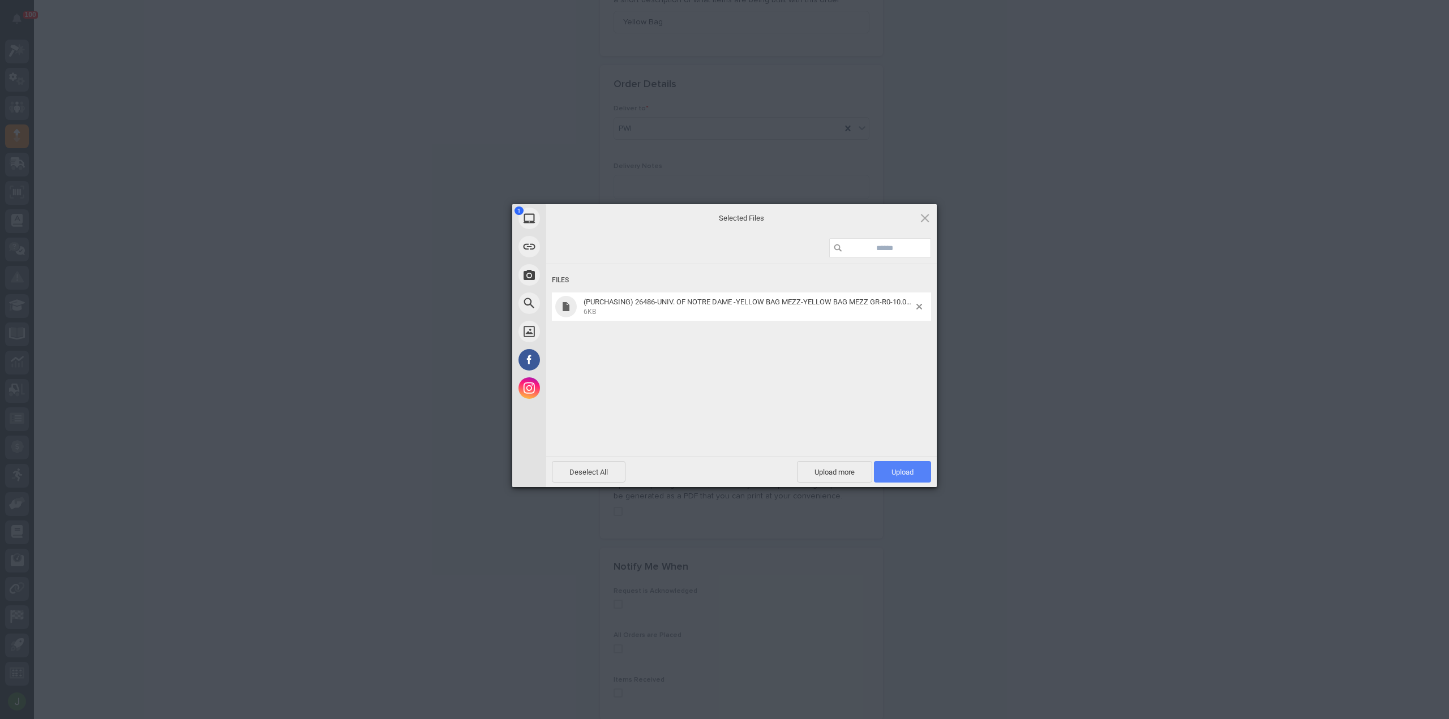
click at [903, 475] on span "Upload 1" at bounding box center [902, 472] width 22 height 8
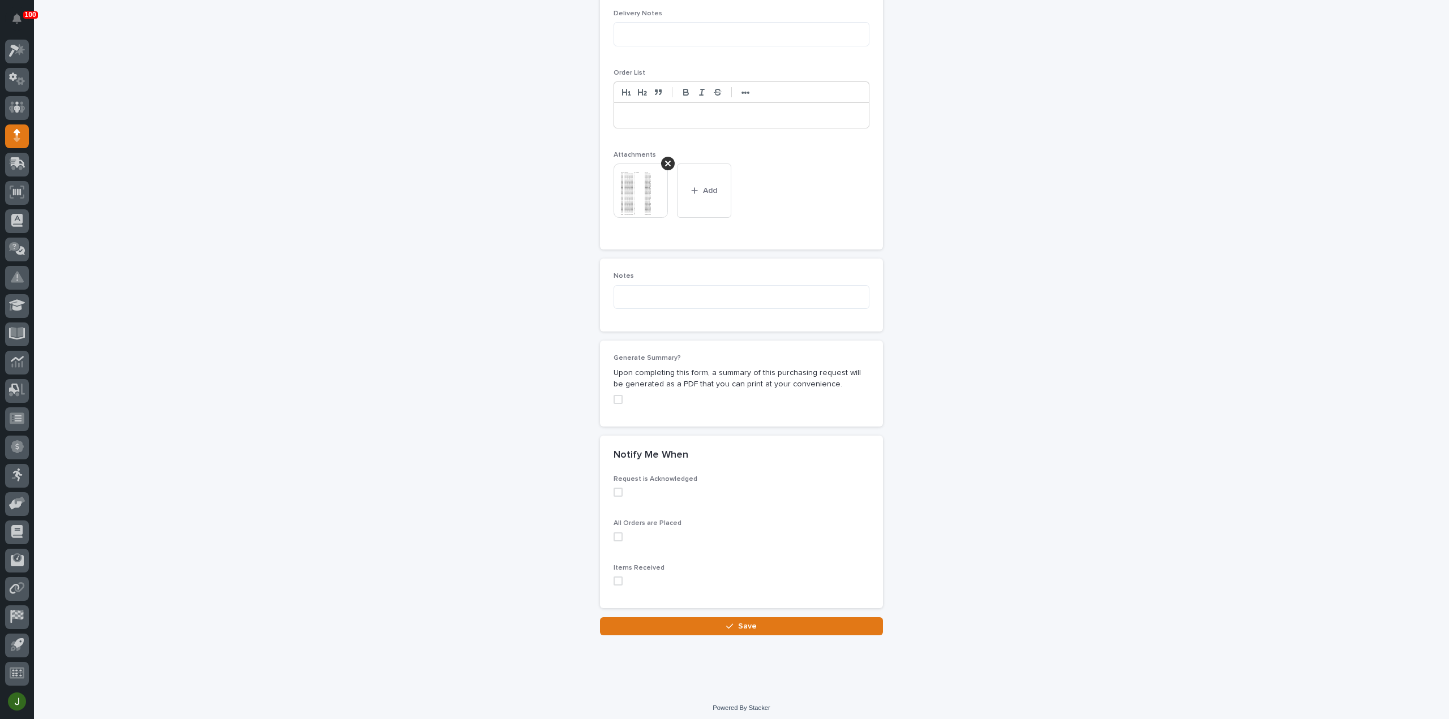
scroll to position [793, 0]
click at [739, 620] on span "Save" at bounding box center [747, 625] width 19 height 10
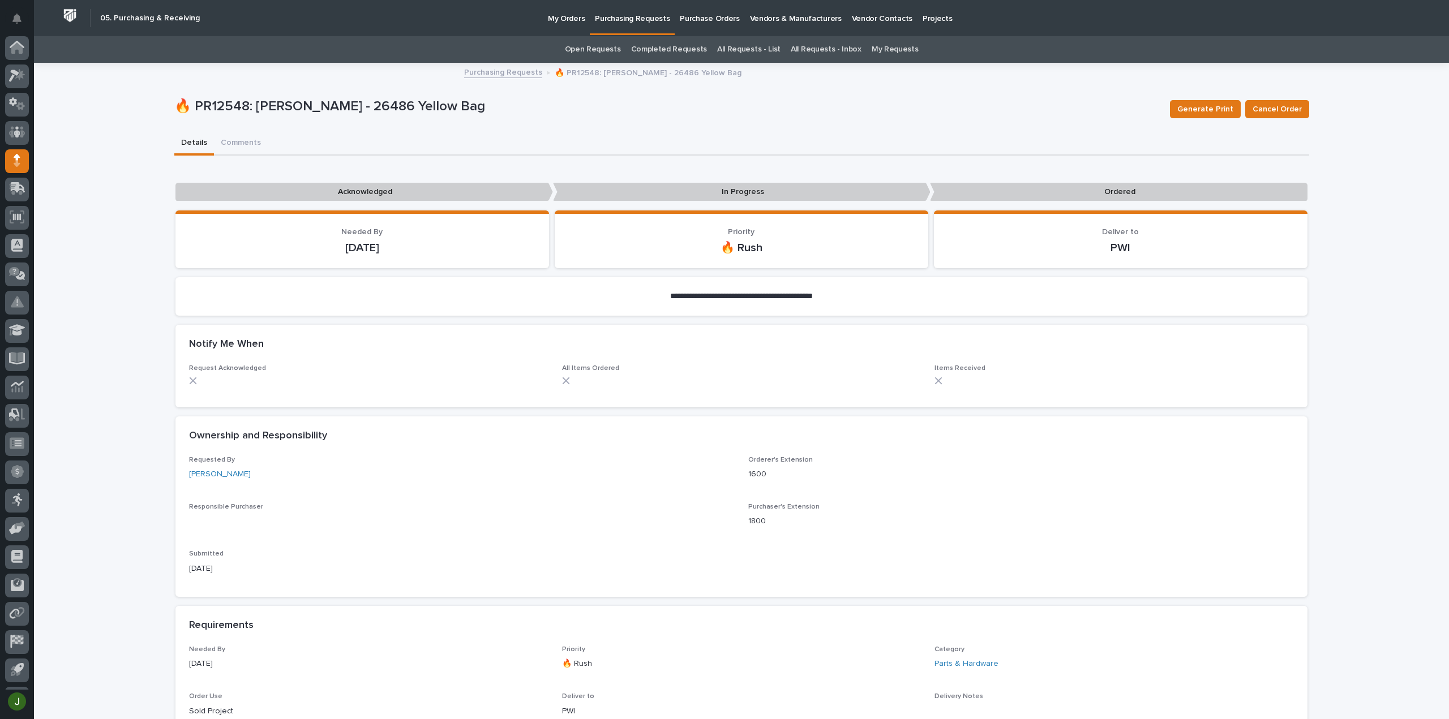
scroll to position [25, 0]
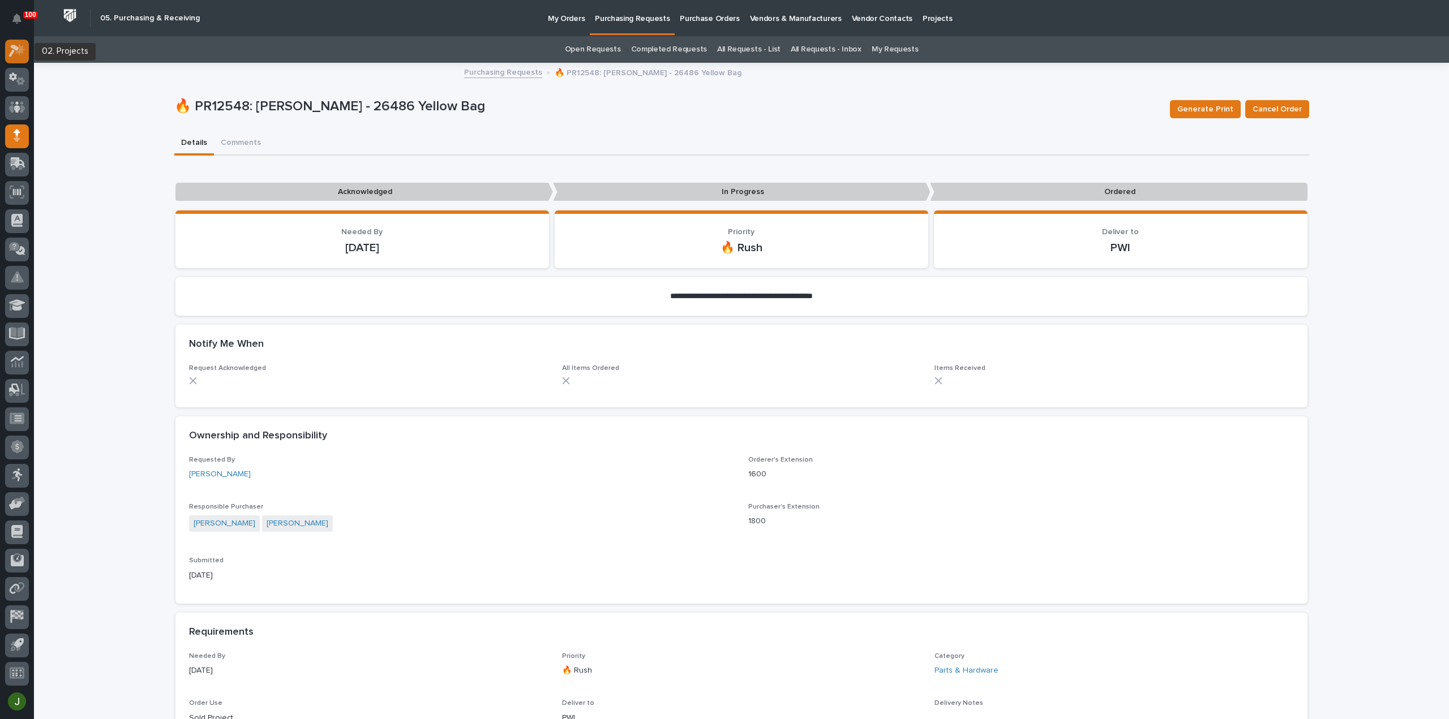
click at [18, 51] on icon at bounding box center [20, 49] width 10 height 11
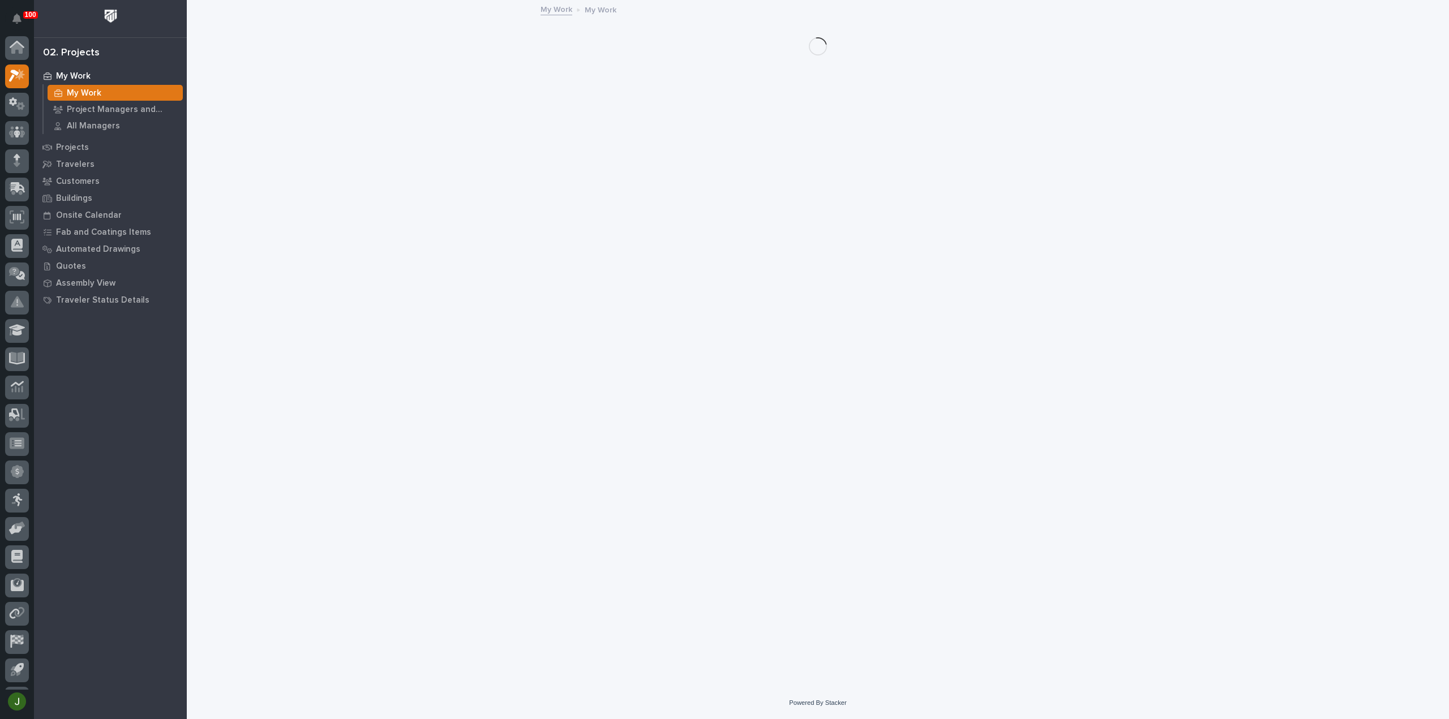
scroll to position [25, 0]
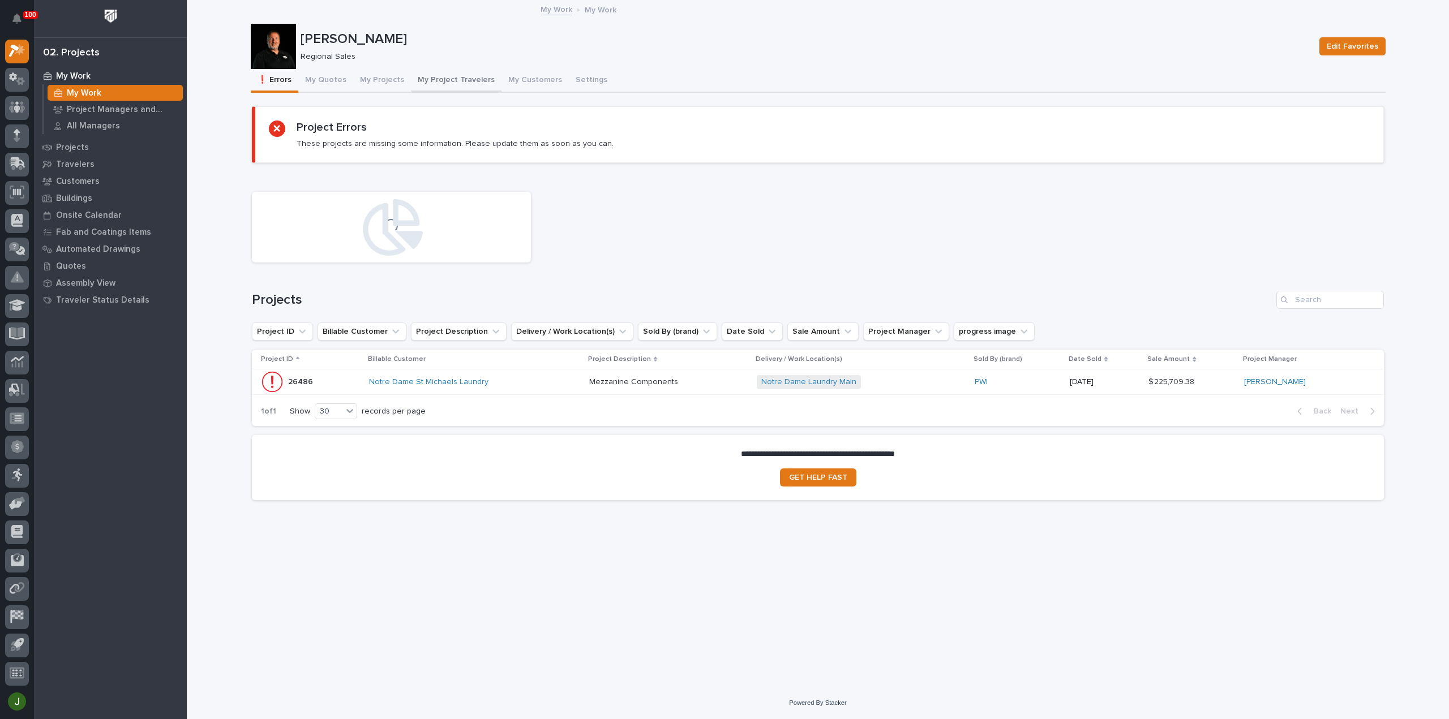
click at [439, 80] on button "My Project Travelers" at bounding box center [456, 81] width 91 height 24
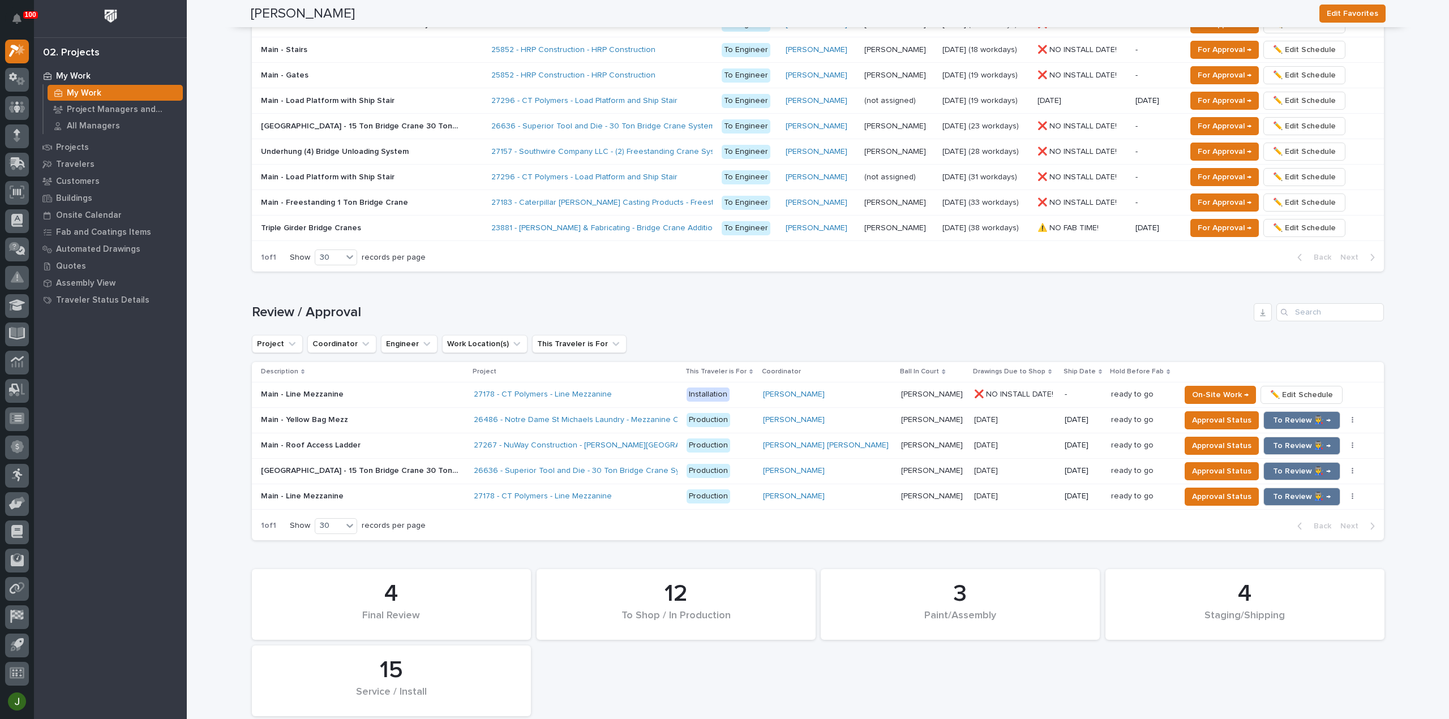
scroll to position [906, 0]
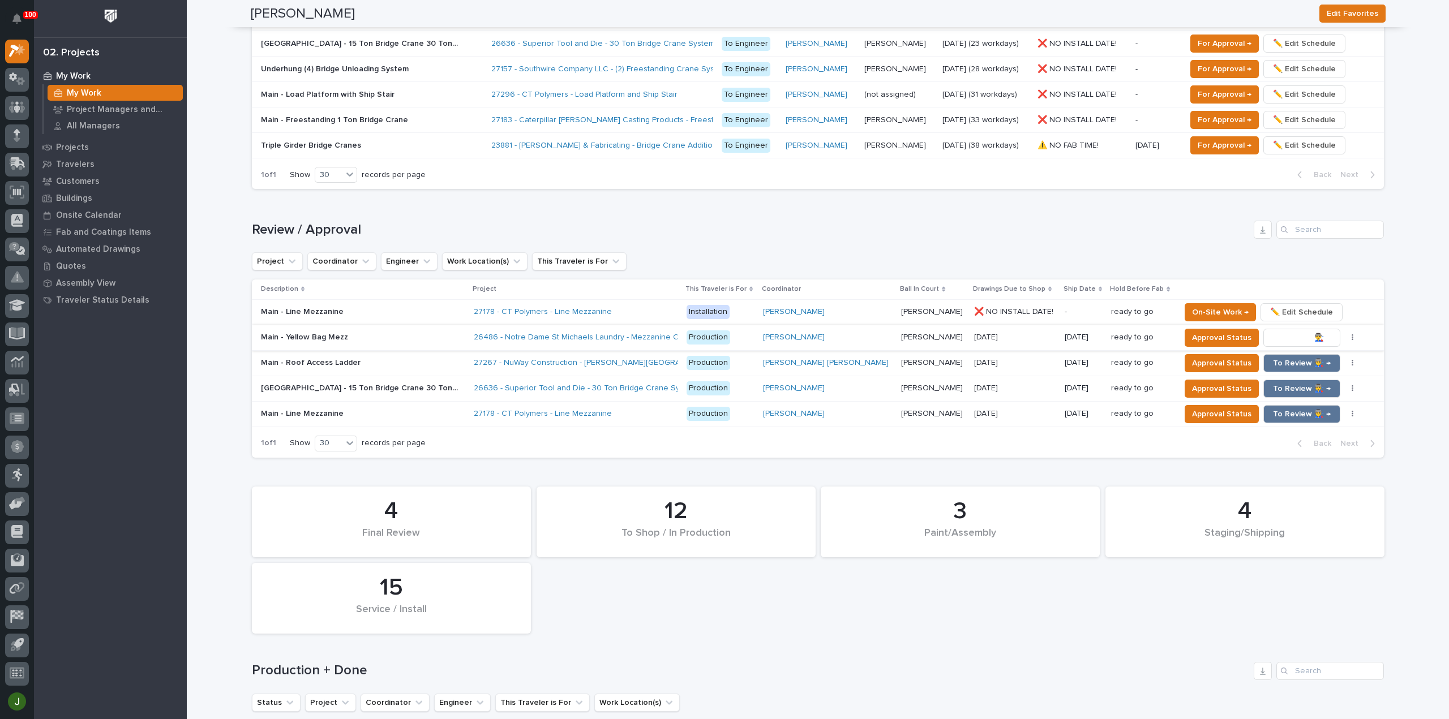
click at [1273, 333] on span "To Review 👨‍🏭 →" at bounding box center [1302, 338] width 58 height 14
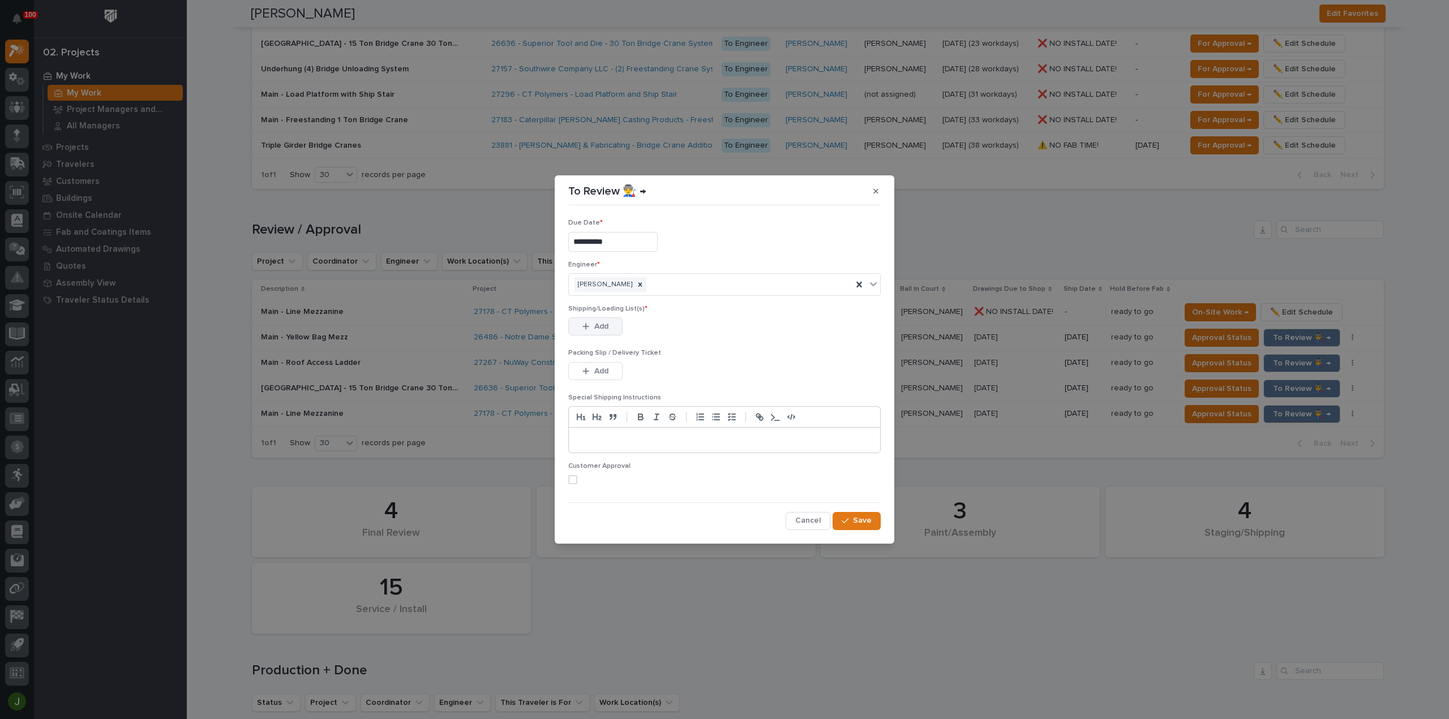
click at [597, 321] on button "Add" at bounding box center [595, 327] width 54 height 18
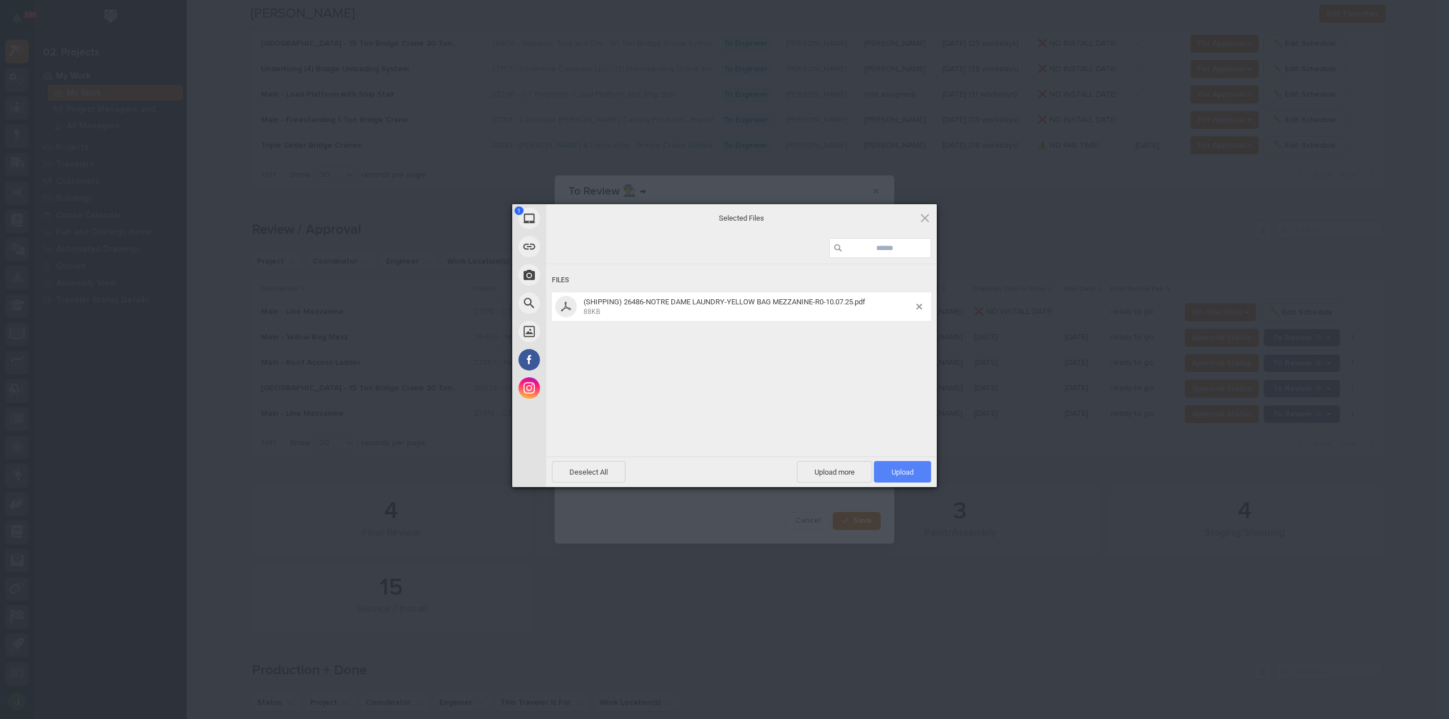
click at [900, 471] on span "Upload 1" at bounding box center [902, 472] width 22 height 8
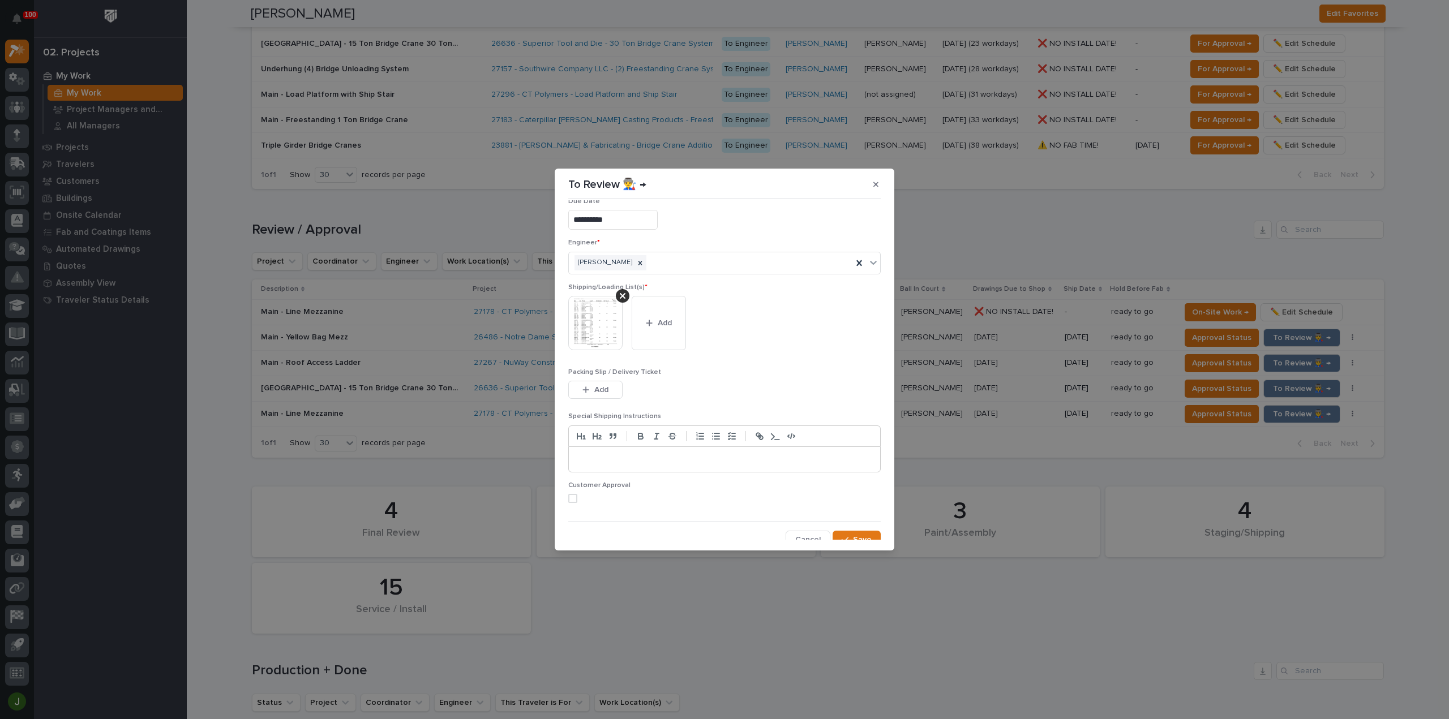
scroll to position [23, 0]
click at [856, 528] on span "Save" at bounding box center [862, 532] width 19 height 10
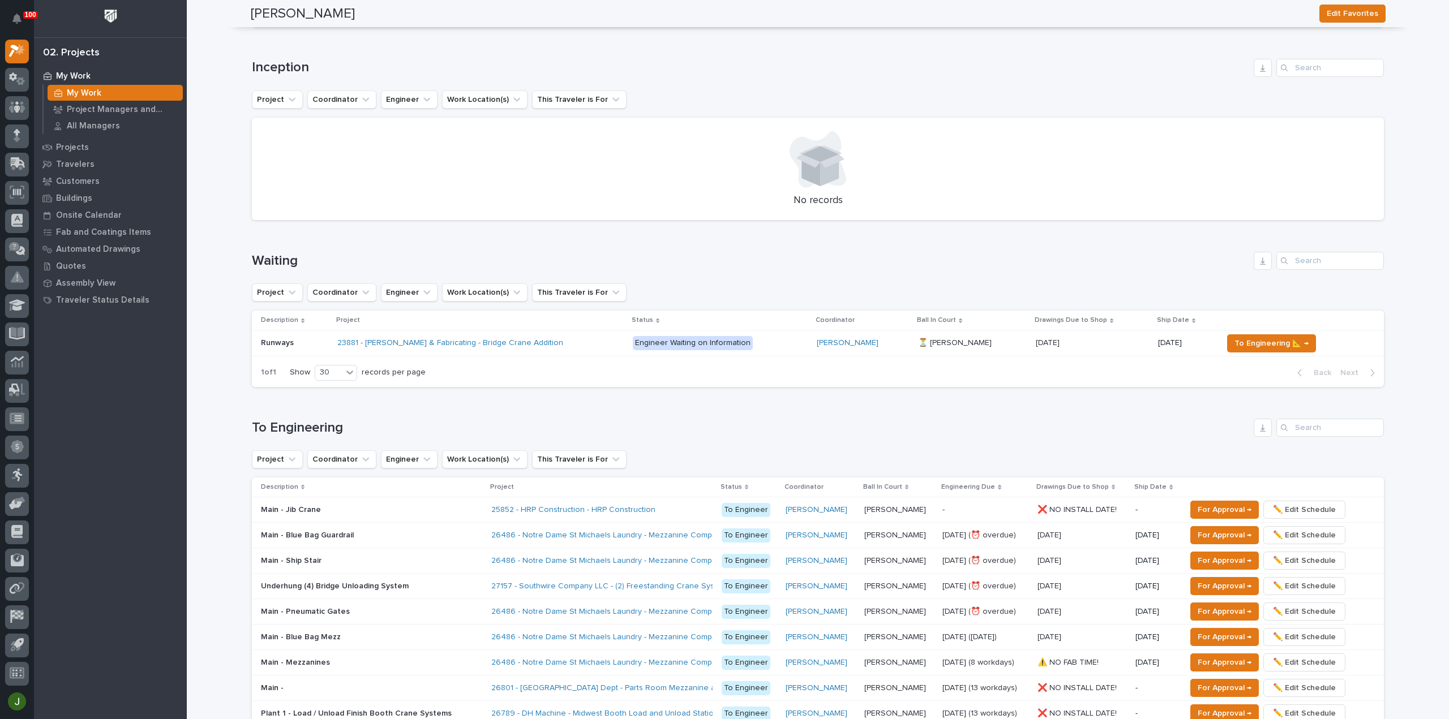
scroll to position [0, 0]
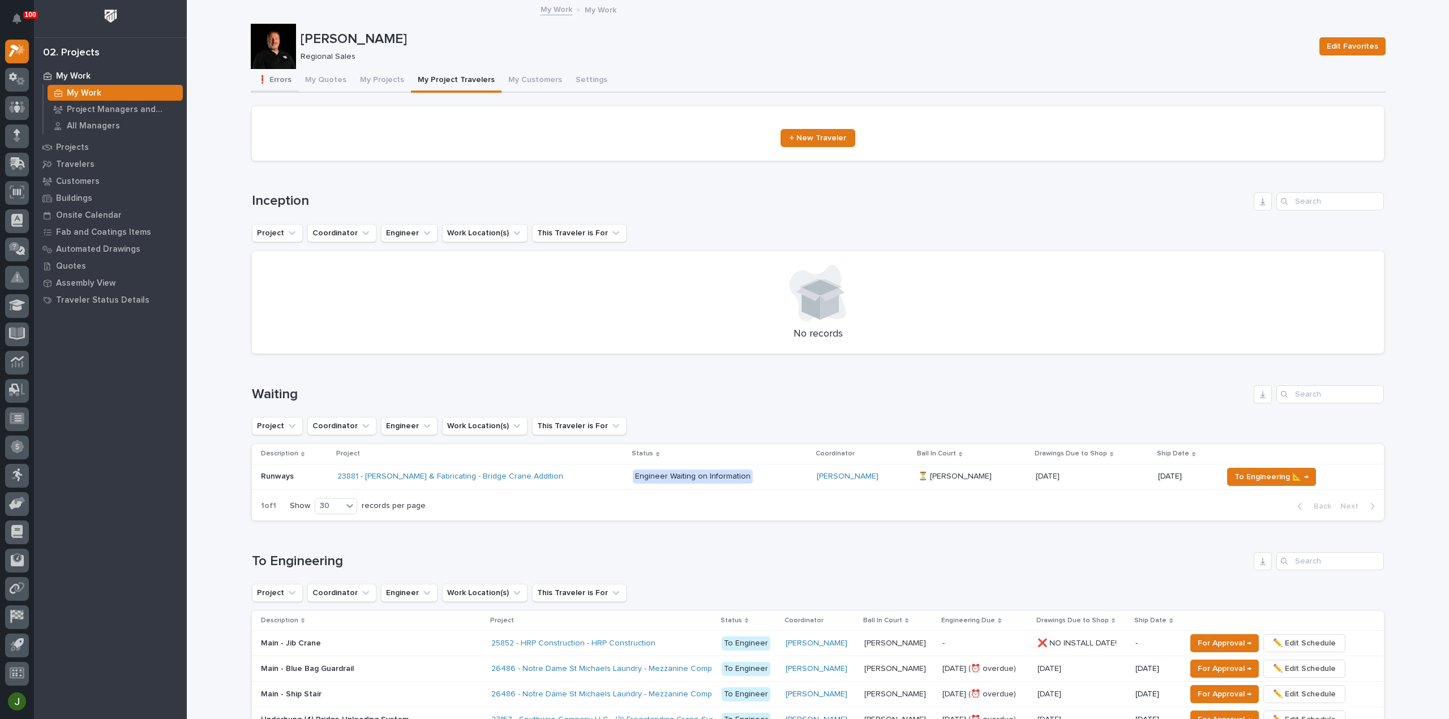
click at [281, 79] on button "❗ Errors" at bounding box center [275, 81] width 48 height 24
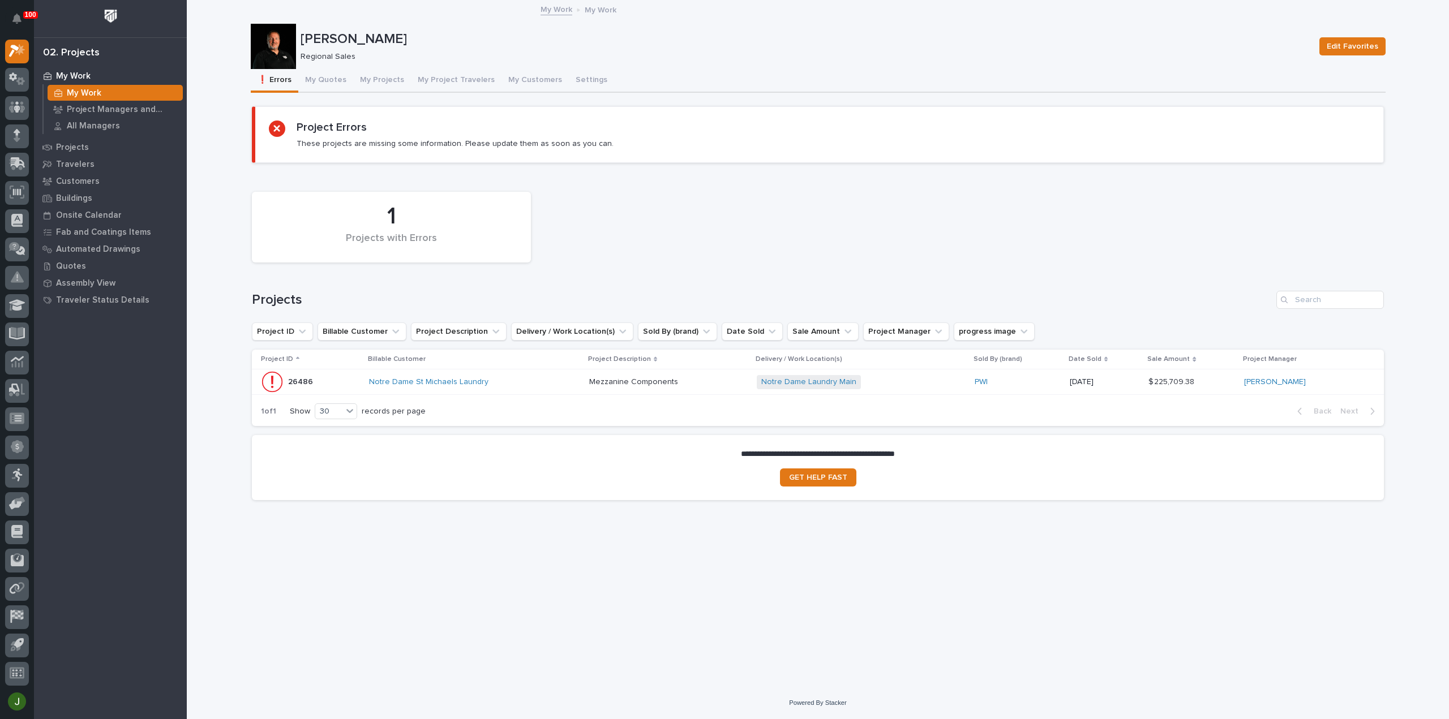
click at [299, 380] on p "26486" at bounding box center [301, 381] width 27 height 12
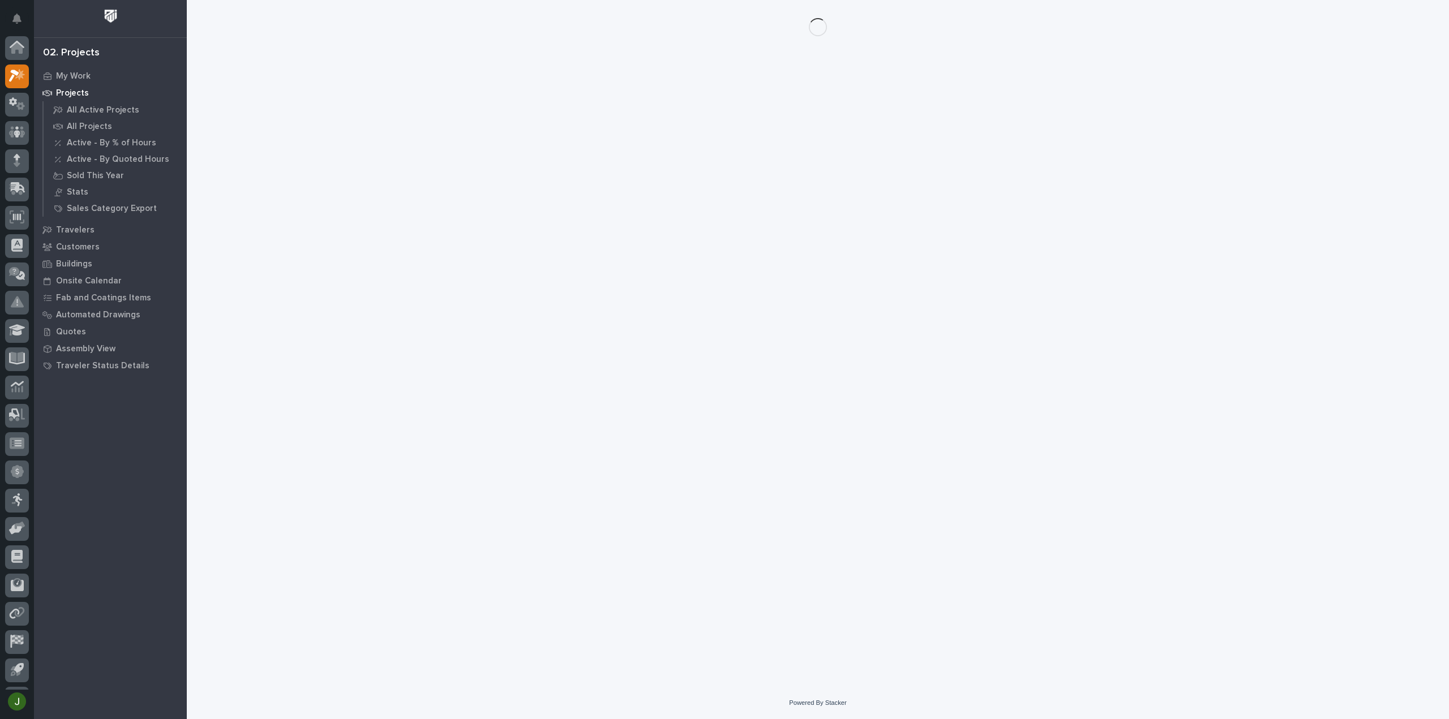
scroll to position [25, 0]
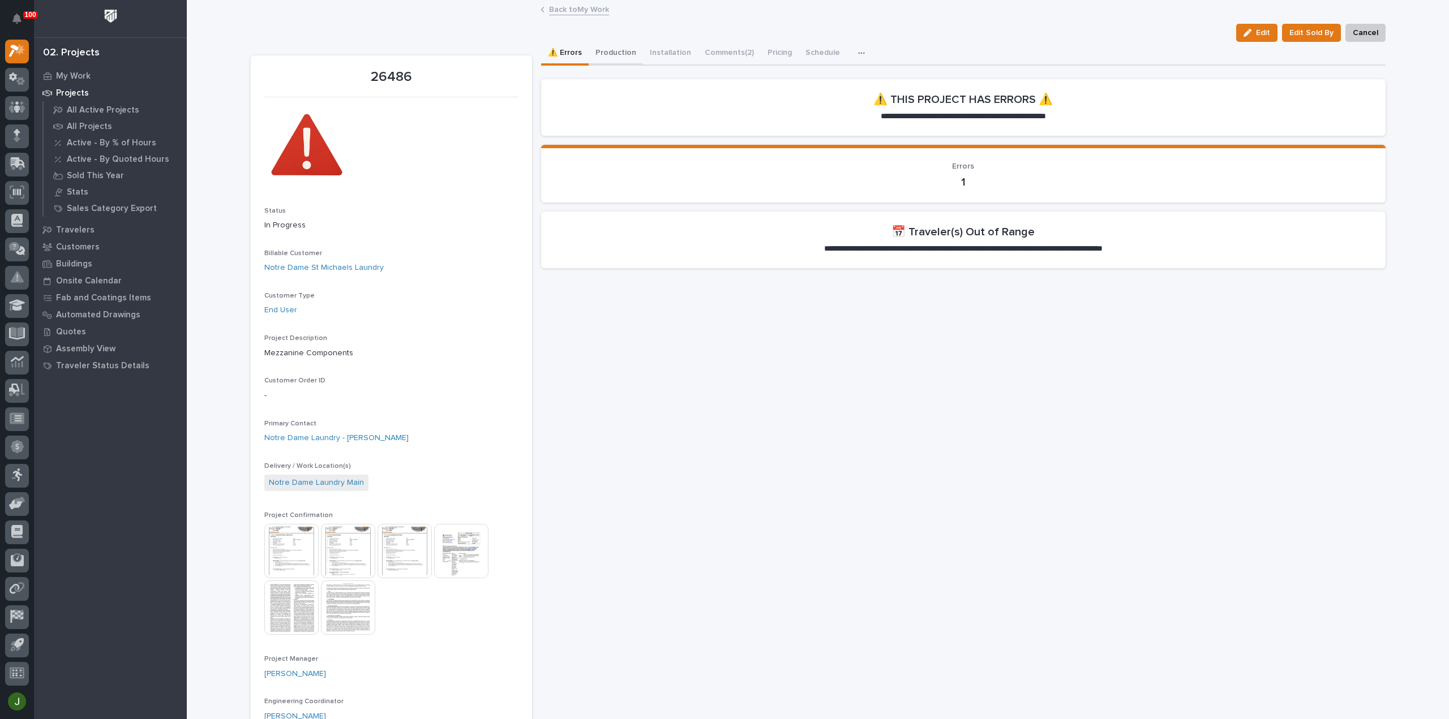
click at [612, 47] on button "Production" at bounding box center [616, 54] width 54 height 24
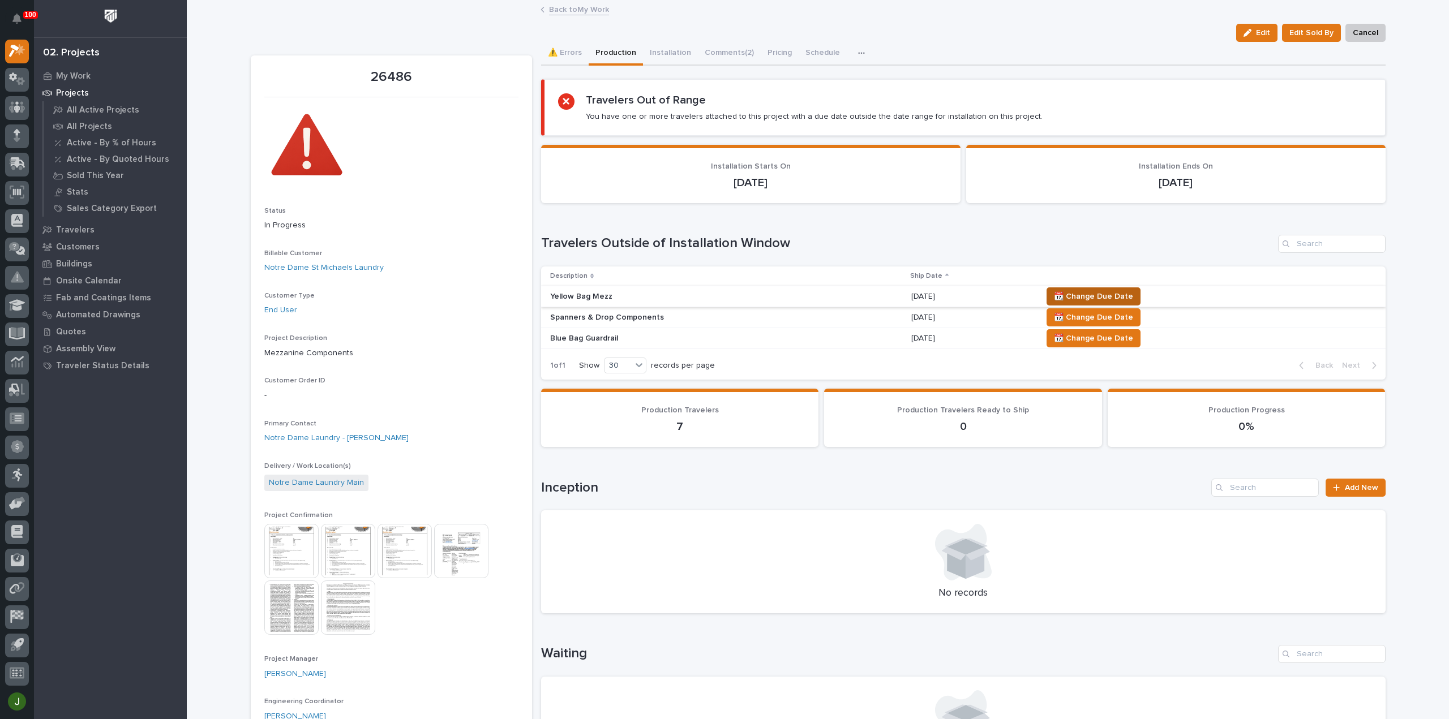
click at [1082, 295] on span "📆 Change Due Date" at bounding box center [1093, 297] width 79 height 14
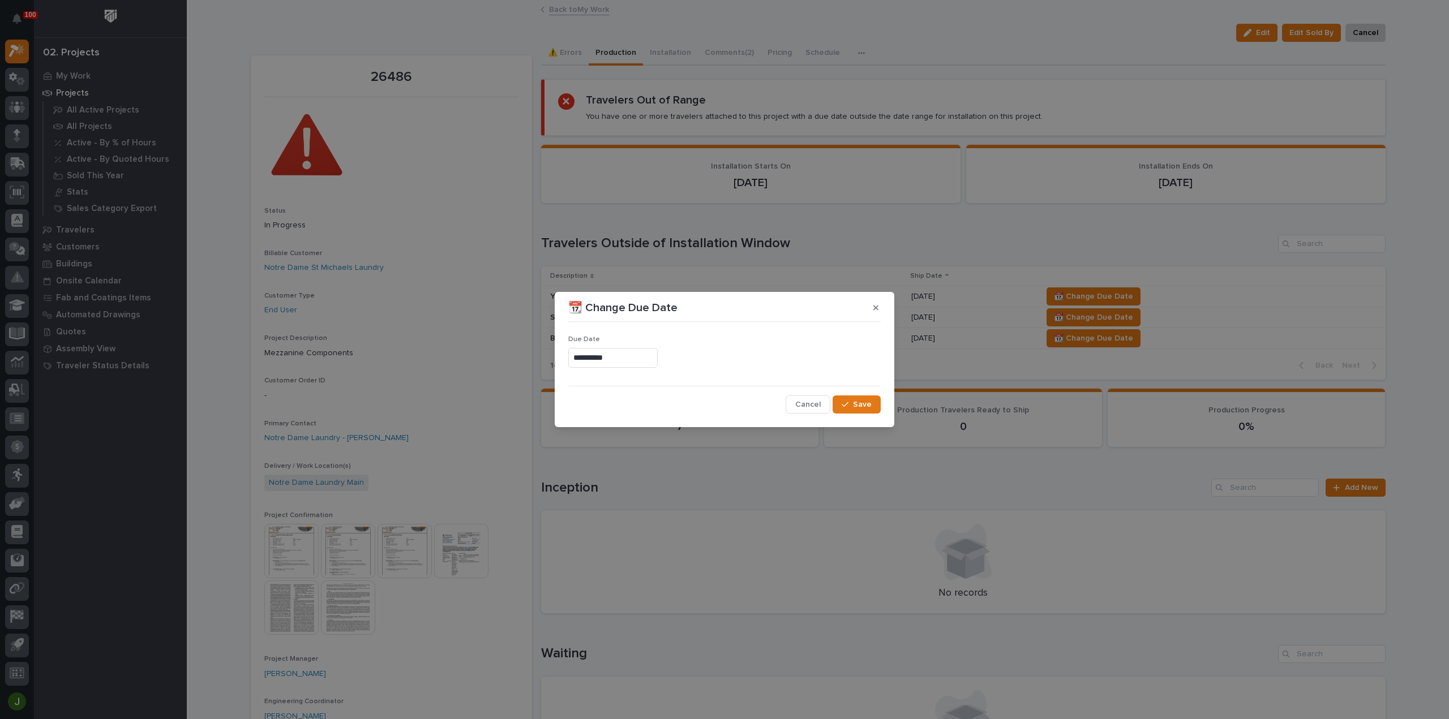
click at [614, 363] on input "**********" at bounding box center [612, 358] width 89 height 20
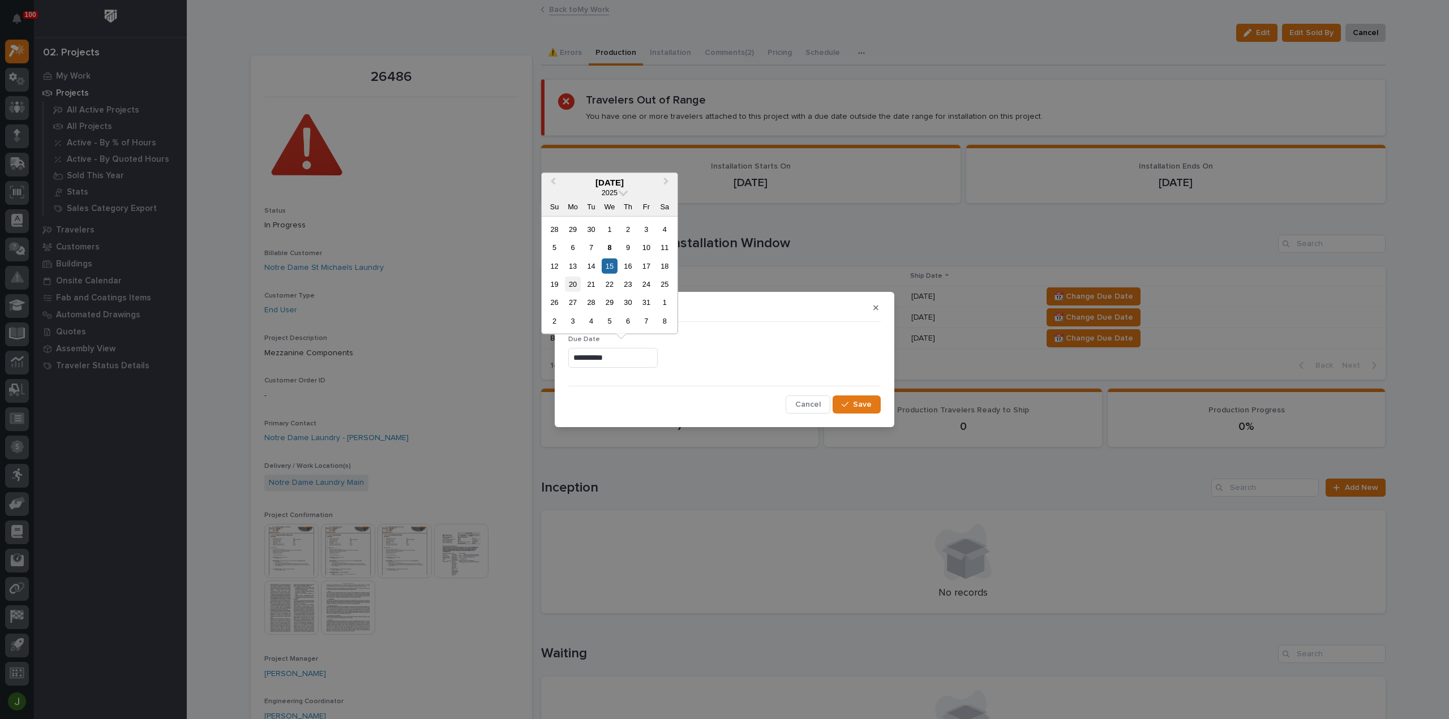
click at [571, 282] on div "20" at bounding box center [572, 284] width 15 height 15
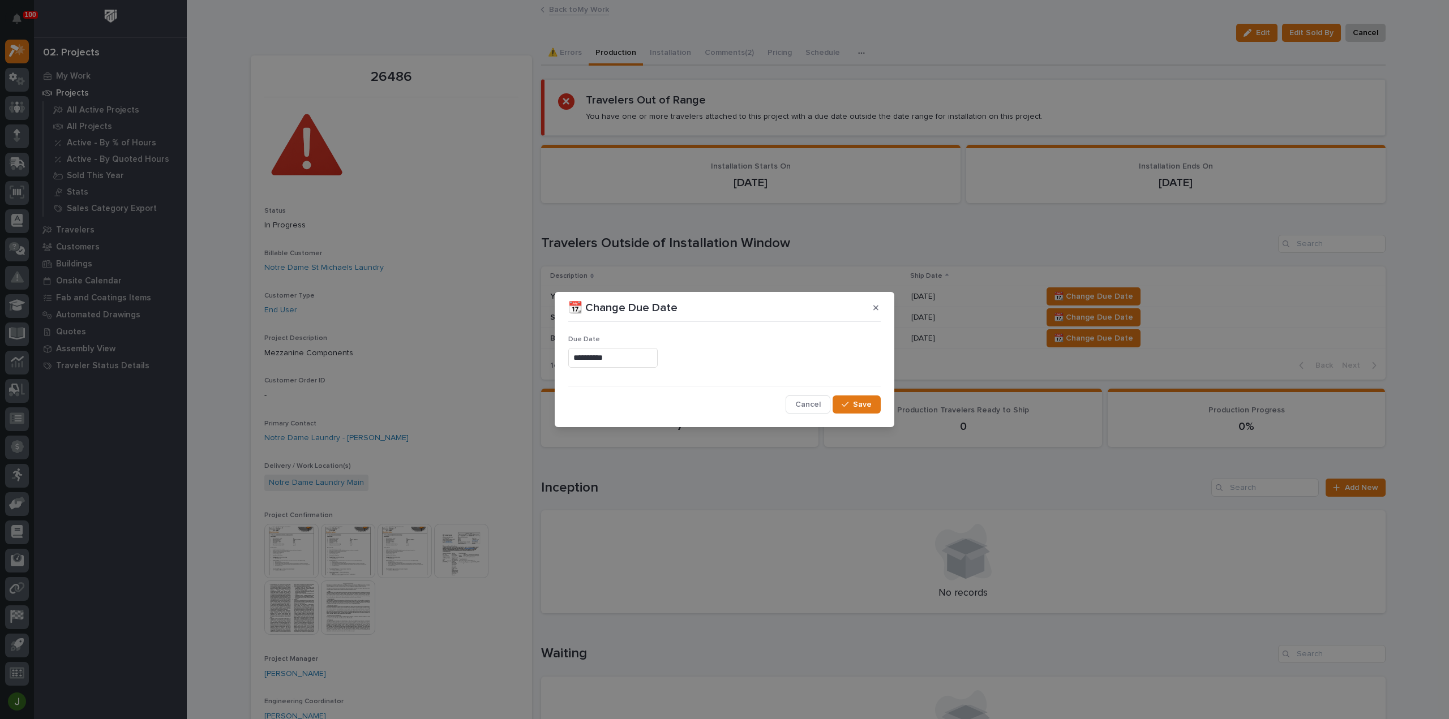
type input "**********"
click at [869, 404] on span "Save" at bounding box center [862, 405] width 19 height 10
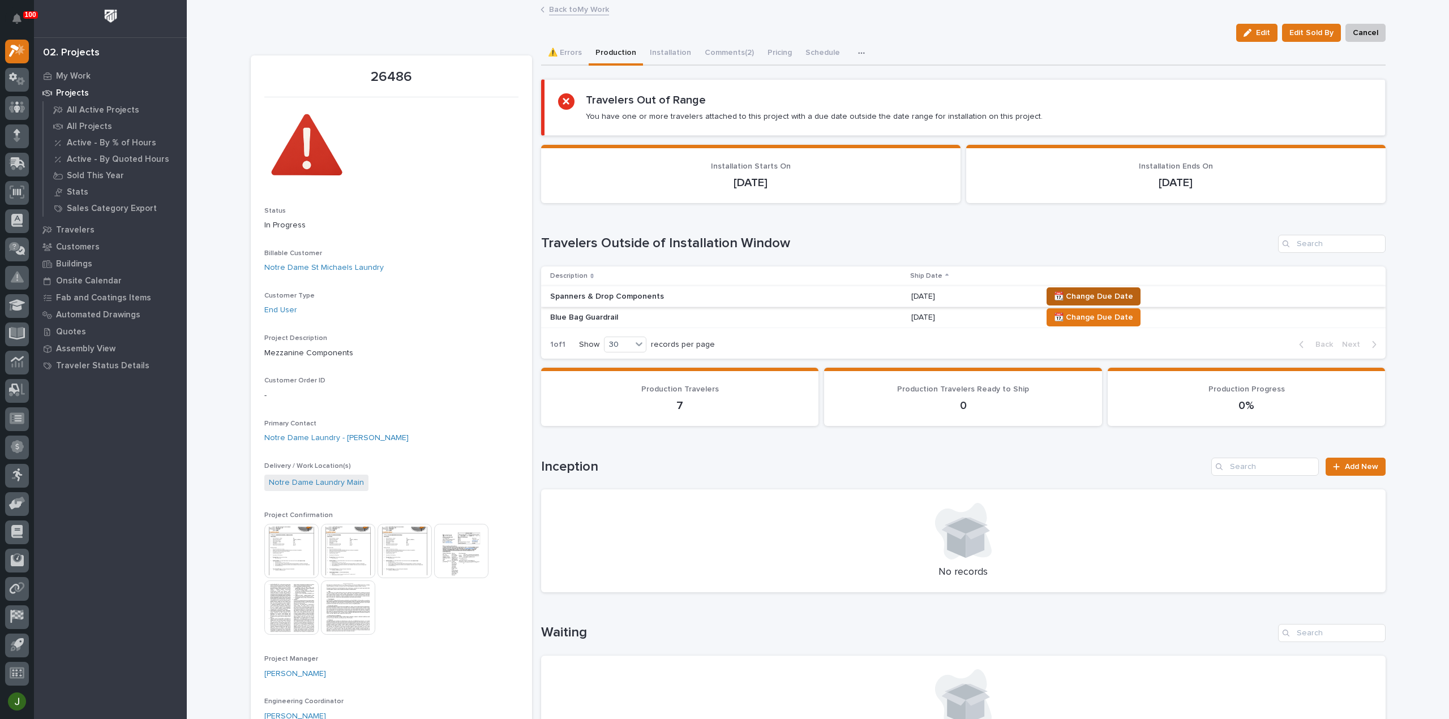
click at [1089, 296] on span "📆 Change Due Date" at bounding box center [1093, 297] width 79 height 14
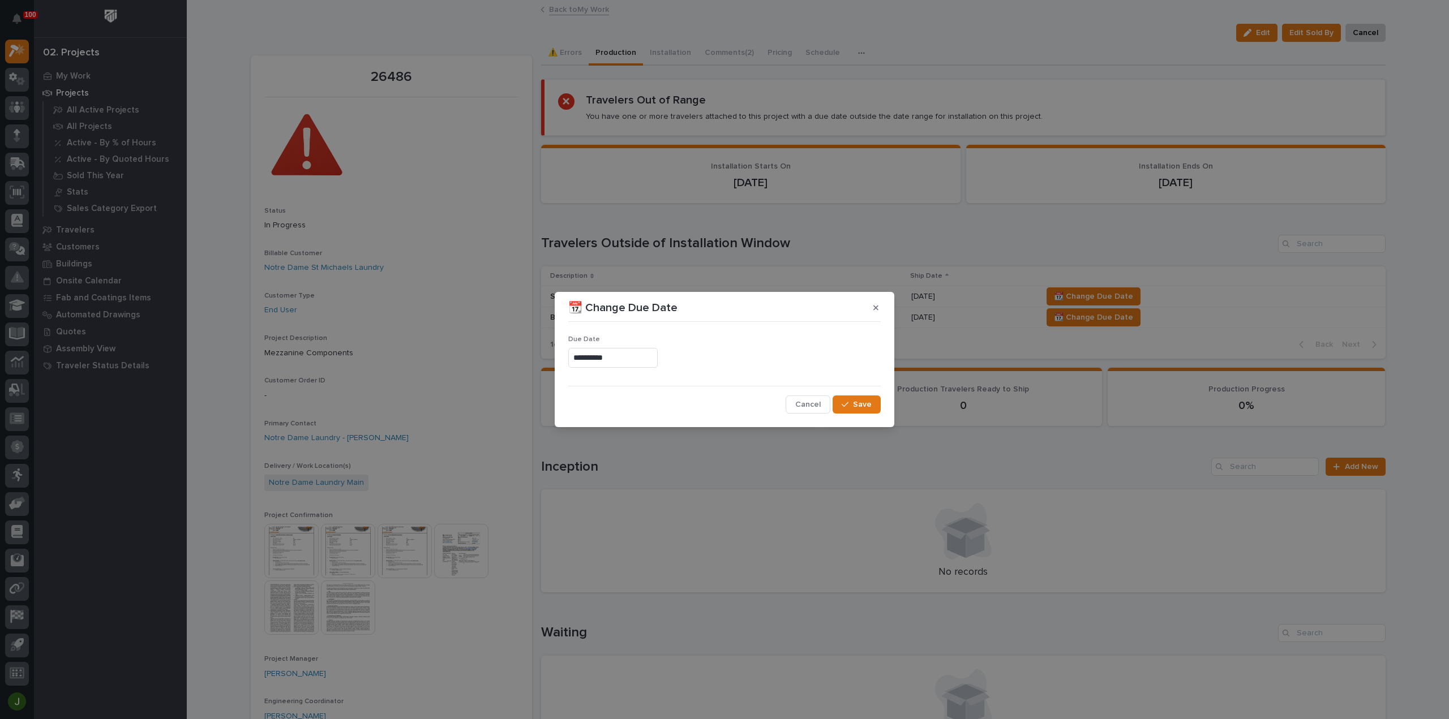
click at [604, 360] on input "**********" at bounding box center [612, 358] width 89 height 20
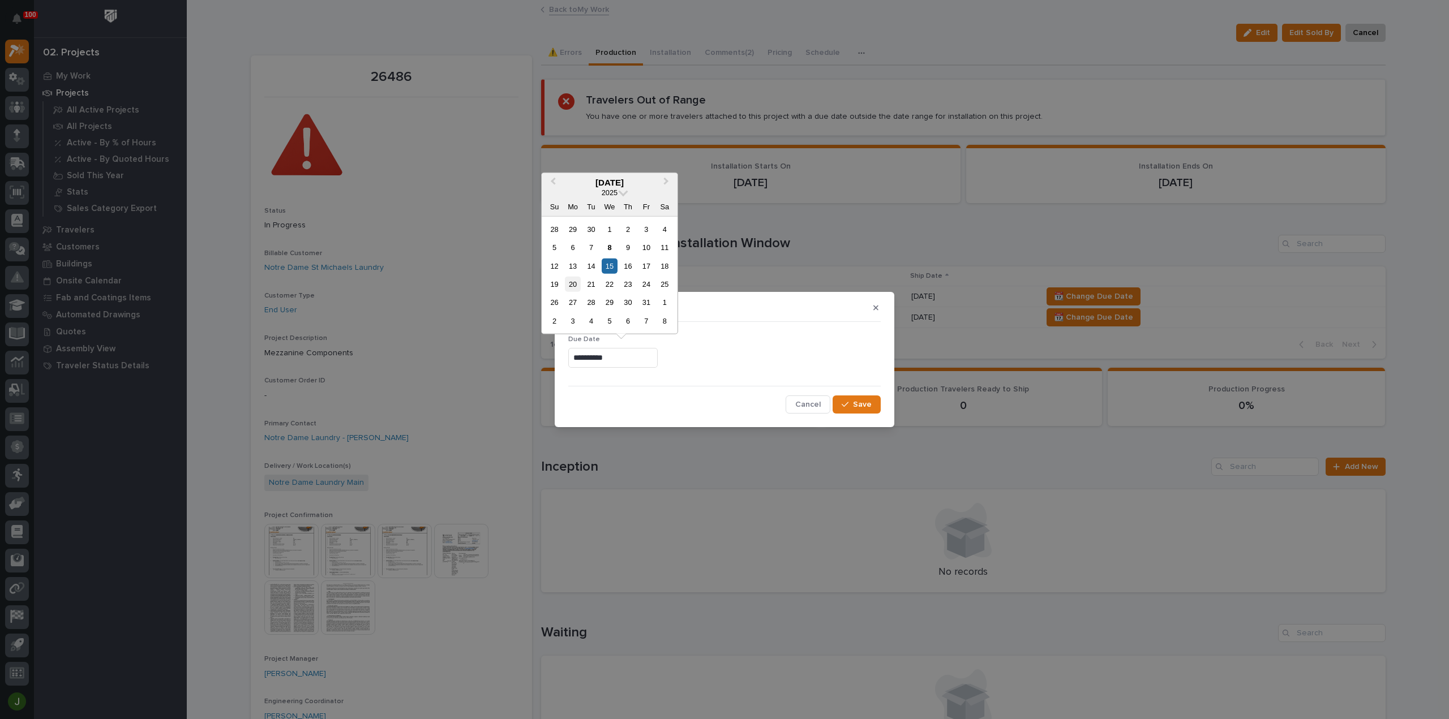
click at [577, 284] on div "20" at bounding box center [572, 284] width 15 height 15
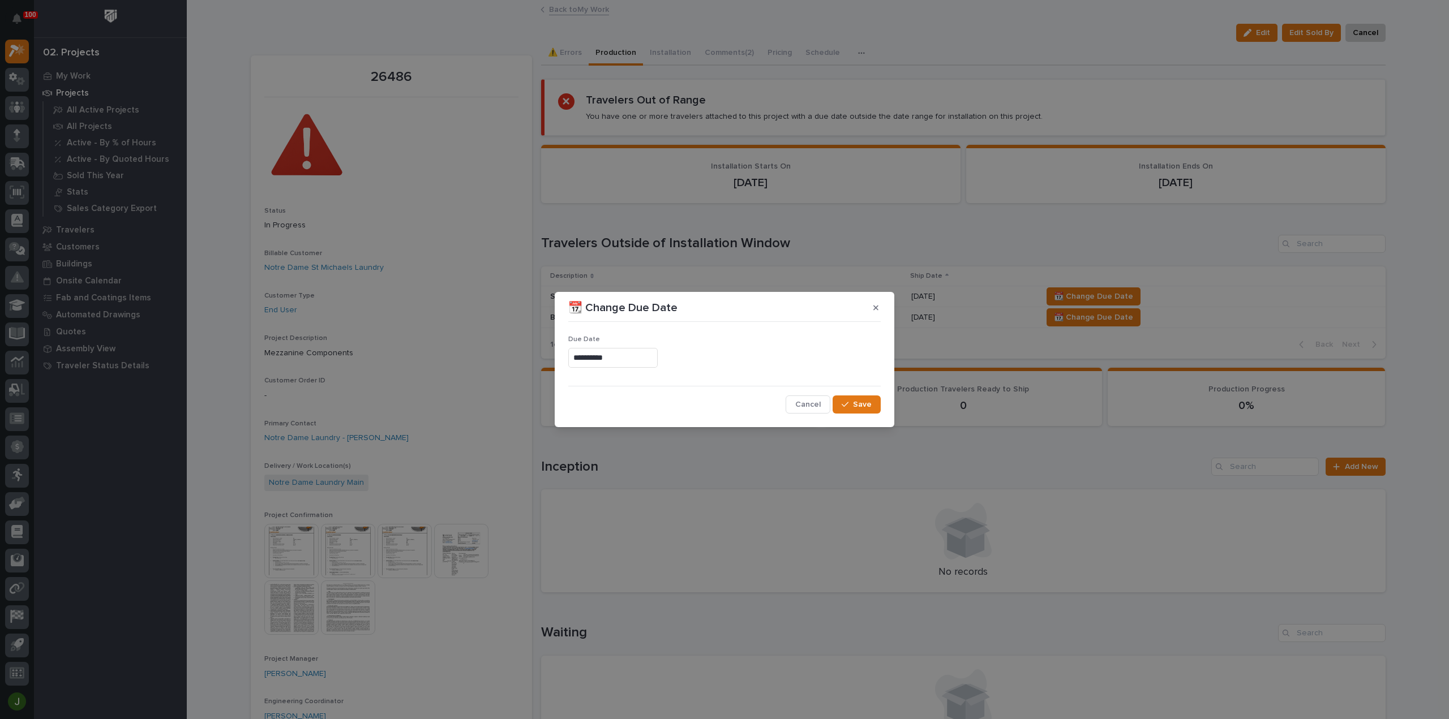
type input "**********"
click at [866, 401] on span "Save" at bounding box center [862, 405] width 19 height 10
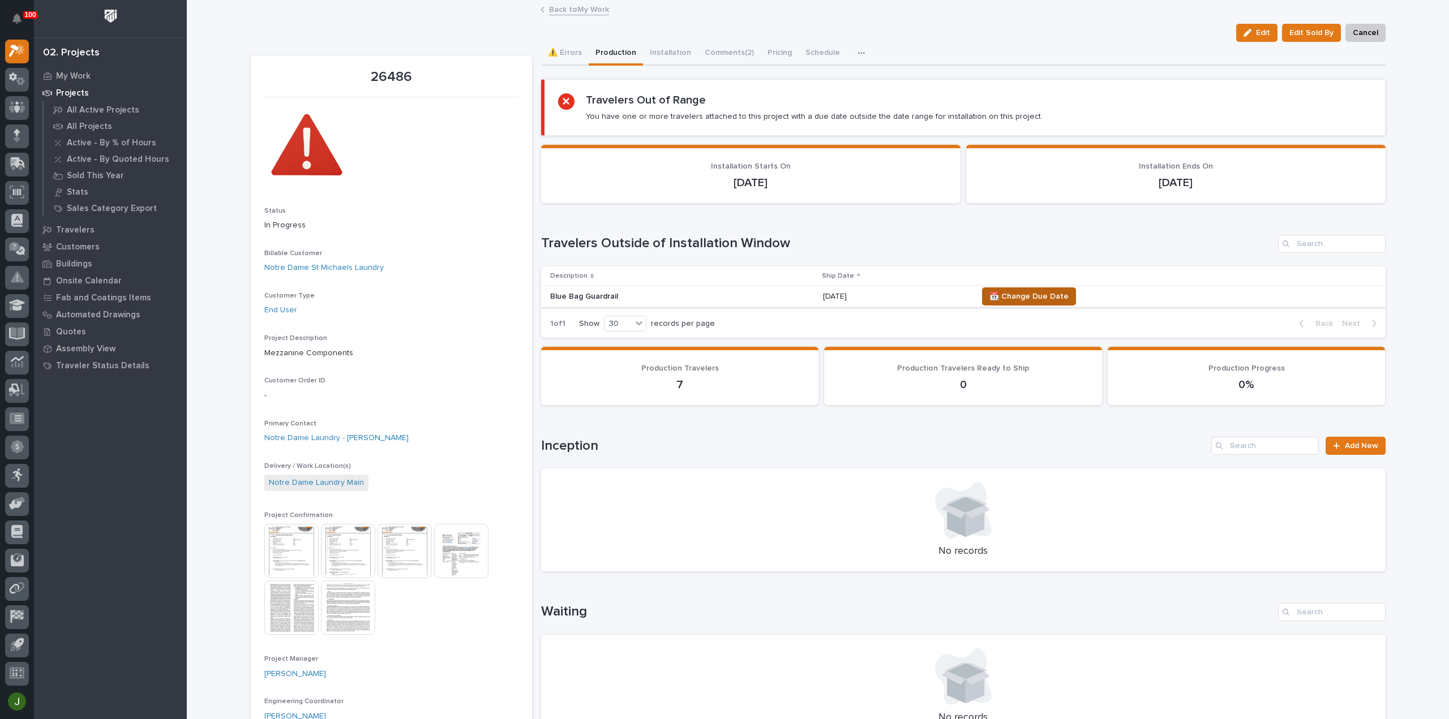
click at [1039, 292] on span "📆 Change Due Date" at bounding box center [1028, 297] width 79 height 14
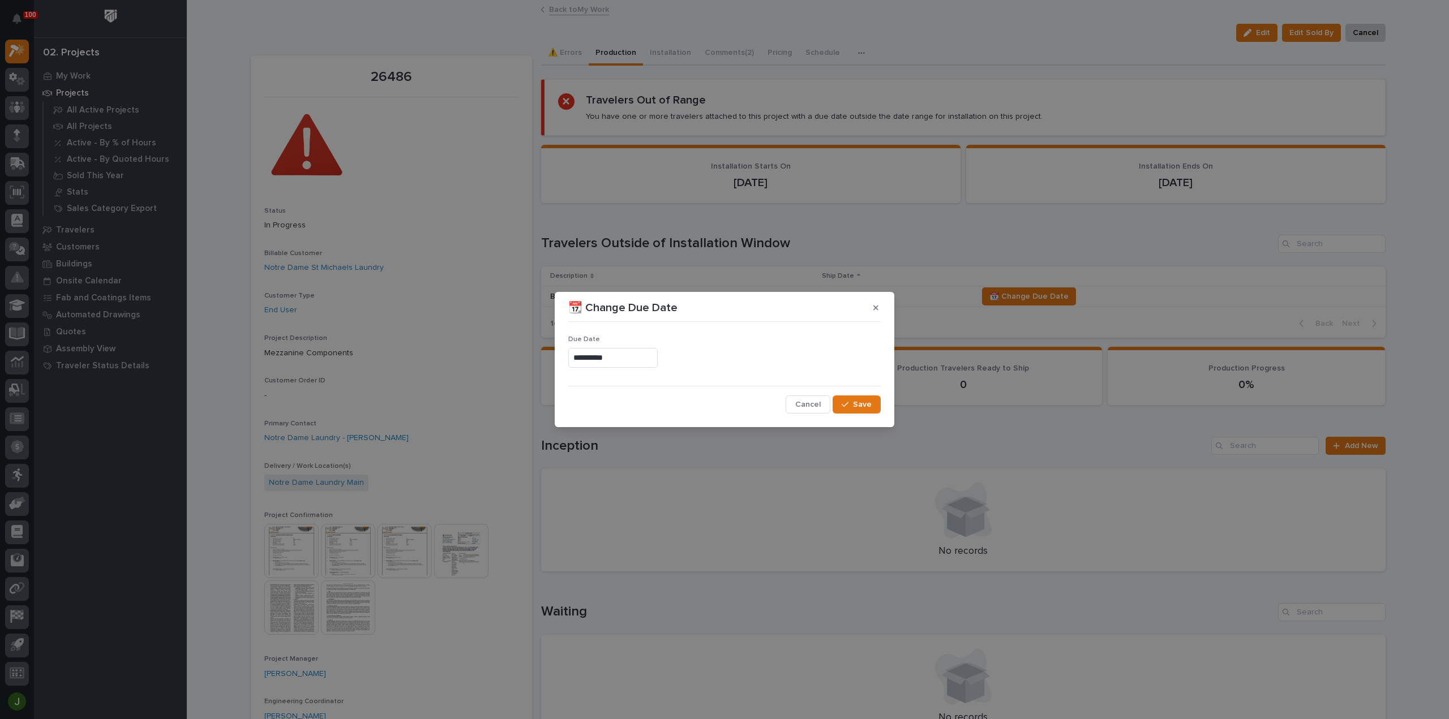
click at [602, 360] on input "**********" at bounding box center [612, 358] width 89 height 20
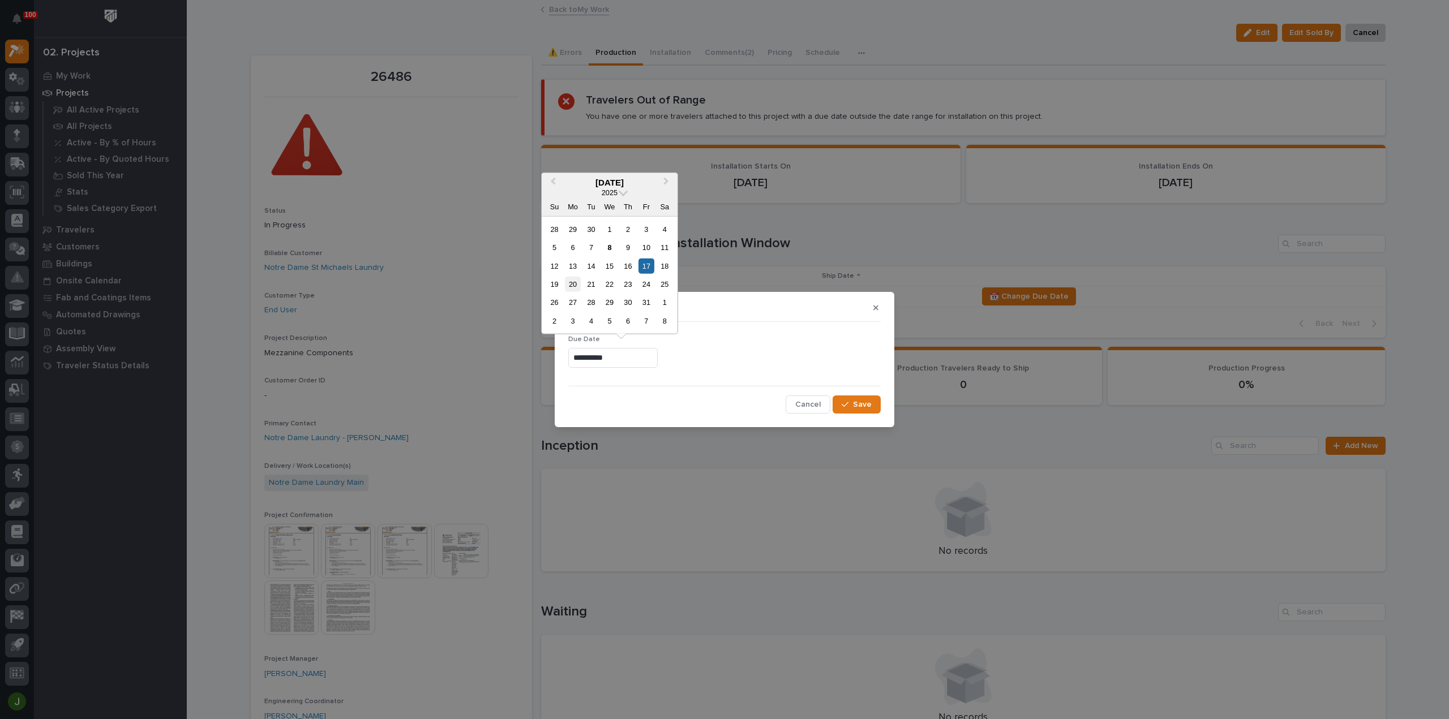
click at [577, 285] on div "20" at bounding box center [572, 284] width 15 height 15
type input "**********"
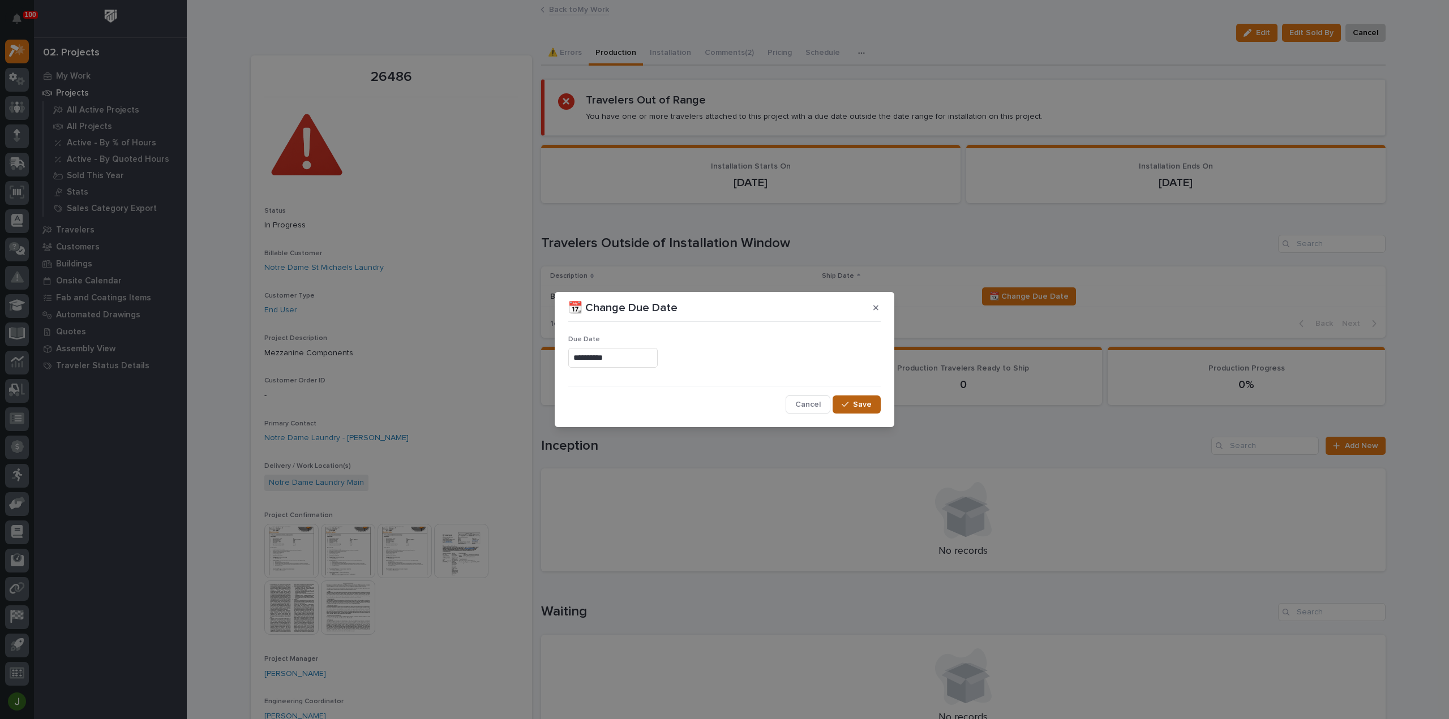
click at [857, 402] on span "Save" at bounding box center [862, 405] width 19 height 10
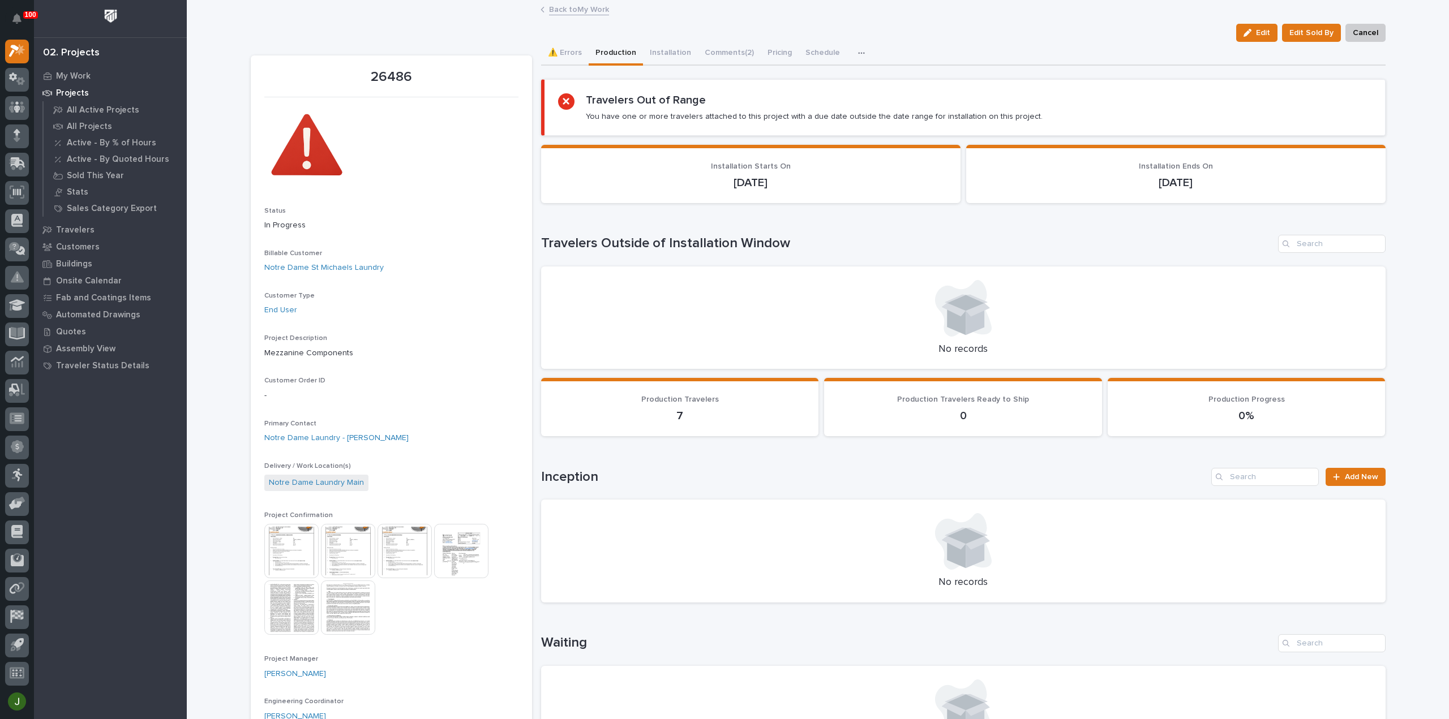
click at [564, 9] on link "Back to My Work" at bounding box center [579, 8] width 60 height 13
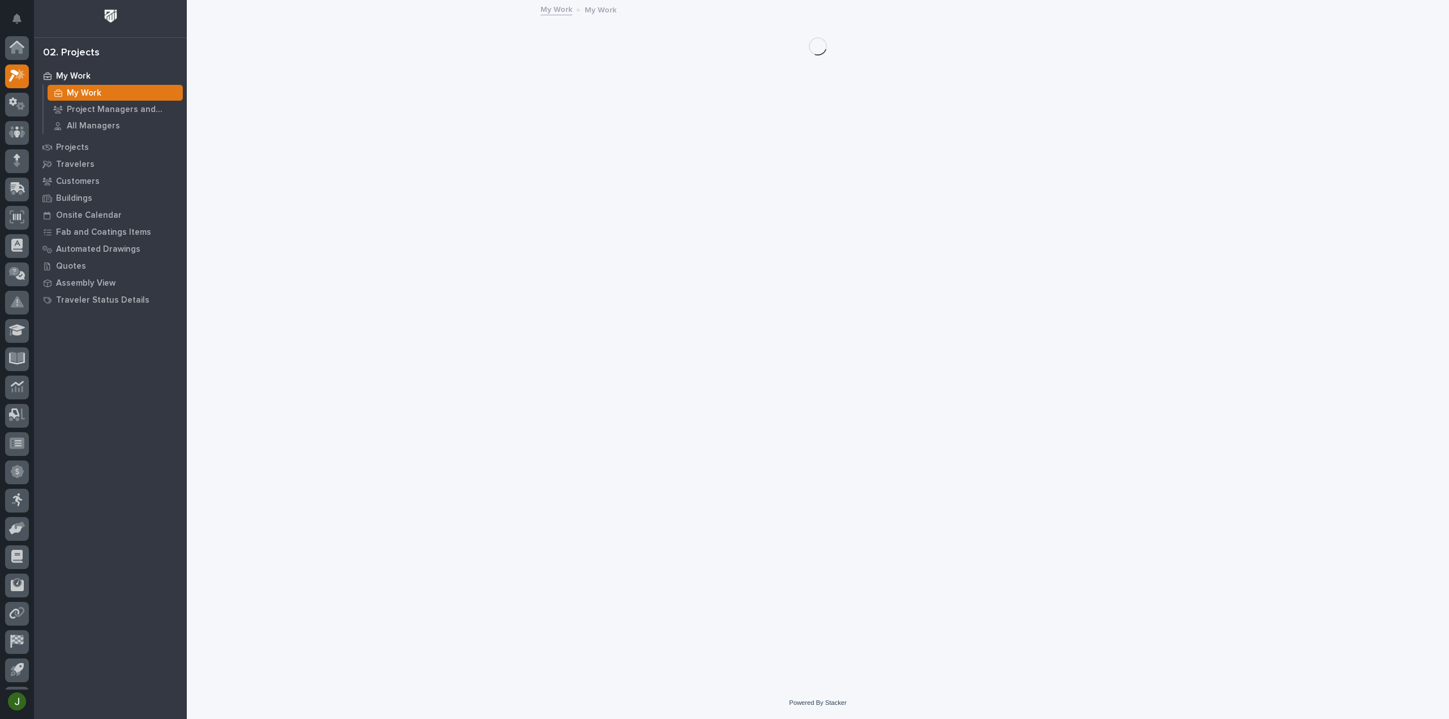
scroll to position [25, 0]
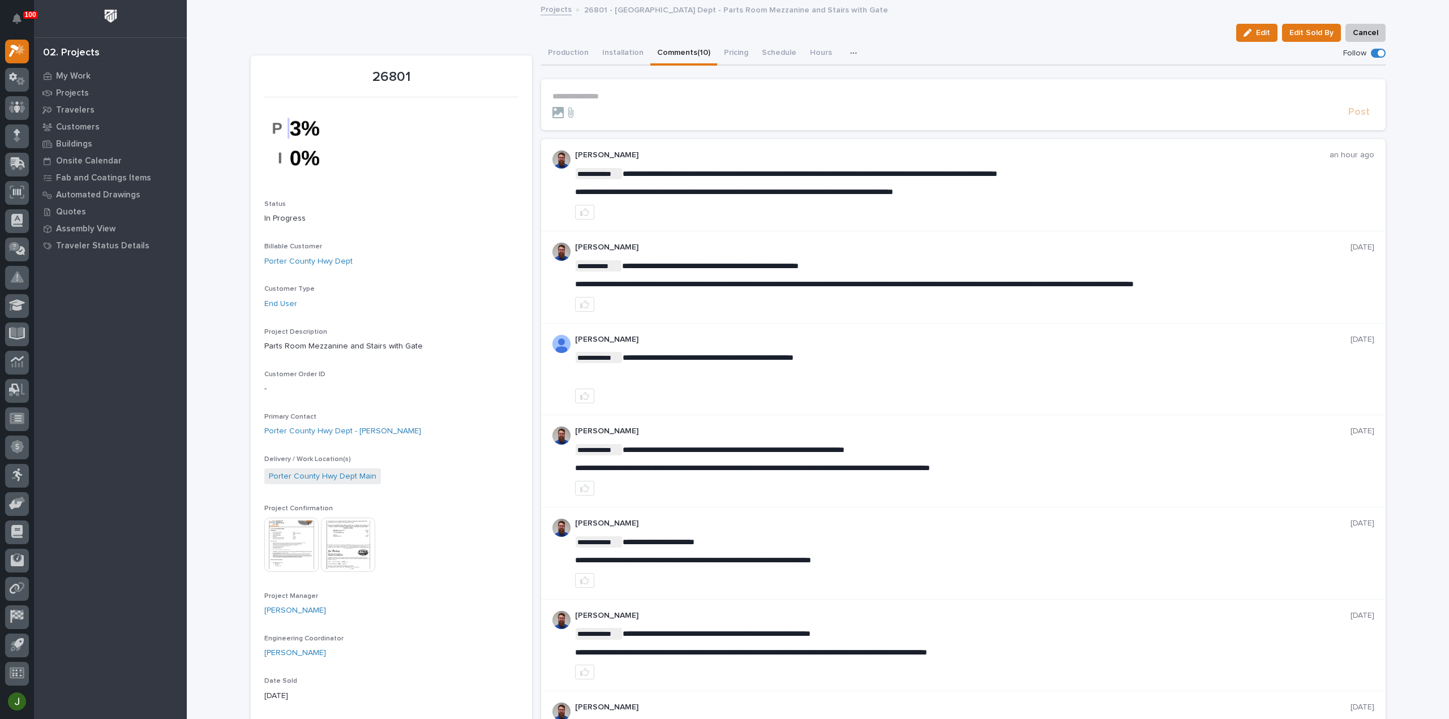
click at [580, 96] on p "**********" at bounding box center [963, 97] width 822 height 10
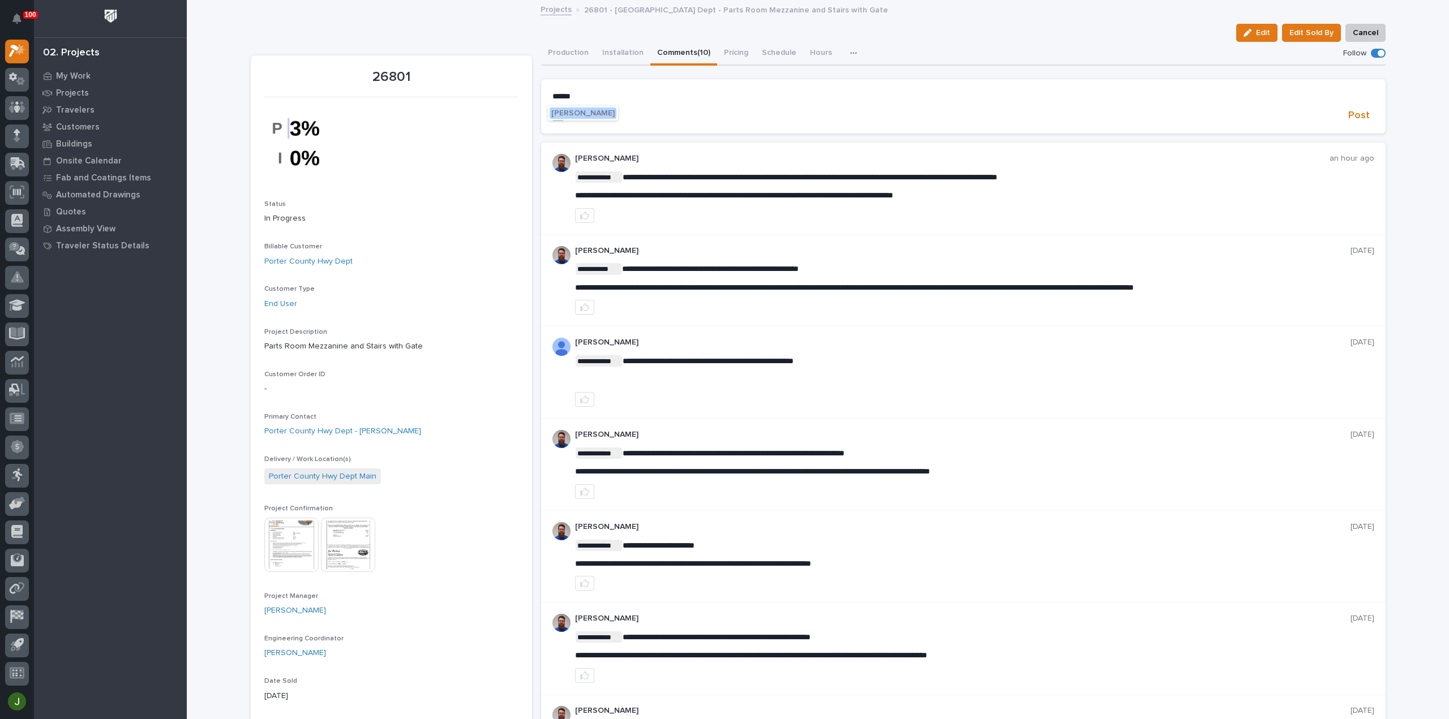
click at [581, 111] on span "[PERSON_NAME]" at bounding box center [582, 113] width 63 height 8
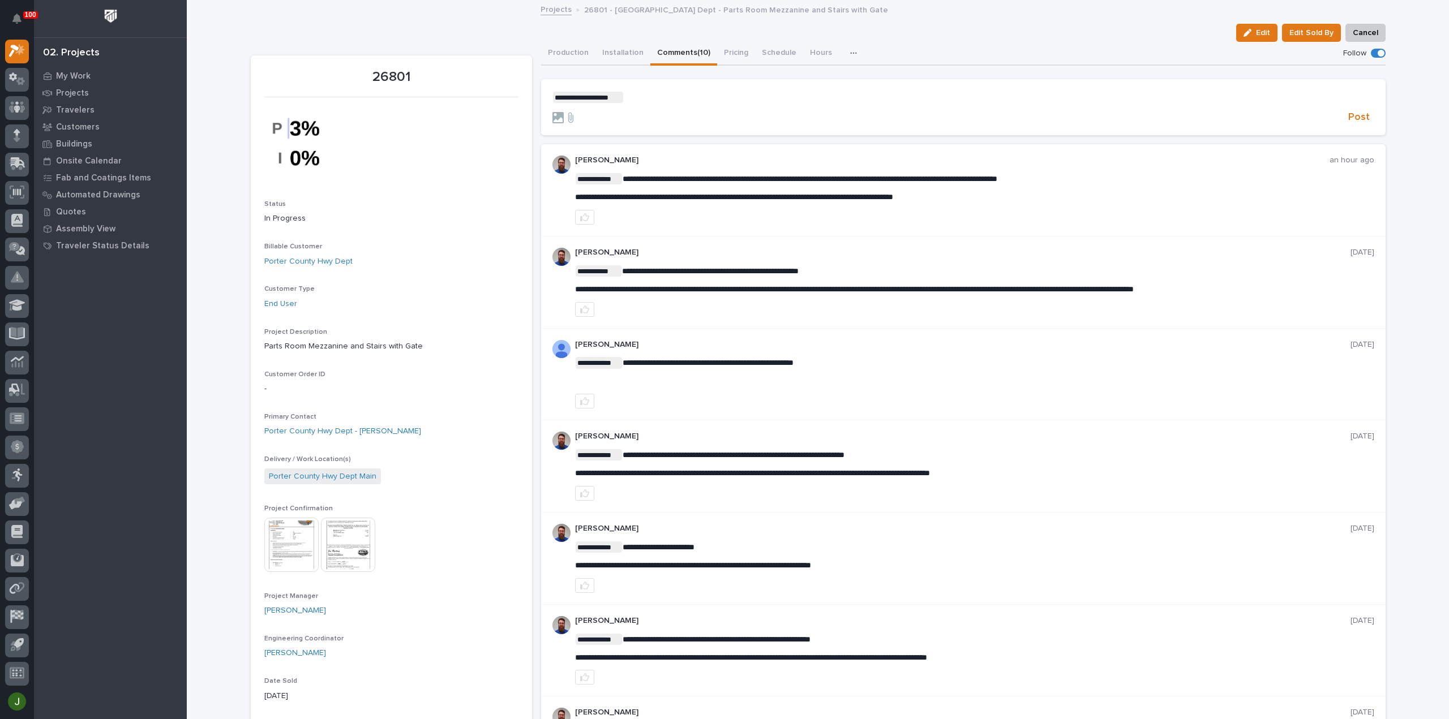
click at [629, 90] on section "**********" at bounding box center [963, 107] width 844 height 57
click at [624, 98] on p "**********" at bounding box center [963, 97] width 822 height 11
click at [638, 110] on span "[PERSON_NAME]" at bounding box center [654, 114] width 63 height 8
click at [674, 97] on p "**********" at bounding box center [963, 97] width 822 height 11
click at [688, 123] on span "Cole Fann" at bounding box center [701, 125] width 63 height 8
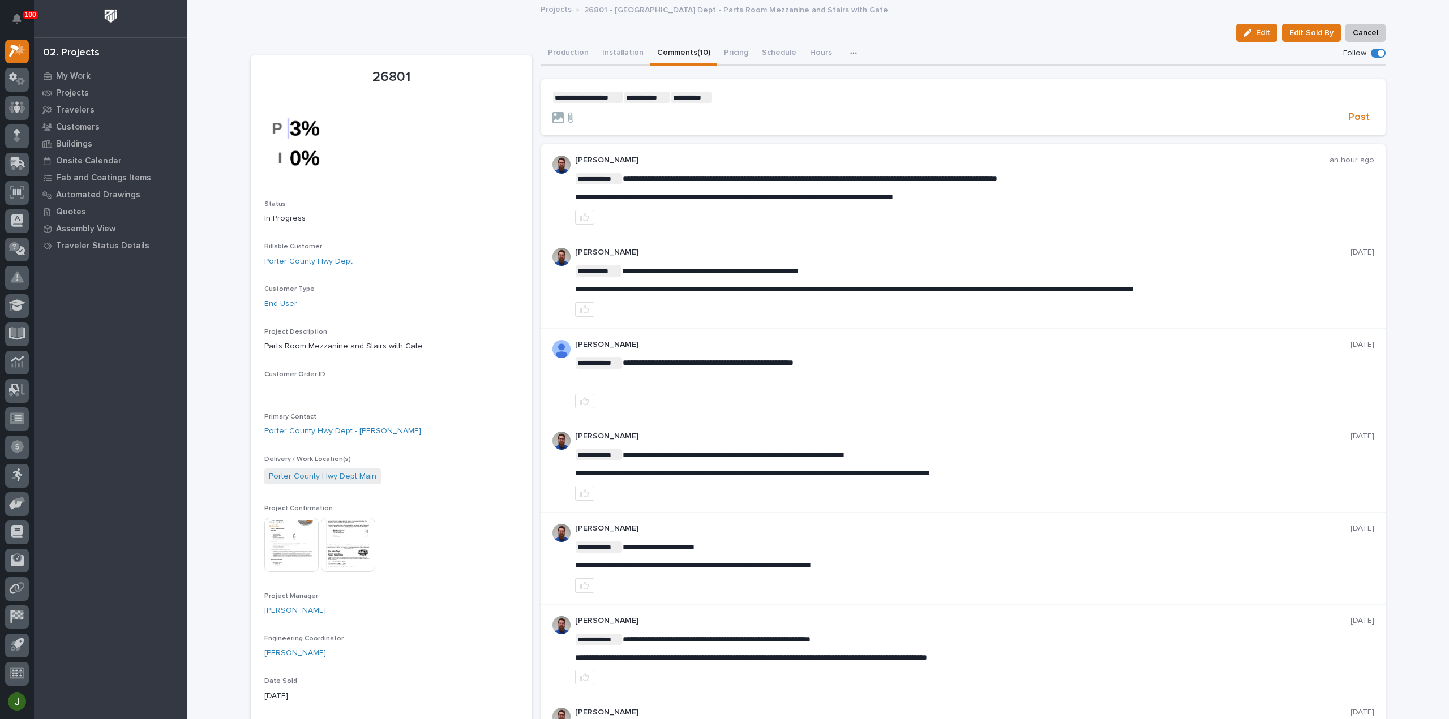
click at [714, 96] on p "**********" at bounding box center [963, 97] width 822 height 11
click at [1356, 117] on span "Post" at bounding box center [1359, 117] width 22 height 13
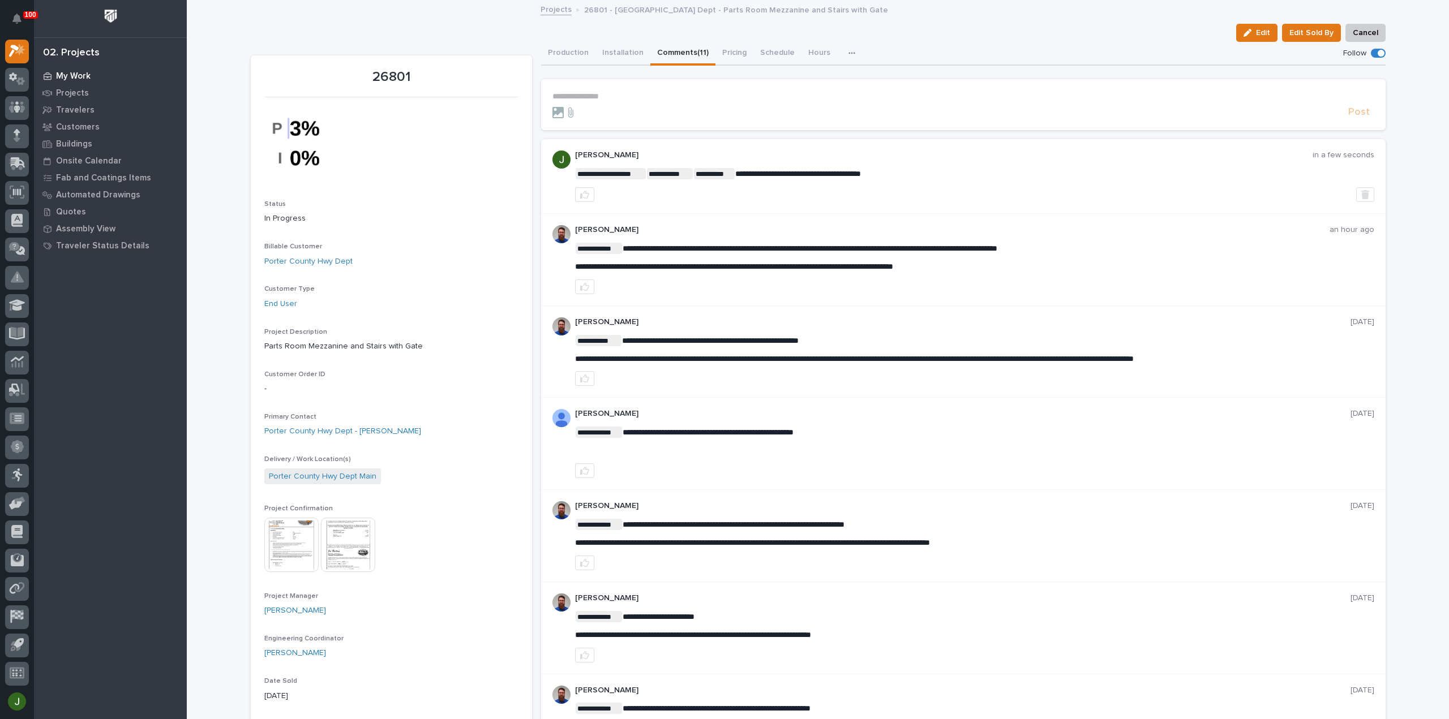
click at [70, 75] on p "My Work" at bounding box center [73, 76] width 35 height 10
